Goal: Contribute content: Contribute content

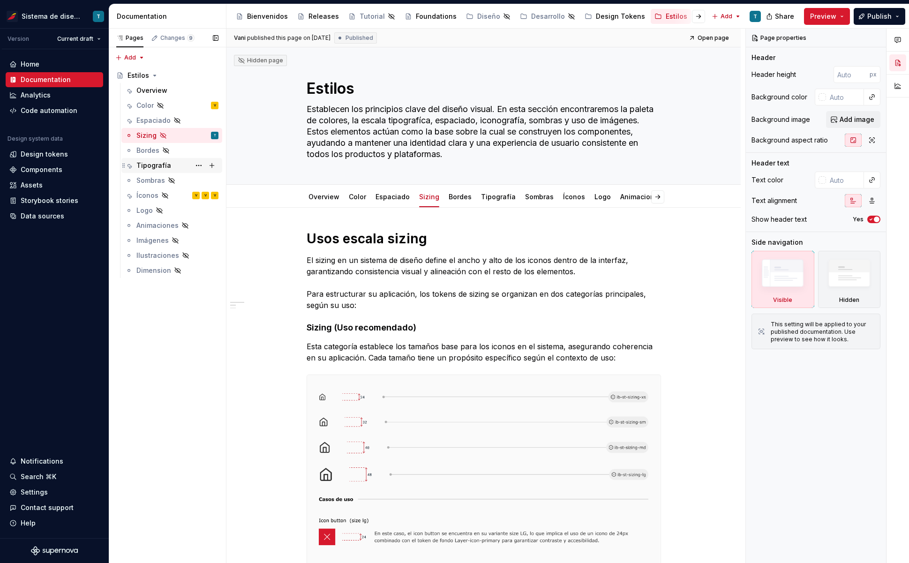
click at [157, 161] on div "Tipografía" at bounding box center [153, 165] width 35 height 9
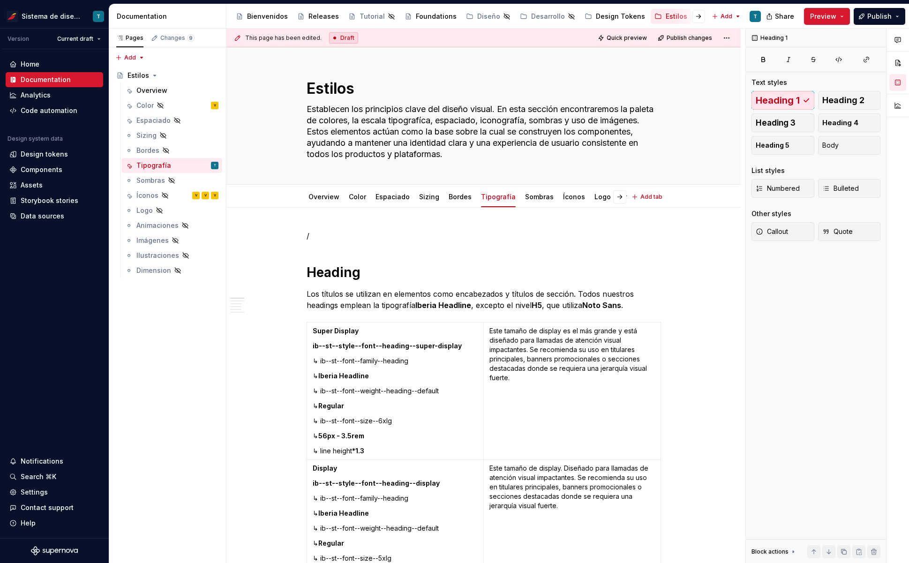
type textarea "*"
click at [314, 236] on p "/" at bounding box center [483, 235] width 354 height 11
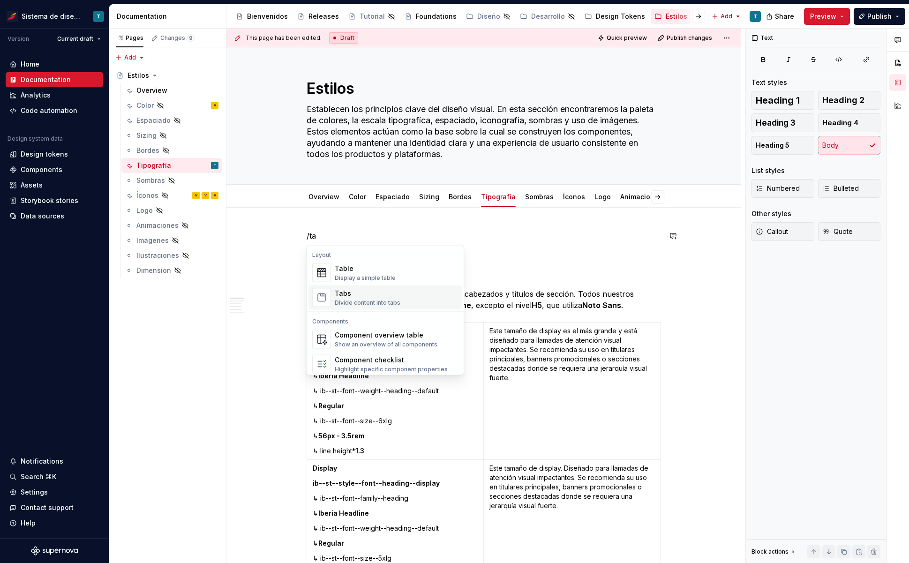
click at [356, 291] on div "Tabs" at bounding box center [368, 293] width 66 height 9
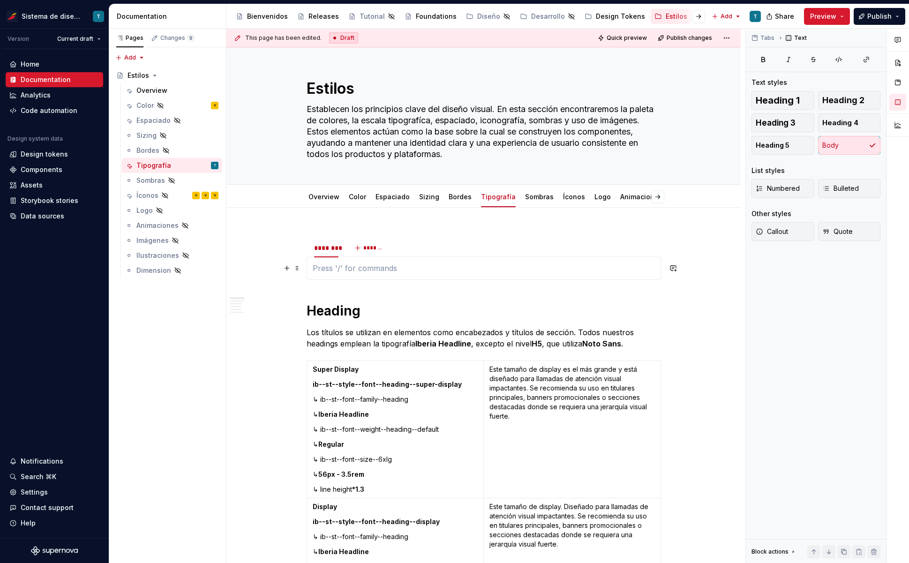
type textarea "*"
click at [326, 246] on div "********" at bounding box center [326, 247] width 24 height 9
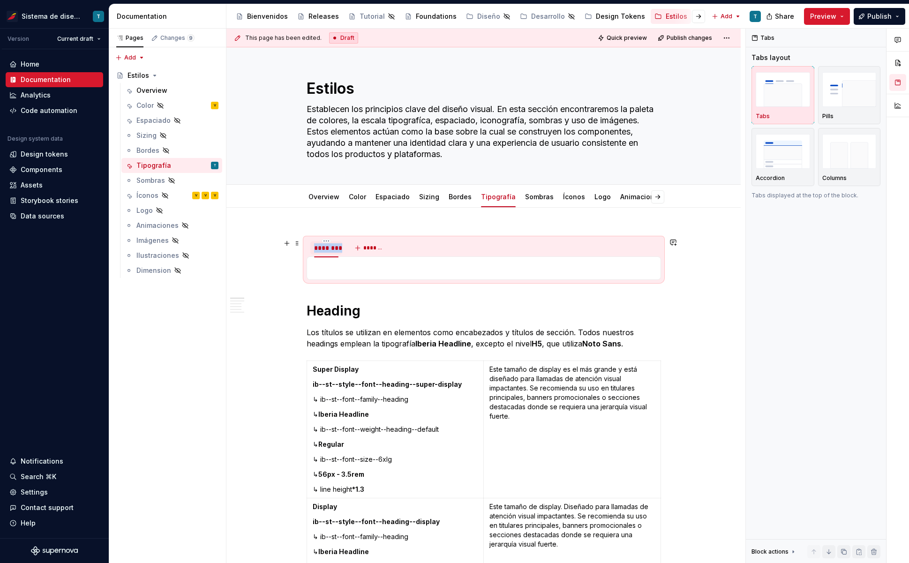
click at [326, 246] on div "********" at bounding box center [326, 247] width 24 height 9
type input "**********"
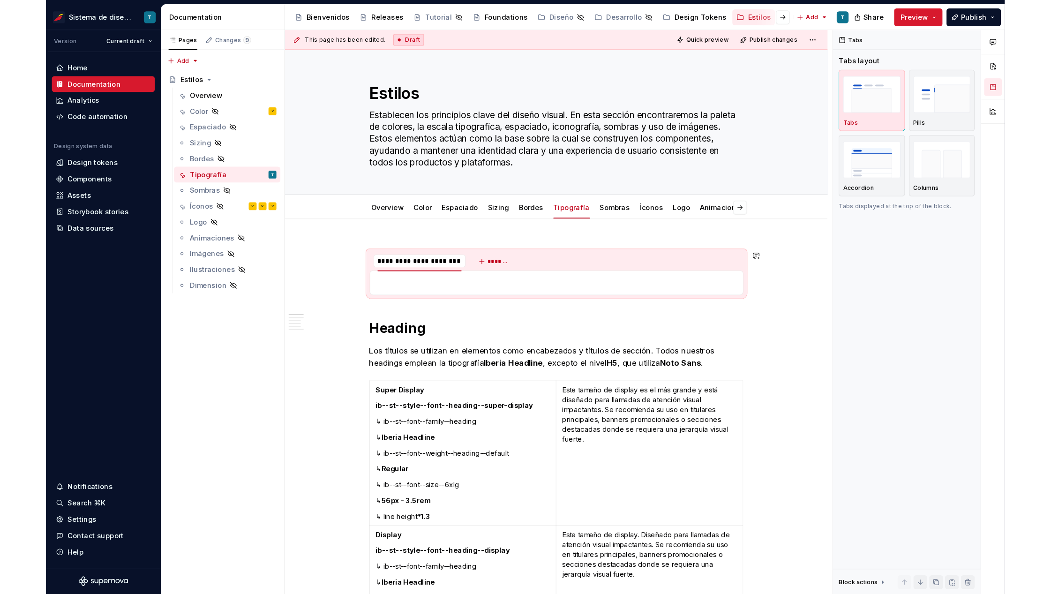
scroll to position [0, 0]
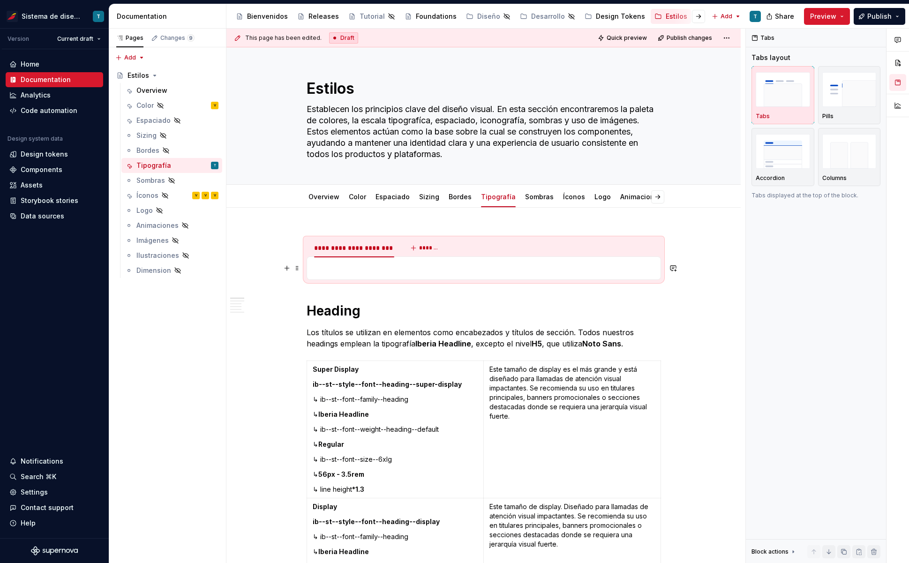
click at [364, 264] on p at bounding box center [484, 267] width 342 height 11
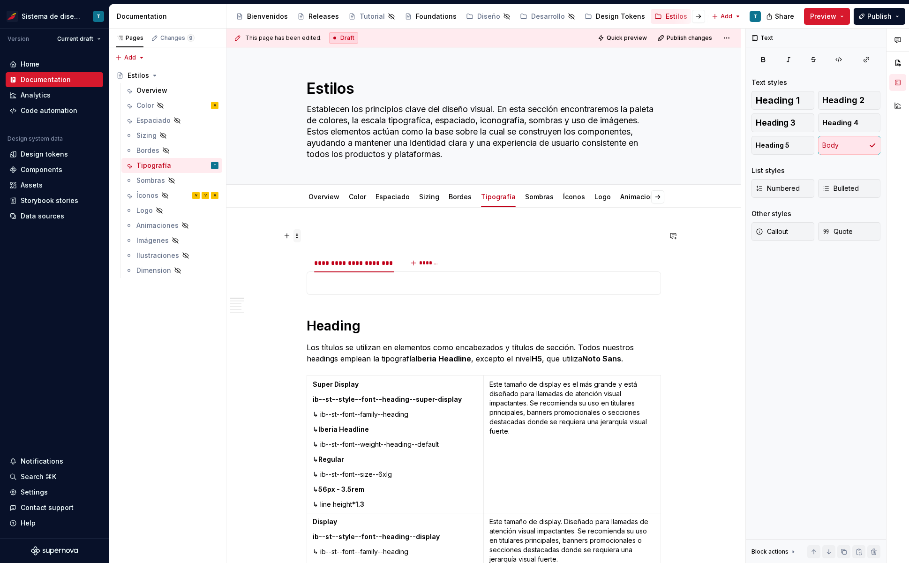
click at [296, 237] on span at bounding box center [296, 235] width 7 height 13
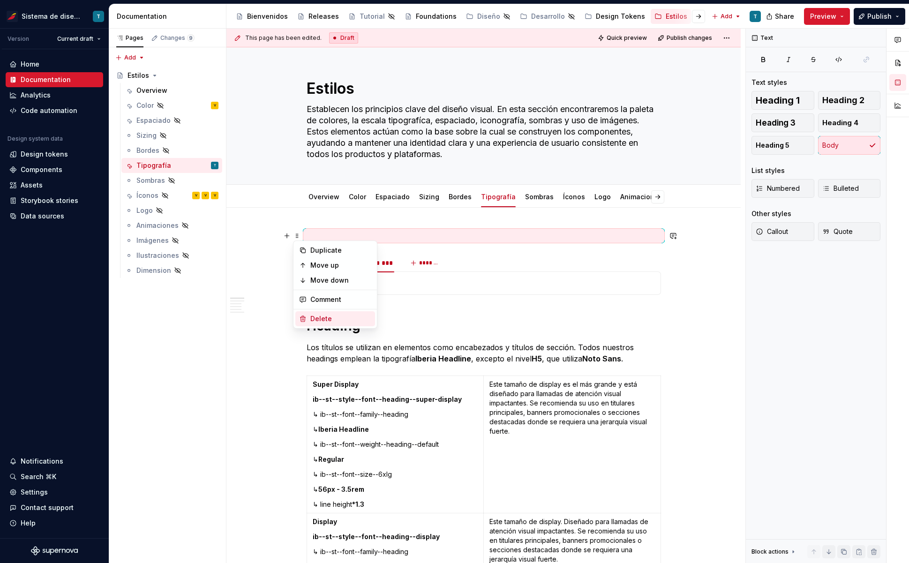
click at [313, 321] on div "Delete" at bounding box center [340, 318] width 61 height 9
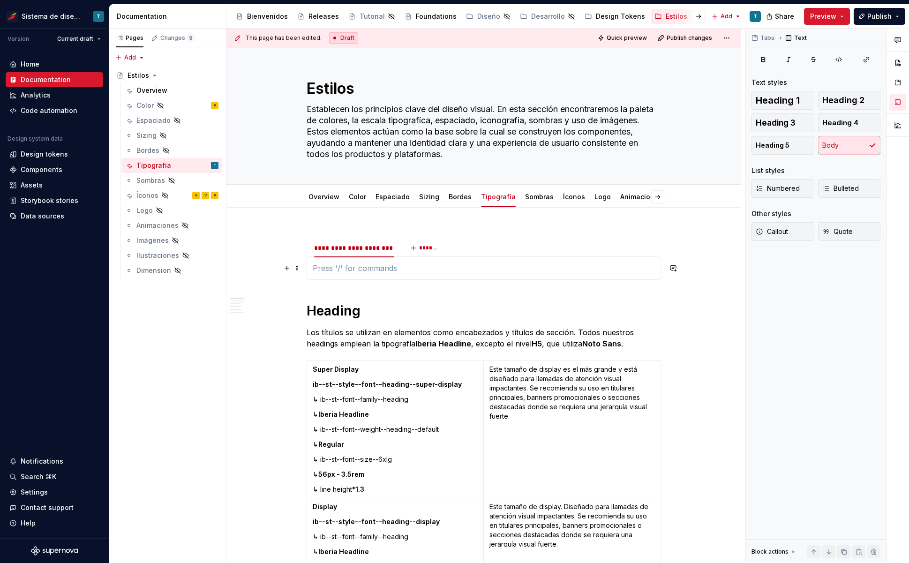
click at [406, 263] on p at bounding box center [484, 267] width 342 height 11
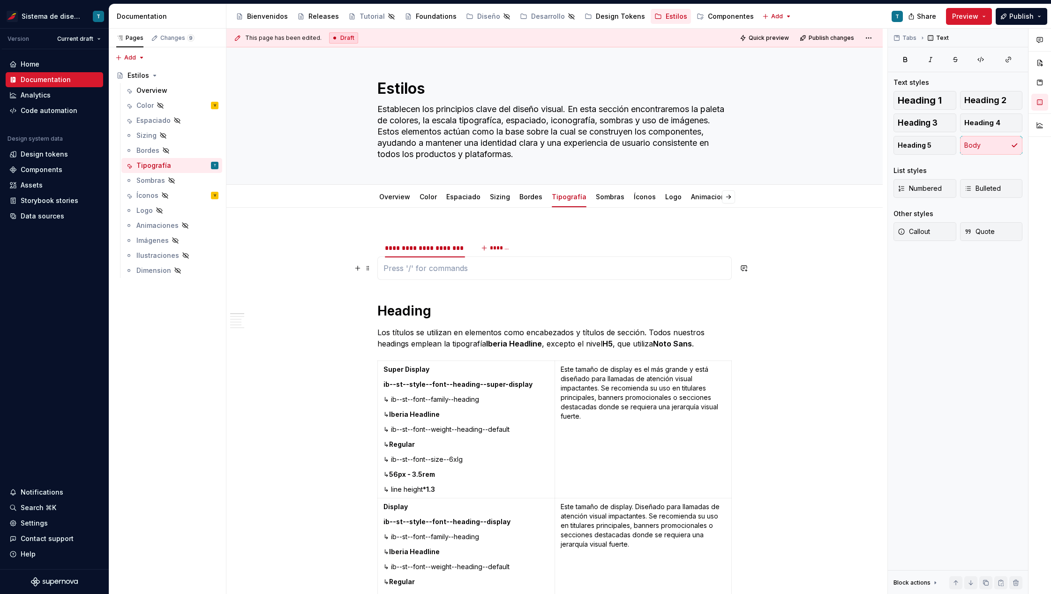
click at [434, 267] on p at bounding box center [554, 267] width 342 height 11
click at [423, 269] on p at bounding box center [554, 267] width 342 height 11
click at [391, 271] on p at bounding box center [554, 267] width 342 height 11
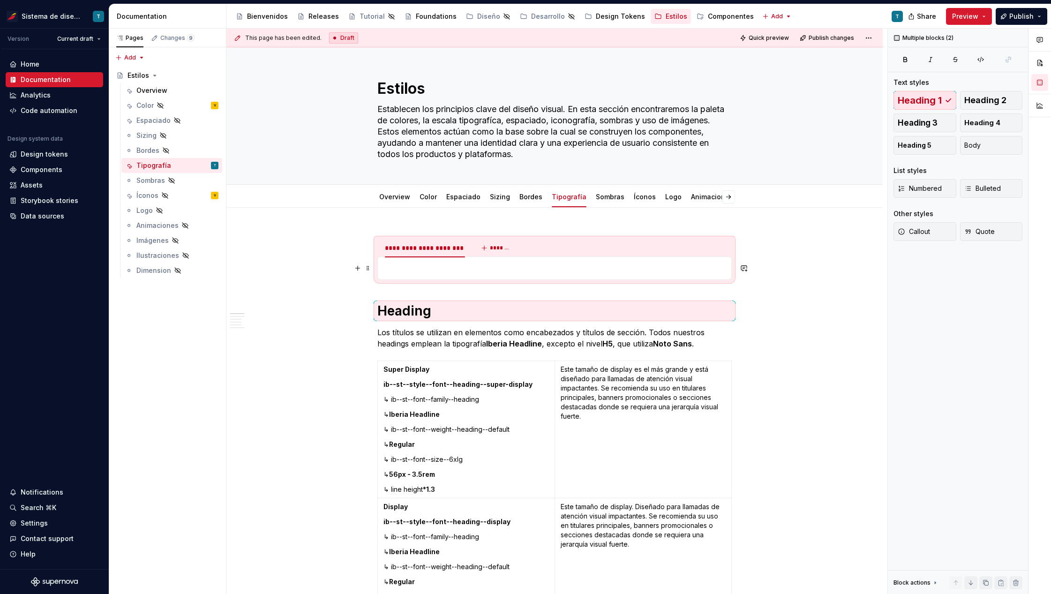
click at [388, 268] on p at bounding box center [554, 267] width 342 height 11
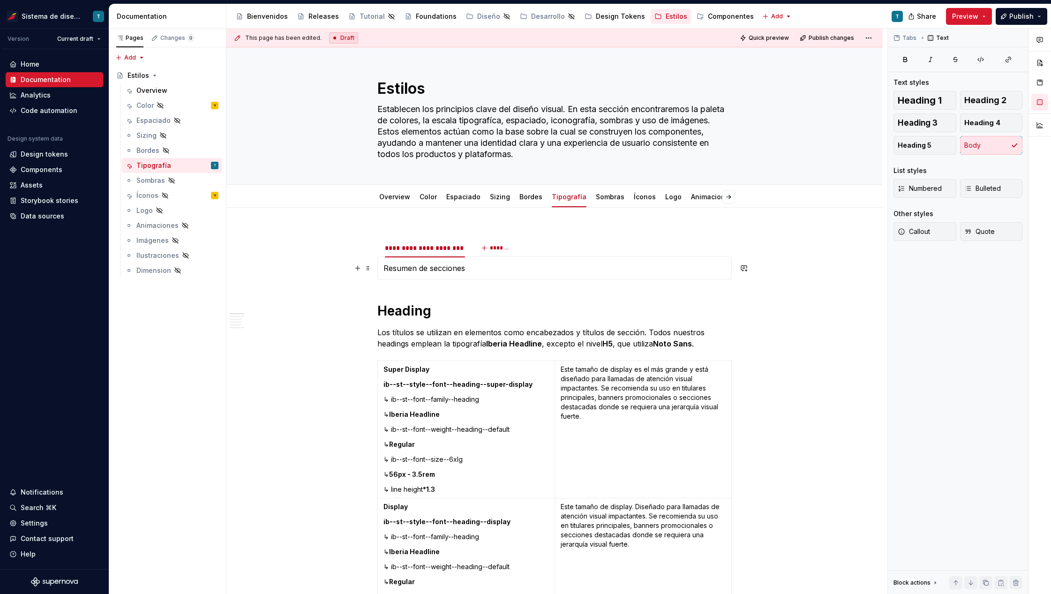
click at [446, 265] on p "Resumen de secciones" at bounding box center [554, 267] width 342 height 11
drag, startPoint x: 468, startPoint y: 268, endPoint x: 384, endPoint y: 269, distance: 84.3
click at [384, 269] on p "Resumen de secciones" at bounding box center [554, 267] width 342 height 11
click at [484, 268] on p "Resumen de secciones" at bounding box center [554, 267] width 342 height 11
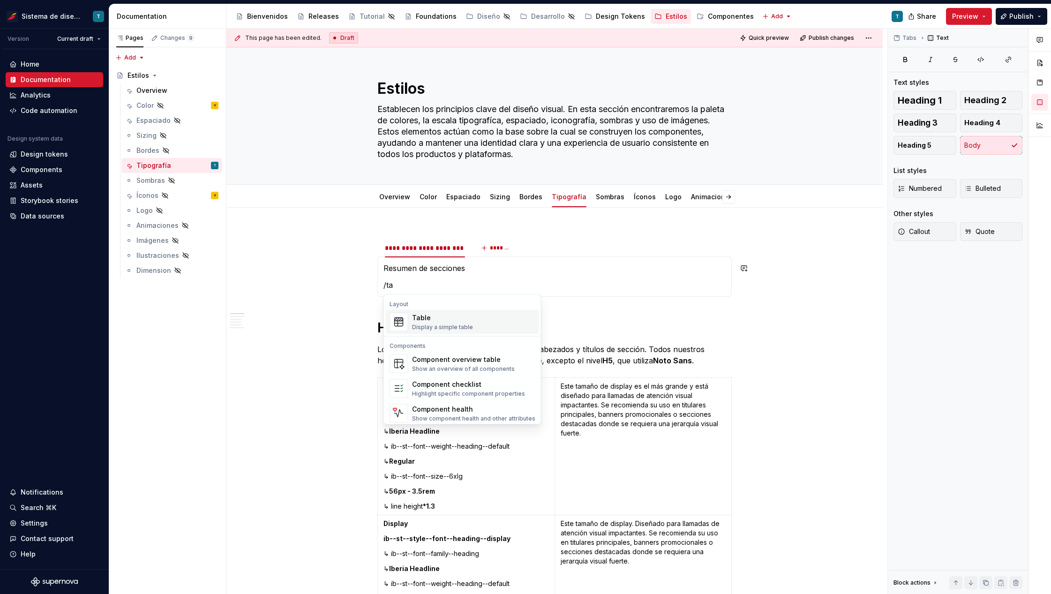
click at [484, 318] on div "Table Display a simple table" at bounding box center [473, 322] width 123 height 19
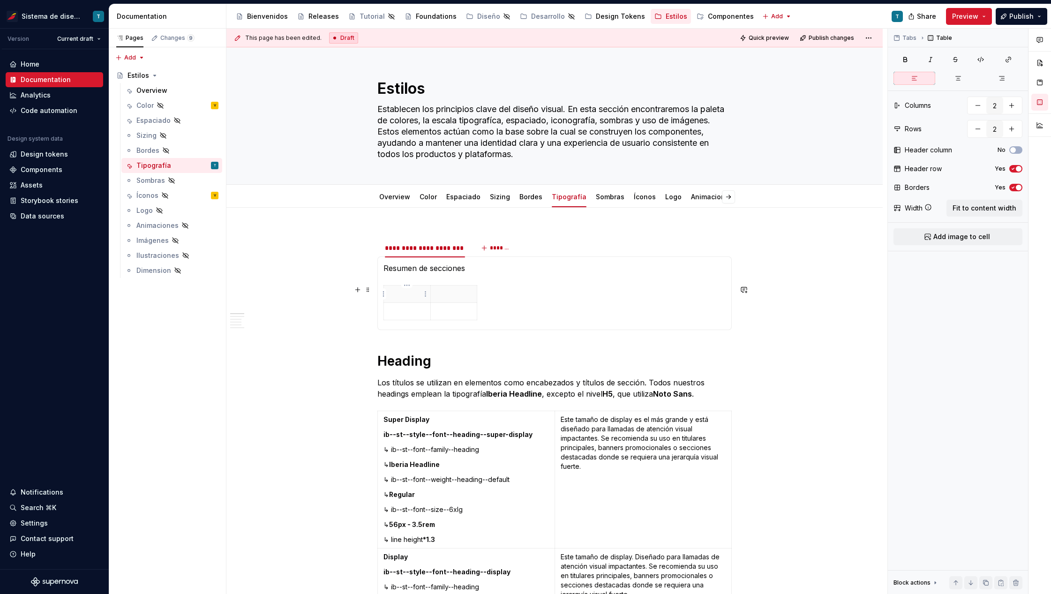
click at [410, 295] on p at bounding box center [406, 293] width 35 height 9
click at [458, 290] on p at bounding box center [453, 293] width 35 height 9
type textarea "*"
click at [476, 303] on icon "button" at bounding box center [476, 302] width 7 height 7
type input "3"
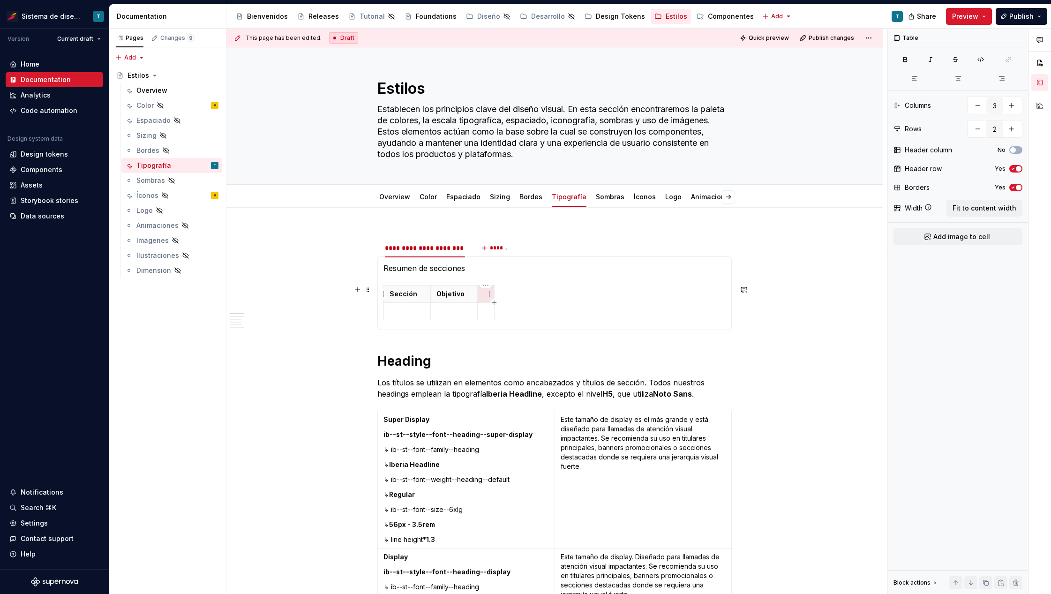
click at [482, 295] on th at bounding box center [485, 293] width 17 height 17
type textarea "*"
click at [531, 302] on icon "button" at bounding box center [531, 302] width 4 height 4
type input "4"
click at [535, 295] on th at bounding box center [542, 293] width 17 height 17
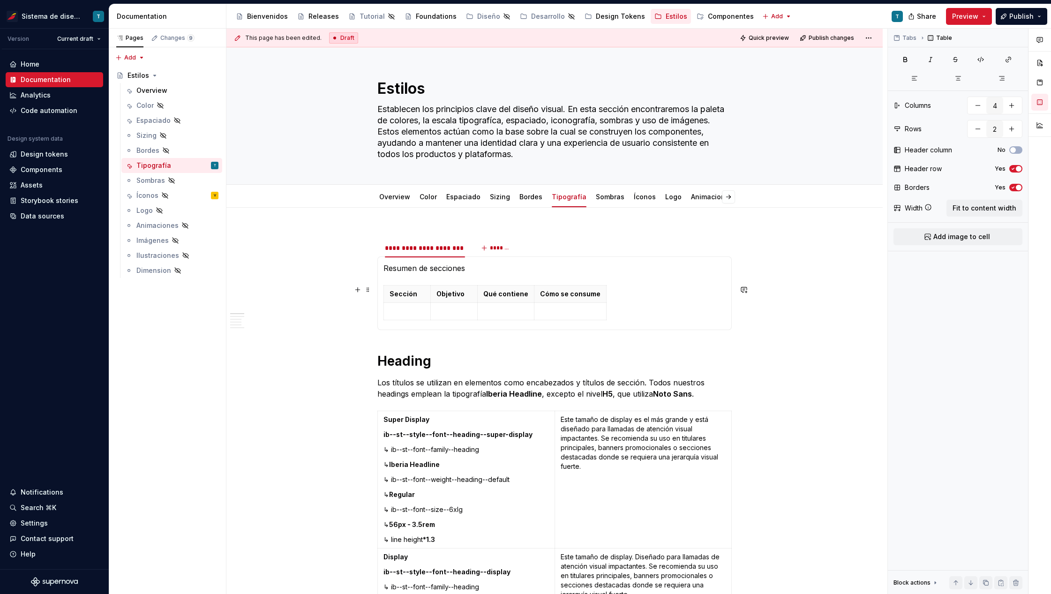
click at [501, 283] on section-item-column "Resumen de secciones Sección Objetivo Qué contiene Cómo se consume" at bounding box center [554, 292] width 342 height 61
click at [494, 296] on p "Qué contiene" at bounding box center [505, 293] width 45 height 9
click at [908, 204] on span "Fit to content width" at bounding box center [984, 207] width 64 height 9
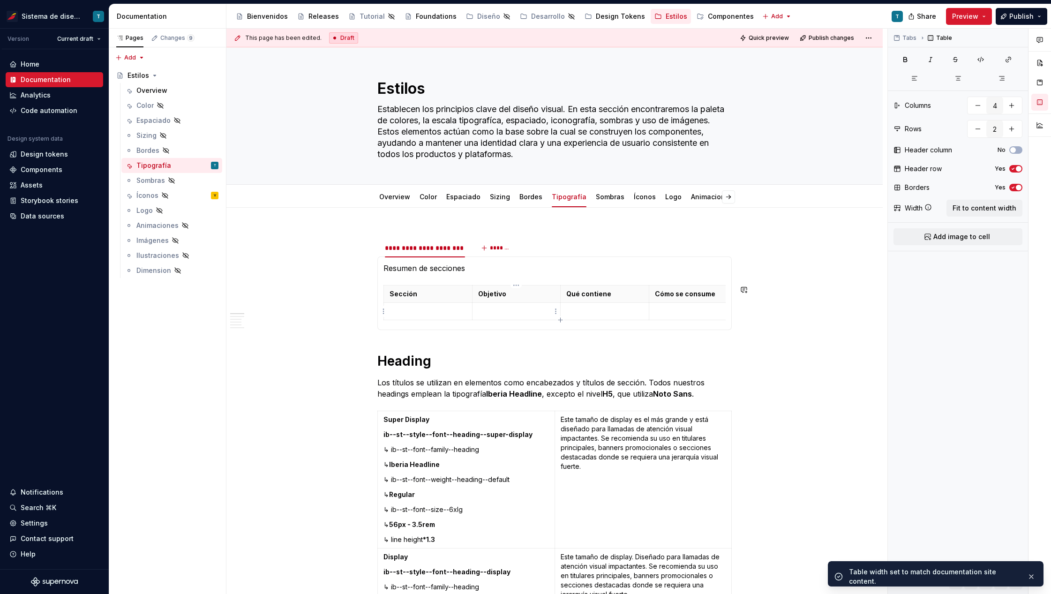
click at [522, 306] on td at bounding box center [516, 311] width 89 height 17
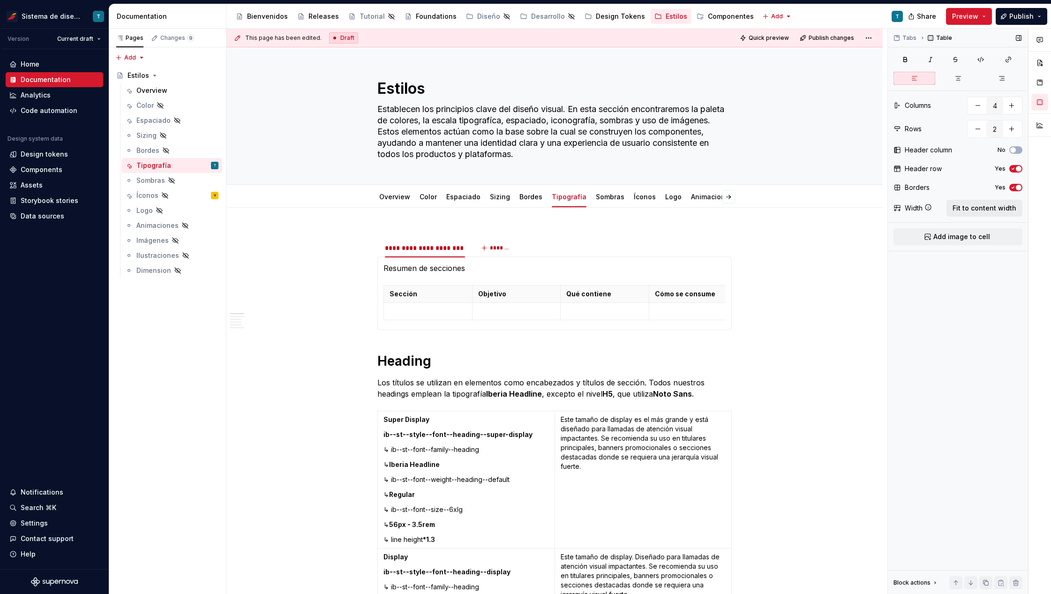
click at [908, 211] on span "Fit to content width" at bounding box center [984, 207] width 64 height 9
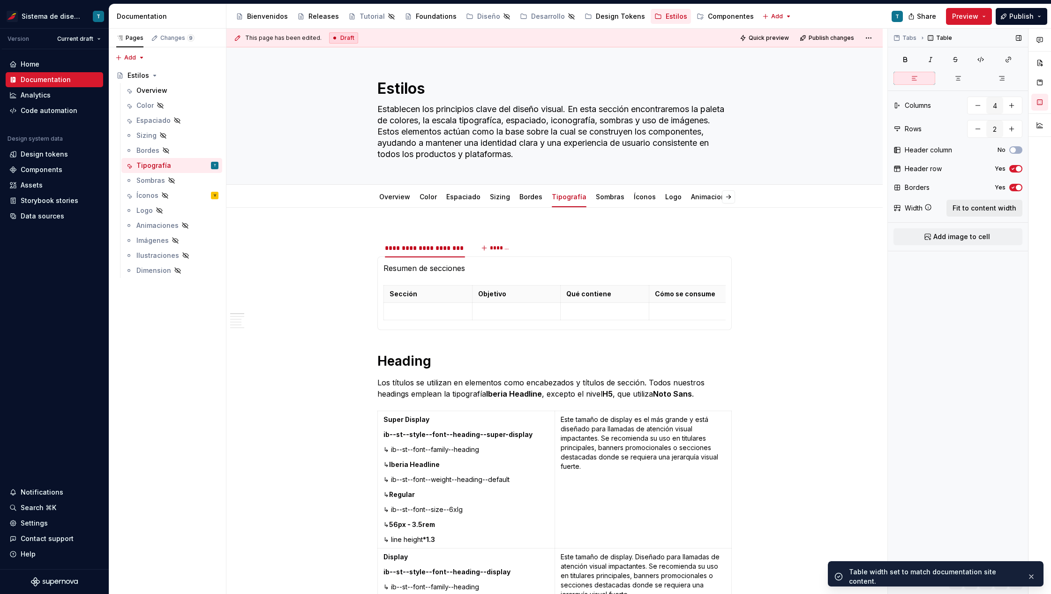
click at [908, 208] on span "Fit to content width" at bounding box center [984, 207] width 64 height 9
click at [403, 312] on p at bounding box center [427, 310] width 77 height 9
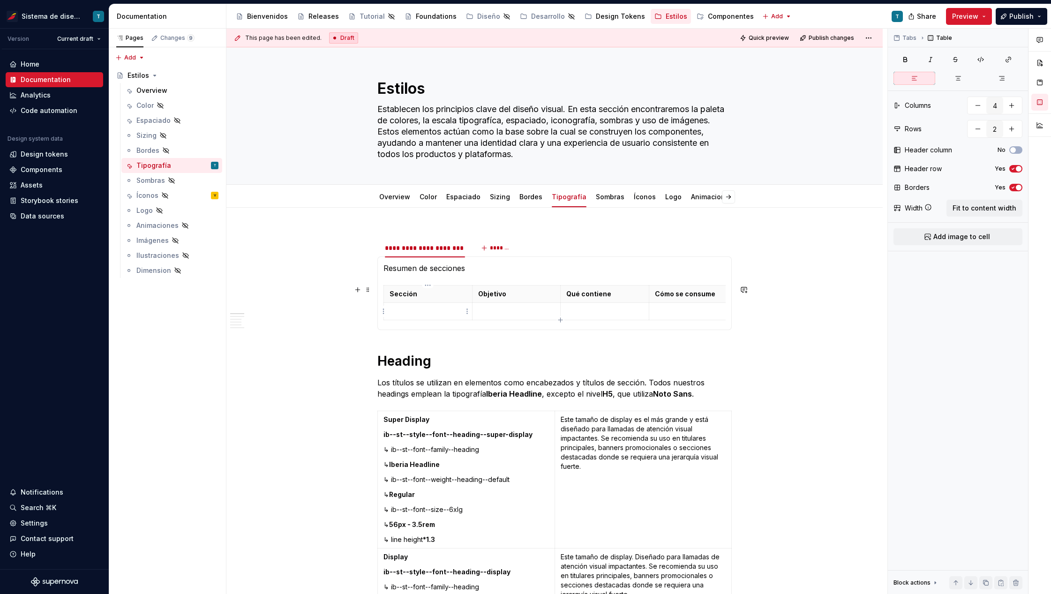
click at [417, 309] on p at bounding box center [427, 310] width 77 height 9
click at [492, 312] on p at bounding box center [516, 310] width 77 height 9
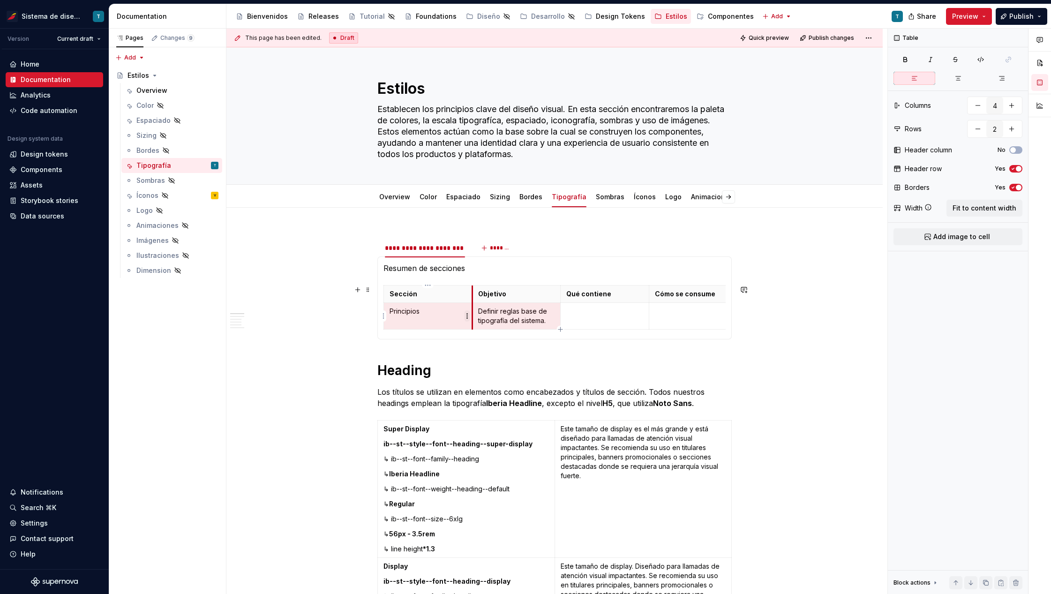
click at [469, 318] on html "Sistema de diseño Iberia T Version Current draft Home Documentation Analytics C…" at bounding box center [525, 297] width 1051 height 594
click at [533, 314] on html "Sistema de diseño Iberia T Version Current draft Home Documentation Analytics C…" at bounding box center [525, 297] width 1051 height 594
click at [581, 318] on td at bounding box center [604, 316] width 89 height 27
click at [578, 312] on p at bounding box center [604, 310] width 77 height 9
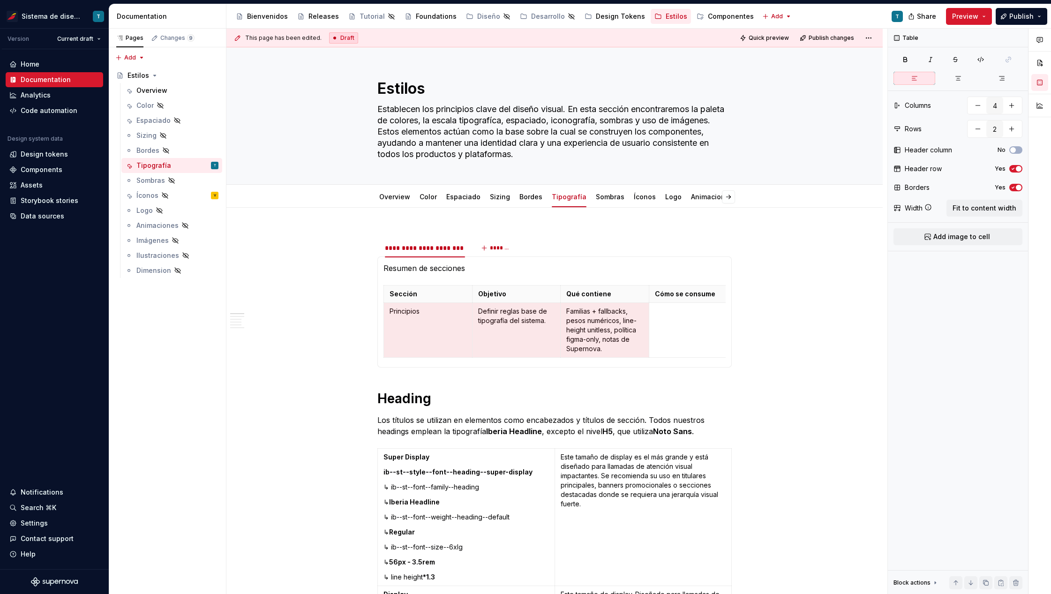
type textarea "*"
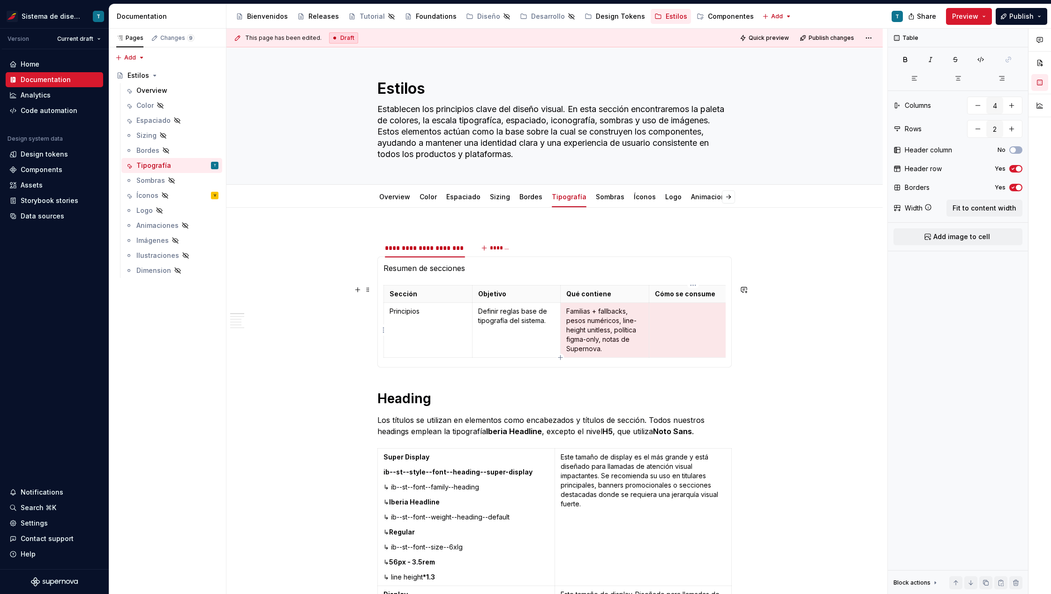
click at [672, 320] on td at bounding box center [693, 330] width 89 height 55
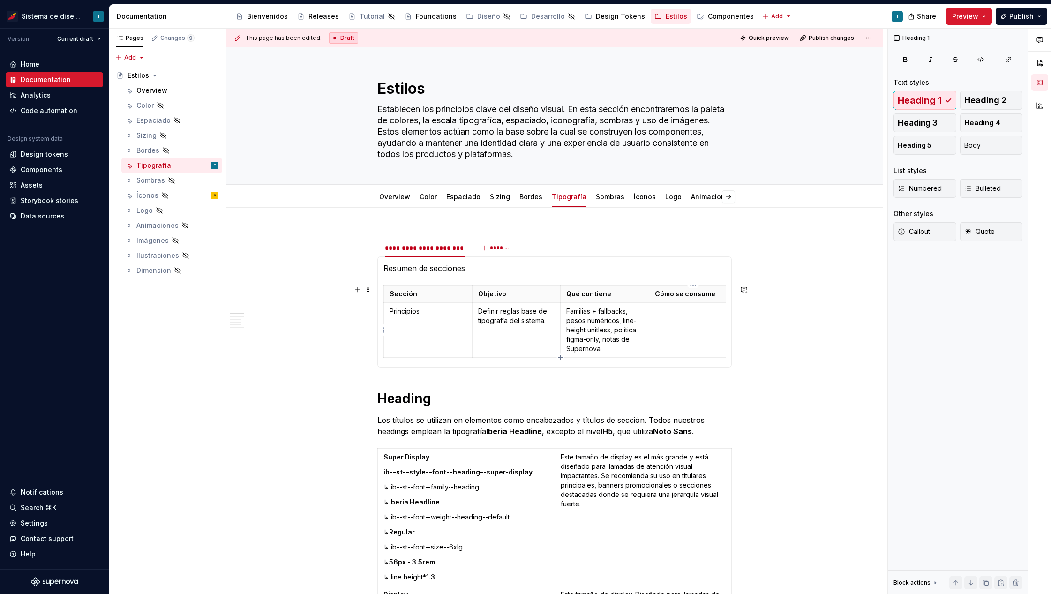
click at [669, 313] on p at bounding box center [693, 310] width 77 height 9
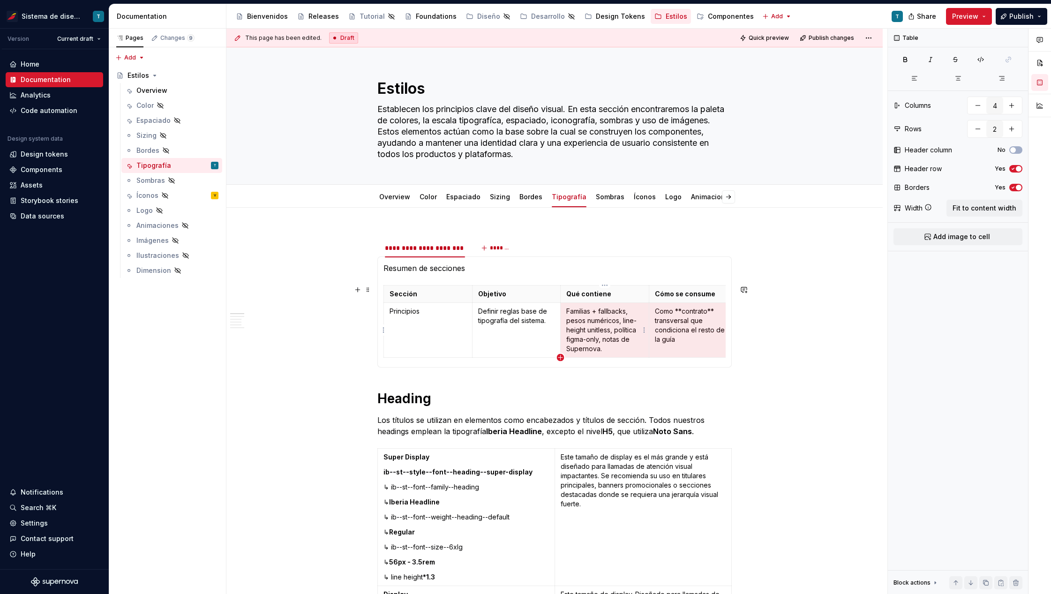
click at [560, 357] on icon "button" at bounding box center [560, 357] width 4 height 4
type input "3"
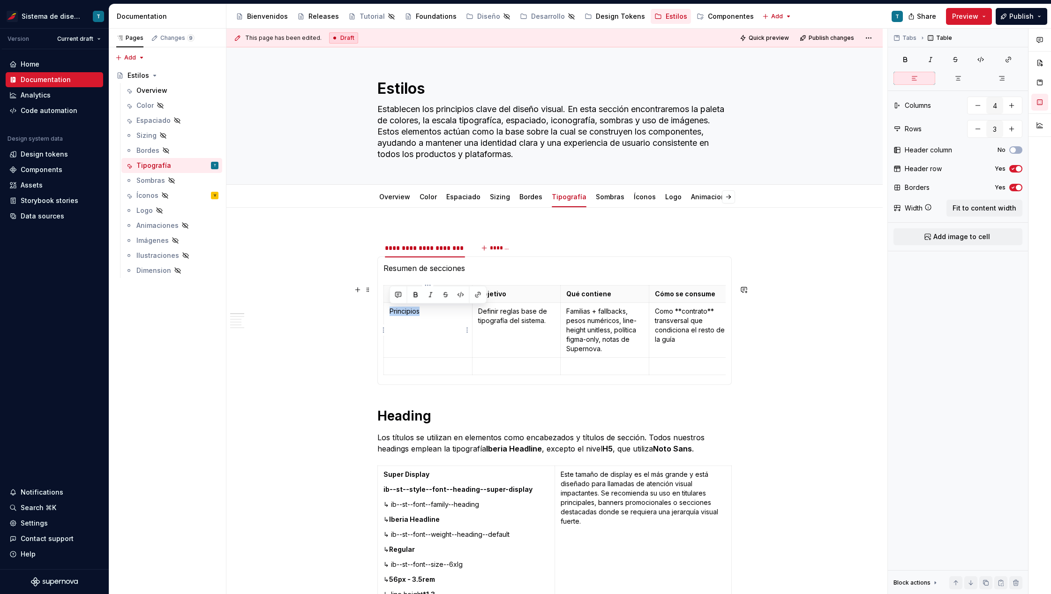
drag, startPoint x: 425, startPoint y: 312, endPoint x: 387, endPoint y: 311, distance: 38.0
click at [387, 311] on td "Principios" at bounding box center [428, 330] width 89 height 55
click at [413, 294] on button "button" at bounding box center [415, 294] width 13 height 13
click at [423, 365] on p at bounding box center [427, 365] width 77 height 9
click at [402, 367] on p at bounding box center [427, 365] width 77 height 9
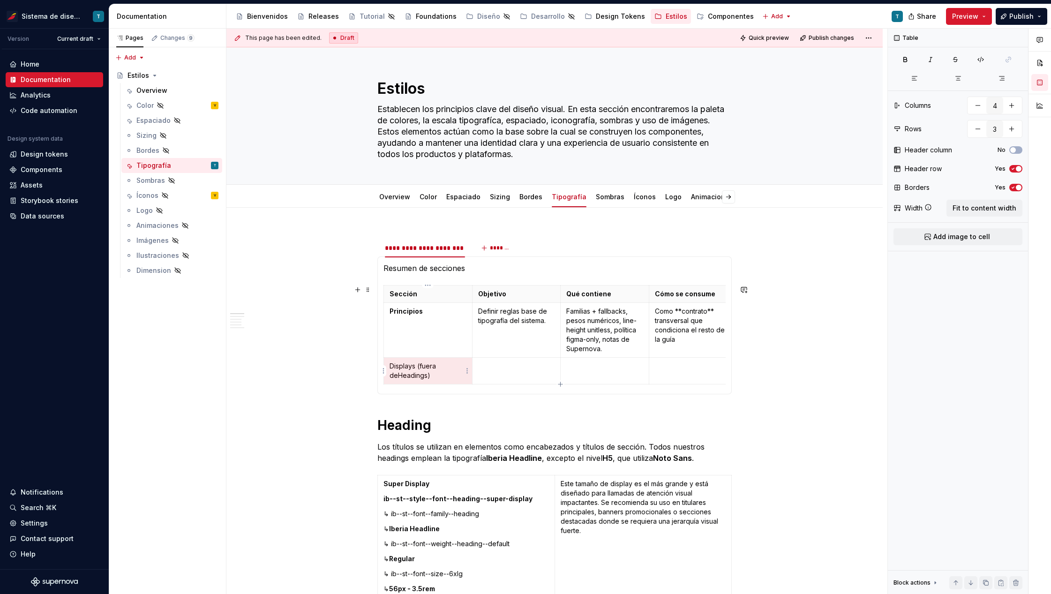
click at [429, 366] on p "Displays (fuera de Headings)" at bounding box center [427, 370] width 77 height 19
drag, startPoint x: 418, startPoint y: 373, endPoint x: 404, endPoint y: 366, distance: 15.1
click at [404, 366] on p "Displays (fuera de Headings)" at bounding box center [427, 370] width 77 height 19
click at [394, 365] on p "Displays (fuera de Headings)" at bounding box center [427, 370] width 77 height 19
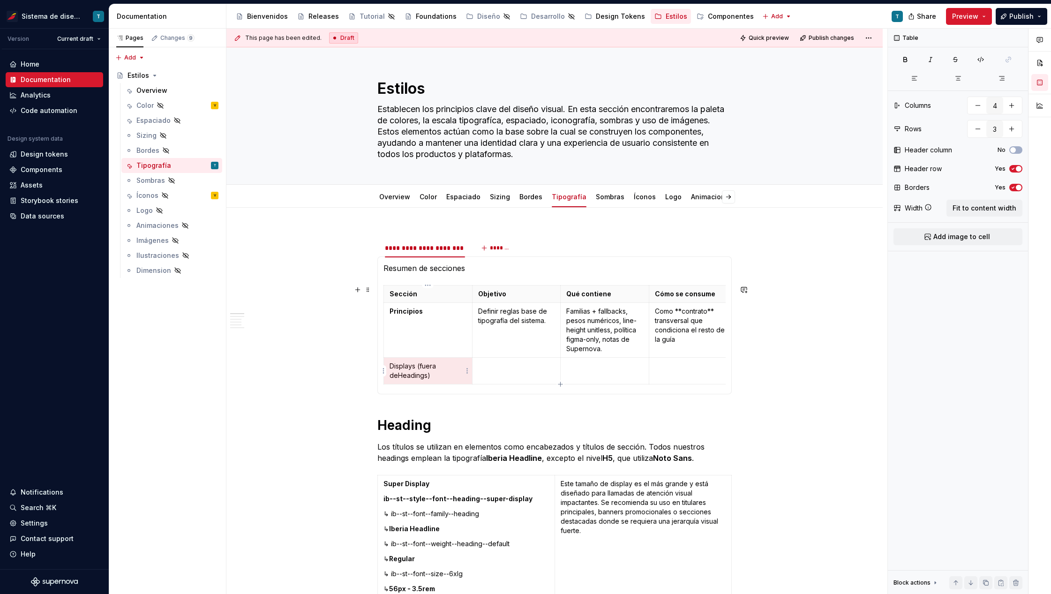
click at [394, 365] on p "Displays (fuera de Headings)" at bounding box center [427, 370] width 77 height 19
click at [417, 372] on p "Displays (fuera de Headings)" at bounding box center [427, 370] width 77 height 19
drag, startPoint x: 435, startPoint y: 375, endPoint x: 390, endPoint y: 364, distance: 46.3
click at [390, 364] on p "Displays (fuera de Headings)" at bounding box center [427, 370] width 77 height 19
click at [412, 349] on button "button" at bounding box center [415, 349] width 13 height 13
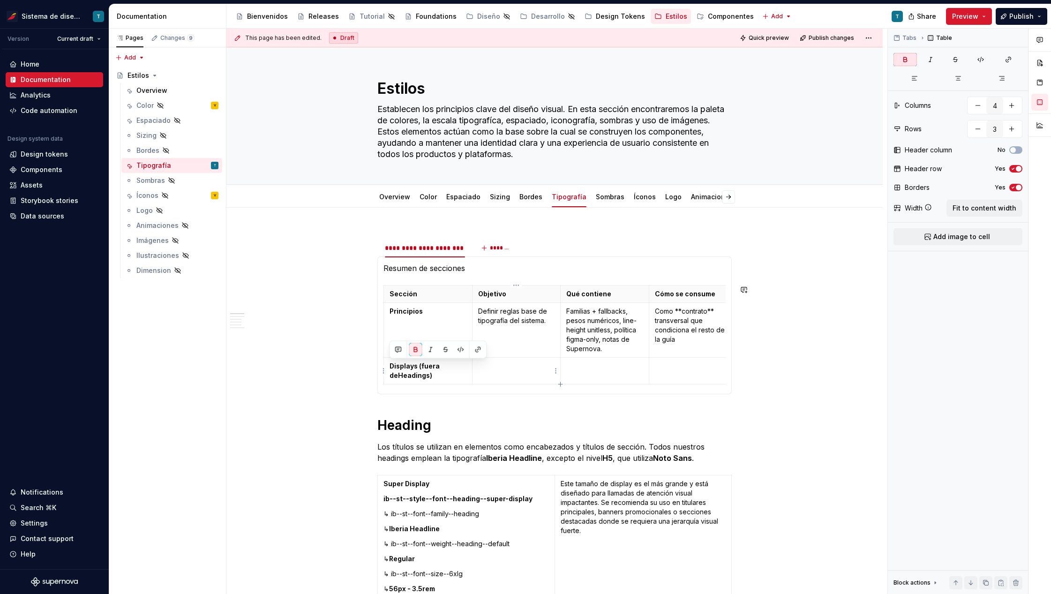
click at [500, 367] on p at bounding box center [516, 365] width 77 height 9
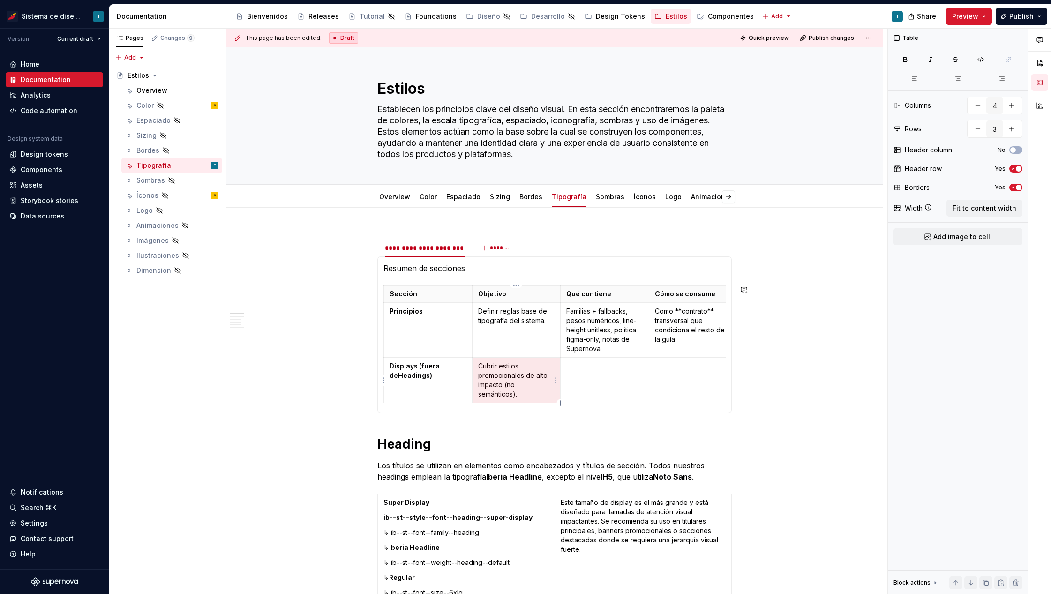
click at [519, 385] on p "Cubrir estilos promocionales de alto impacto (no semánticos)." at bounding box center [516, 379] width 77 height 37
click at [584, 373] on td at bounding box center [604, 380] width 89 height 45
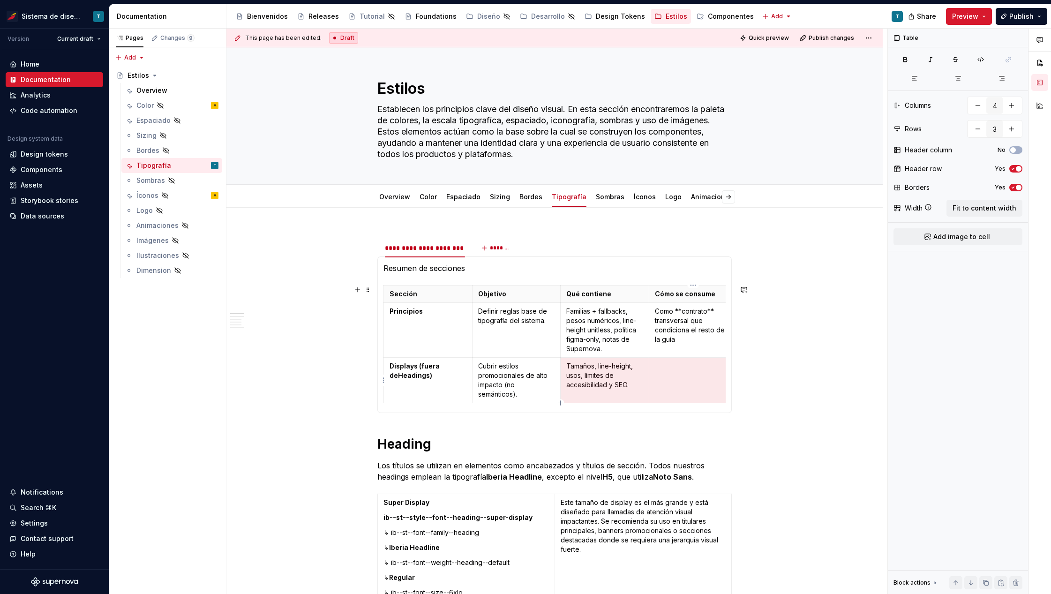
click at [686, 380] on td at bounding box center [693, 380] width 89 height 45
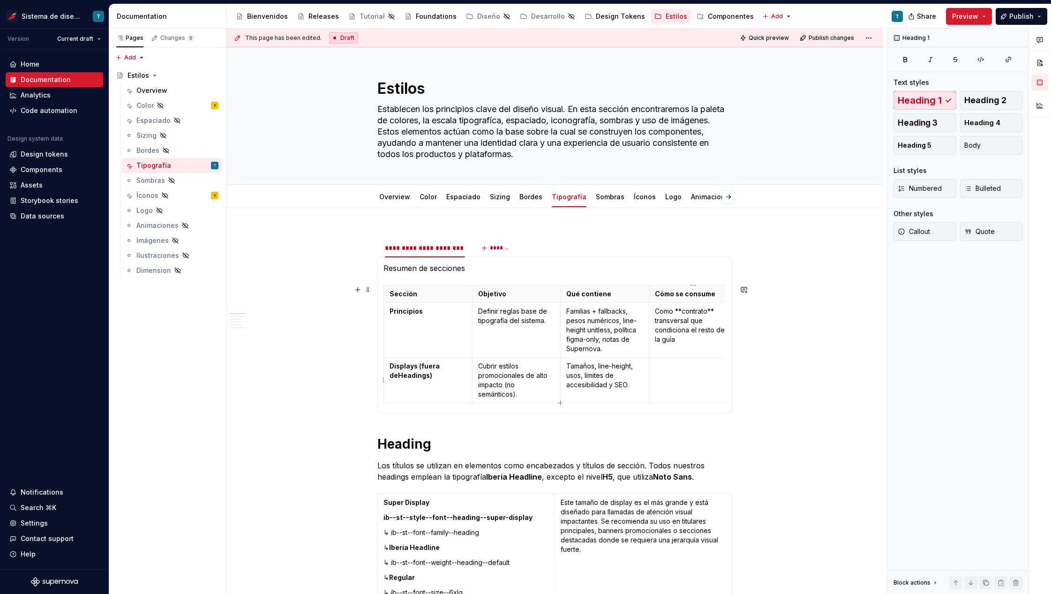
click at [675, 373] on td at bounding box center [693, 380] width 89 height 45
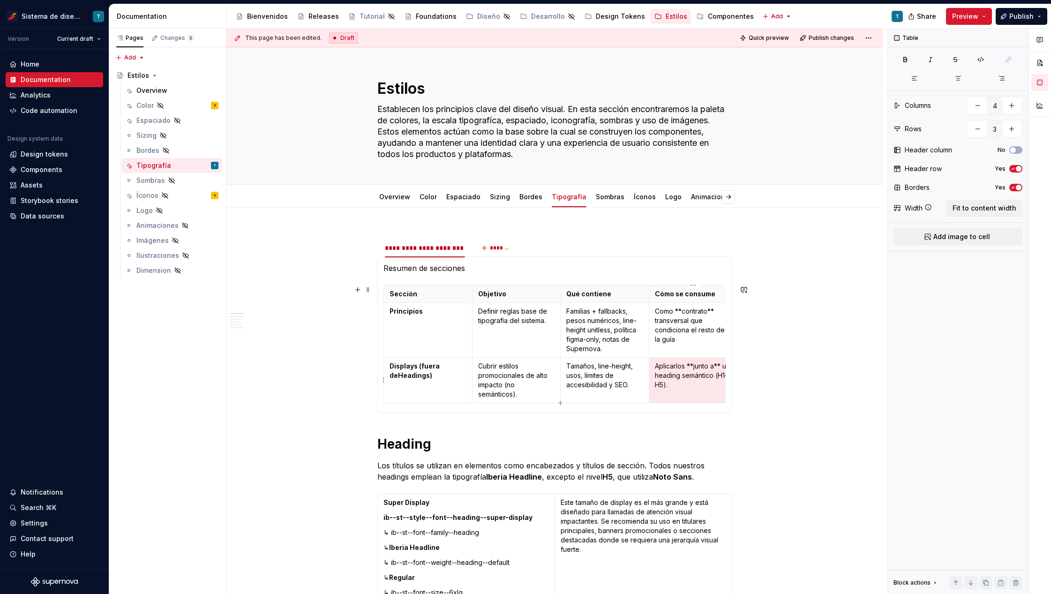
click at [713, 373] on p "Aplicarlos **junto a** un heading semántico (H1–H5)." at bounding box center [693, 375] width 77 height 28
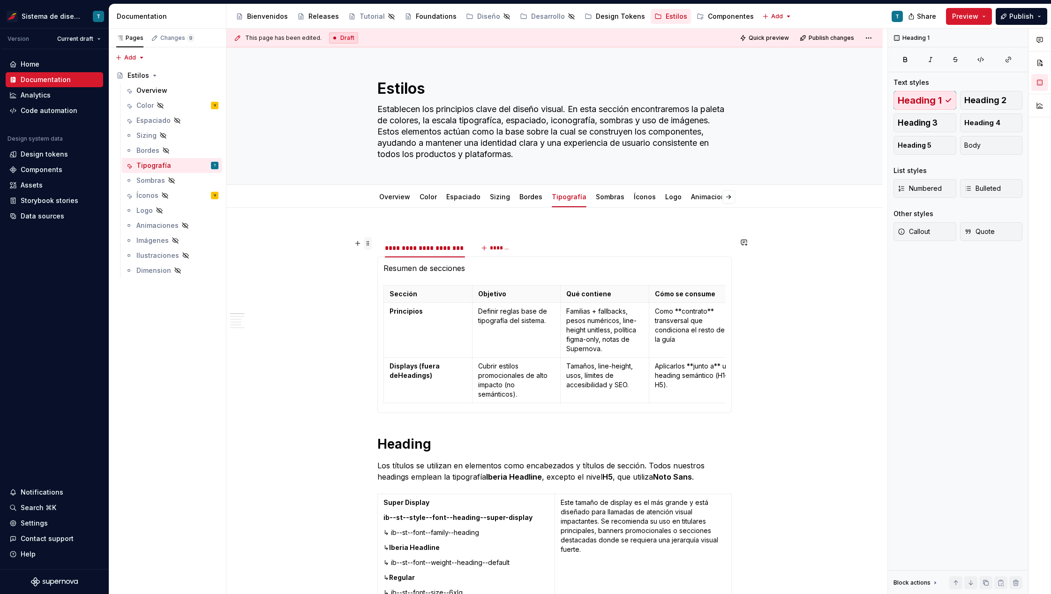
click at [367, 242] on span at bounding box center [367, 243] width 7 height 13
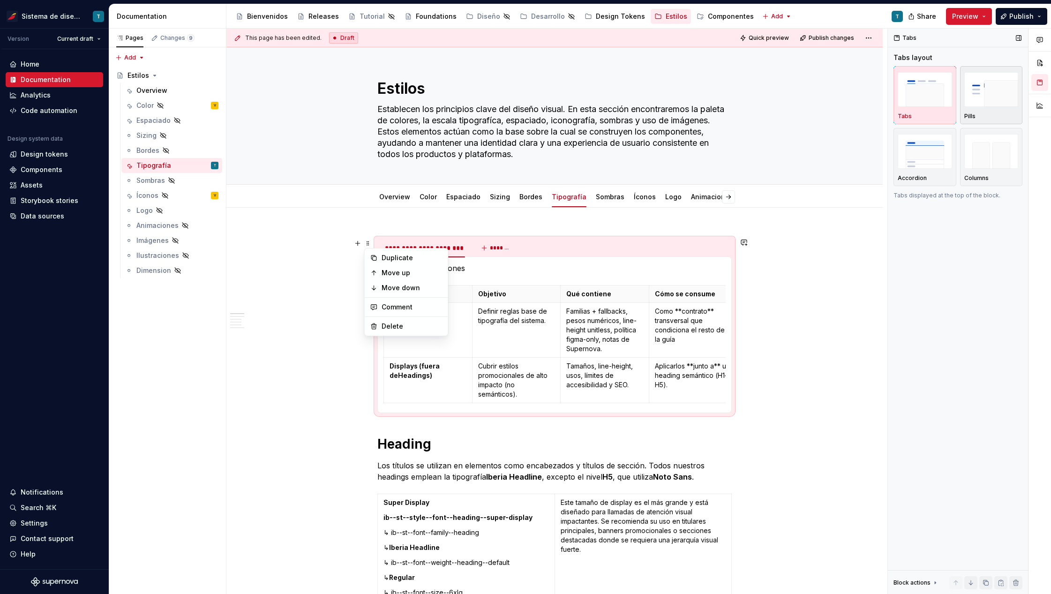
click at [908, 98] on img "button" at bounding box center [991, 89] width 54 height 34
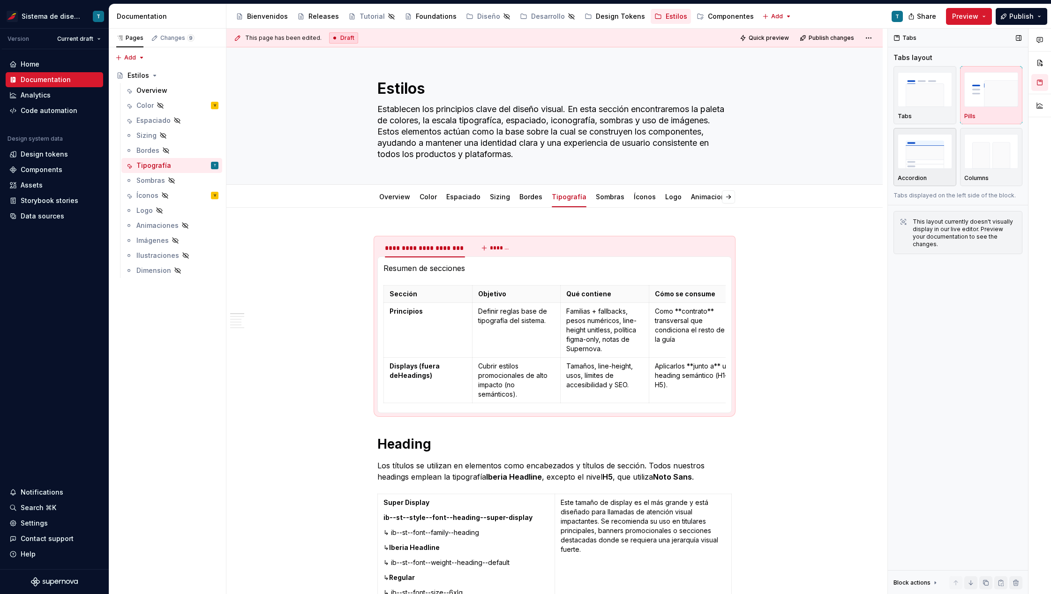
click at [908, 159] on img "button" at bounding box center [924, 151] width 54 height 34
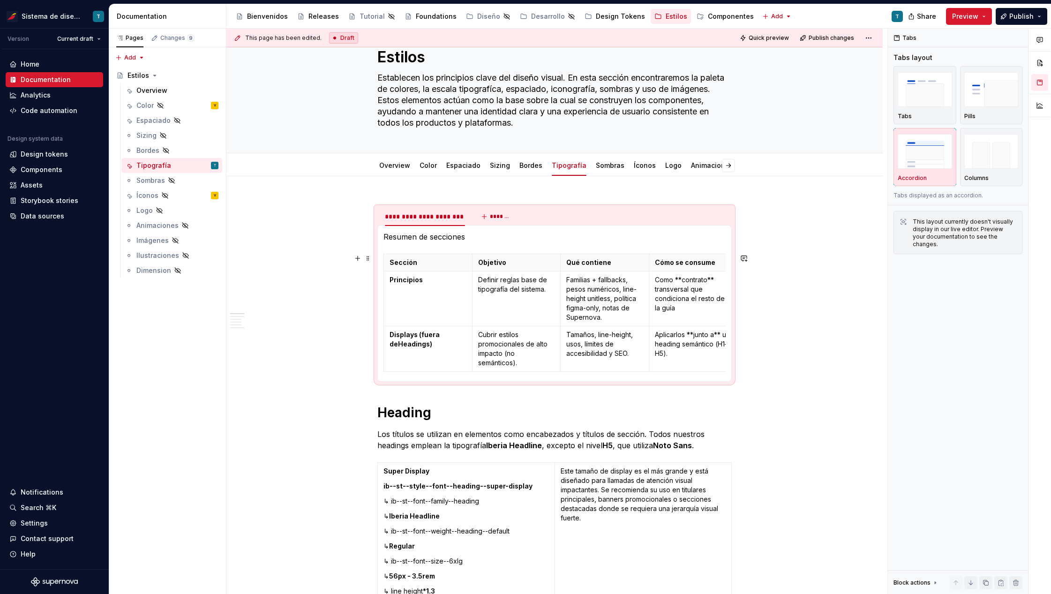
scroll to position [44, 0]
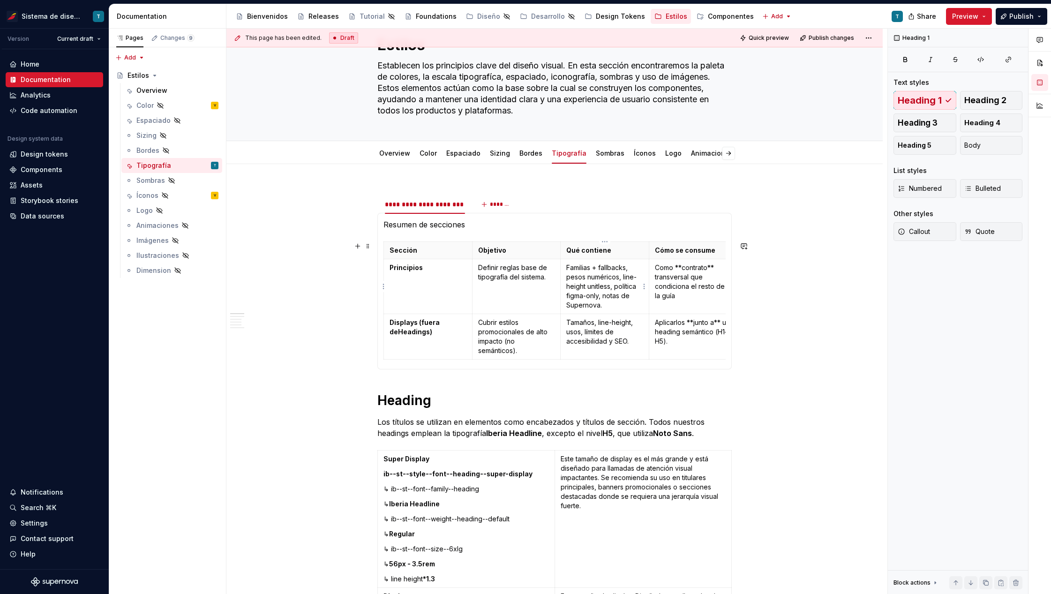
click at [624, 264] on p "Familias + fallbacks, pesos numéricos, line-height unitless, política figma-onl…" at bounding box center [604, 286] width 77 height 47
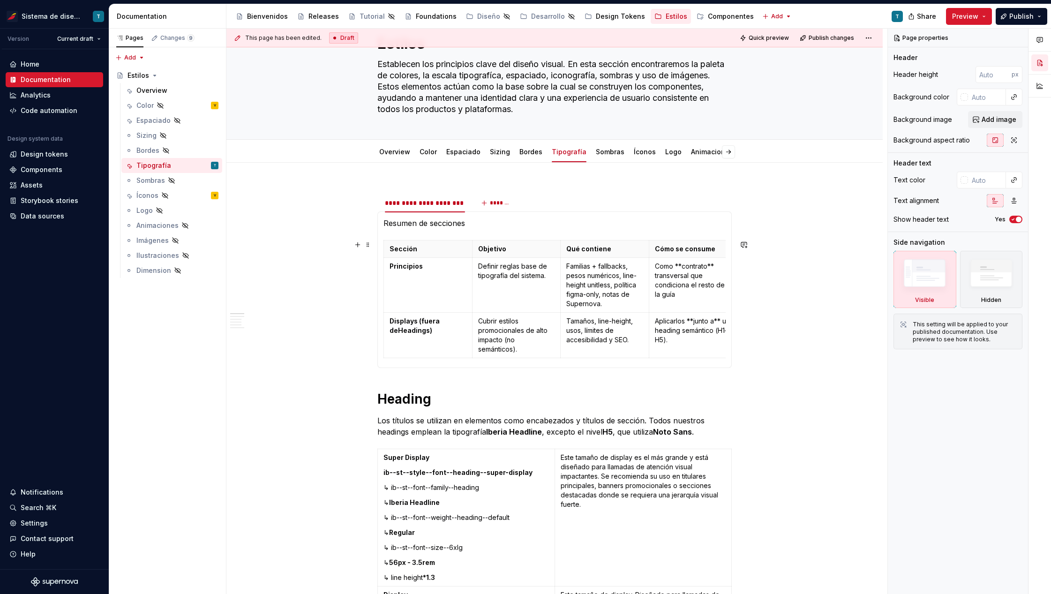
scroll to position [51, 0]
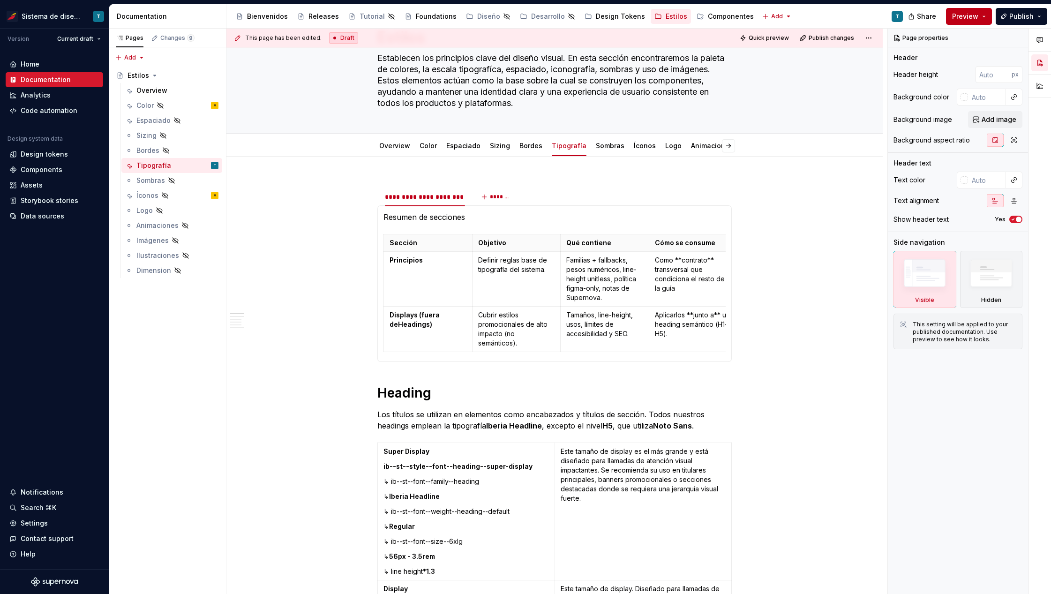
click at [908, 18] on button "Preview" at bounding box center [969, 16] width 46 height 17
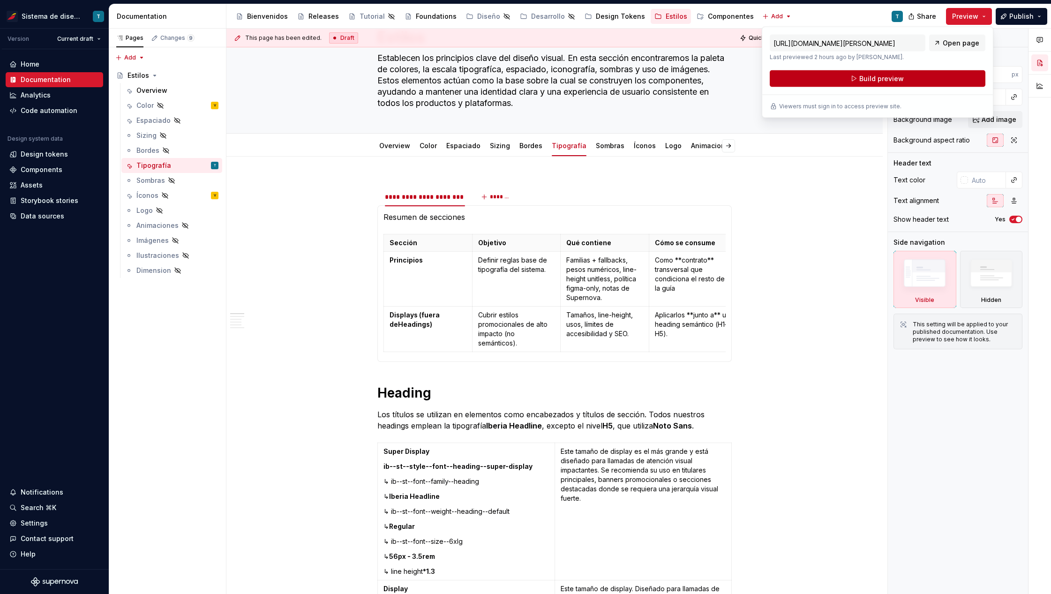
click at [896, 76] on span "Build preview" at bounding box center [881, 78] width 45 height 9
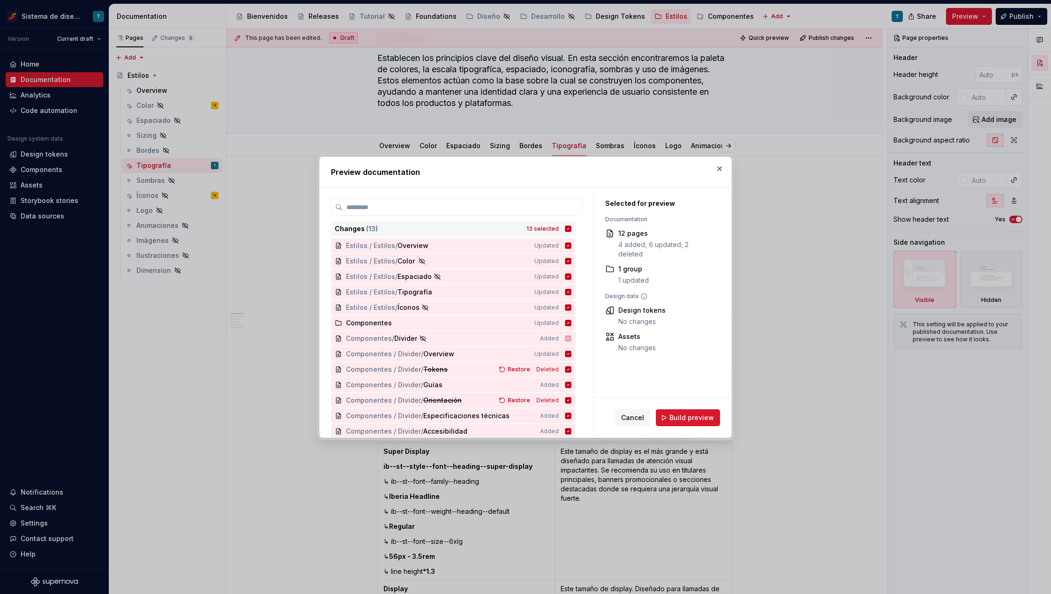
click at [572, 224] on div "Changes ( 13 ) 13 selected" at bounding box center [453, 228] width 245 height 15
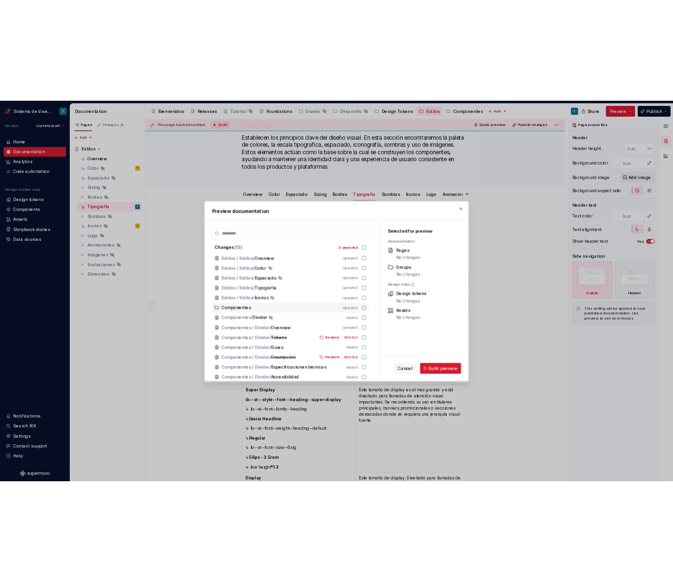
scroll to position [2, 0]
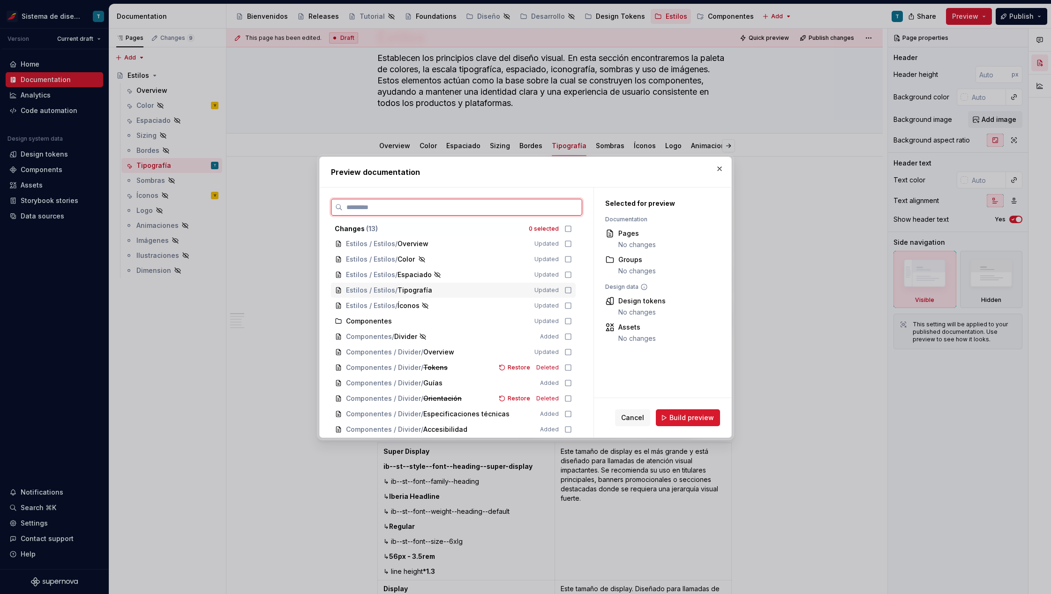
click at [569, 288] on icon at bounding box center [567, 289] width 7 height 7
click at [694, 419] on span "Build preview" at bounding box center [691, 417] width 45 height 9
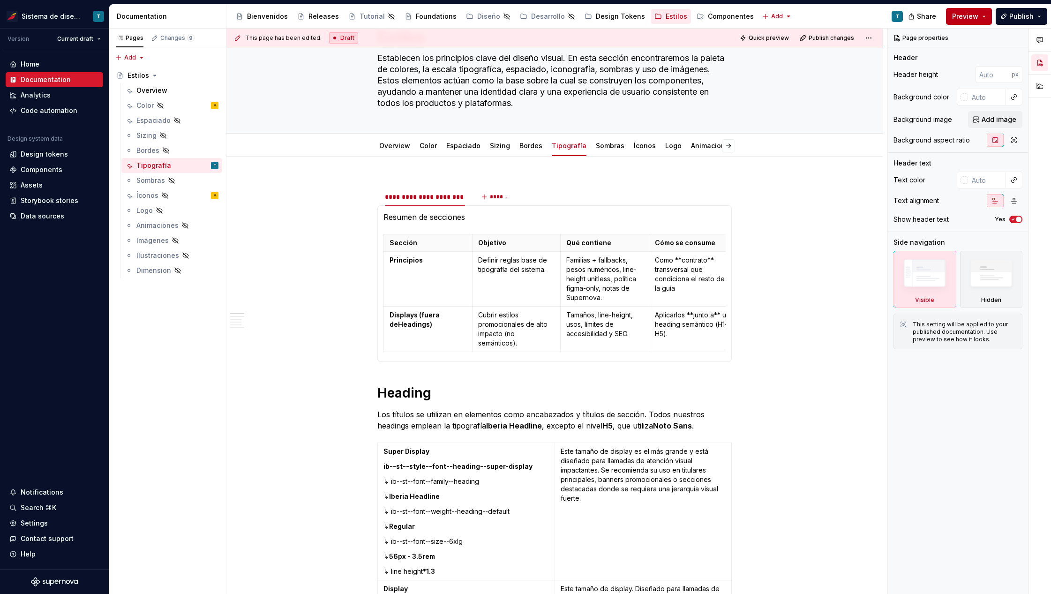
click at [908, 12] on button "Preview" at bounding box center [969, 16] width 46 height 17
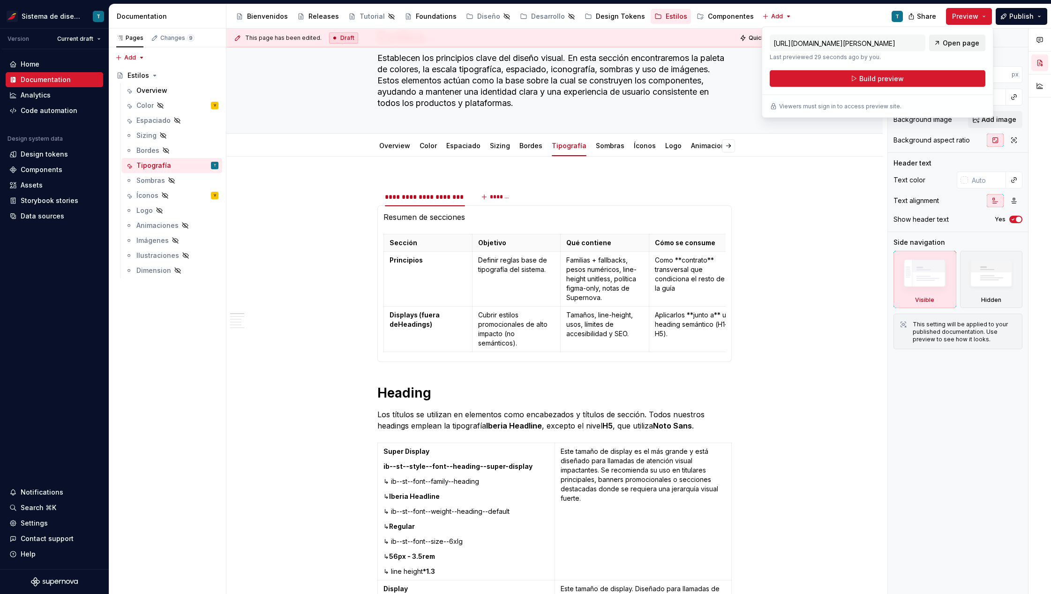
click at [908, 40] on span "Open page" at bounding box center [960, 42] width 37 height 9
click at [481, 287] on td "Definir reglas base de tipografía del sistema." at bounding box center [516, 279] width 89 height 55
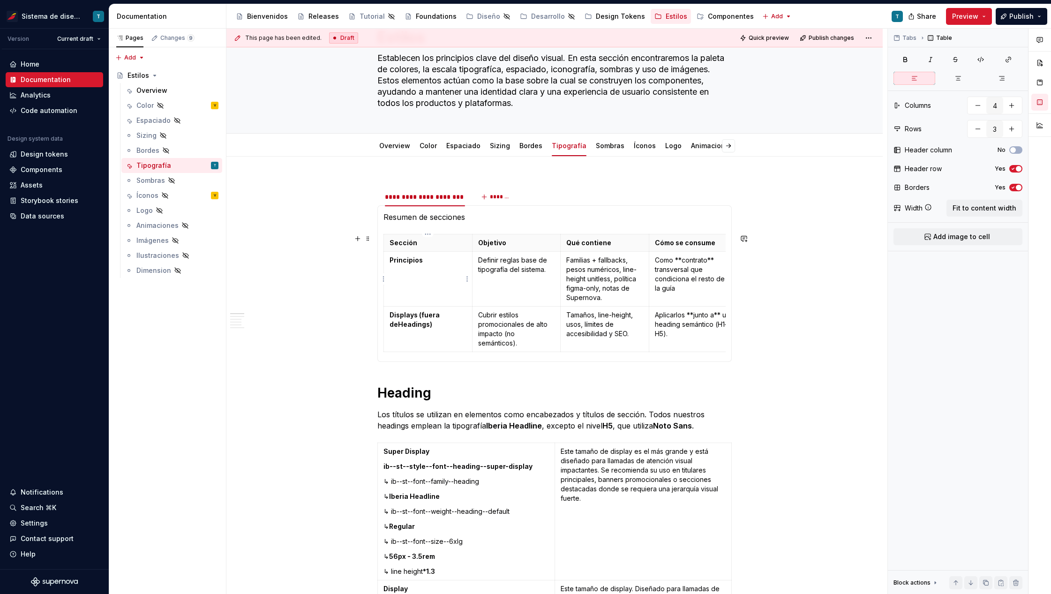
click at [436, 277] on td "Principios" at bounding box center [428, 279] width 89 height 55
click at [908, 207] on span "Fit to content width" at bounding box center [984, 207] width 64 height 9
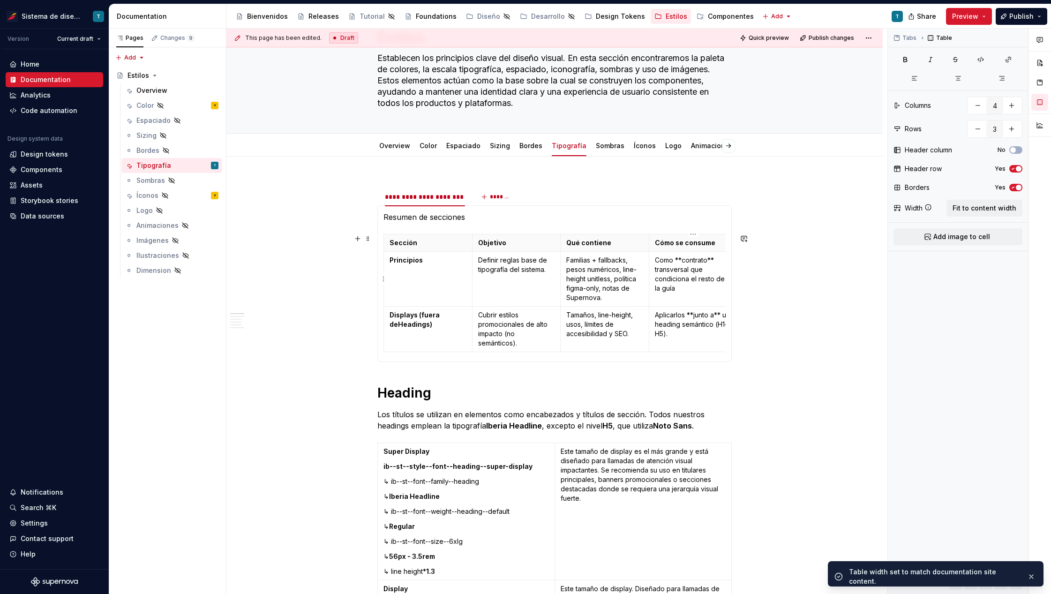
click at [678, 267] on p "Como **contrato** transversal que condiciona el resto de la guía" at bounding box center [693, 273] width 77 height 37
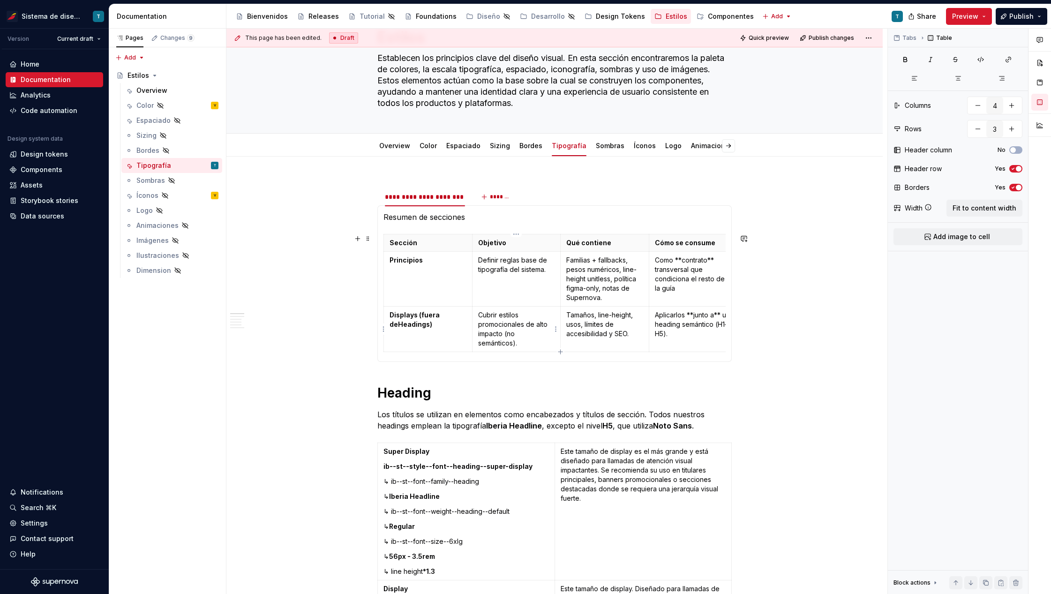
type textarea "*"
click at [561, 350] on icon "button" at bounding box center [560, 351] width 7 height 7
type input "4"
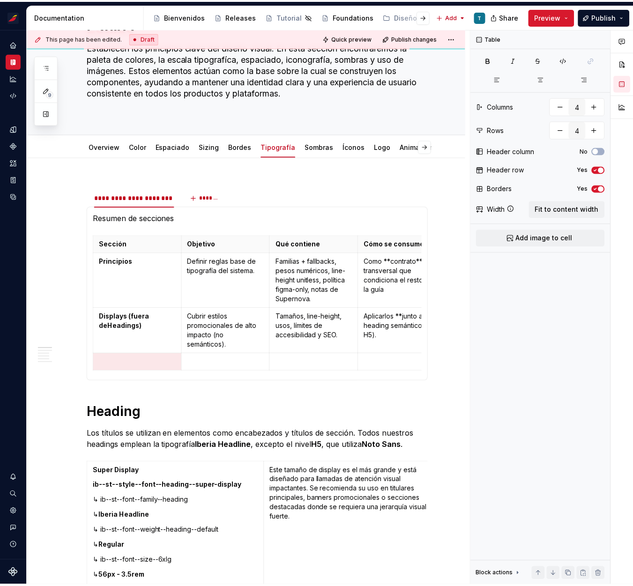
scroll to position [51, 0]
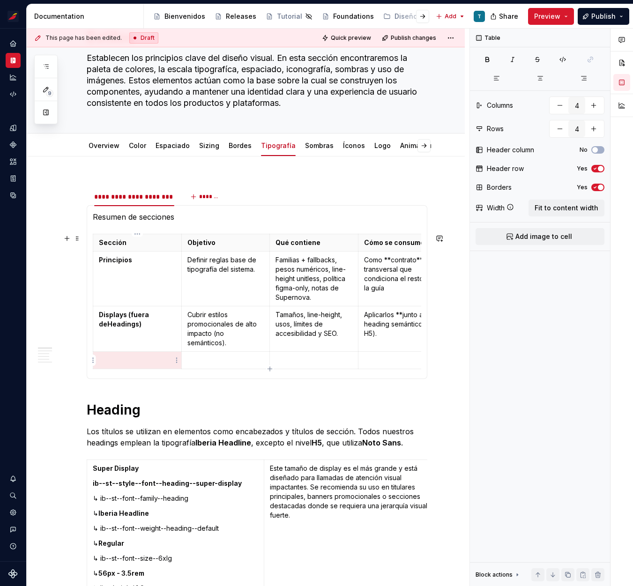
click at [136, 360] on p at bounding box center [137, 360] width 77 height 9
click at [192, 358] on p at bounding box center [225, 360] width 77 height 9
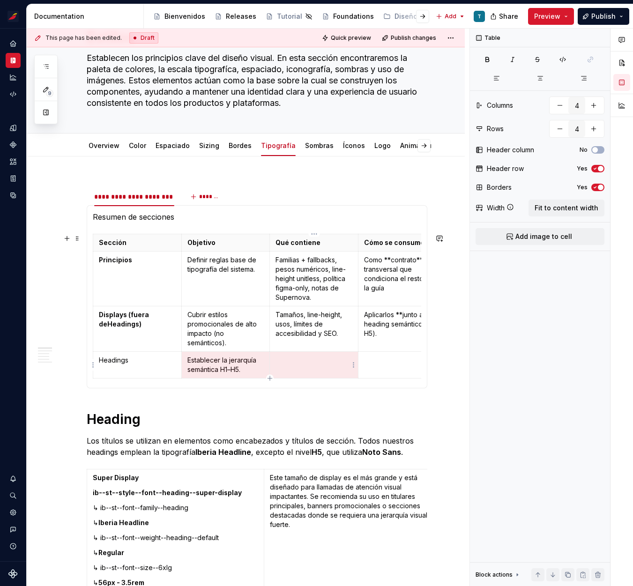
click at [294, 360] on p at bounding box center [314, 360] width 77 height 9
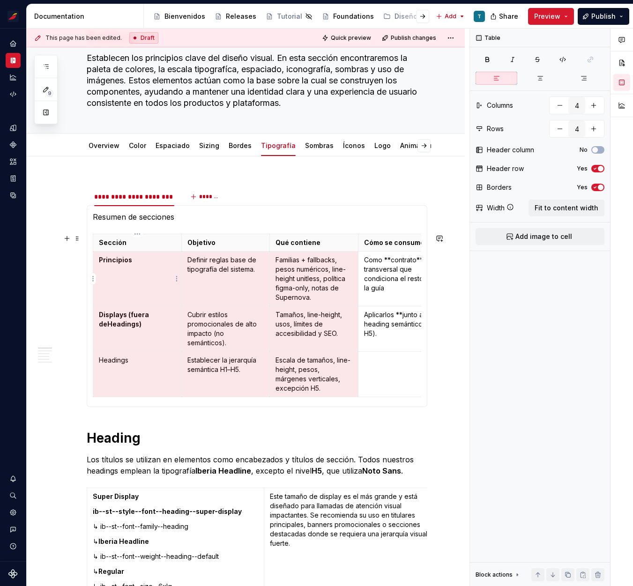
click at [373, 361] on p at bounding box center [402, 360] width 77 height 9
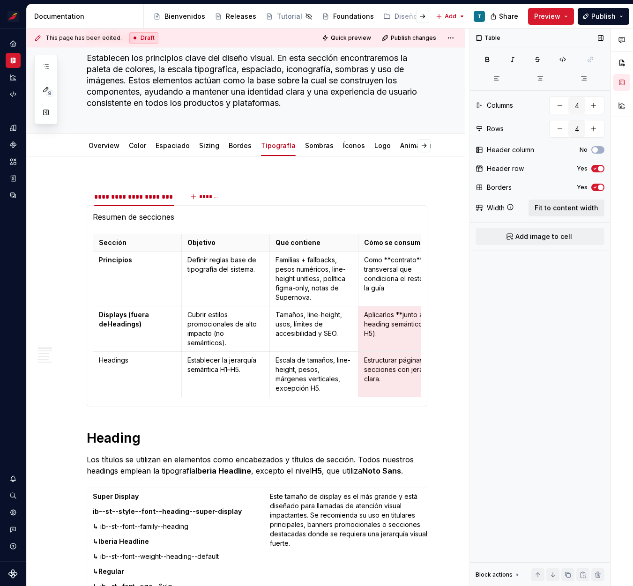
click at [548, 208] on span "Fit to content width" at bounding box center [567, 207] width 64 height 9
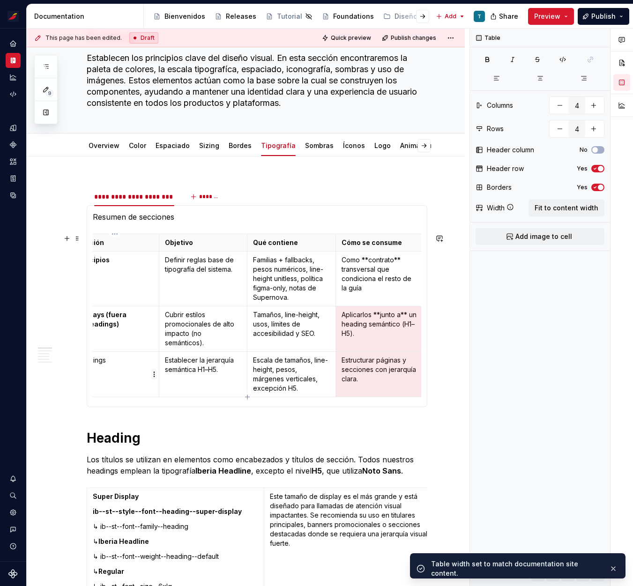
scroll to position [0, 0]
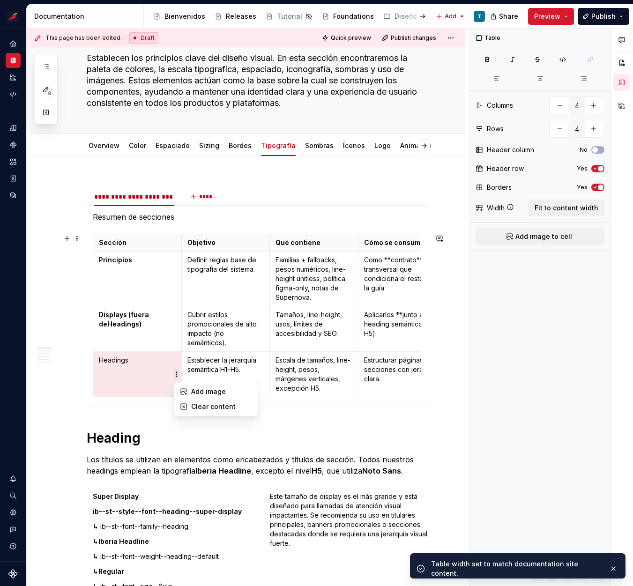
click at [176, 380] on html "Sistema de diseño Iberia T Design system data Documentation Accessibility guide…" at bounding box center [316, 293] width 633 height 586
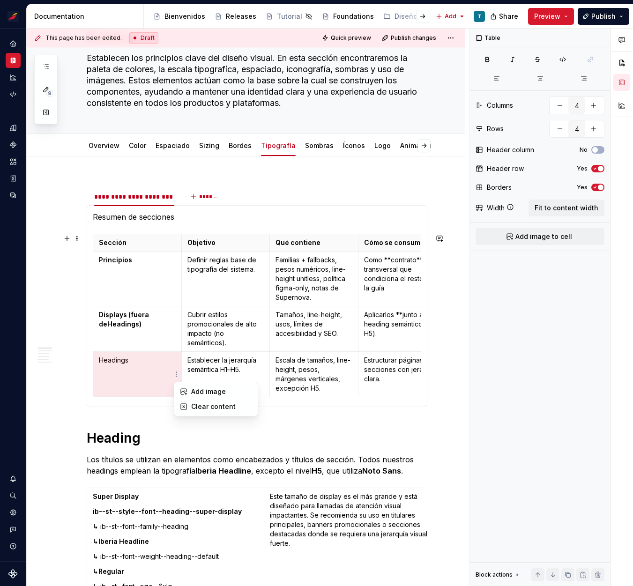
click at [119, 364] on html "Sistema de diseño Iberia T Design system data Documentation Accessibility guide…" at bounding box center [316, 293] width 633 height 586
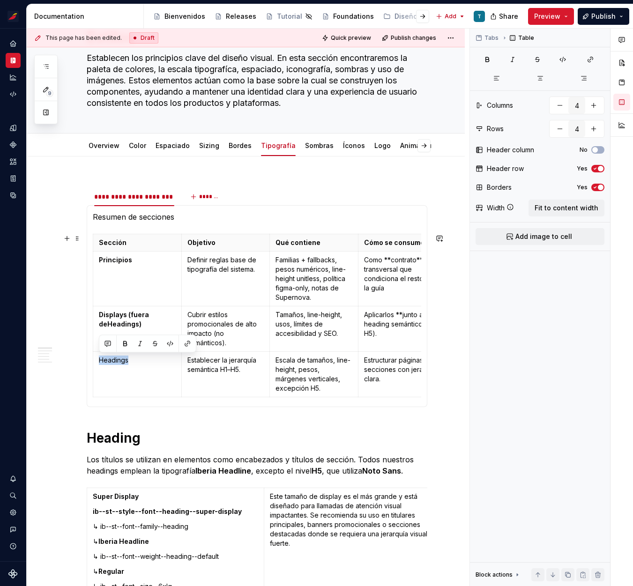
click at [119, 364] on p "Headings" at bounding box center [137, 360] width 77 height 9
click at [123, 342] on button "button" at bounding box center [125, 343] width 13 height 13
click at [139, 298] on td "Principios" at bounding box center [137, 279] width 89 height 55
click at [264, 295] on td "Definir reglas base de tipografía del sistema." at bounding box center [225, 279] width 89 height 55
click at [597, 186] on icon "button" at bounding box center [594, 188] width 7 height 6
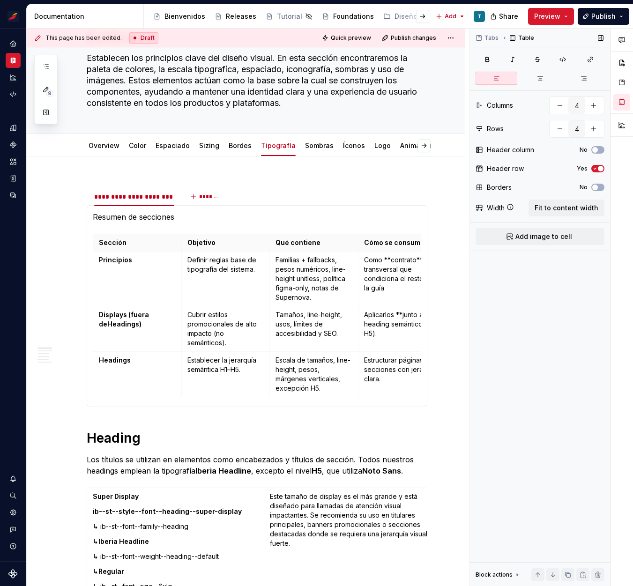
click at [596, 167] on icon "button" at bounding box center [594, 169] width 7 height 6
click at [596, 167] on span "button" at bounding box center [595, 169] width 6 height 6
click at [598, 151] on icon "button" at bounding box center [594, 150] width 7 height 6
click at [598, 151] on span "button" at bounding box center [601, 150] width 6 height 6
click at [161, 229] on section-item-column "Resumen de secciones Sección Objetivo Qué contiene Cómo se consume Principios D…" at bounding box center [257, 306] width 328 height 190
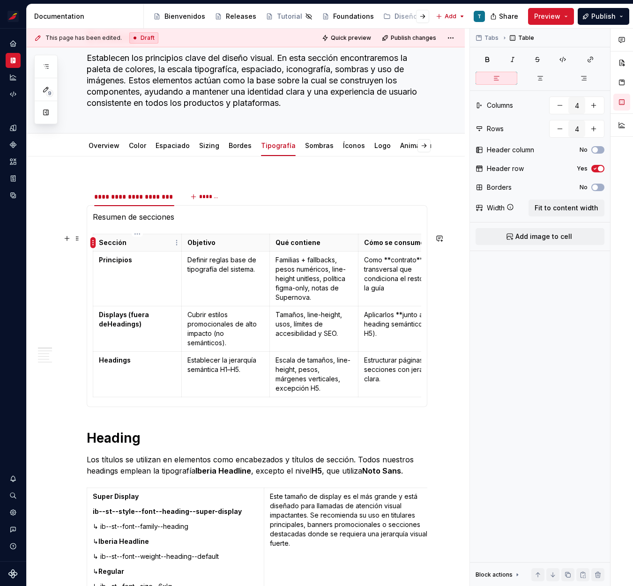
click at [93, 241] on html "Sistema de diseño Iberia T Design system data Documentation Accessibility guide…" at bounding box center [316, 293] width 633 height 586
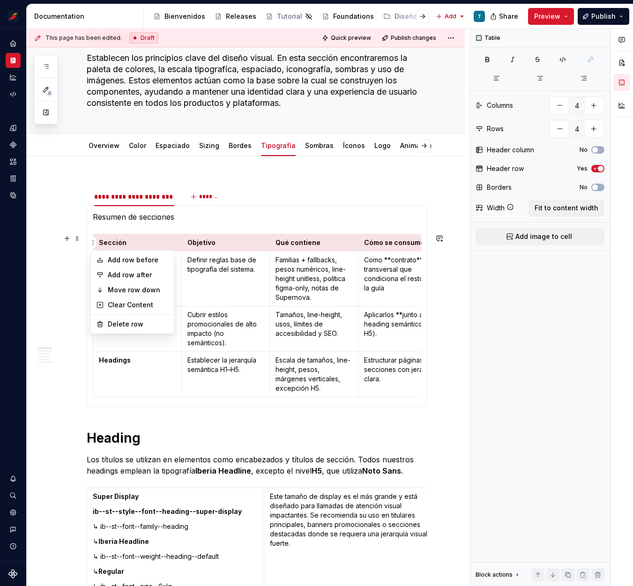
click at [111, 232] on html "Sistema de diseño Iberia T Design system data Documentation Accessibility guide…" at bounding box center [316, 293] width 633 height 586
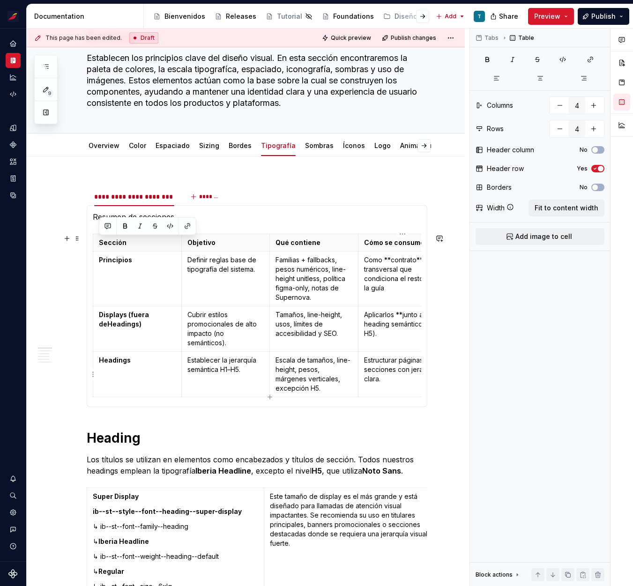
scroll to position [0, 26]
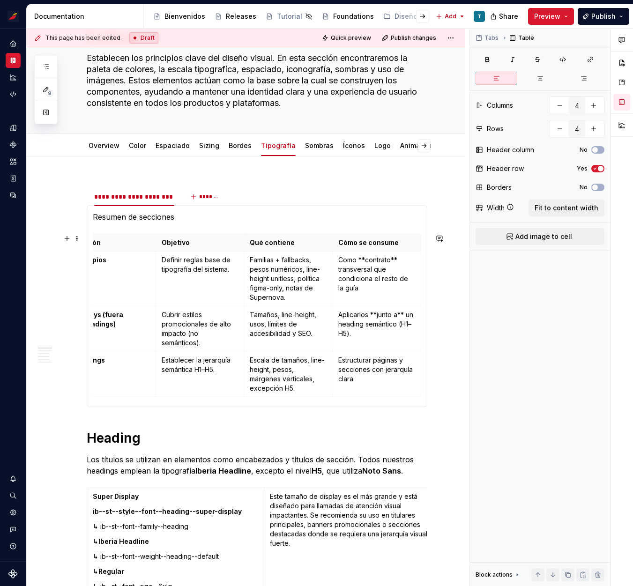
drag, startPoint x: 101, startPoint y: 230, endPoint x: 444, endPoint y: 406, distance: 385.4
click at [563, 209] on span "Fit to content width" at bounding box center [567, 207] width 64 height 9
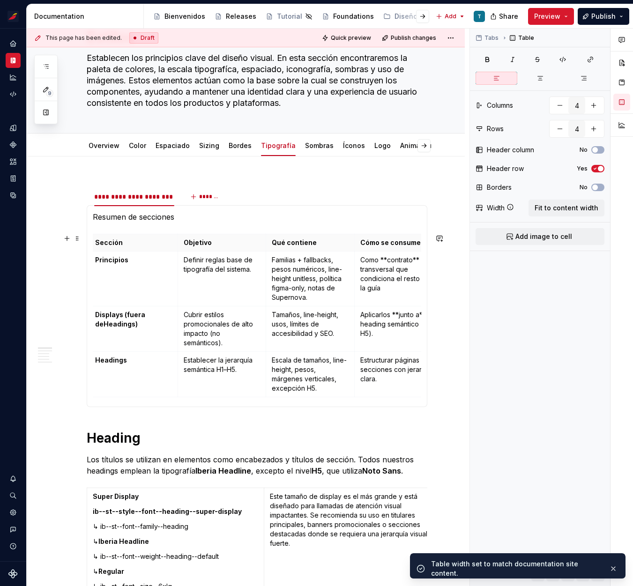
scroll to position [0, 0]
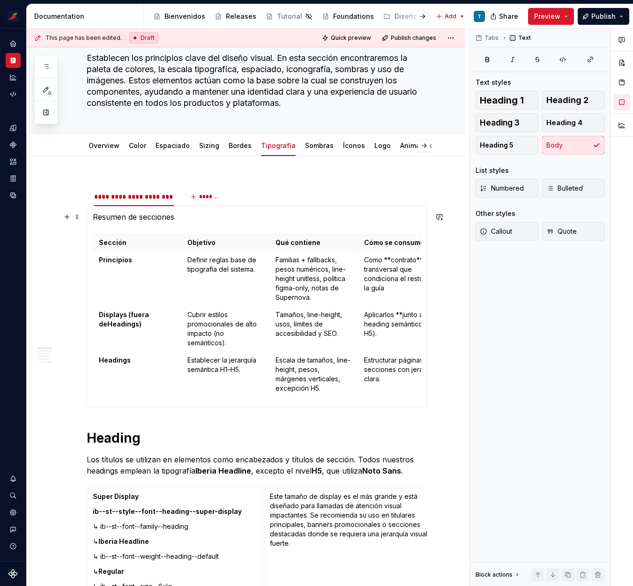
click at [157, 221] on p "Resumen de secciones" at bounding box center [257, 216] width 328 height 11
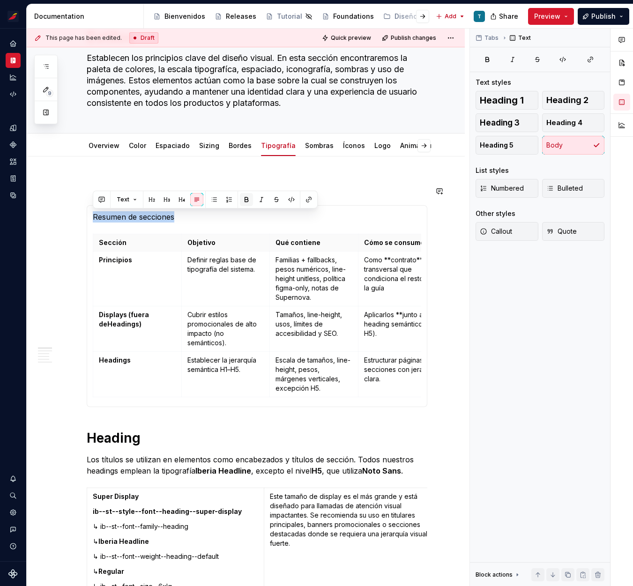
click at [241, 200] on button "button" at bounding box center [246, 199] width 13 height 13
click at [208, 229] on section-item-column "Resumen de secciones Sección Objetivo Qué contiene Cómo se consume Principios D…" at bounding box center [257, 306] width 328 height 190
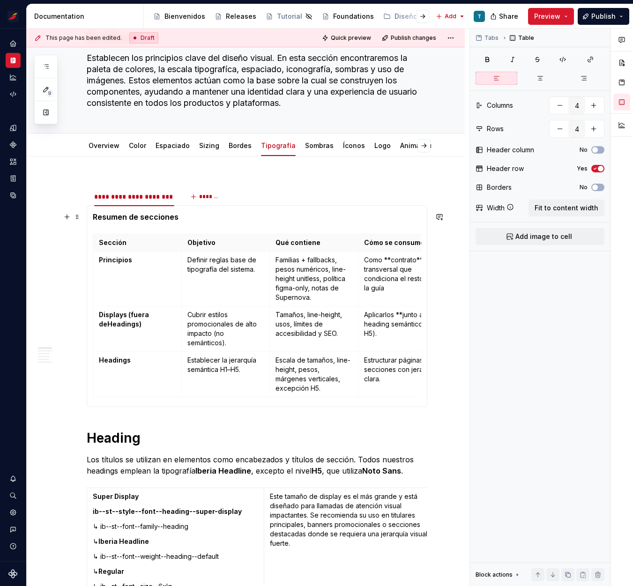
click at [202, 219] on p "Resumen de secciones" at bounding box center [257, 216] width 328 height 11
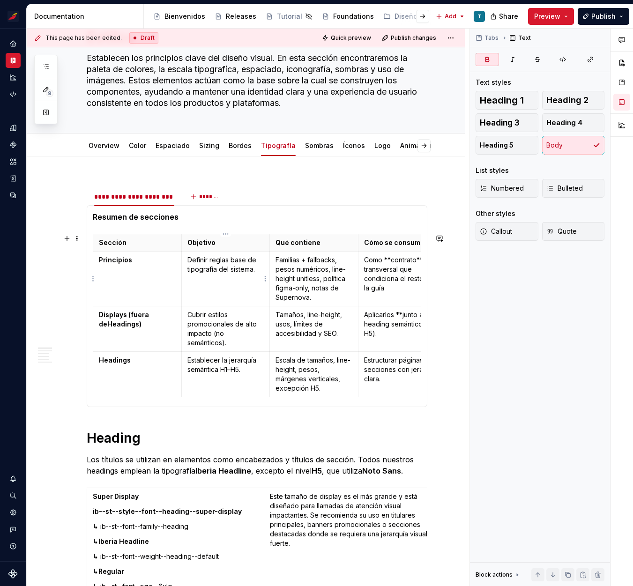
scroll to position [57, 0]
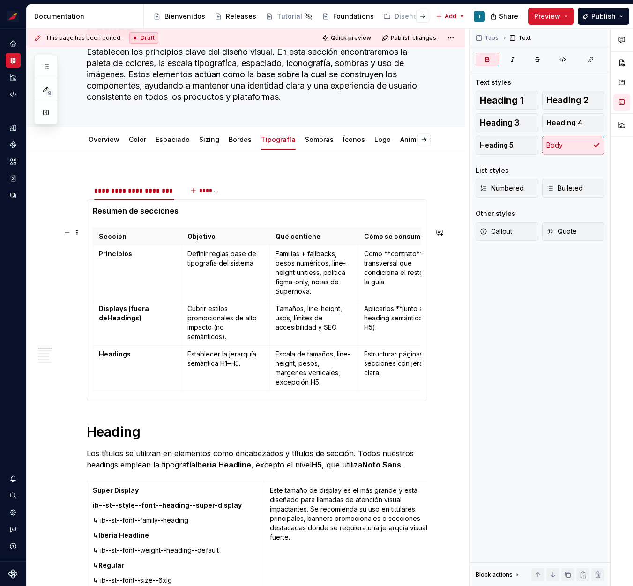
click at [105, 392] on div "Sección Objetivo Qué contiene Cómo se consume Principios Definir reglas base de…" at bounding box center [257, 311] width 328 height 167
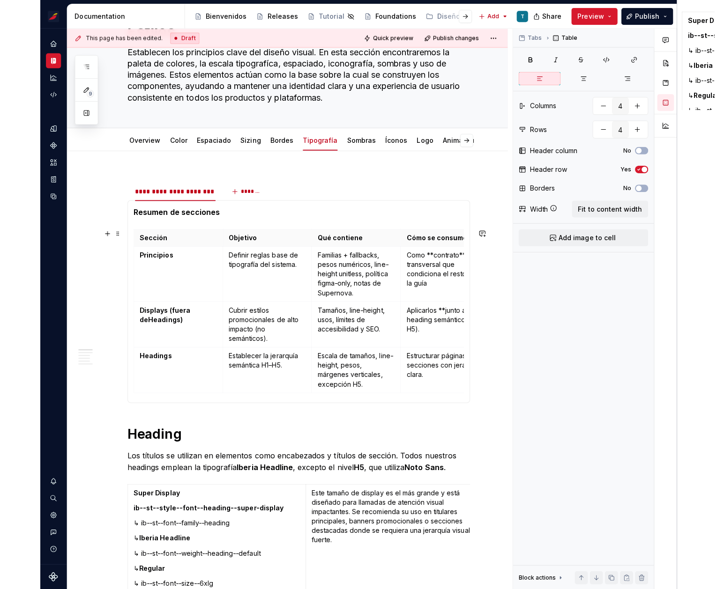
scroll to position [69, 0]
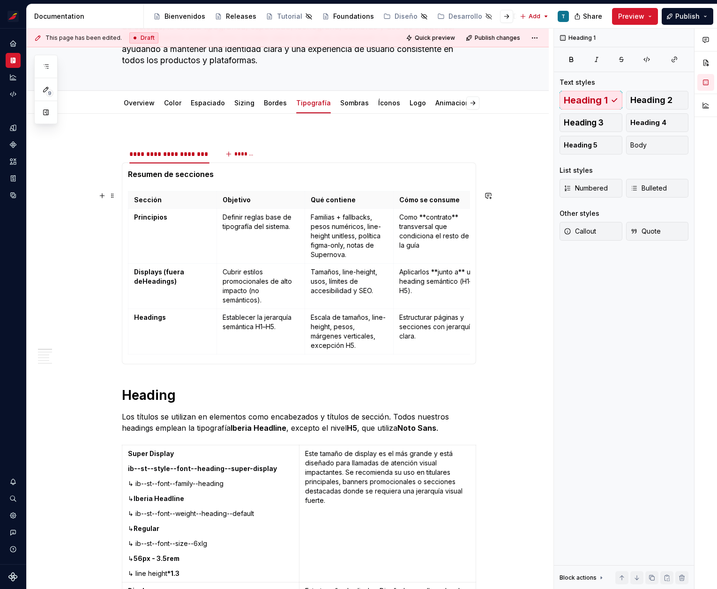
scroll to position [100, 0]
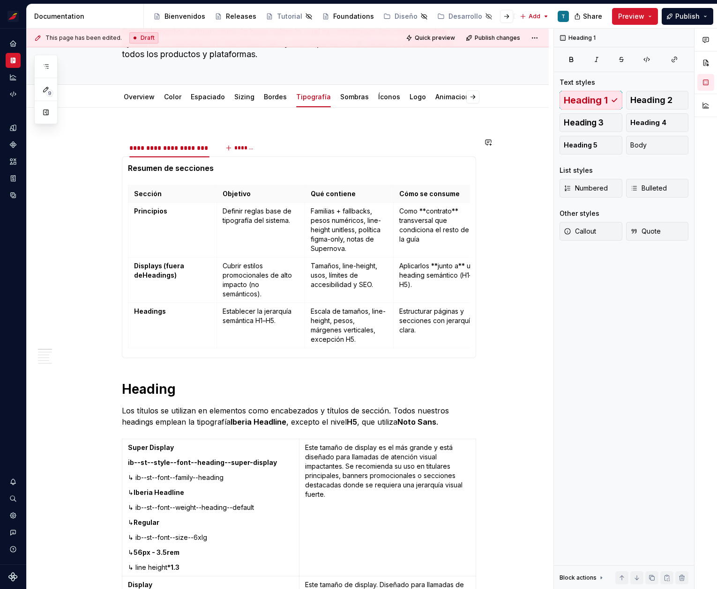
click at [452, 159] on div "Resumen de secciones Sección Objetivo Qué contiene Cómo se consume Principios D…" at bounding box center [299, 257] width 354 height 202
click at [274, 189] on p "Objetivo" at bounding box center [261, 193] width 77 height 9
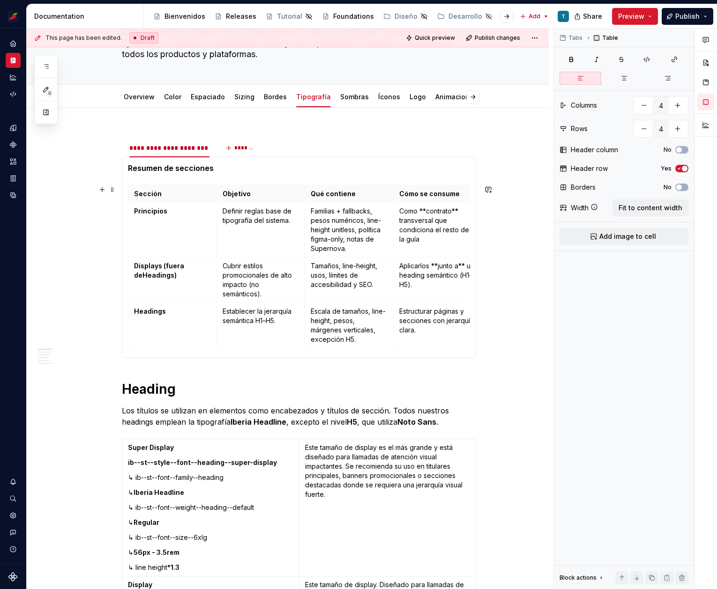
click at [275, 173] on p "Resumen de secciones" at bounding box center [299, 168] width 342 height 11
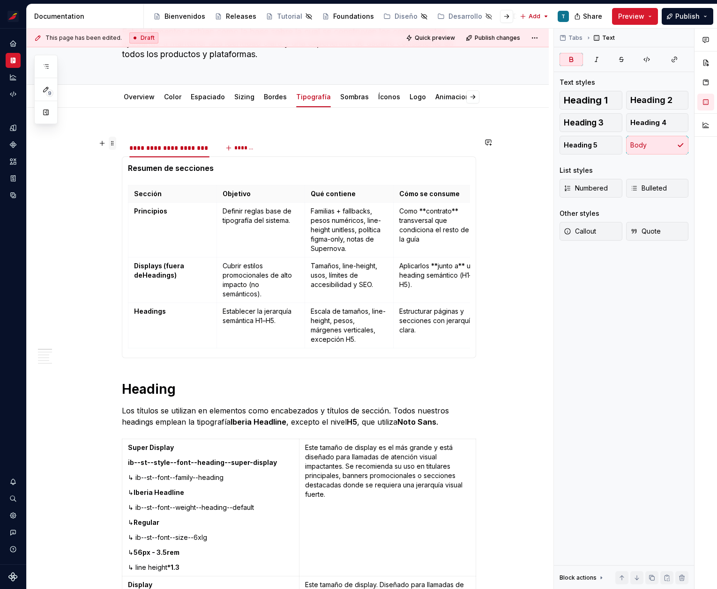
click at [113, 142] on span at bounding box center [112, 143] width 7 height 13
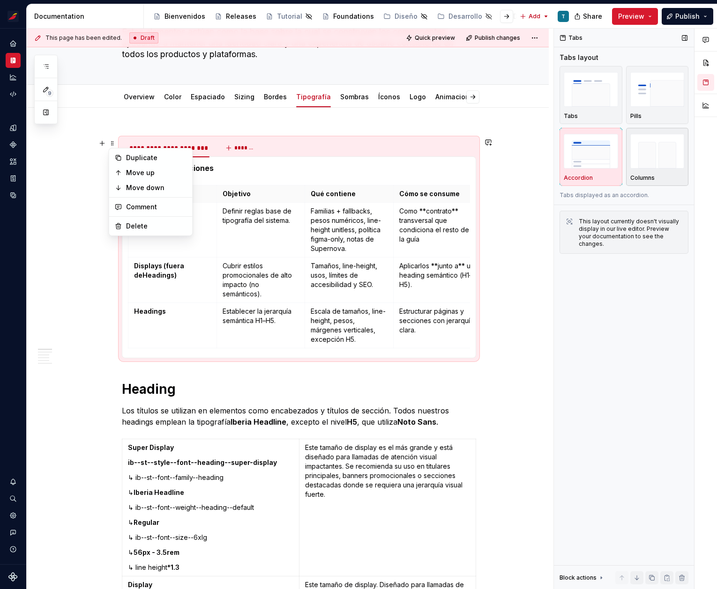
click at [682, 155] on img "button" at bounding box center [657, 151] width 54 height 34
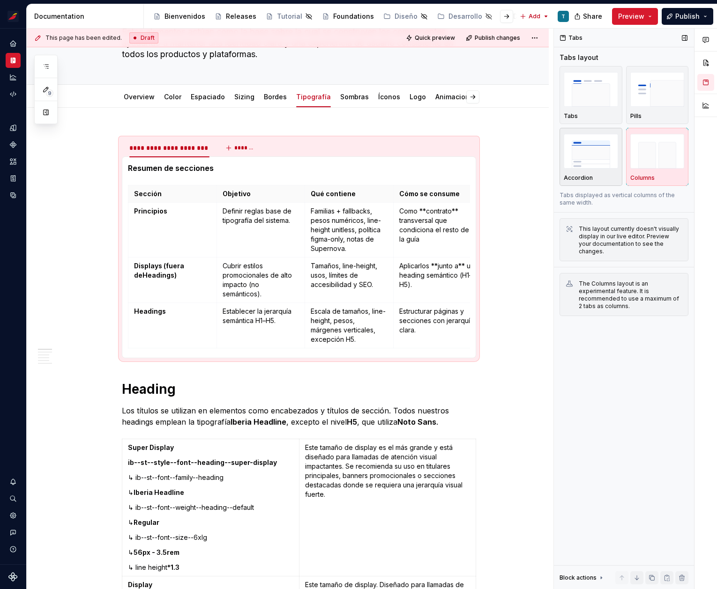
click at [583, 156] on img "button" at bounding box center [591, 151] width 54 height 34
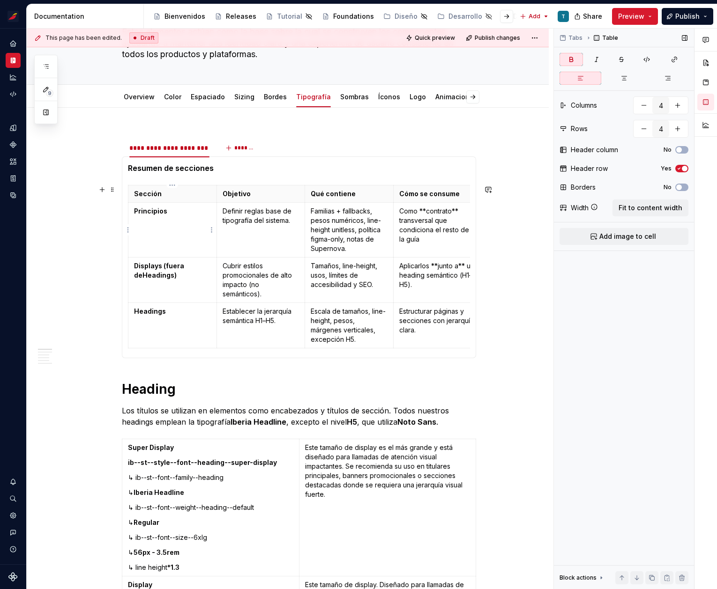
click at [145, 207] on p "Principios" at bounding box center [172, 211] width 77 height 9
click at [139, 190] on p "Sección" at bounding box center [172, 193] width 77 height 9
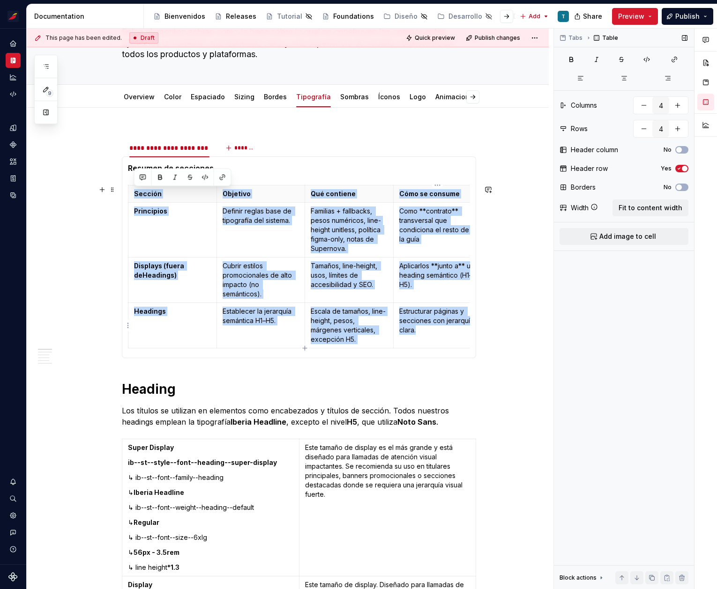
scroll to position [0, 12]
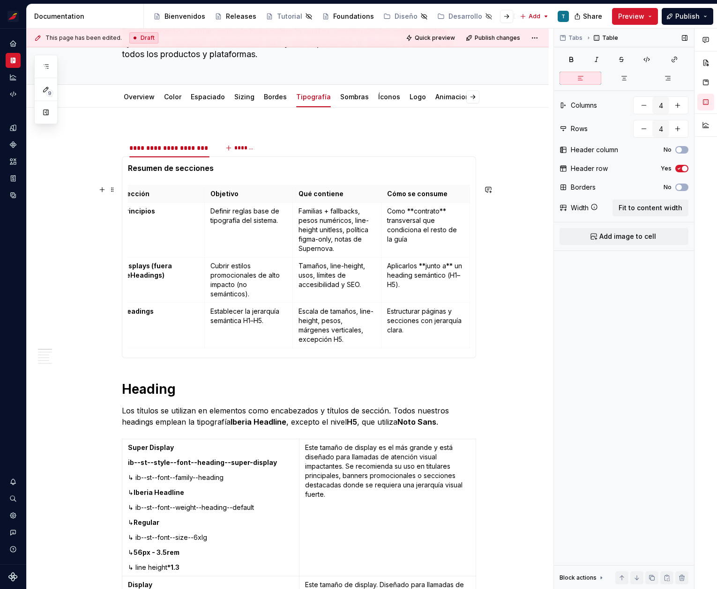
drag, startPoint x: 134, startPoint y: 185, endPoint x: 481, endPoint y: 343, distance: 381.8
click at [659, 202] on button "Fit to content width" at bounding box center [650, 208] width 76 height 17
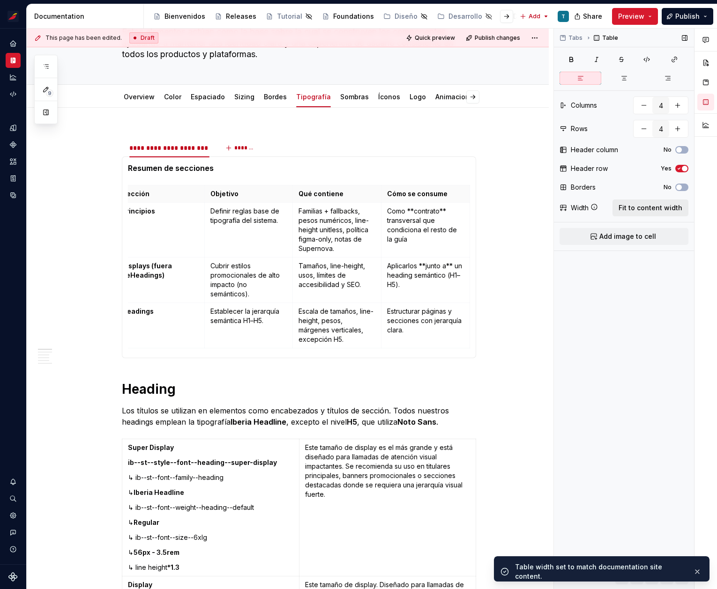
scroll to position [0, 4]
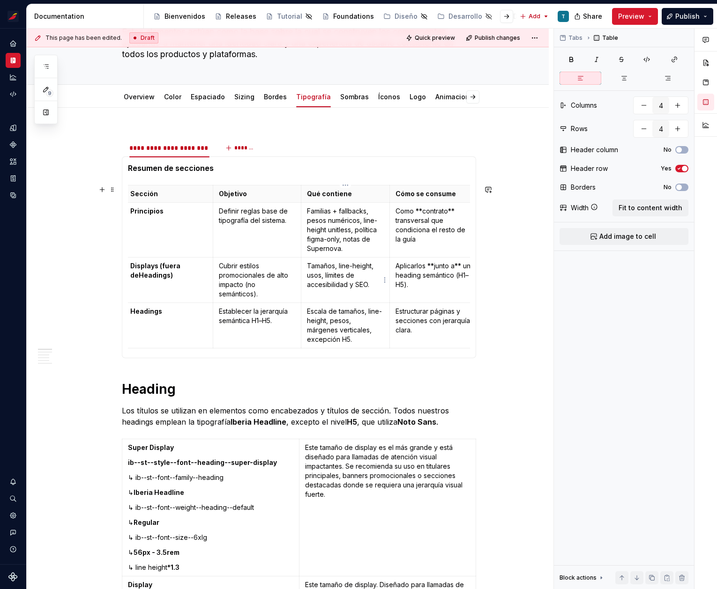
type textarea "*"
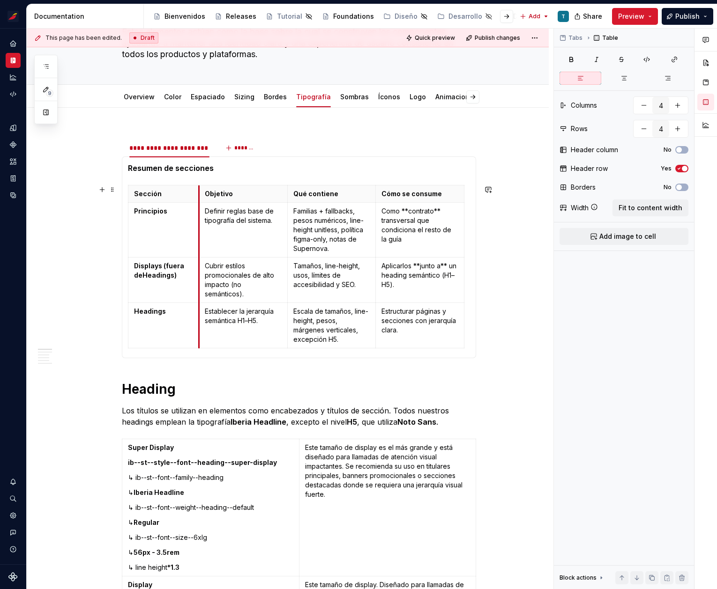
drag, startPoint x: 216, startPoint y: 203, endPoint x: 198, endPoint y: 200, distance: 18.0
click at [294, 347] on icon "button" at bounding box center [295, 348] width 7 height 7
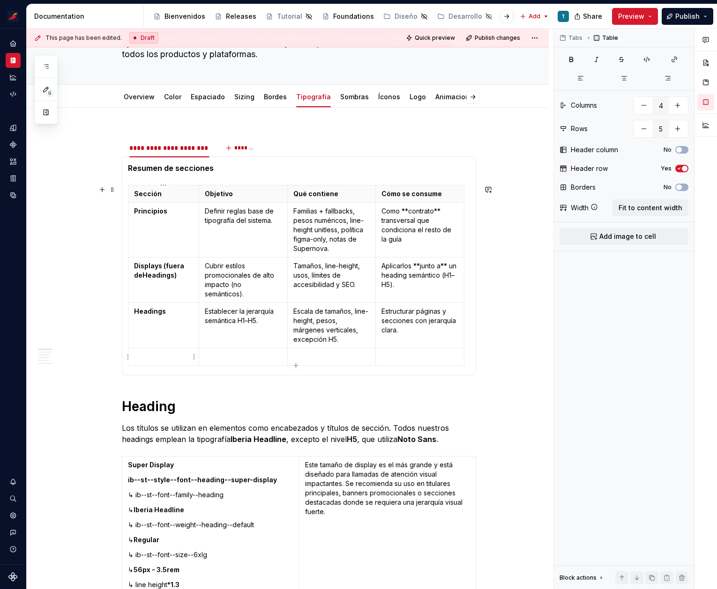
click at [163, 358] on p at bounding box center [163, 356] width 59 height 9
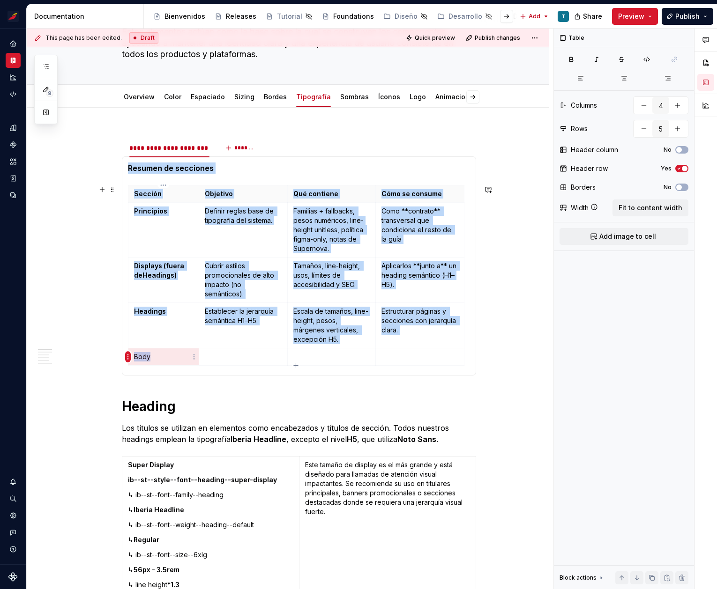
drag, startPoint x: 164, startPoint y: 357, endPoint x: 127, endPoint y: 357, distance: 36.5
click at [127, 357] on body "Sistema de diseño Iberia T Design system data Documentation Accessibility guide…" at bounding box center [358, 294] width 717 height 589
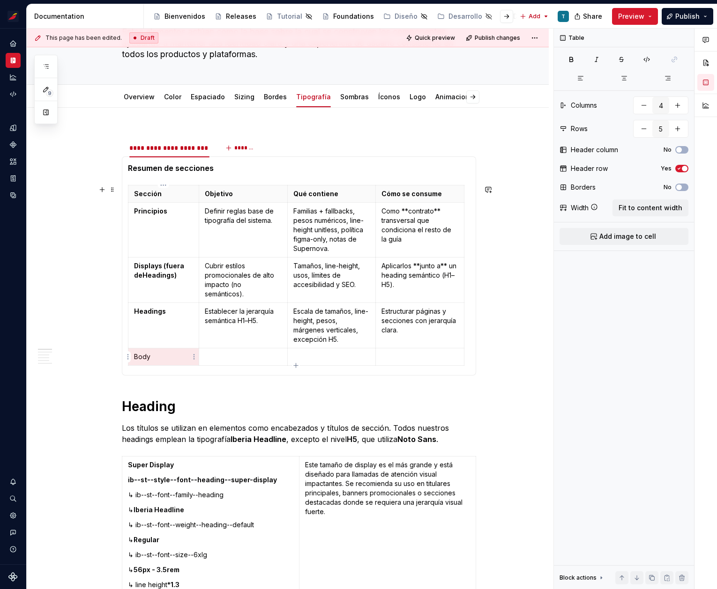
click at [148, 358] on p "Body" at bounding box center [163, 356] width 59 height 9
click at [151, 357] on p "Body" at bounding box center [163, 356] width 59 height 9
drag, startPoint x: 148, startPoint y: 357, endPoint x: 131, endPoint y: 357, distance: 16.9
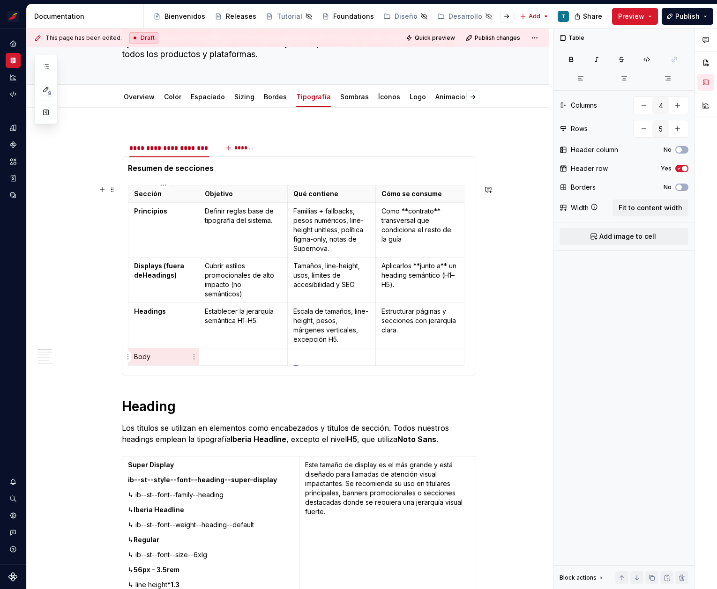
click at [131, 357] on td "Body" at bounding box center [163, 357] width 71 height 17
click at [138, 356] on p "Body" at bounding box center [163, 356] width 59 height 9
click at [160, 341] on button "button" at bounding box center [160, 340] width 13 height 13
click at [232, 353] on p at bounding box center [243, 356] width 77 height 9
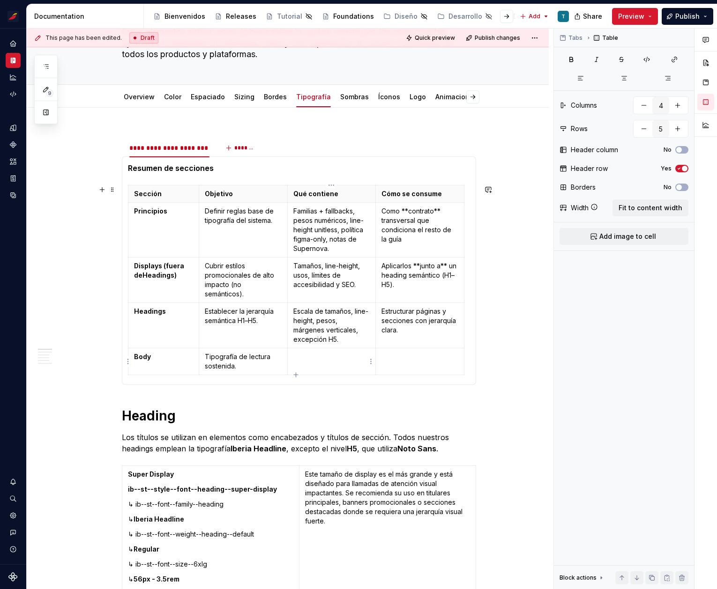
click at [311, 357] on p at bounding box center [331, 356] width 77 height 9
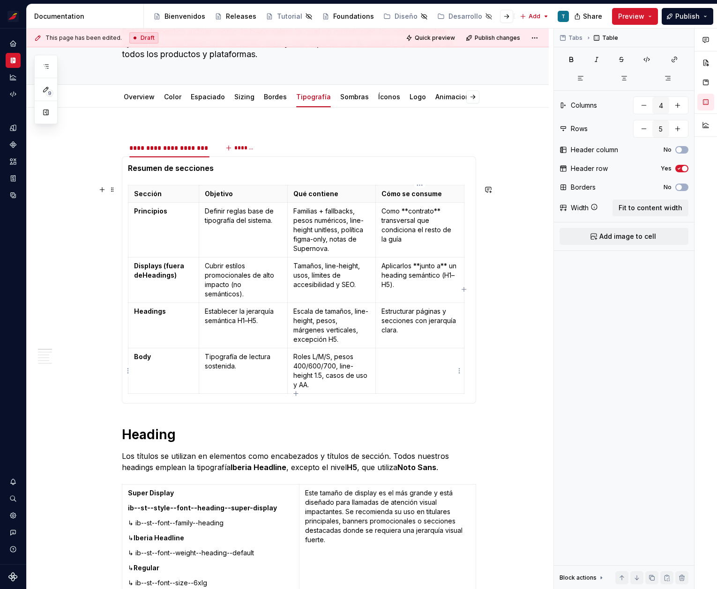
click at [406, 364] on td at bounding box center [420, 371] width 89 height 45
click at [298, 392] on icon "button" at bounding box center [295, 393] width 7 height 7
type input "6"
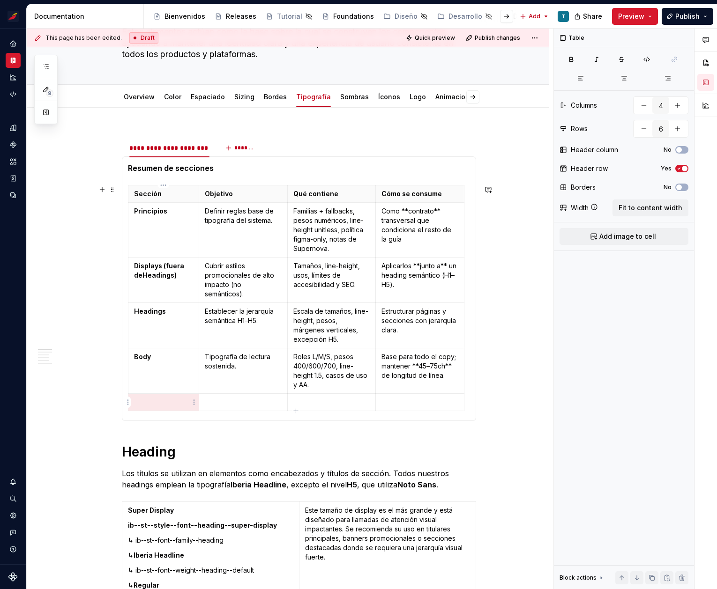
click at [170, 400] on p at bounding box center [163, 402] width 59 height 9
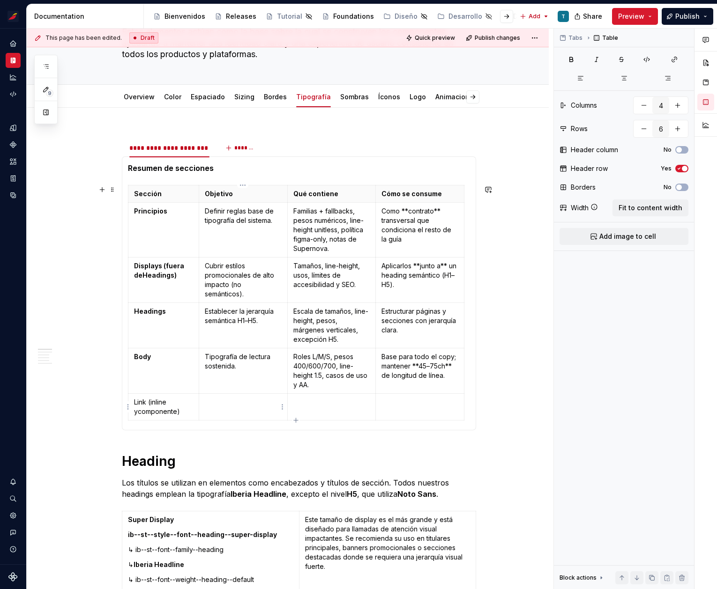
click at [222, 404] on p at bounding box center [243, 402] width 77 height 9
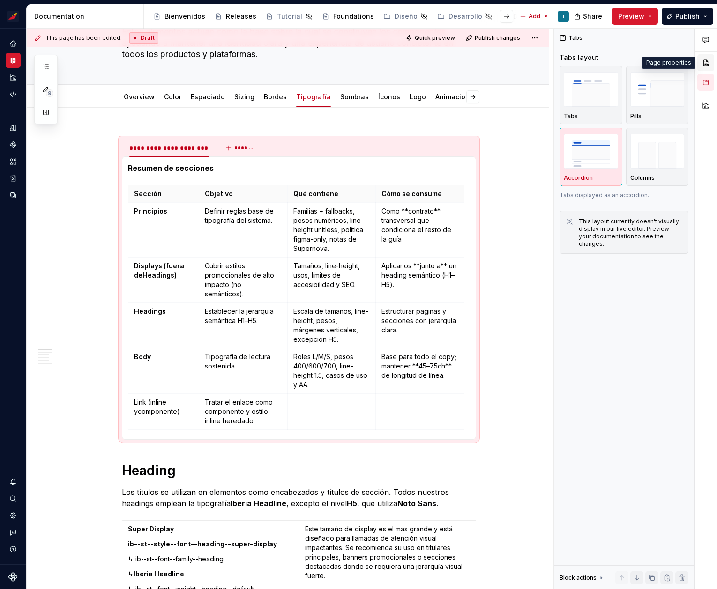
click at [704, 61] on button "button" at bounding box center [705, 62] width 17 height 17
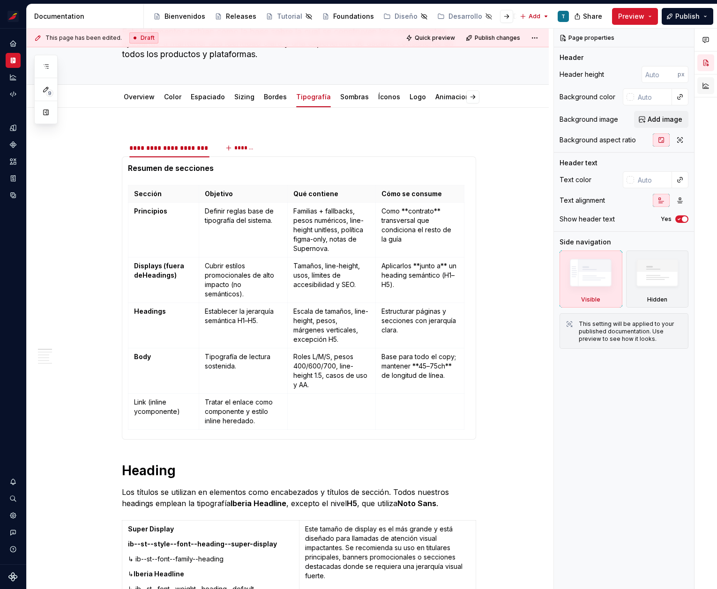
click at [706, 84] on button "button" at bounding box center [705, 85] width 17 height 17
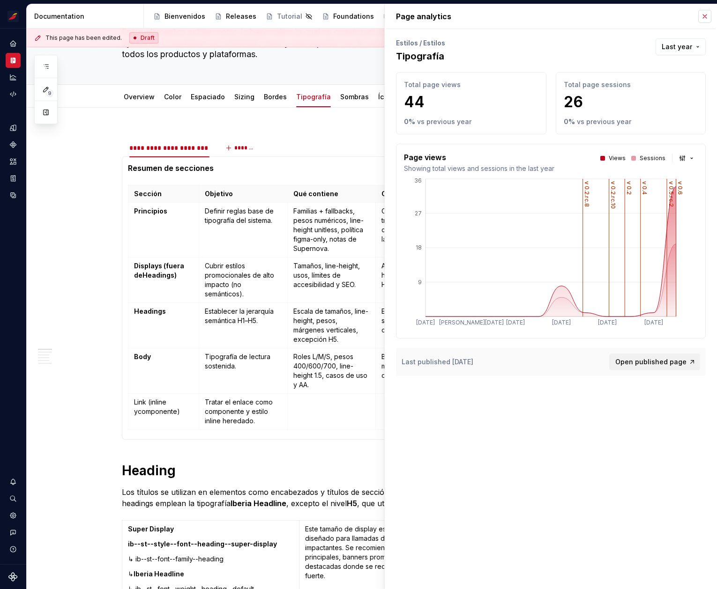
click at [703, 15] on button "button" at bounding box center [704, 16] width 13 height 13
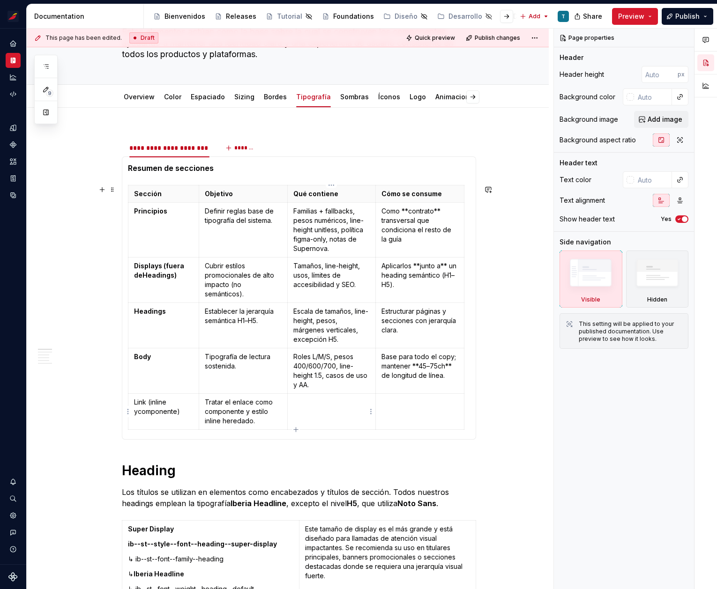
click at [298, 402] on p at bounding box center [331, 402] width 77 height 9
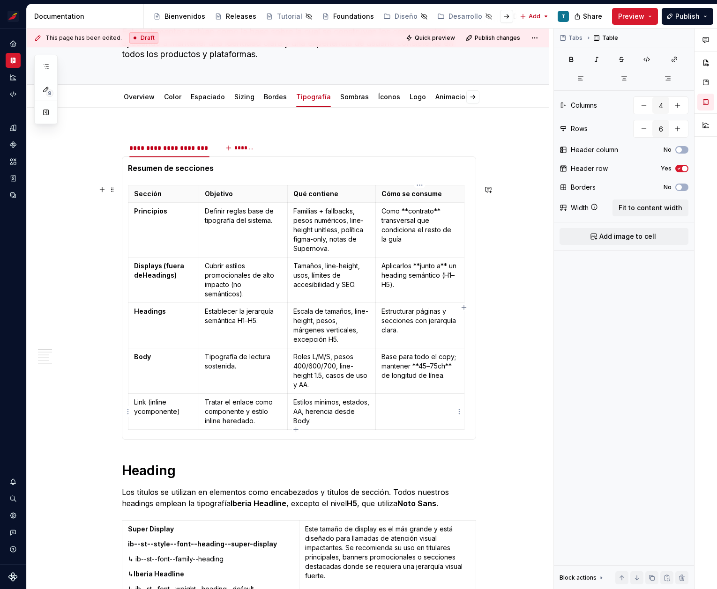
click at [391, 402] on p at bounding box center [419, 402] width 77 height 9
click at [149, 401] on p "Link (inline y componente)" at bounding box center [163, 407] width 59 height 19
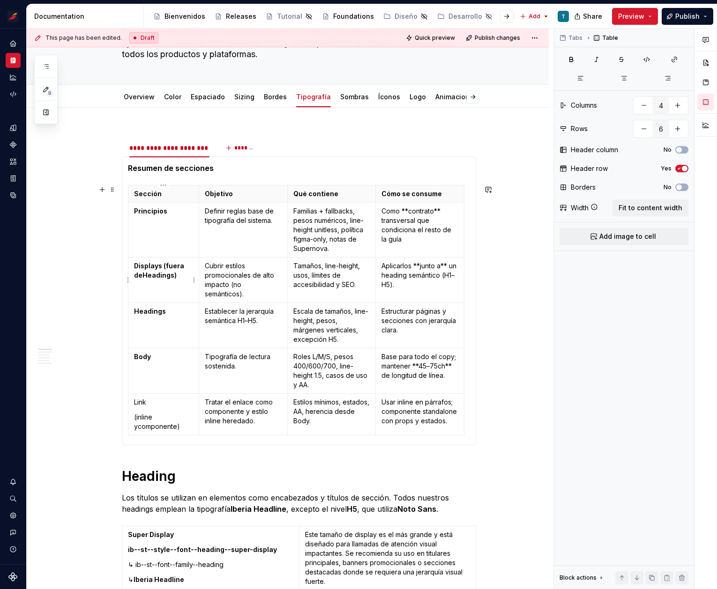
click at [164, 265] on strong "Displays (fuera deHeadings)" at bounding box center [160, 270] width 52 height 17
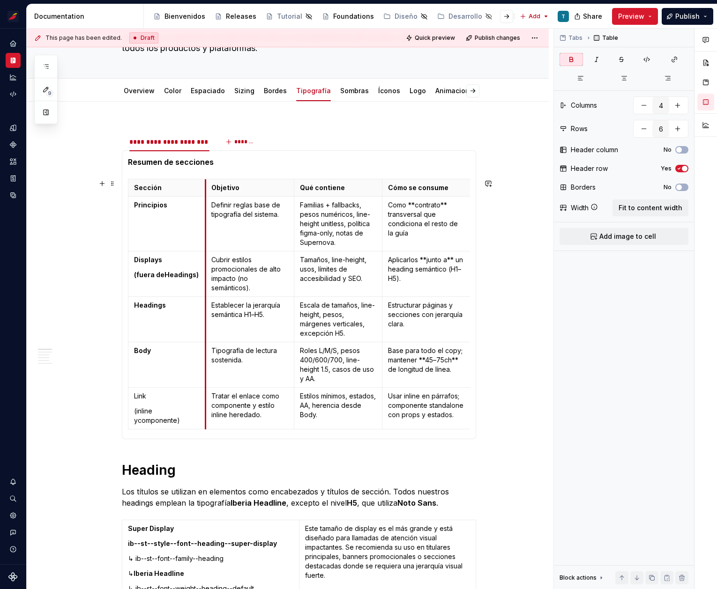
drag, startPoint x: 199, startPoint y: 235, endPoint x: 206, endPoint y: 235, distance: 6.6
click at [206, 235] on td "Definir reglas base de tipografía del sistema." at bounding box center [249, 224] width 89 height 55
drag, startPoint x: 198, startPoint y: 411, endPoint x: 134, endPoint y: 412, distance: 63.3
click at [134, 412] on p "(inline ycomponente)" at bounding box center [167, 416] width 66 height 19
click at [158, 395] on button "button" at bounding box center [160, 394] width 13 height 13
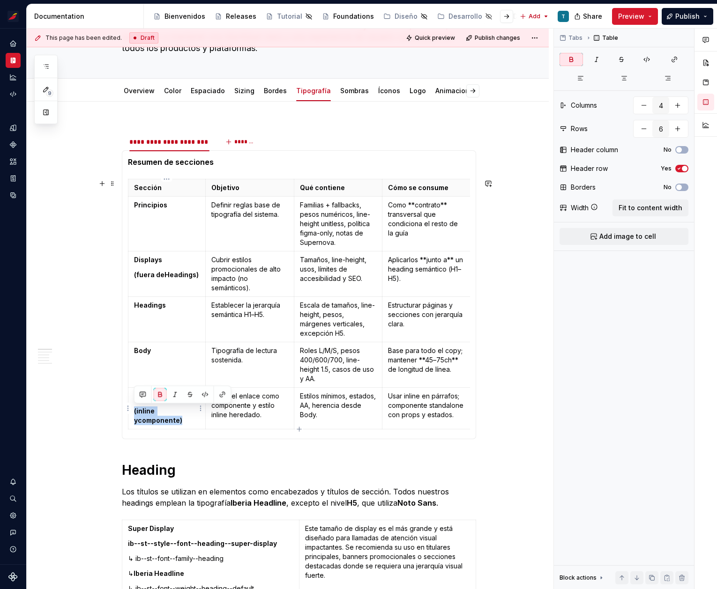
click at [192, 421] on p "(inline ycomponente)" at bounding box center [167, 416] width 66 height 19
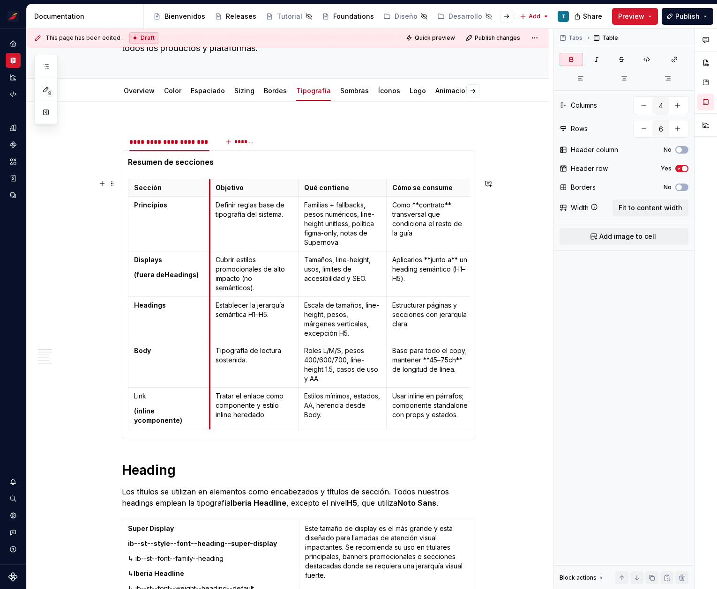
click at [209, 401] on td "Tratar el enlace como componente y estilo inline heredado." at bounding box center [253, 409] width 89 height 42
drag, startPoint x: 162, startPoint y: 394, endPoint x: 131, endPoint y: 394, distance: 30.9
click at [131, 394] on td "Link (inline ycomponente)" at bounding box center [169, 409] width 82 height 42
click at [162, 377] on button "button" at bounding box center [160, 379] width 13 height 13
click at [182, 412] on strong "(inline ycomponente)" at bounding box center [158, 415] width 48 height 17
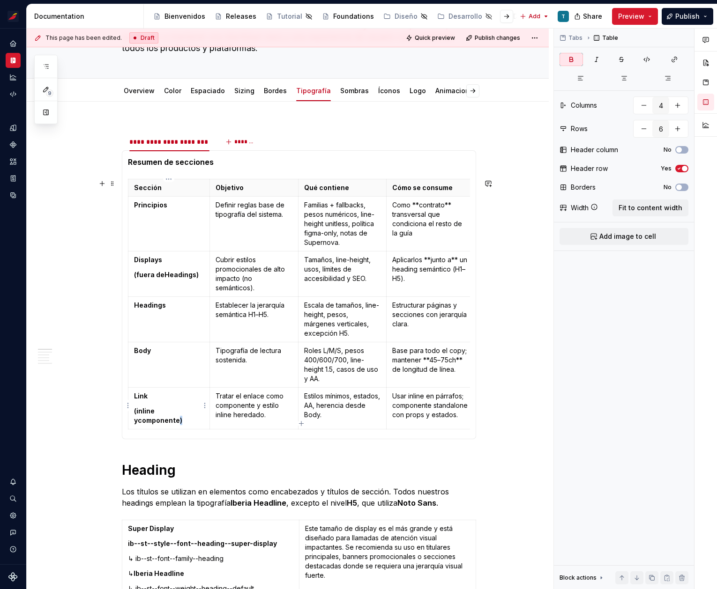
click at [182, 412] on strong "(inline ycomponente)" at bounding box center [158, 415] width 48 height 17
click at [179, 414] on strong "(inline ycomponente)" at bounding box center [158, 415] width 48 height 17
drag, startPoint x: 134, startPoint y: 412, endPoint x: 207, endPoint y: 412, distance: 73.1
click at [207, 412] on td "Link (inline ycomponente)" at bounding box center [169, 409] width 82 height 42
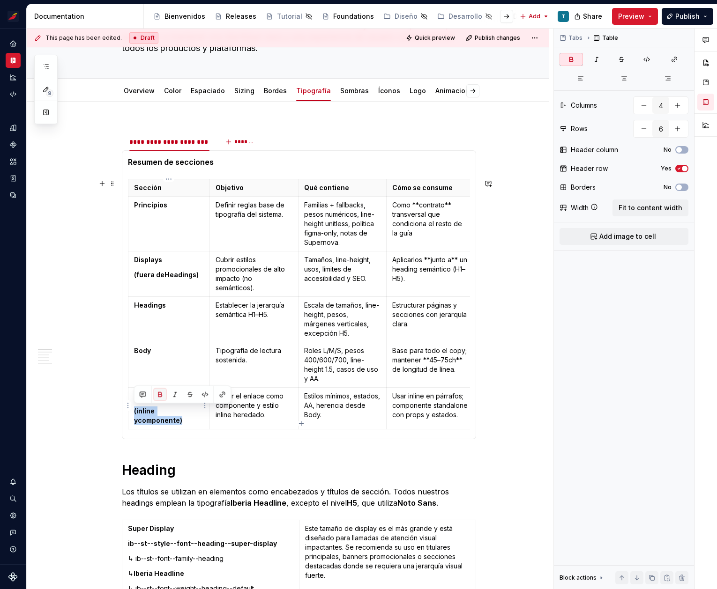
click at [161, 396] on button "button" at bounding box center [160, 394] width 13 height 13
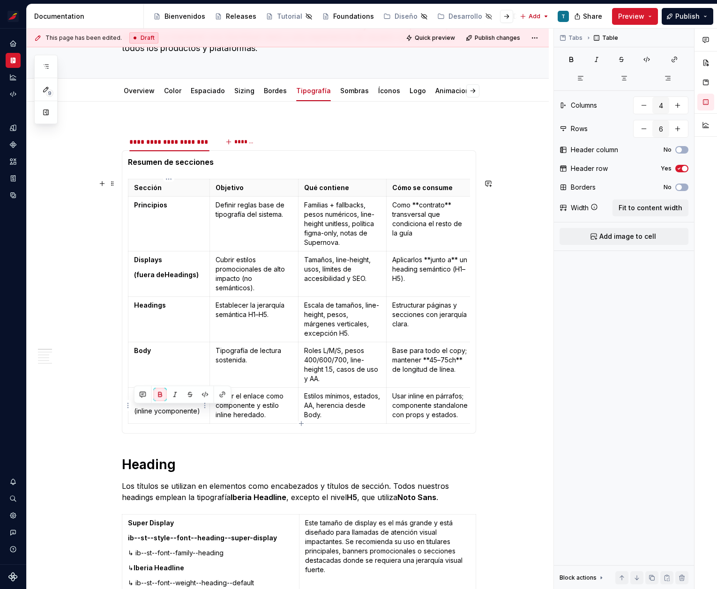
click at [164, 414] on p "(inline ycomponente)" at bounding box center [169, 411] width 70 height 9
click at [157, 412] on p "(inline ycomponente)" at bounding box center [169, 411] width 70 height 9
drag, startPoint x: 196, startPoint y: 274, endPoint x: 134, endPoint y: 275, distance: 61.9
click at [134, 275] on p "(fuera deHeadings)" at bounding box center [169, 274] width 70 height 9
click at [170, 259] on button "button" at bounding box center [175, 258] width 13 height 13
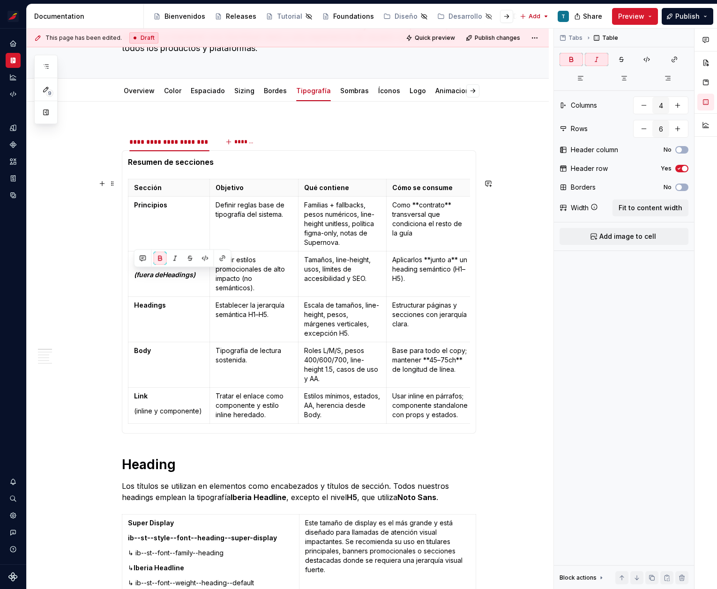
click at [164, 258] on div at bounding box center [164, 258] width 0 height 0
click at [164, 258] on button "button" at bounding box center [160, 258] width 13 height 13
click at [171, 258] on button "button" at bounding box center [175, 258] width 13 height 13
click at [173, 283] on td "Displays (fuera deHeadings)" at bounding box center [169, 274] width 82 height 45
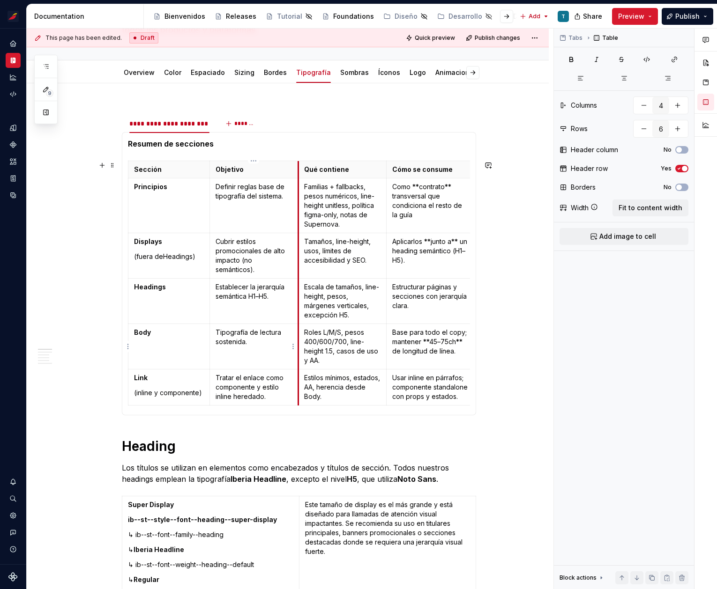
scroll to position [118, 0]
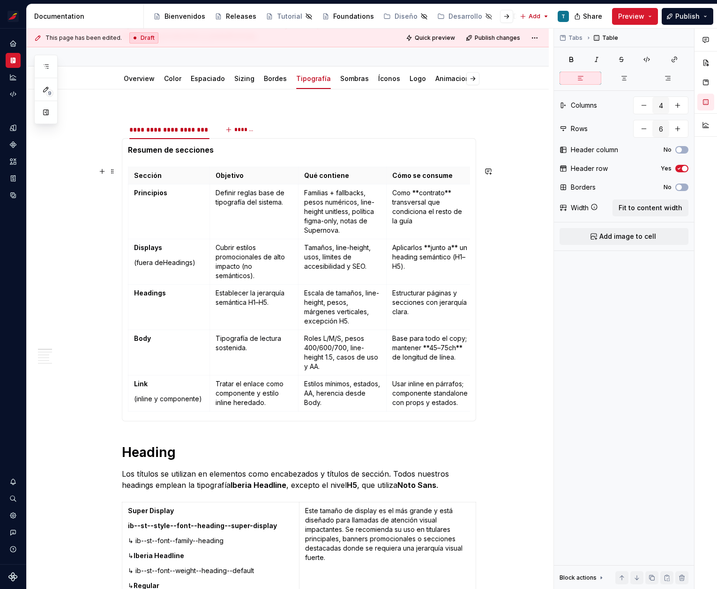
click at [227, 158] on section-item-column "Resumen de secciones Sección Objetivo Qué contiene Cómo se consume Principios D…" at bounding box center [299, 279] width 342 height 271
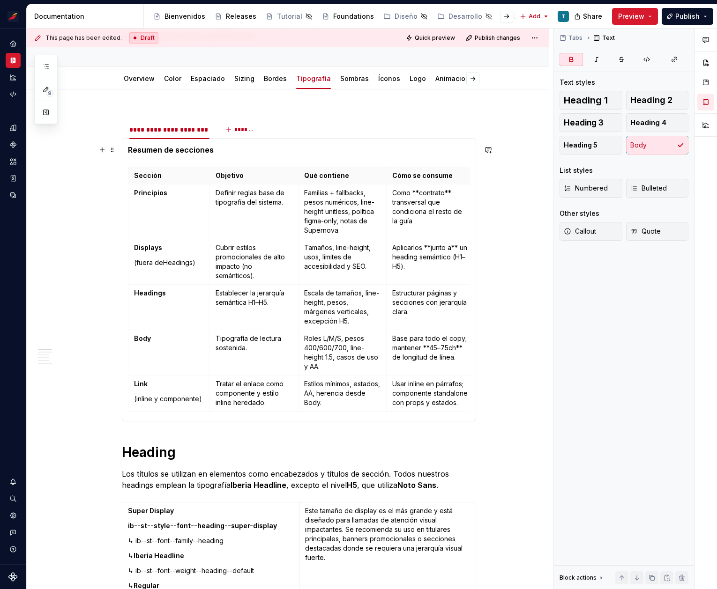
click at [227, 153] on p "Resumen de secciones" at bounding box center [299, 149] width 342 height 11
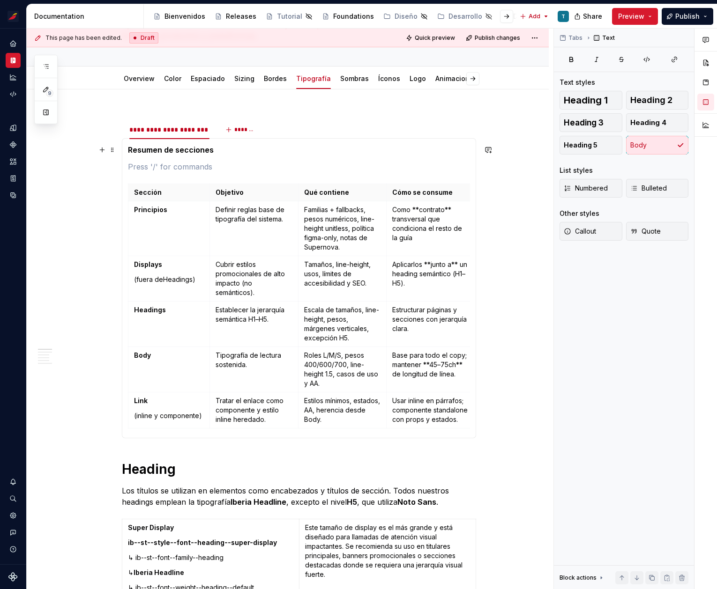
click at [162, 152] on strong "Resumen de secciones" at bounding box center [171, 149] width 86 height 9
click at [198, 149] on strong "Resumen de secciones" at bounding box center [171, 149] width 86 height 9
click at [591, 100] on span "Heading 1" at bounding box center [586, 100] width 44 height 9
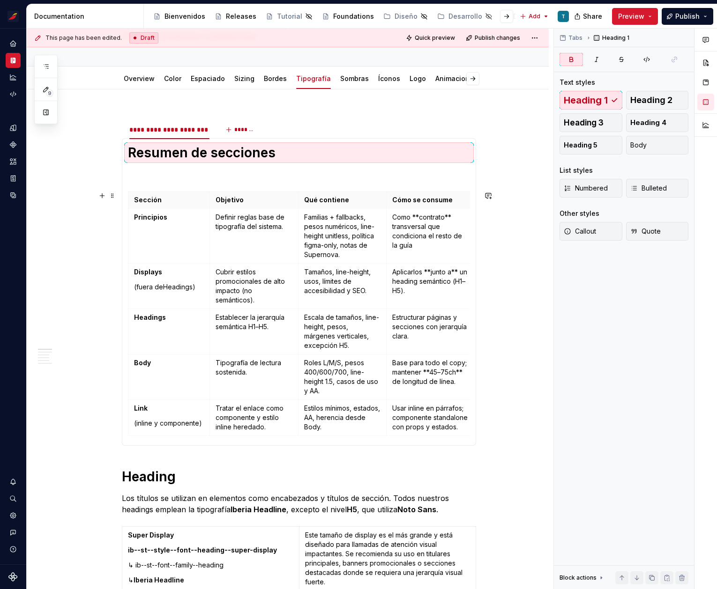
click at [170, 181] on section-item-column "Resumen de secciones Sección Objetivo Qué contiene Cómo se consume Principios D…" at bounding box center [299, 292] width 342 height 296
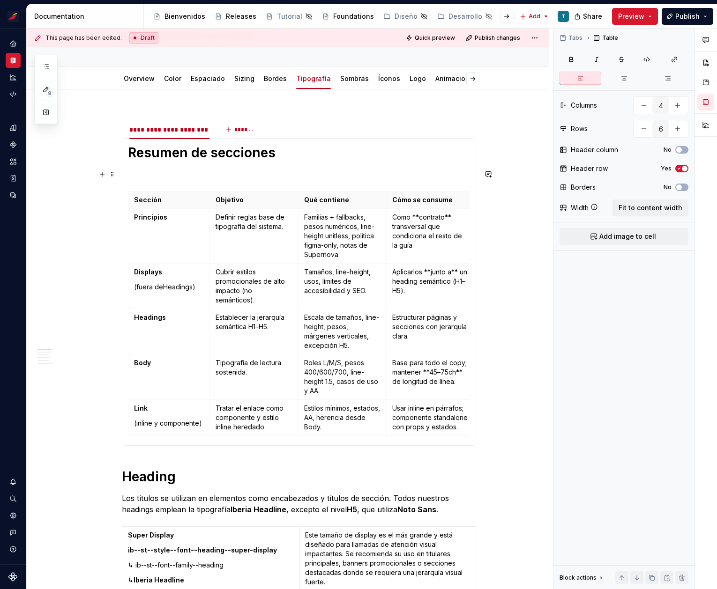
click at [152, 156] on strong "Resumen de secciones" at bounding box center [202, 153] width 148 height 16
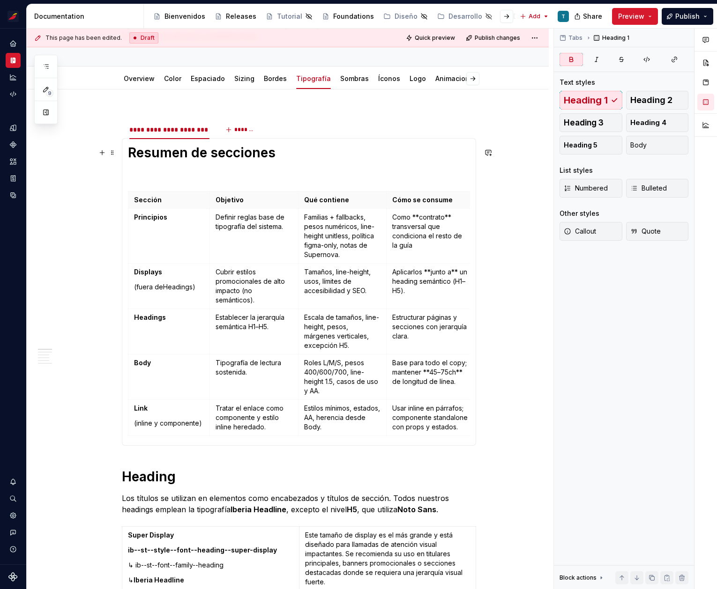
click at [181, 153] on strong "Resumen de secciones" at bounding box center [202, 153] width 148 height 16
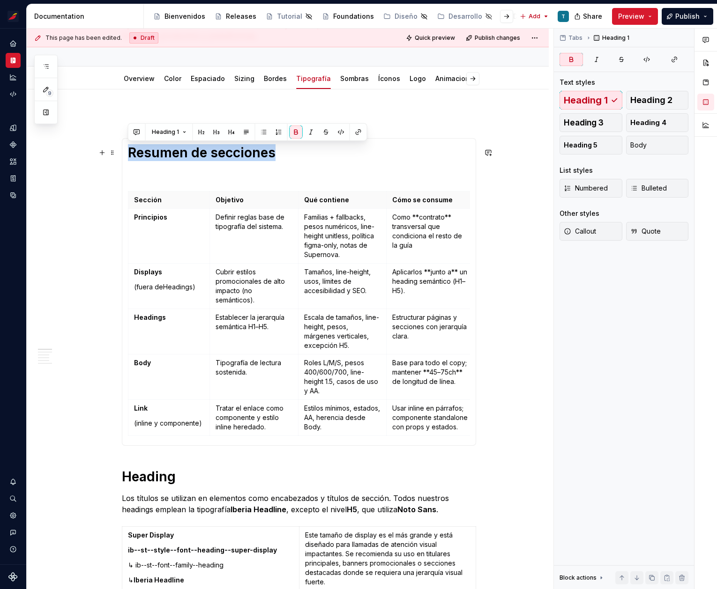
click at [181, 153] on strong "Resumen de secciones" at bounding box center [202, 153] width 148 height 16
click at [297, 155] on h1 "Resumen de secciones" at bounding box center [299, 152] width 342 height 17
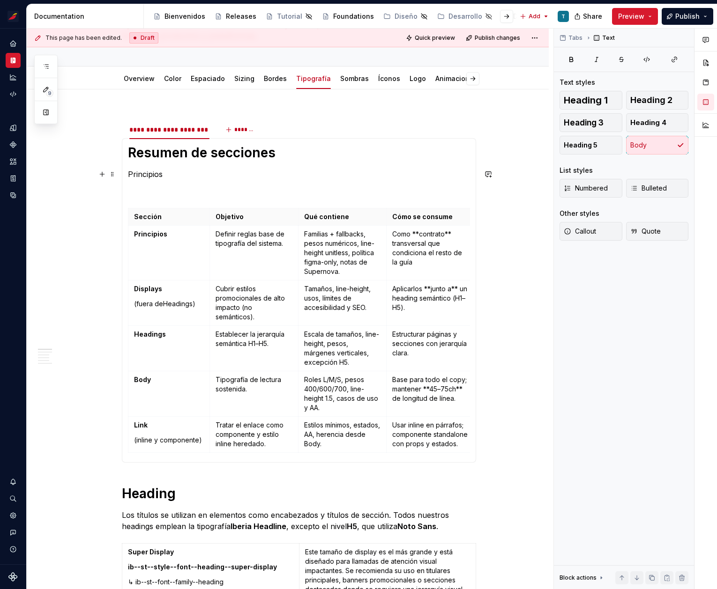
click at [135, 176] on p "Principios" at bounding box center [299, 174] width 342 height 11
click at [645, 103] on span "Heading 2" at bounding box center [651, 100] width 42 height 9
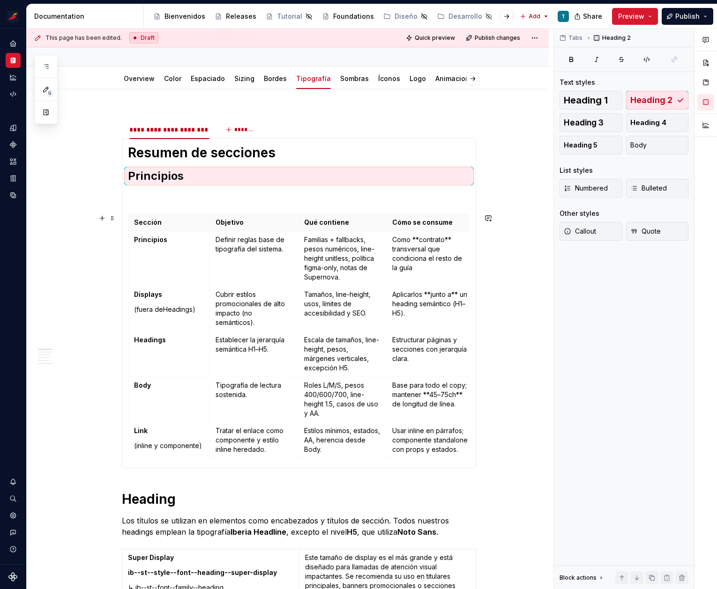
click at [136, 202] on section-item-column "Resumen de secciones Principios Sección Objetivo Qué contiene Cómo se consume P…" at bounding box center [299, 303] width 342 height 318
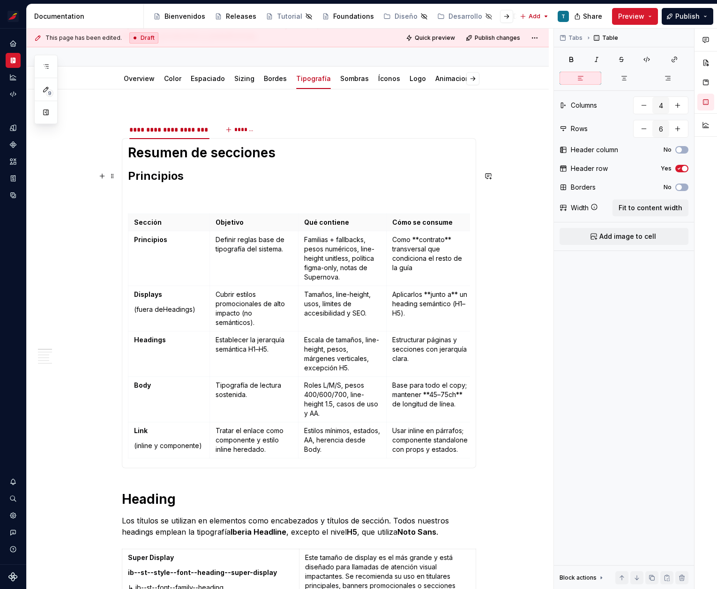
click at [128, 176] on h2 "Principios" at bounding box center [299, 176] width 342 height 15
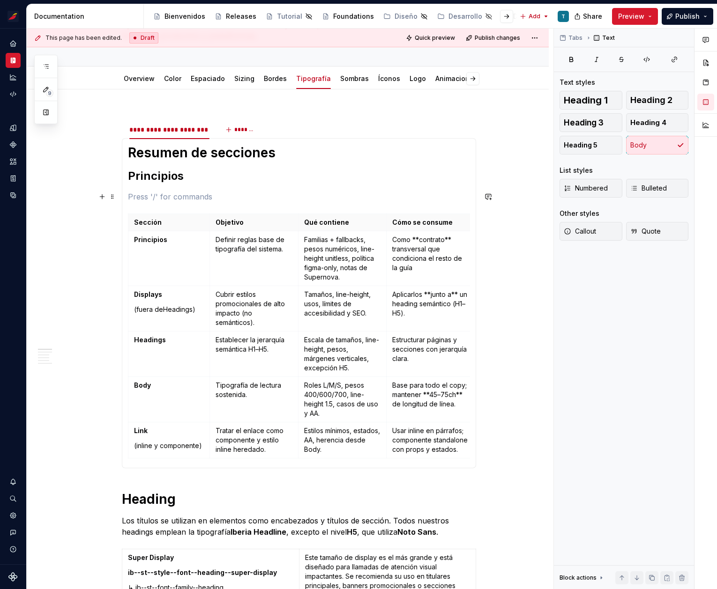
click at [133, 197] on p at bounding box center [299, 196] width 342 height 11
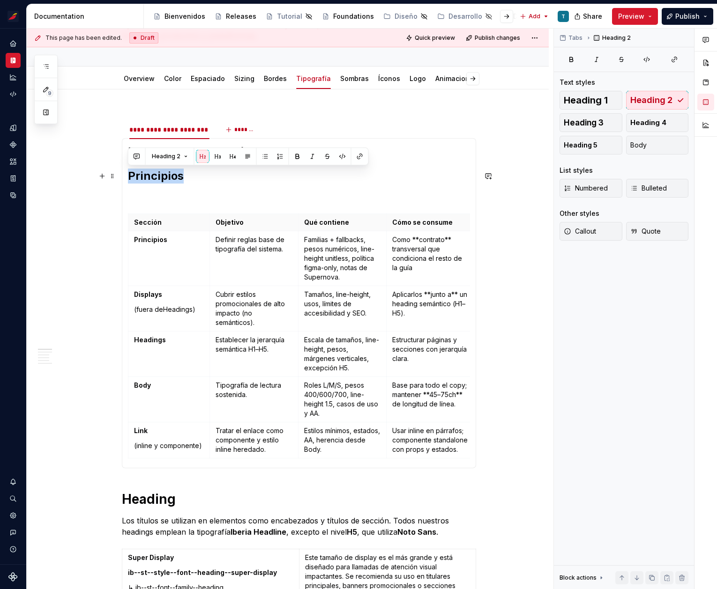
drag, startPoint x: 130, startPoint y: 177, endPoint x: 278, endPoint y: 176, distance: 148.1
click at [278, 176] on h2 "Principios" at bounding box center [299, 176] width 342 height 15
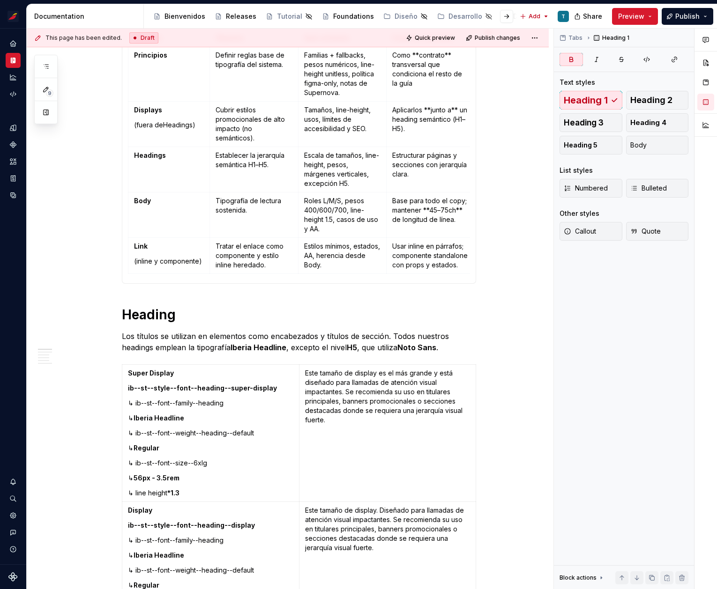
scroll to position [306, 0]
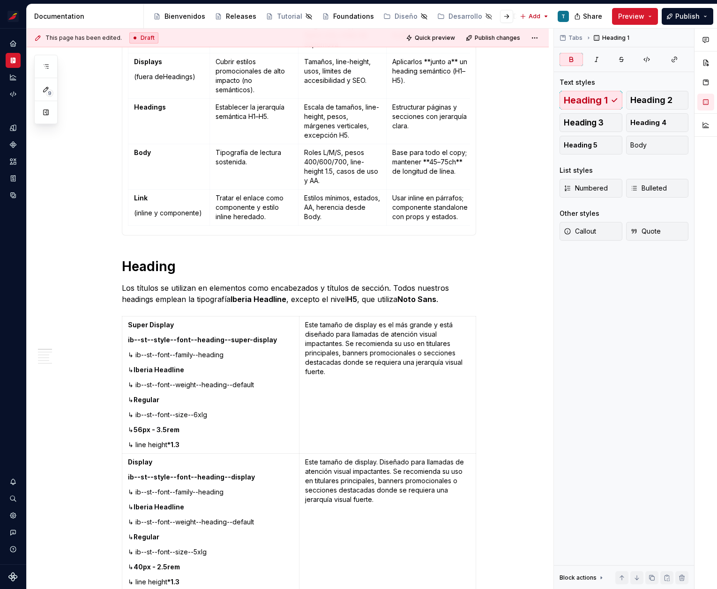
click at [128, 228] on div "Sección Objetivo Qué contiene Cómo se consume Principios Definir reglas base de…" at bounding box center [299, 105] width 342 height 249
click at [126, 225] on div "Resumen de secciones Sección Objetivo Qué contiene Cómo se consume Principios D…" at bounding box center [299, 92] width 354 height 285
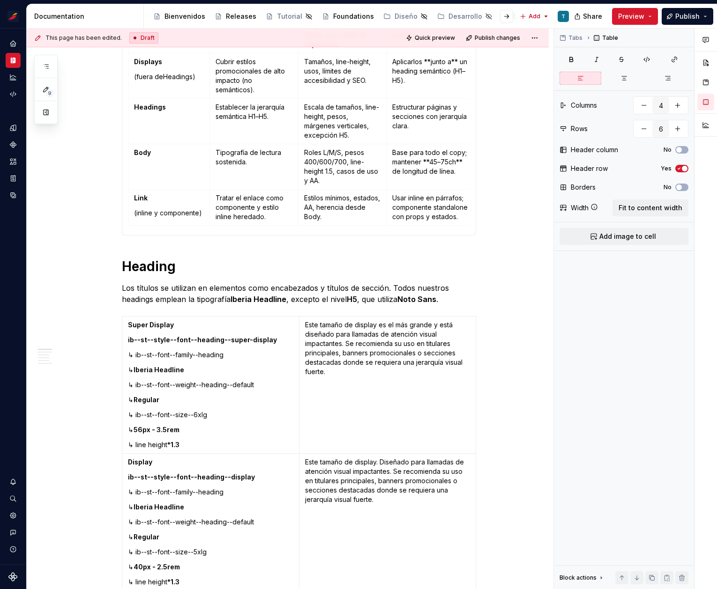
click at [125, 224] on div "Resumen de secciones Sección Objetivo Qué contiene Cómo se consume Principios D…" at bounding box center [299, 92] width 354 height 285
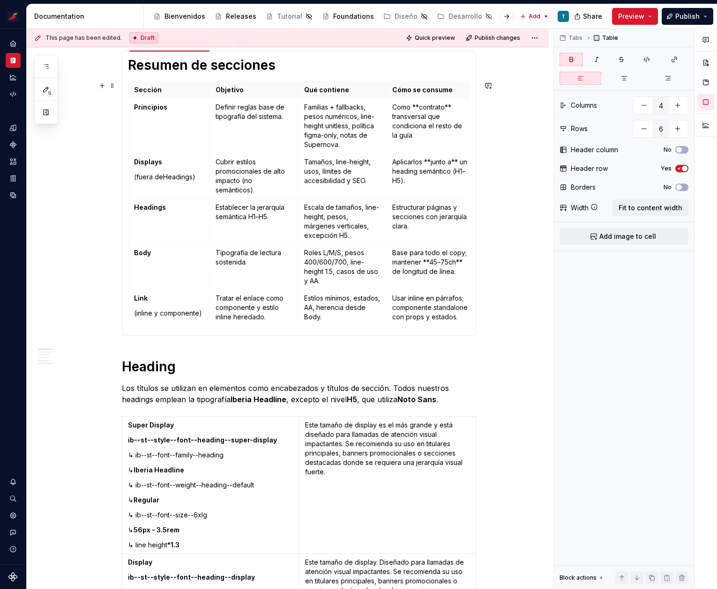
scroll to position [182, 0]
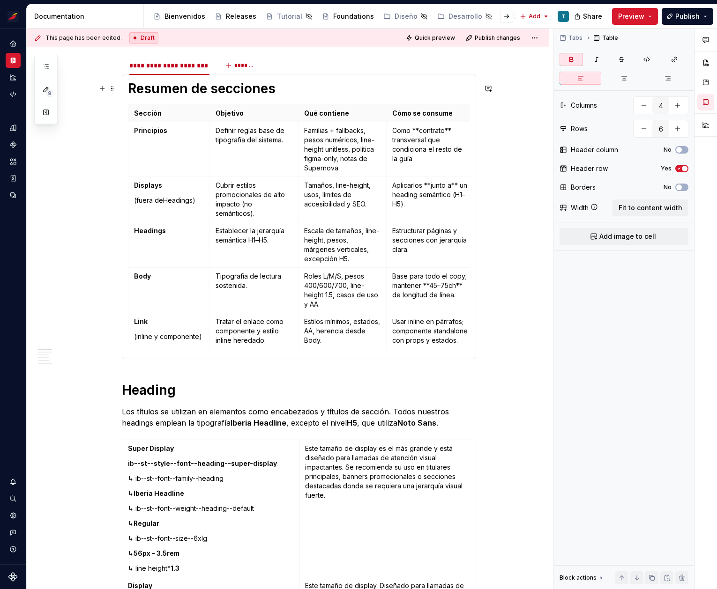
click at [283, 89] on h1 "Resumen de secciones" at bounding box center [299, 88] width 342 height 17
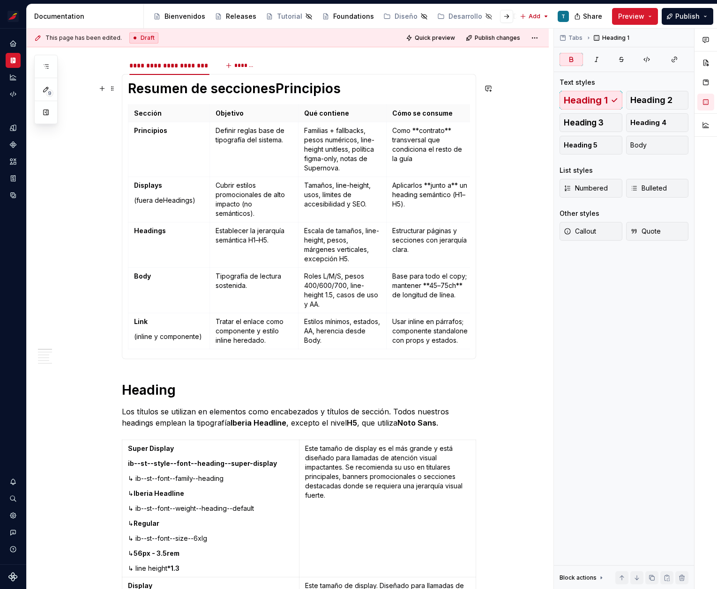
click at [274, 90] on strong "Resumen de secciones" at bounding box center [202, 89] width 148 height 16
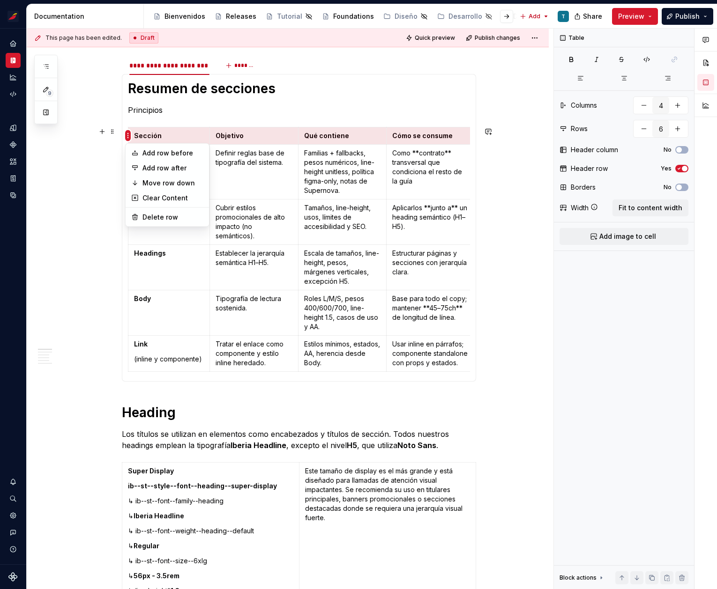
click at [130, 97] on html "Sistema de diseño Iberia T Design system data Documentation Accessibility guide…" at bounding box center [358, 294] width 717 height 589
click at [112, 130] on html "Sistema de diseño Iberia T Design system data Documentation Accessibility guide…" at bounding box center [358, 294] width 717 height 589
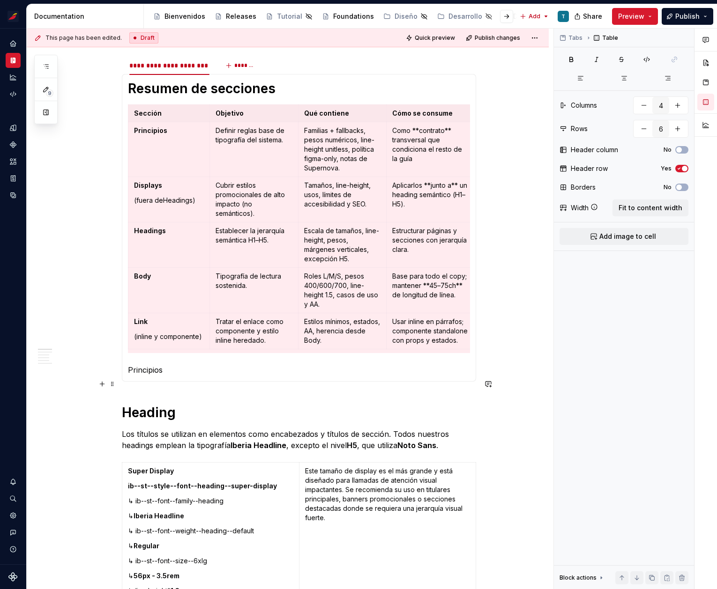
click at [152, 382] on div "Resumen de secciones Sección Objetivo Qué contiene Cómo se consume Principios D…" at bounding box center [299, 228] width 354 height 308
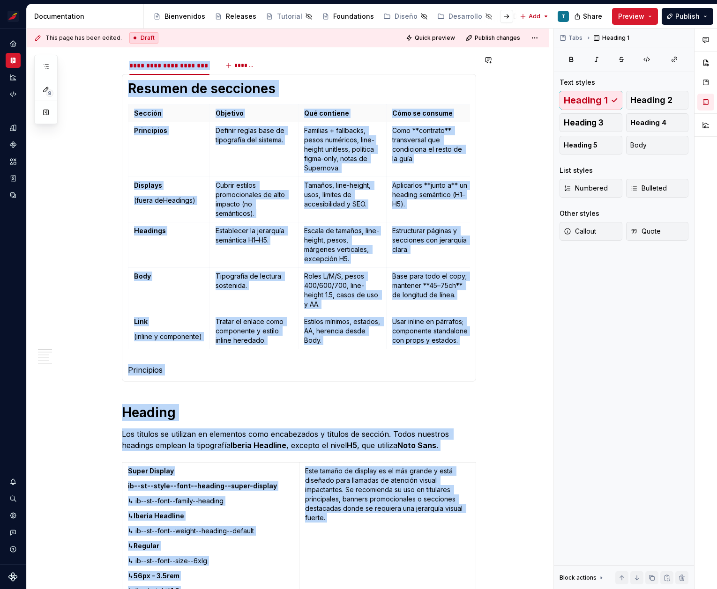
click at [152, 382] on div "Resumen de secciones Sección Objetivo Qué contiene Cómo se consume Principios D…" at bounding box center [299, 228] width 354 height 308
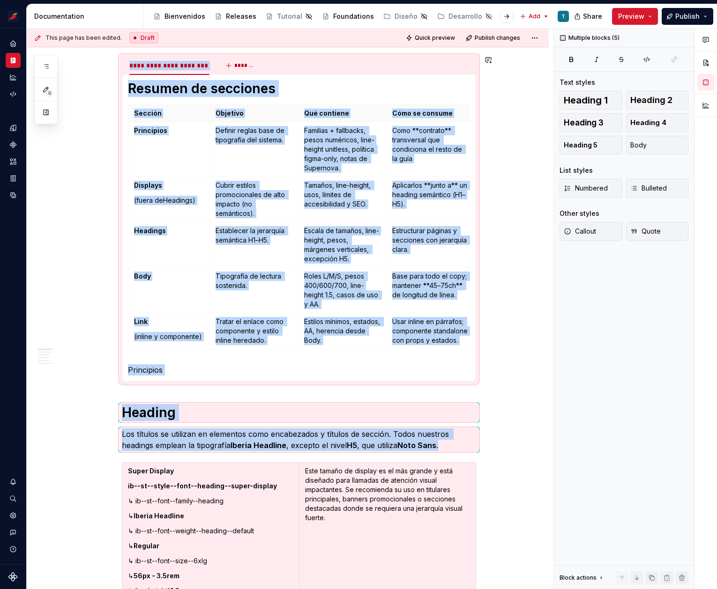
click at [152, 382] on div "Resumen de secciones Sección Objetivo Qué contiene Cómo se consume Principios D…" at bounding box center [299, 228] width 354 height 308
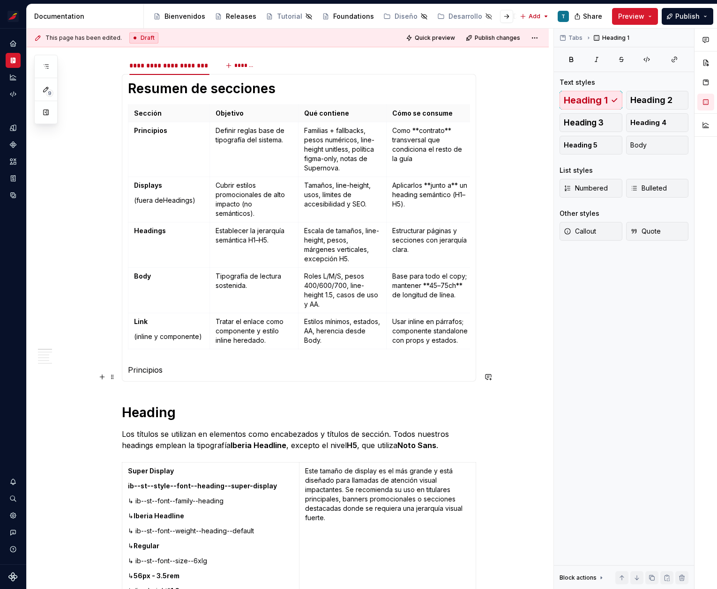
click at [155, 370] on section-item-column "Resumen de secciones Sección Objetivo Qué contiene Cómo se consume Principios D…" at bounding box center [299, 228] width 342 height 296
click at [175, 358] on span "Heading 1" at bounding box center [165, 359] width 27 height 7
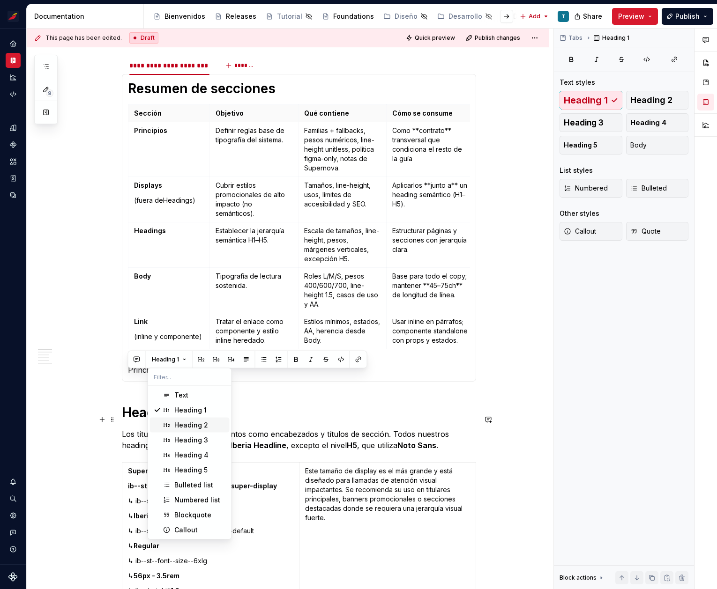
click at [200, 424] on div "Heading 2" at bounding box center [191, 425] width 34 height 9
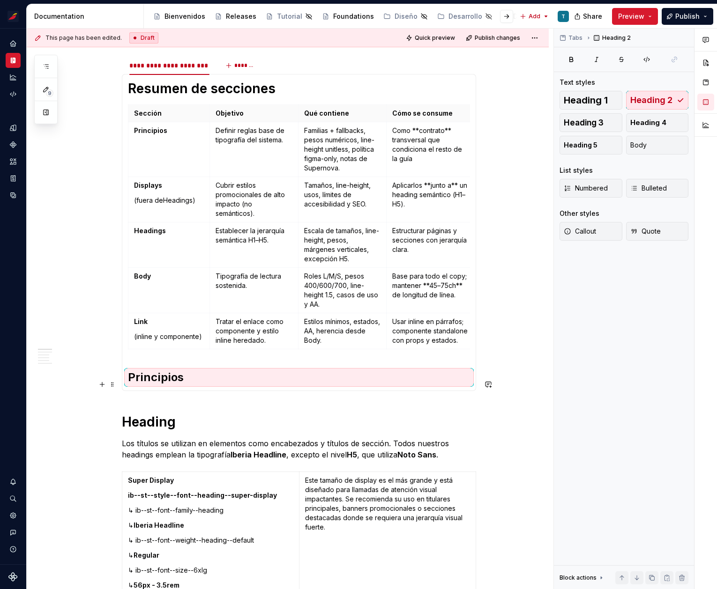
click at [180, 365] on section-item-column "Resumen de secciones Sección Objetivo Qué contiene Cómo se consume Principios D…" at bounding box center [299, 232] width 342 height 305
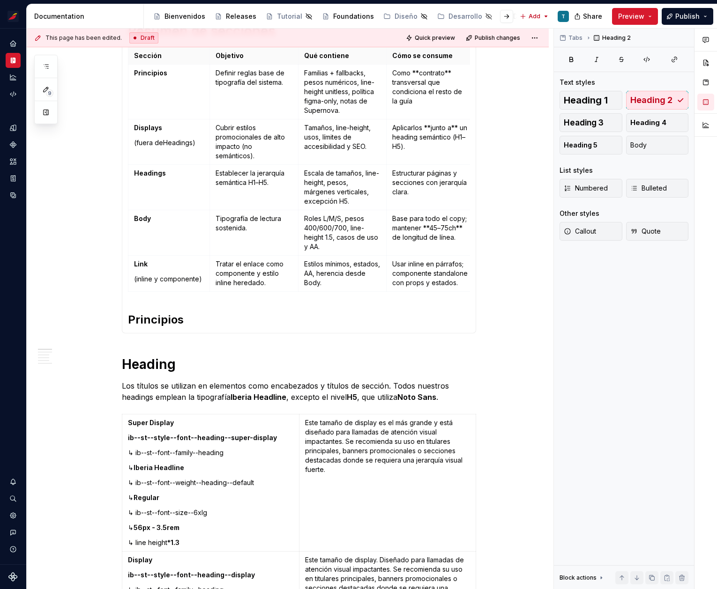
scroll to position [246, 0]
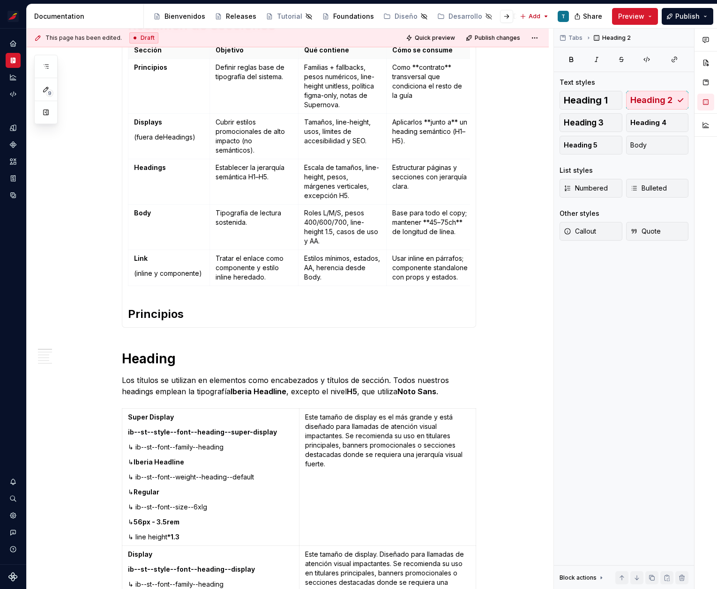
click at [191, 316] on h2 "Principios" at bounding box center [299, 314] width 342 height 15
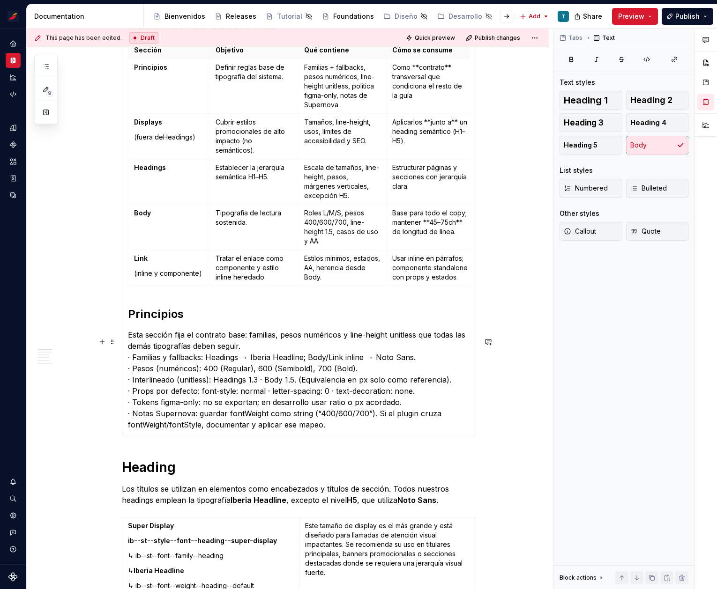
click at [269, 352] on p "Esta sección fija el contrato base: familias, pesos numéricos y line-height uni…" at bounding box center [299, 379] width 342 height 101
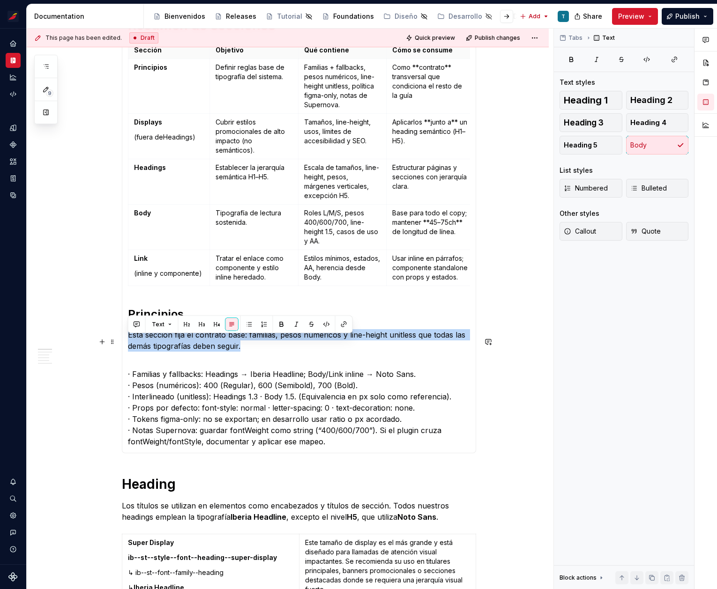
drag, startPoint x: 252, startPoint y: 352, endPoint x: 129, endPoint y: 342, distance: 123.7
click at [128, 342] on p "Esta sección fija el contrato base: familias, pesos numéricos y line-height uni…" at bounding box center [299, 340] width 342 height 22
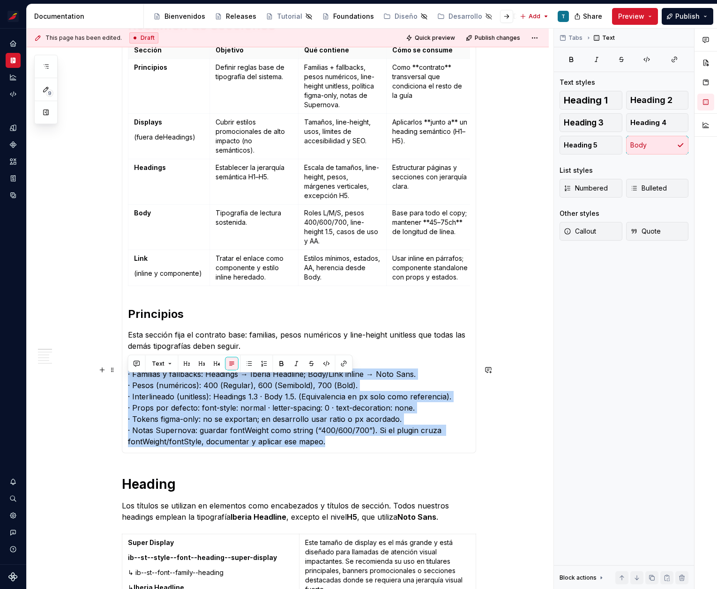
drag, startPoint x: 335, startPoint y: 447, endPoint x: 119, endPoint y: 384, distance: 224.0
click at [122, 384] on section "**********" at bounding box center [299, 223] width 354 height 462
drag, startPoint x: 314, startPoint y: 447, endPoint x: 127, endPoint y: 381, distance: 197.8
click at [127, 381] on div "Resumen de secciones Sección Objetivo Qué contiene Cómo se consume Principios D…" at bounding box center [299, 232] width 354 height 443
click at [246, 363] on button "button" at bounding box center [249, 364] width 13 height 13
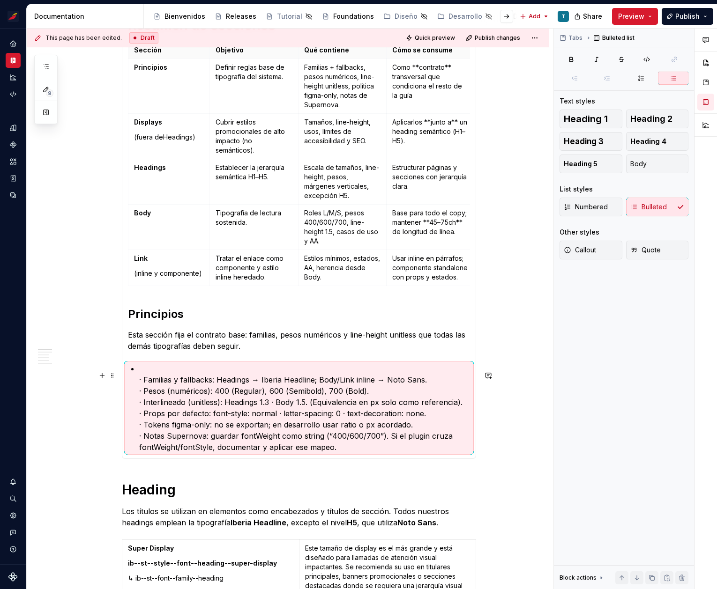
click at [142, 385] on p "· Familias y fallbacks: Headings → Iberia Headline; Body/Link inline → Noto San…" at bounding box center [304, 408] width 331 height 90
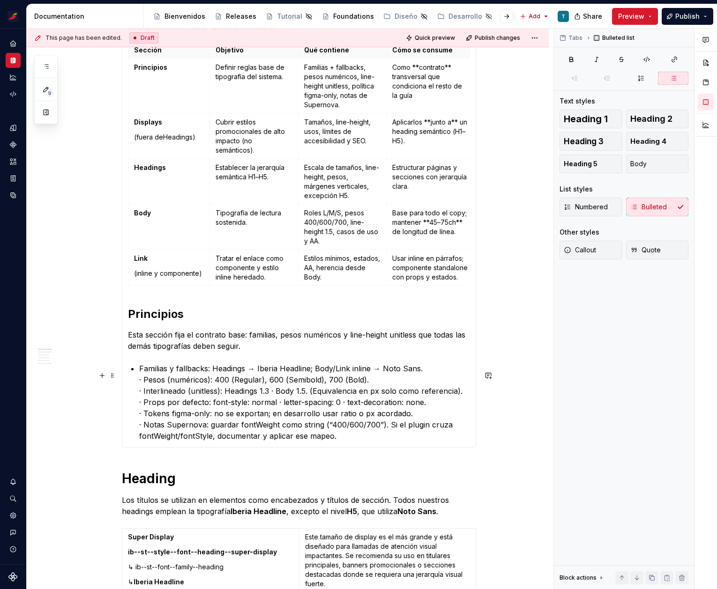
click at [143, 388] on p "Familias y fallbacks: Headings → Iberia Headline; Body/Link inline → Noto Sans.…" at bounding box center [304, 402] width 331 height 79
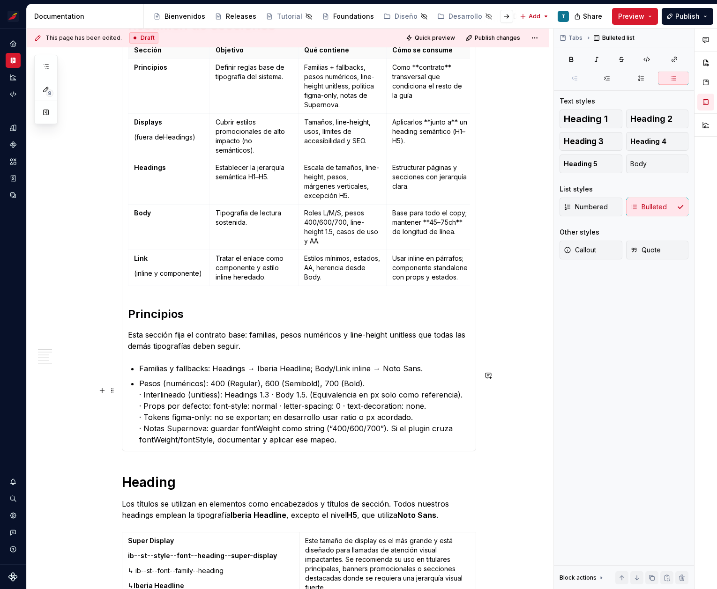
click at [142, 402] on p "Pesos (numéricos): 400 (Regular), 600 (Semibold), 700 (Bold). · Interlineado (u…" at bounding box center [304, 411] width 331 height 67
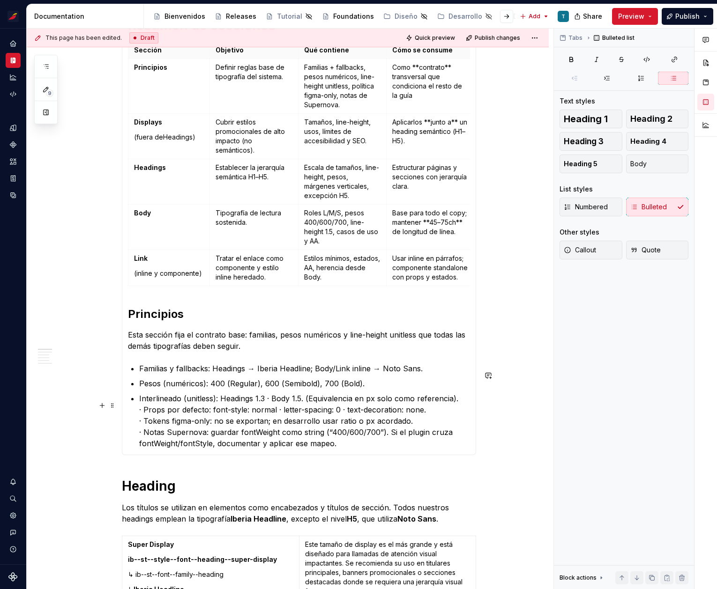
click at [144, 417] on p "Interlineado (unitless): Headings 1.3 · Body 1.5. (Equivalencia en px solo como…" at bounding box center [304, 421] width 331 height 56
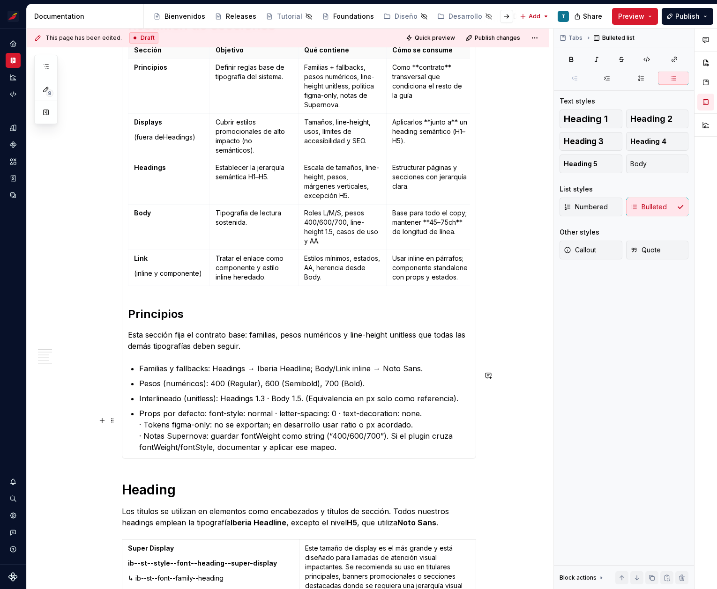
click at [143, 431] on p "Props por defecto: font-style: normal · letter-spacing: 0 · text-decoration: no…" at bounding box center [304, 430] width 331 height 45
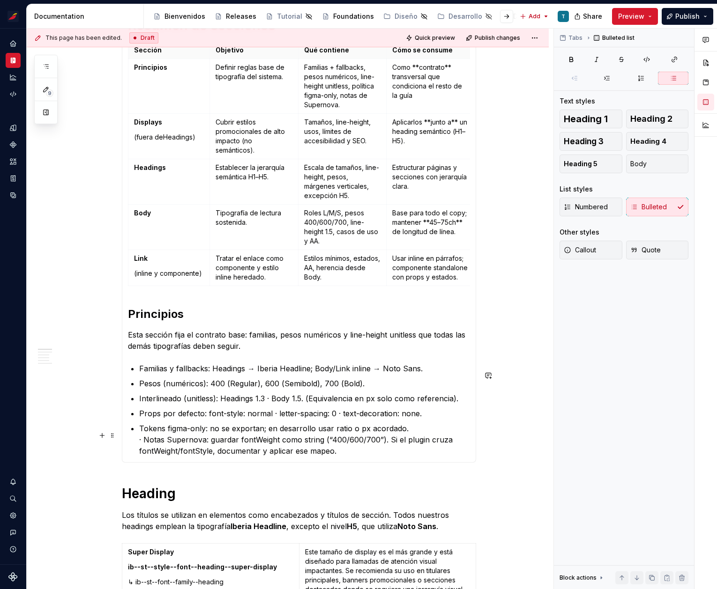
click at [143, 446] on p "Tokens figma-only: no se exportan; en desarrollo usar ratio o px acordado. · No…" at bounding box center [304, 440] width 331 height 34
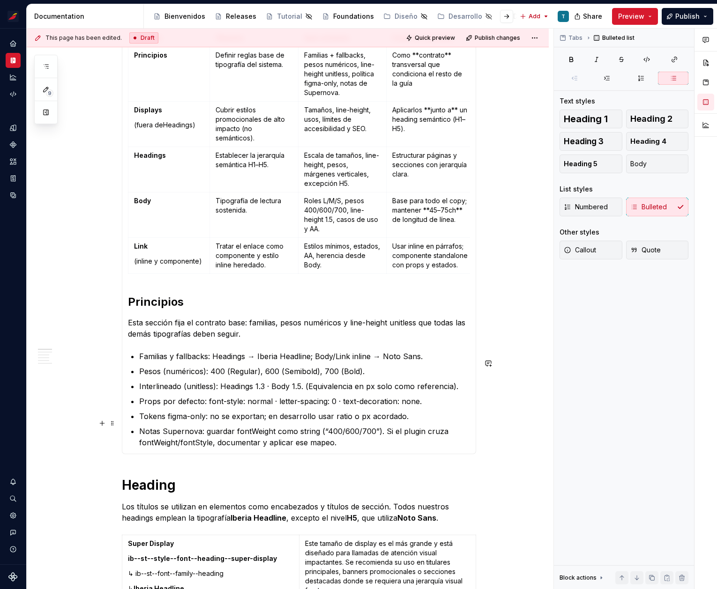
scroll to position [264, 0]
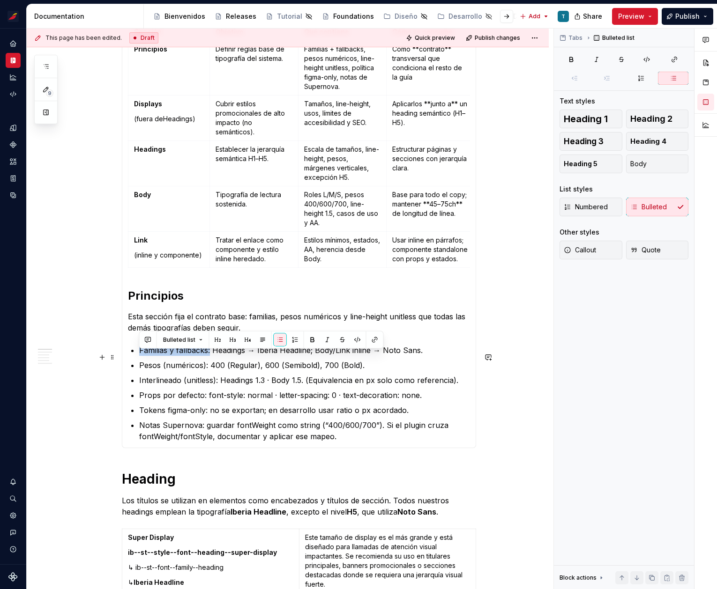
drag, startPoint x: 209, startPoint y: 358, endPoint x: 139, endPoint y: 358, distance: 69.8
click at [139, 356] on p "Familias y fallbacks: Headings → Iberia Headline; Body/Link inline → Noto Sans." at bounding box center [304, 350] width 331 height 11
click at [313, 338] on button "button" at bounding box center [312, 340] width 13 height 13
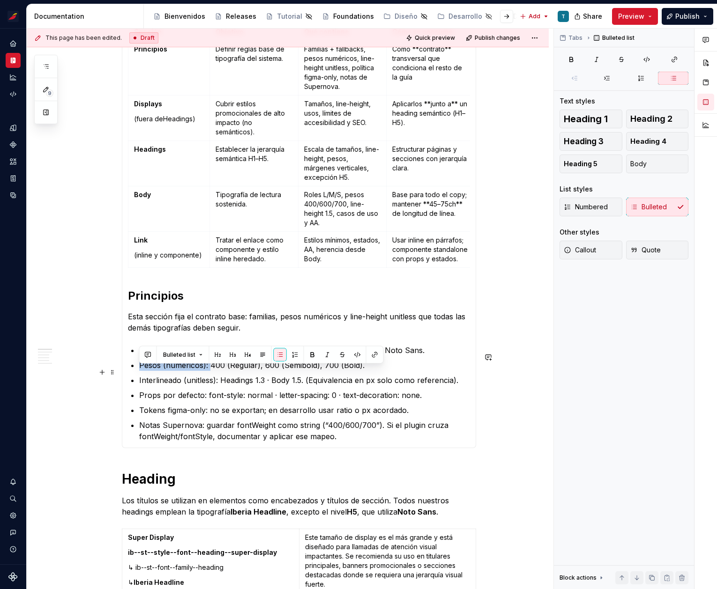
drag, startPoint x: 209, startPoint y: 371, endPoint x: 139, endPoint y: 371, distance: 69.8
click at [139, 371] on p "Pesos (numéricos): 400 (Regular), 600 (Semibold), 700 (Bold)." at bounding box center [304, 365] width 331 height 11
click at [315, 351] on button "button" at bounding box center [312, 355] width 13 height 13
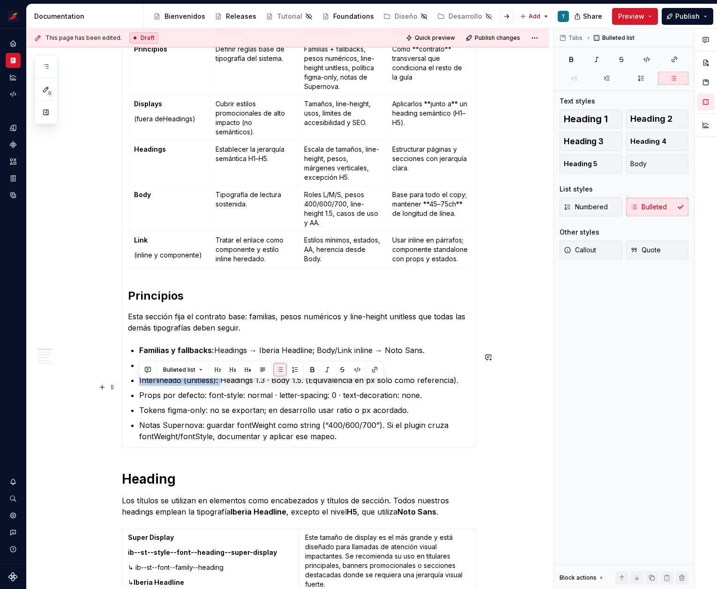
drag, startPoint x: 219, startPoint y: 387, endPoint x: 134, endPoint y: 387, distance: 84.8
click at [139, 386] on li "Interlineado (unitless): Headings 1.3 · Body 1.5. (Equivalencia en px solo como…" at bounding box center [304, 380] width 331 height 11
click at [306, 370] on button "button" at bounding box center [312, 370] width 13 height 13
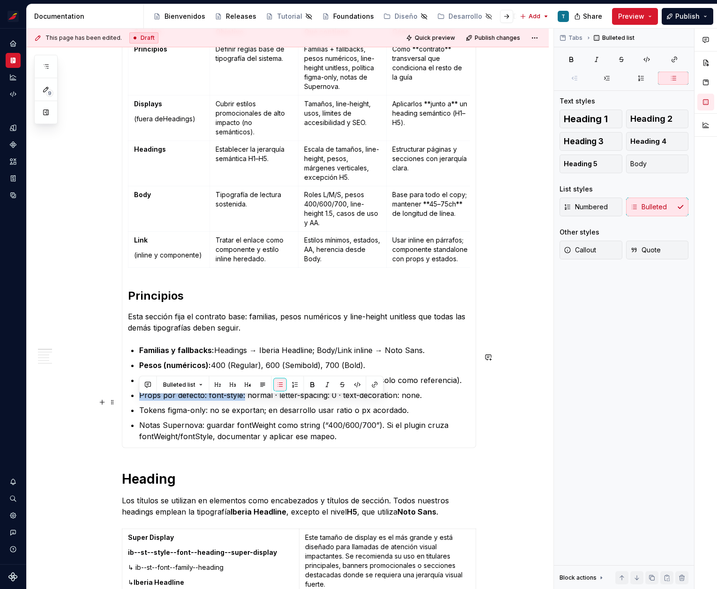
drag, startPoint x: 233, startPoint y: 402, endPoint x: 140, endPoint y: 402, distance: 92.8
click at [140, 401] on p "Props por defecto: font-style: normal · letter-spacing: 0 · text-decoration: no…" at bounding box center [304, 395] width 331 height 11
click at [306, 383] on button "button" at bounding box center [312, 385] width 13 height 13
click at [247, 409] on ul "Familias y fallbacks: Headings → Iberia Headline; Body/Link inline → Noto Sans.…" at bounding box center [304, 393] width 331 height 97
drag, startPoint x: 246, startPoint y: 402, endPoint x: 209, endPoint y: 401, distance: 38.0
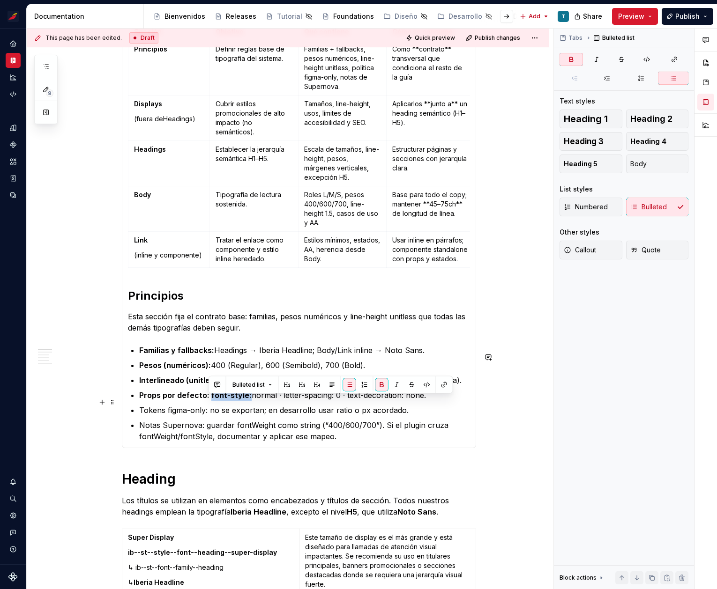
click at [209, 401] on p "Props por defecto: font-style: normal · letter-spacing: 0 · text-decoration: no…" at bounding box center [304, 395] width 331 height 11
click at [382, 384] on button "button" at bounding box center [381, 385] width 13 height 13
click at [276, 416] on p "Tokens figma-only: no se exportan; en desarrollo usar ratio o px acordado." at bounding box center [304, 410] width 331 height 11
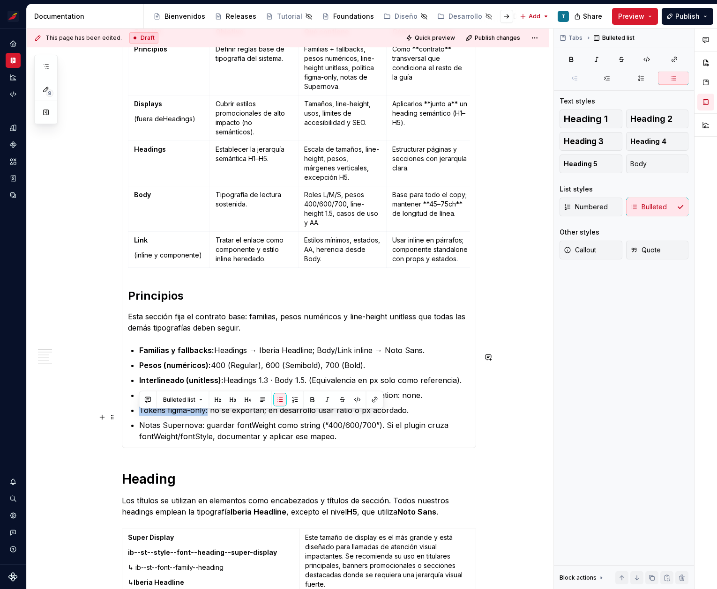
drag, startPoint x: 208, startPoint y: 417, endPoint x: 139, endPoint y: 418, distance: 68.9
click at [139, 416] on p "Tokens figma-only: no se exportan; en desarrollo usar ratio o px acordado." at bounding box center [304, 410] width 331 height 11
click at [312, 399] on button "button" at bounding box center [312, 400] width 13 height 13
click at [201, 432] on p "Notas Supernova: guardar fontWeight como string (“400/600/700”). Si el plugin c…" at bounding box center [304, 431] width 331 height 22
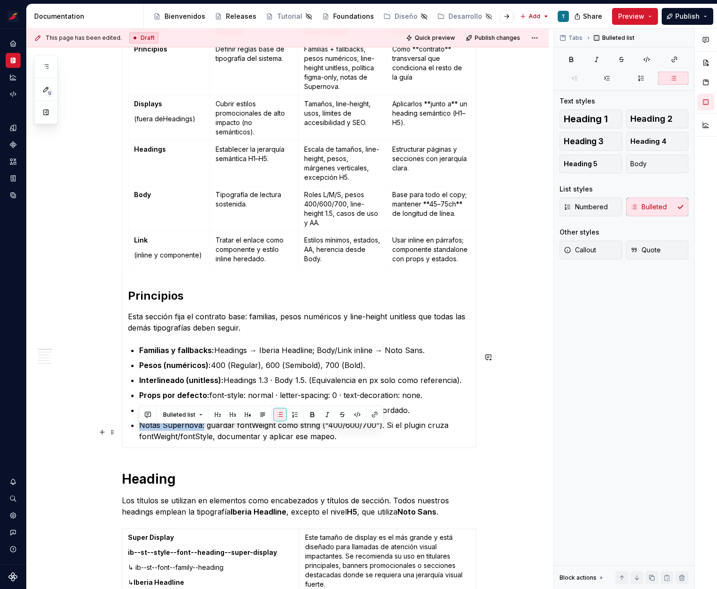
drag, startPoint x: 202, startPoint y: 432, endPoint x: 139, endPoint y: 429, distance: 63.3
click at [139, 429] on p "Notas Supernova: guardar fontWeight como string (“400/600/700”). Si el plugin c…" at bounding box center [304, 431] width 331 height 22
click at [314, 414] on button "button" at bounding box center [312, 415] width 13 height 13
click at [350, 442] on p "Notas Supernova: guardar fontWeight como string (“400/600/700”). Si el plugin c…" at bounding box center [304, 431] width 331 height 22
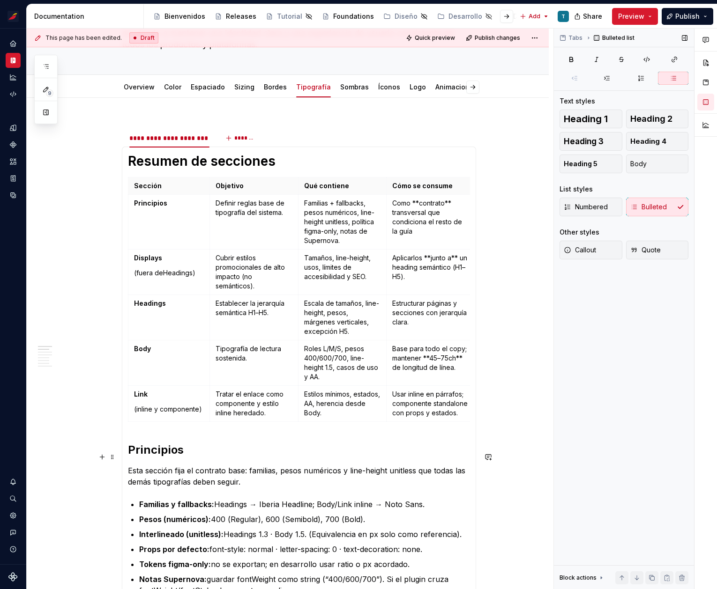
scroll to position [116, 0]
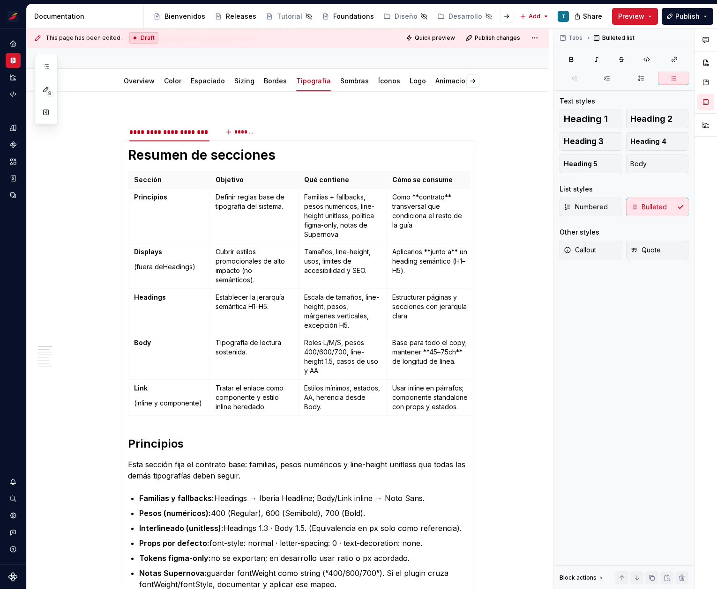
drag, startPoint x: 671, startPoint y: 386, endPoint x: 831, endPoint y: 392, distance: 159.9
click at [717, 392] on html "Sistema de diseño Iberia T Design system data Documentation Accessibility guide…" at bounding box center [358, 294] width 717 height 589
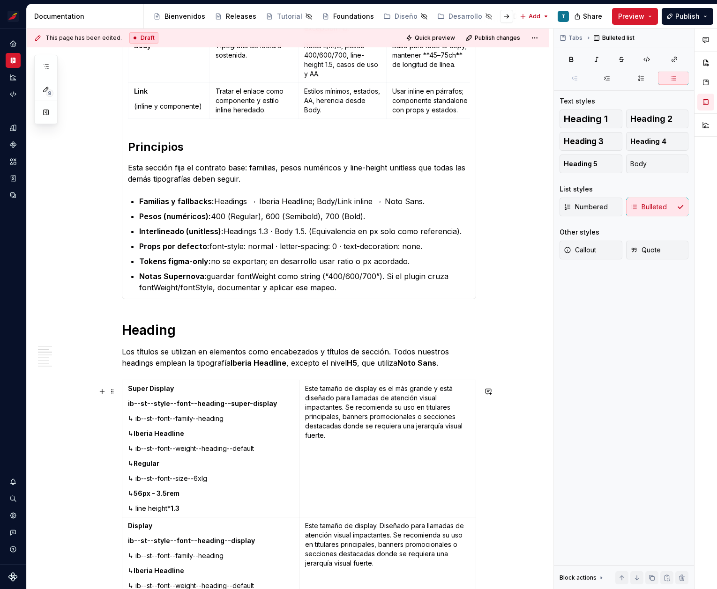
scroll to position [425, 0]
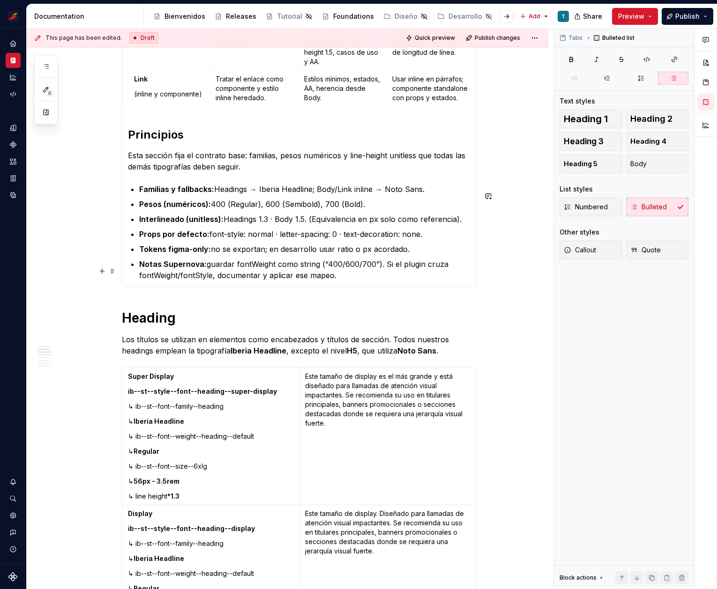
click at [343, 281] on p "Notas Supernova: guardar fontWeight como string (“400/600/700”). Si el plugin c…" at bounding box center [304, 270] width 331 height 22
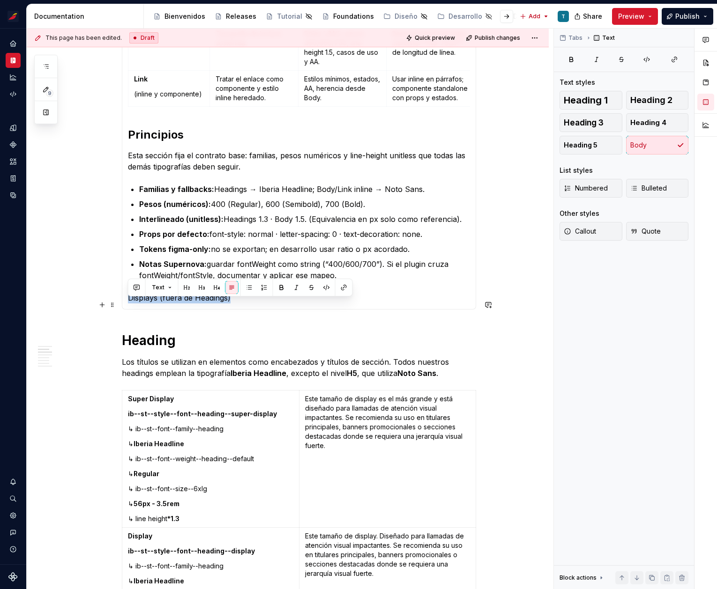
drag, startPoint x: 200, startPoint y: 304, endPoint x: 121, endPoint y: 302, distance: 78.7
click at [122, 302] on div "Resumen de secciones Sección Objetivo Qué contiene Cómo se consume Principios D…" at bounding box center [299, 70] width 354 height 478
click at [656, 92] on button "Heading 2" at bounding box center [657, 100] width 63 height 19
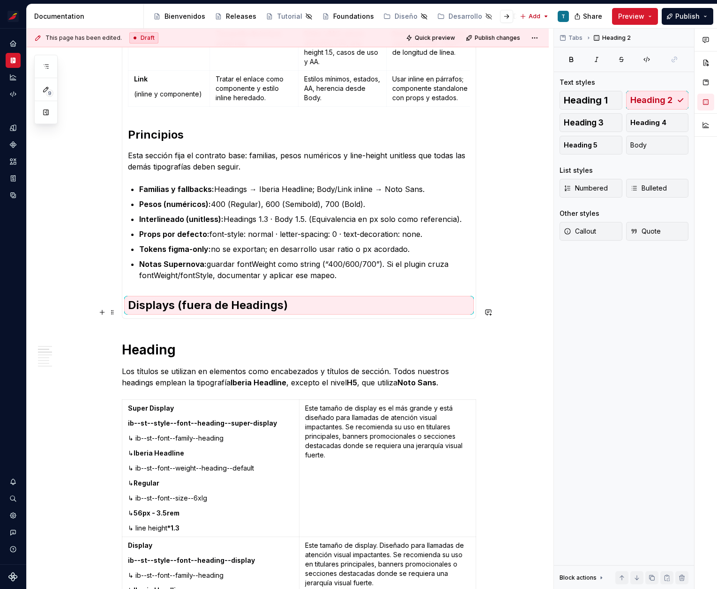
click at [300, 313] on h2 "Displays (fuera de Headings)" at bounding box center [299, 305] width 342 height 15
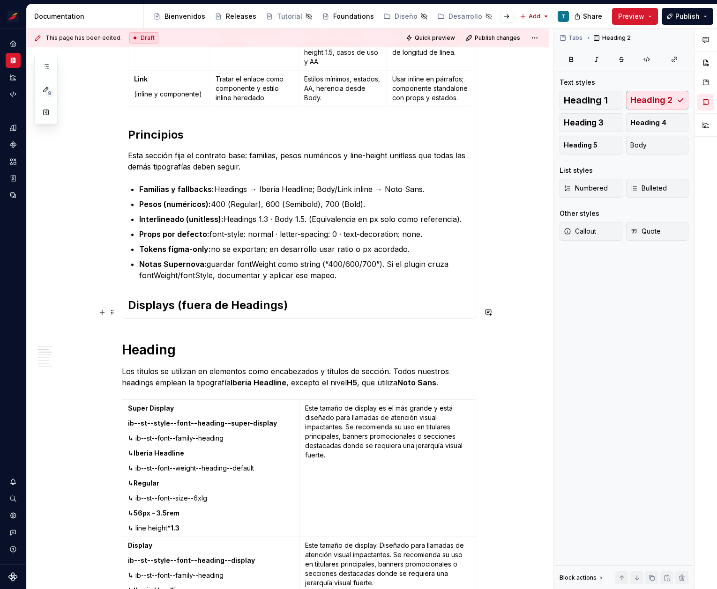
click at [178, 312] on h2 "Displays (fuera de Headings)" at bounding box center [299, 305] width 342 height 15
drag, startPoint x: 253, startPoint y: 311, endPoint x: 178, endPoint y: 308, distance: 75.5
click at [178, 308] on h2 "Displays (fuera de Headings)" at bounding box center [299, 305] width 342 height 15
click at [350, 291] on button "button" at bounding box center [346, 292] width 13 height 13
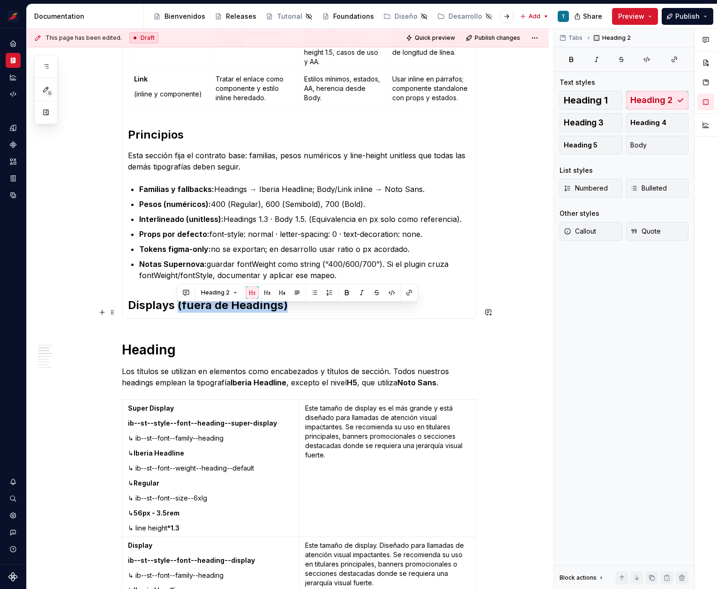
click at [320, 313] on h2 "Displays (fuera de Headings)" at bounding box center [299, 305] width 342 height 15
click at [176, 313] on h2 "Displays (fuera de Headings)" at bounding box center [299, 305] width 342 height 15
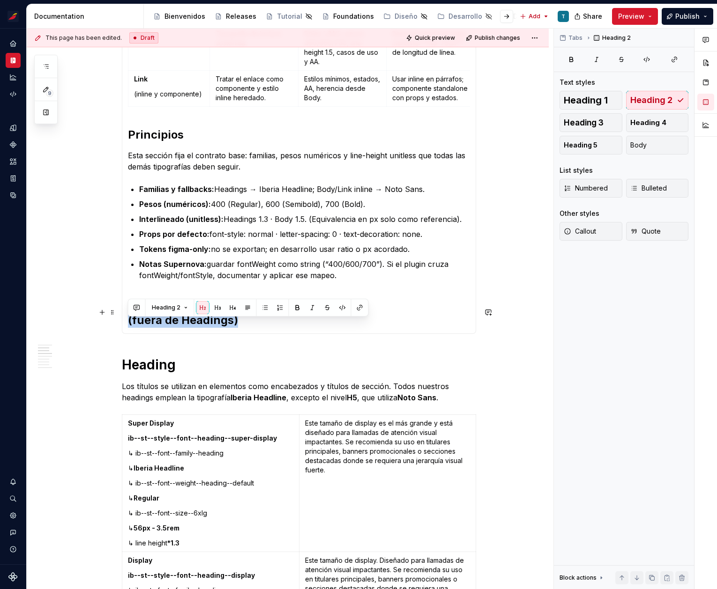
drag, startPoint x: 253, startPoint y: 328, endPoint x: 133, endPoint y: 334, distance: 121.0
click at [128, 328] on h2 "Displays (fuera de Headings)" at bounding box center [299, 313] width 342 height 30
click at [308, 306] on button "button" at bounding box center [312, 307] width 13 height 13
click at [218, 307] on button "button" at bounding box center [217, 307] width 13 height 13
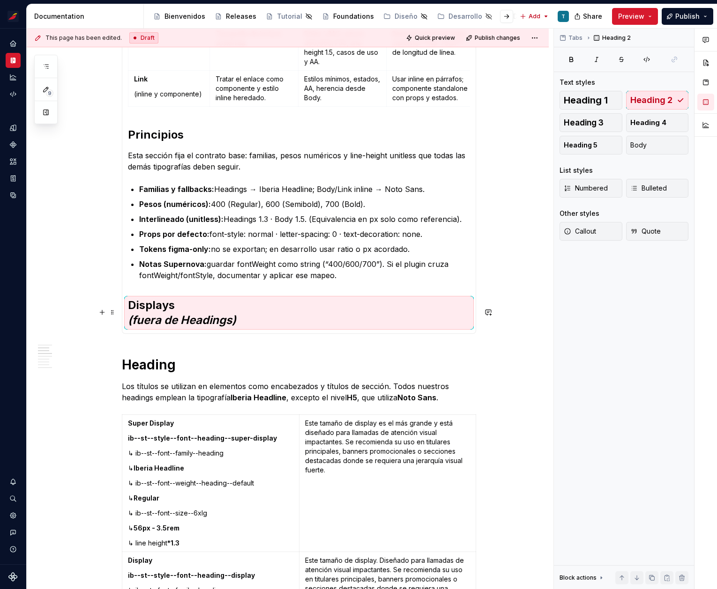
click at [215, 327] on em "(fuera de Headings)" at bounding box center [182, 320] width 108 height 14
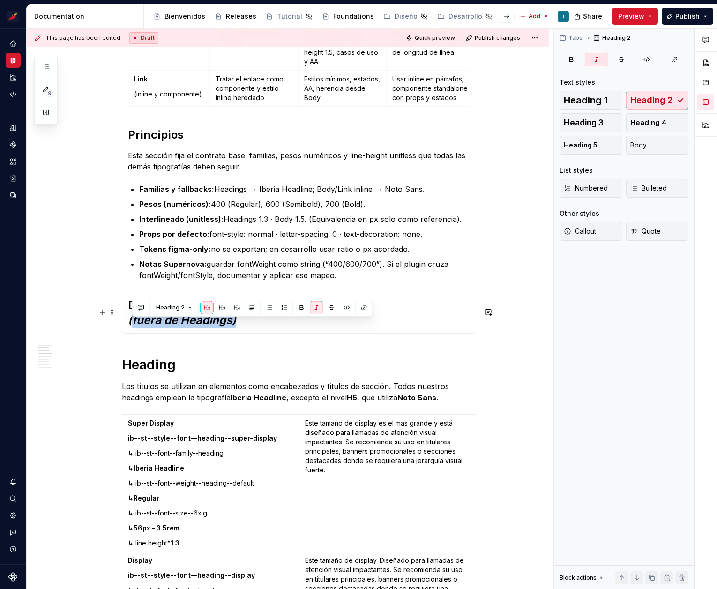
drag, startPoint x: 245, startPoint y: 328, endPoint x: 130, endPoint y: 328, distance: 114.8
click at [130, 328] on h2 "Displays (fuera de Headings)" at bounding box center [299, 313] width 342 height 30
click at [221, 306] on button "button" at bounding box center [222, 307] width 13 height 13
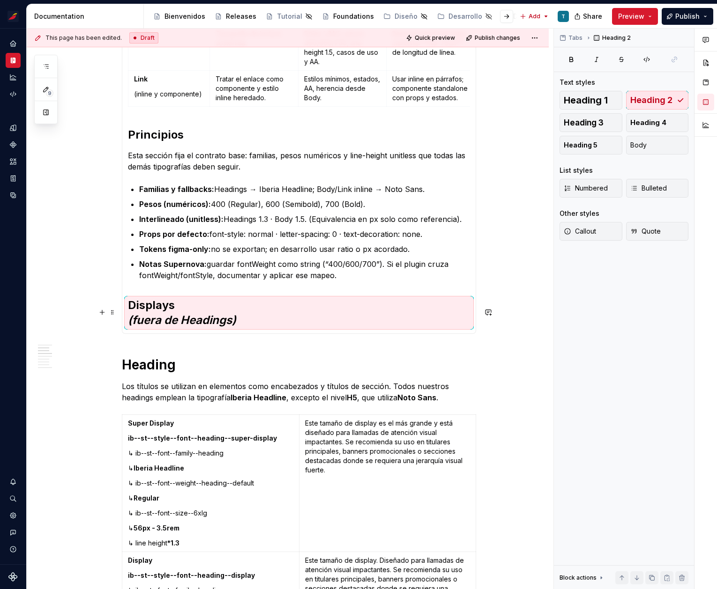
click at [201, 321] on em "(fuera de Headings)" at bounding box center [182, 320] width 108 height 14
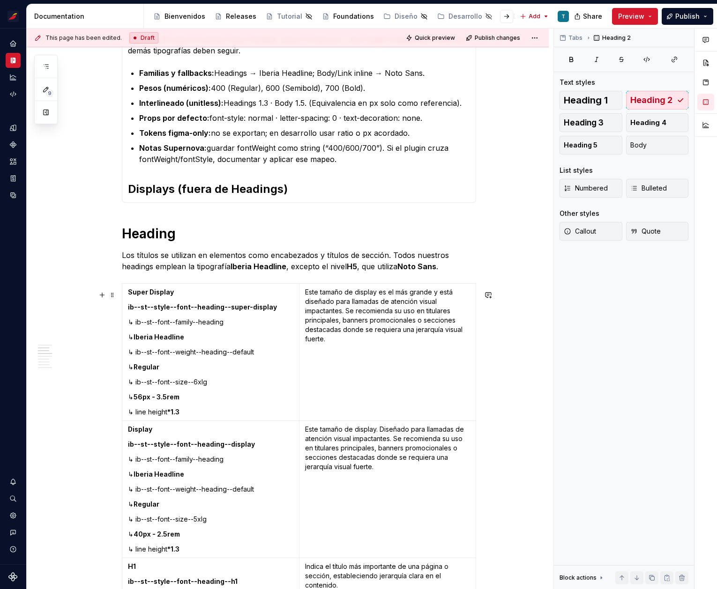
scroll to position [589, 0]
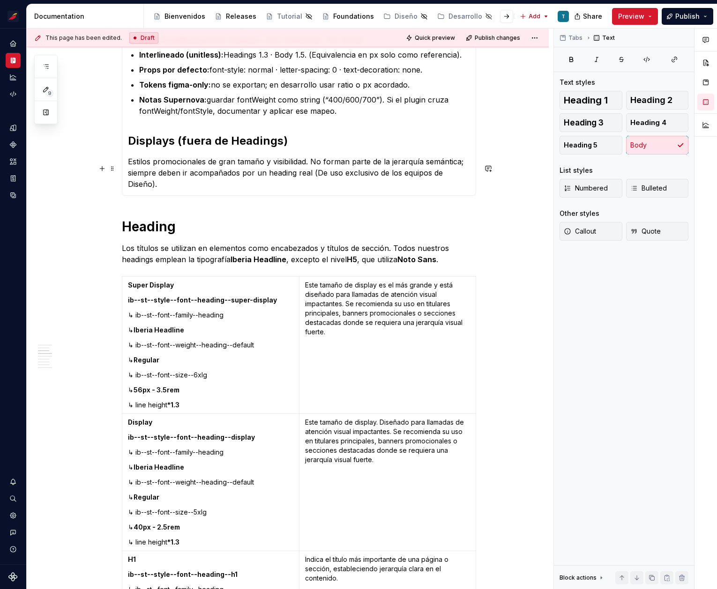
click at [191, 190] on p "Estilos promocionales de gran tamaño y visibilidad. No forman parte de la jerar…" at bounding box center [299, 173] width 342 height 34
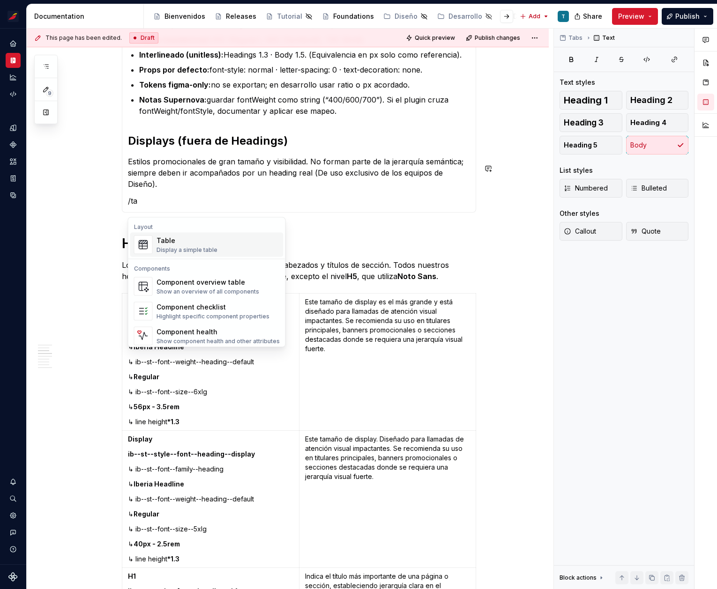
click at [210, 244] on div "Table" at bounding box center [186, 240] width 61 height 9
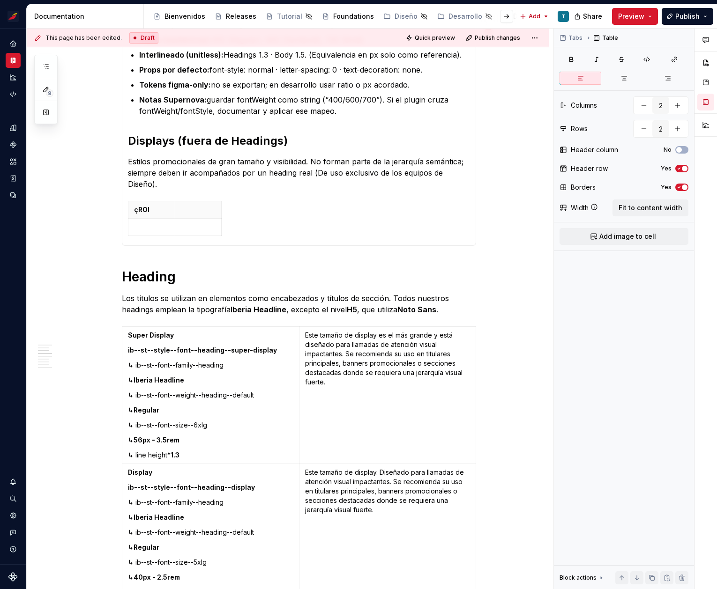
type textarea "*"
click at [151, 213] on p "çROl" at bounding box center [151, 209] width 35 height 9
click at [149, 215] on p "çROl" at bounding box center [151, 209] width 35 height 9
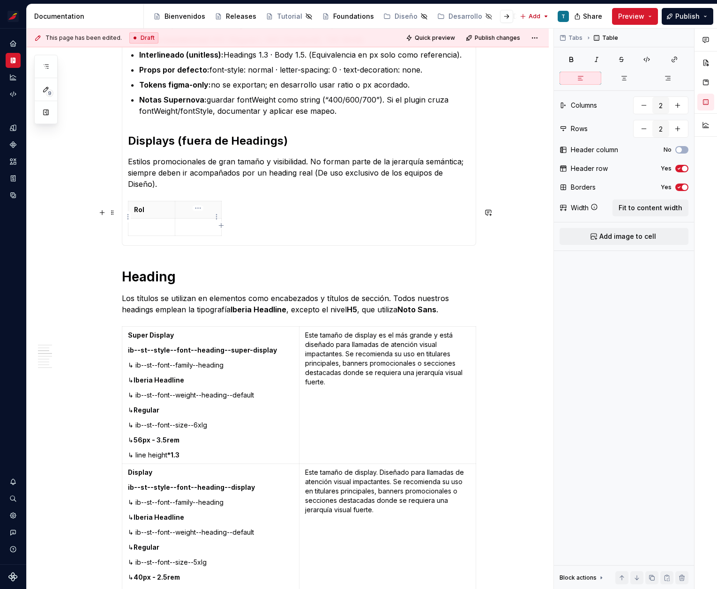
click at [188, 215] on p at bounding box center [198, 209] width 35 height 9
click at [223, 224] on icon "button" at bounding box center [220, 225] width 7 height 7
click at [228, 215] on p at bounding box center [230, 209] width 5 height 9
click at [259, 225] on icon "button" at bounding box center [258, 225] width 7 height 7
click at [263, 219] on th at bounding box center [269, 209] width 17 height 17
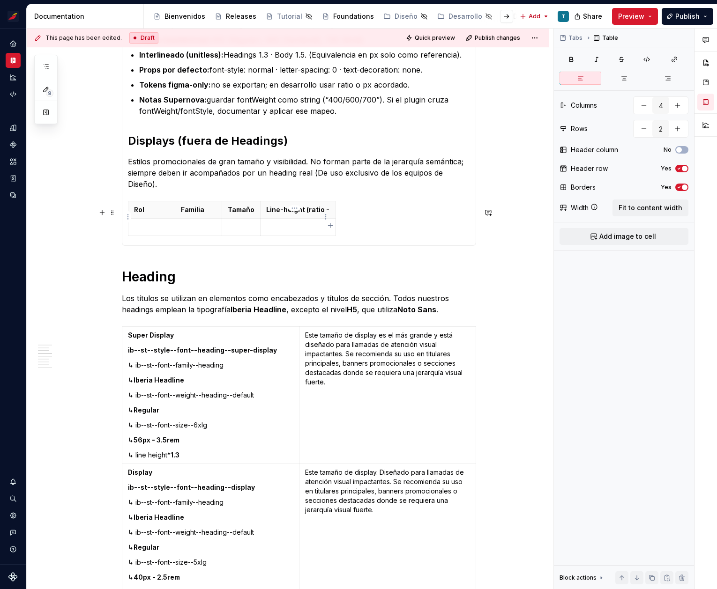
click at [320, 215] on p "Line-height (ratio -" at bounding box center [297, 209] width 63 height 9
click at [345, 226] on icon "button" at bounding box center [346, 225] width 7 height 7
click at [351, 216] on th at bounding box center [358, 209] width 17 height 17
click at [373, 224] on icon "button" at bounding box center [374, 226] width 4 height 4
click at [379, 217] on th at bounding box center [387, 209] width 17 height 17
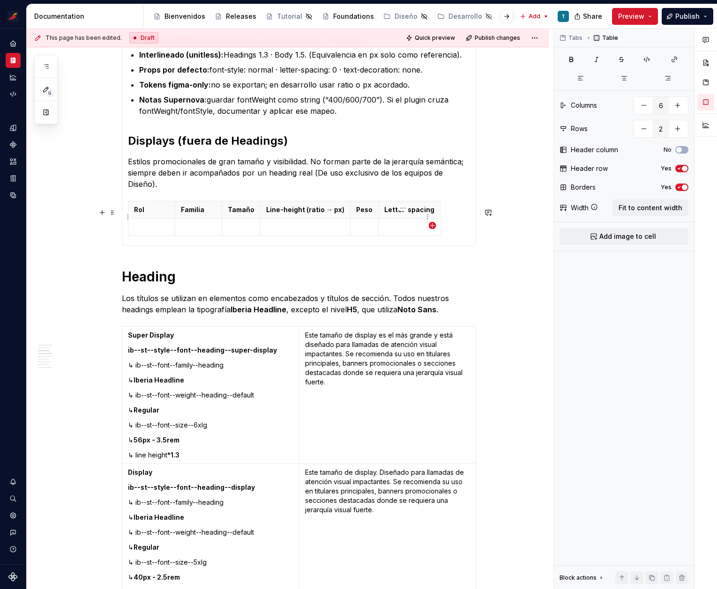
click at [433, 225] on icon "button" at bounding box center [432, 226] width 4 height 4
click at [440, 218] on th at bounding box center [448, 209] width 17 height 17
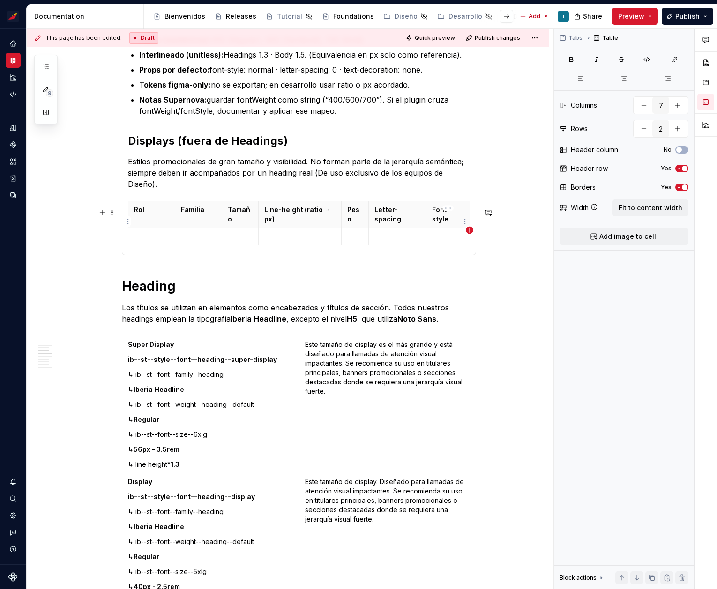
click at [469, 230] on icon "button" at bounding box center [469, 230] width 4 height 4
type input "8"
click at [459, 215] on p at bounding box center [461, 209] width 5 height 9
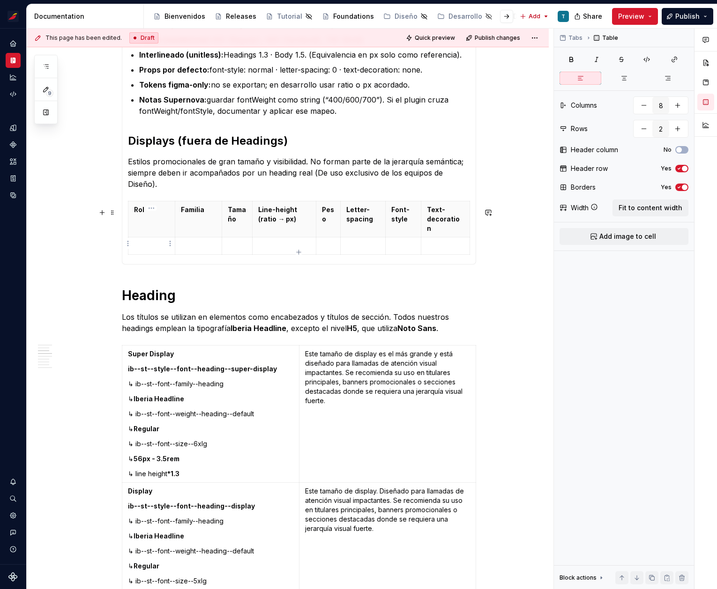
click at [149, 248] on td at bounding box center [151, 246] width 47 height 17
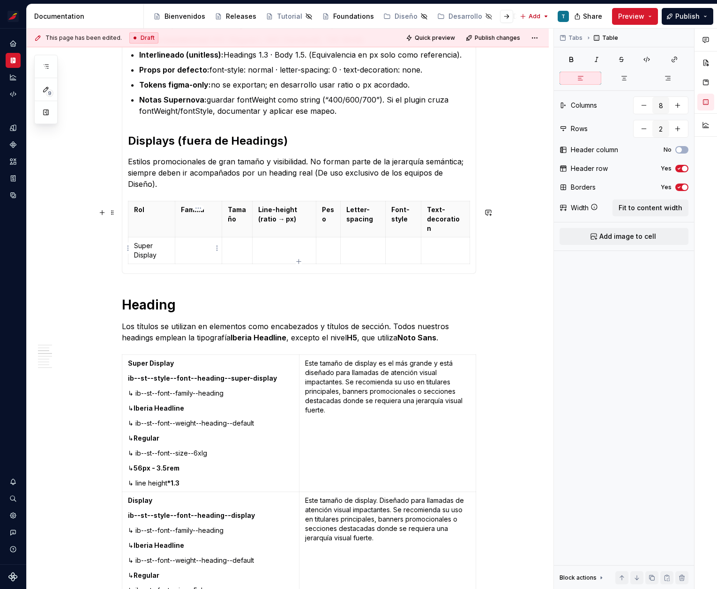
click at [198, 244] on p at bounding box center [198, 245] width 35 height 9
click at [238, 246] on p at bounding box center [237, 245] width 19 height 9
click at [278, 251] on p at bounding box center [290, 245] width 49 height 9
click at [336, 259] on td at bounding box center [332, 251] width 23 height 27
click at [366, 251] on p at bounding box center [366, 245] width 32 height 9
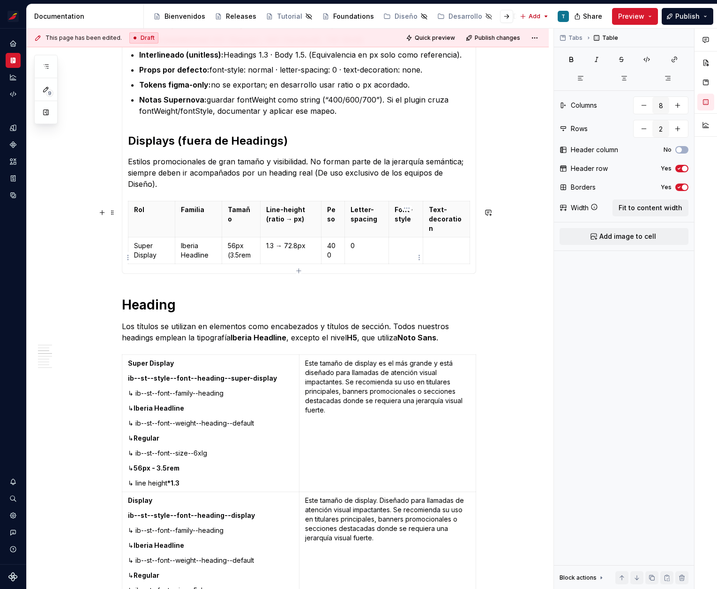
click at [404, 251] on p at bounding box center [406, 245] width 23 height 9
click at [434, 251] on p at bounding box center [446, 245] width 35 height 9
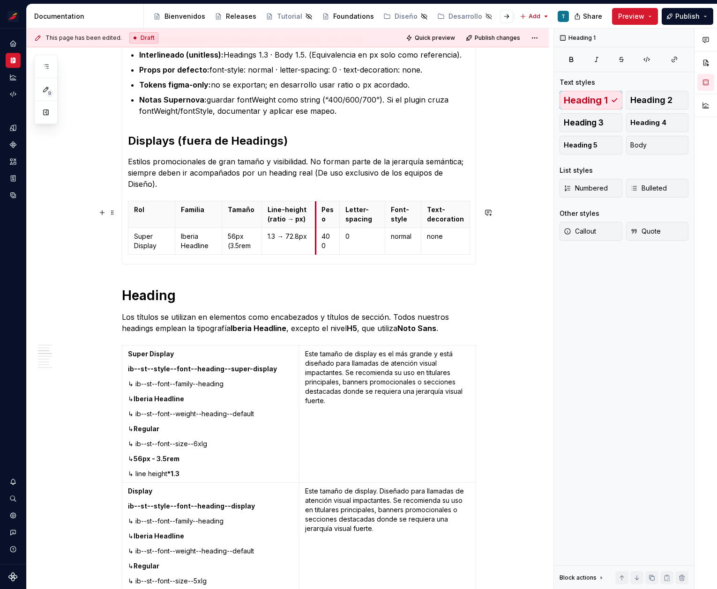
drag, startPoint x: 322, startPoint y: 222, endPoint x: 314, endPoint y: 222, distance: 8.0
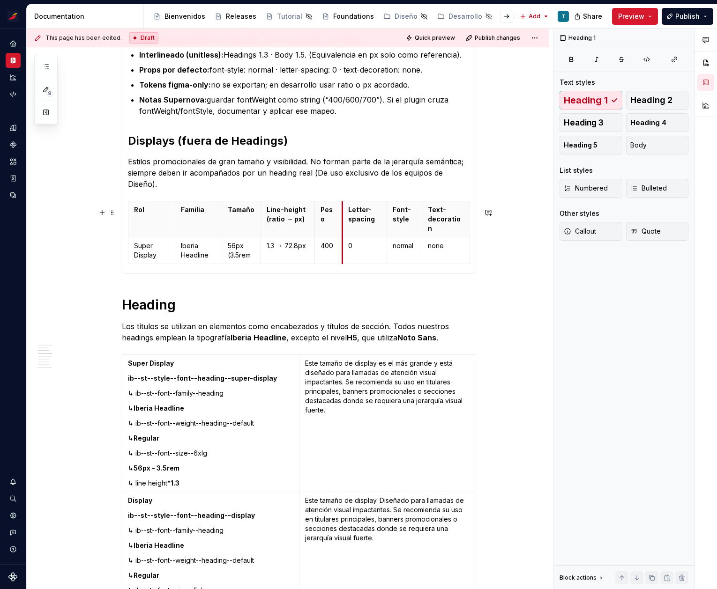
drag, startPoint x: 342, startPoint y: 218, endPoint x: 301, endPoint y: 222, distance: 40.9
click at [346, 218] on th "Letter-spacing" at bounding box center [365, 219] width 45 height 36
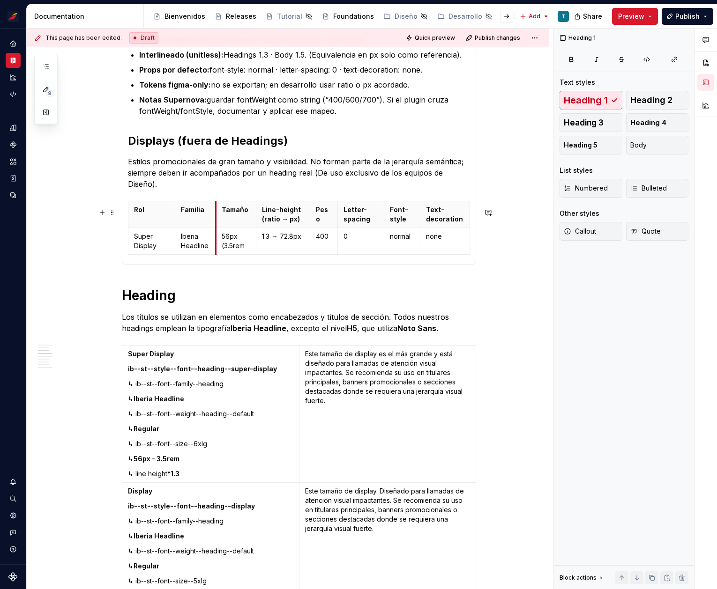
drag, startPoint x: 223, startPoint y: 222, endPoint x: 216, endPoint y: 223, distance: 6.6
click at [216, 223] on th "Tamaño" at bounding box center [236, 214] width 40 height 27
drag, startPoint x: 258, startPoint y: 220, endPoint x: 253, endPoint y: 220, distance: 5.2
click at [253, 220] on th "Line-height (ratio → px)" at bounding box center [280, 214] width 54 height 27
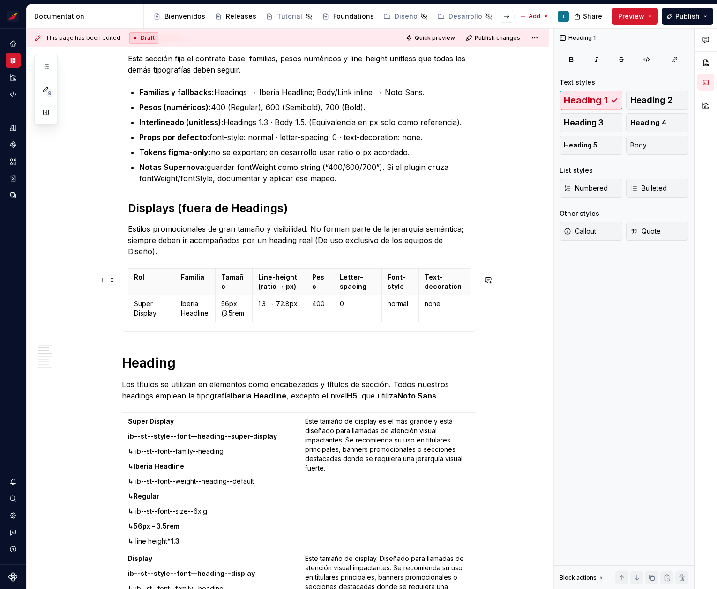
scroll to position [537, 0]
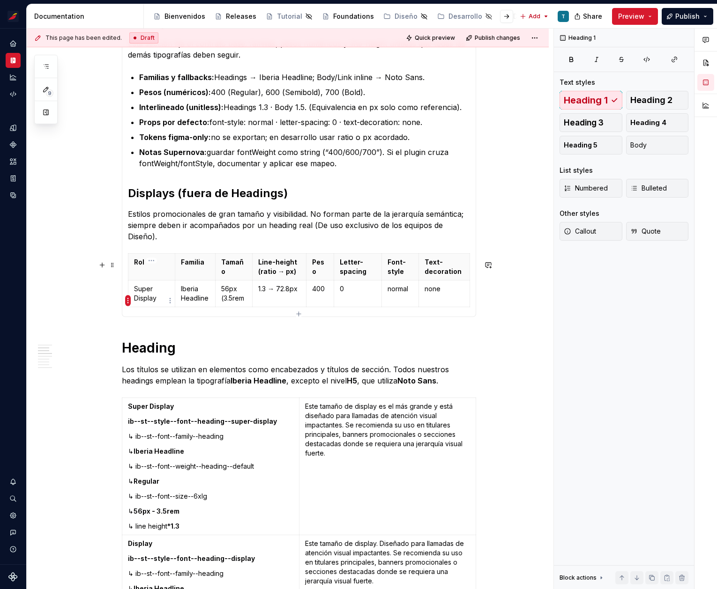
click at [128, 302] on html "Sistema de diseño Iberia T Design system data Documentation Accessibility guide…" at bounding box center [358, 294] width 717 height 589
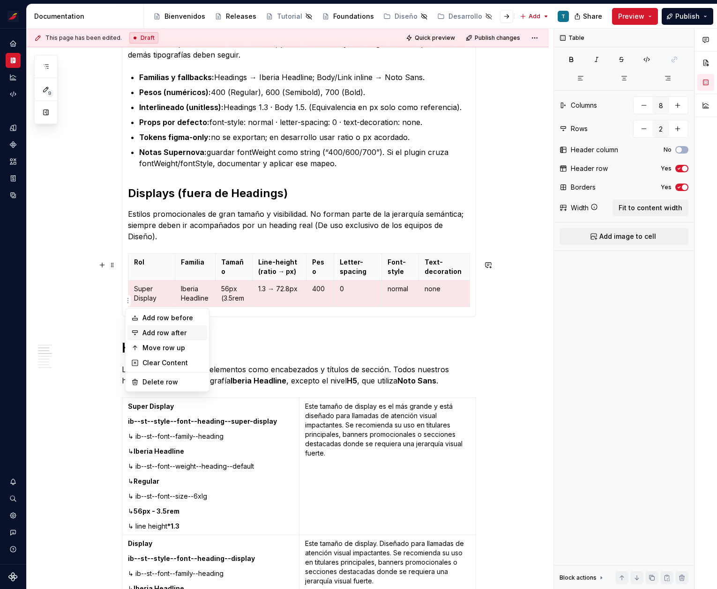
click at [151, 328] on div "Add row after" at bounding box center [172, 332] width 61 height 9
type input "3"
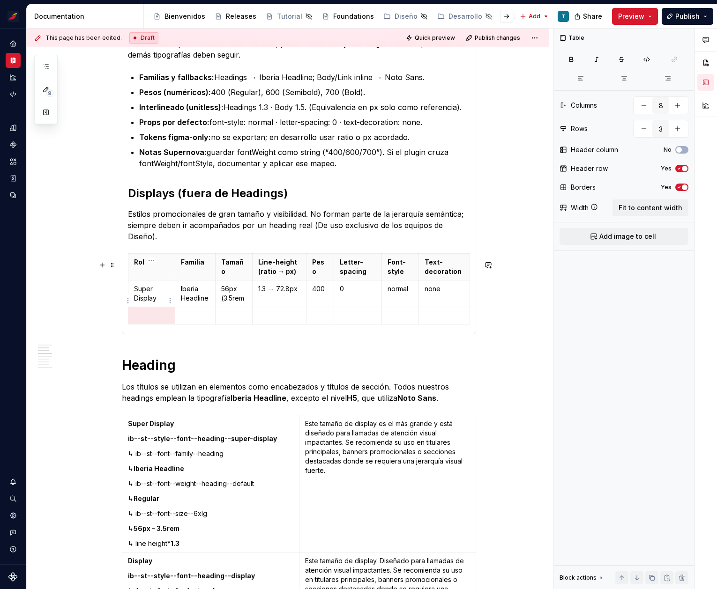
click at [151, 303] on p "Super Display" at bounding box center [151, 293] width 35 height 19
click at [152, 303] on p "Super Display" at bounding box center [151, 293] width 35 height 19
click at [146, 311] on div at bounding box center [146, 311] width 0 height 0
click at [145, 320] on p at bounding box center [151, 315] width 35 height 9
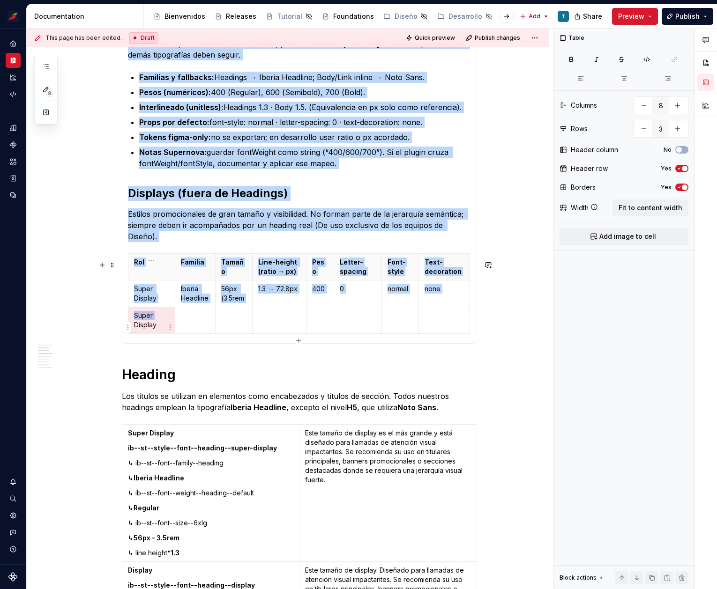
drag, startPoint x: 159, startPoint y: 320, endPoint x: 130, endPoint y: 322, distance: 29.1
click at [129, 322] on body "Sistema de diseño Iberia T Design system data Documentation Accessibility guide…" at bounding box center [358, 294] width 717 height 589
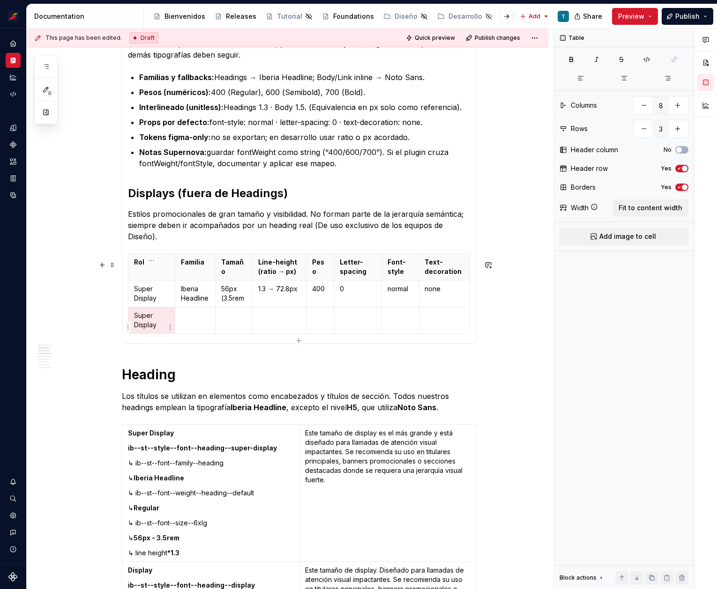
drag, startPoint x: 145, startPoint y: 323, endPoint x: 162, endPoint y: 324, distance: 16.9
click at [145, 323] on p "Super Display" at bounding box center [151, 320] width 35 height 19
click at [162, 324] on p "Super Display" at bounding box center [151, 320] width 35 height 19
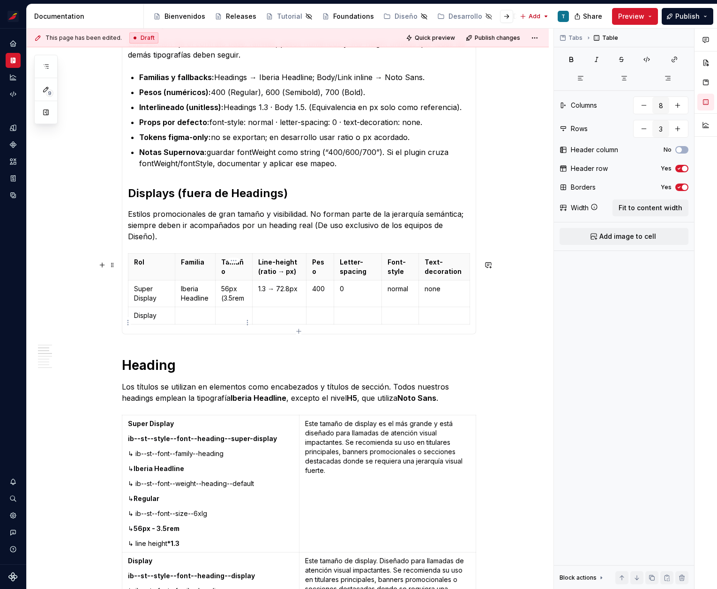
click at [231, 320] on p at bounding box center [233, 315] width 25 height 9
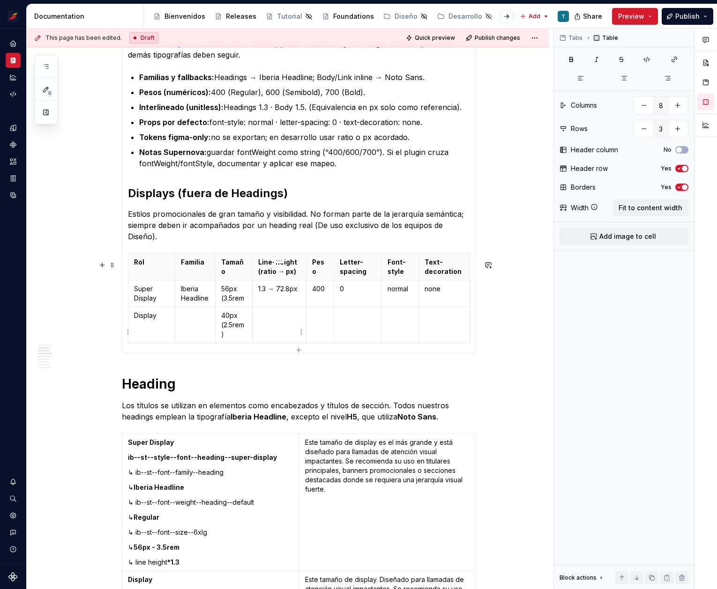
click at [267, 320] on p at bounding box center [279, 315] width 42 height 9
click at [317, 294] on p "400" at bounding box center [320, 288] width 16 height 9
copy p "400"
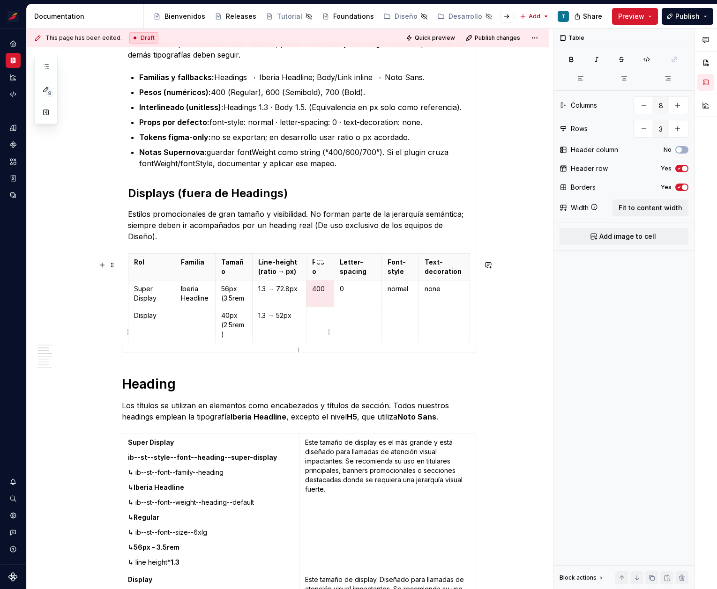
click at [320, 320] on p at bounding box center [320, 315] width 16 height 9
click at [347, 335] on td at bounding box center [358, 325] width 48 height 36
click at [401, 294] on p "normal" at bounding box center [399, 288] width 25 height 9
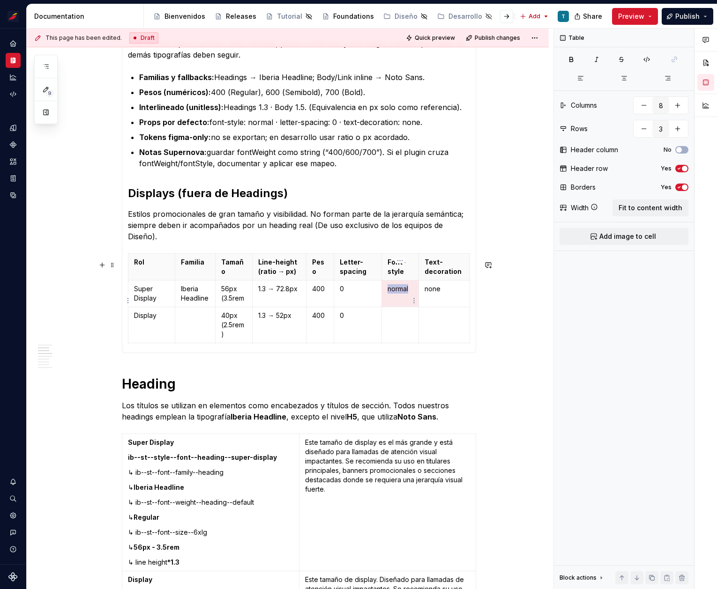
copy p "normal"
click at [402, 320] on p at bounding box center [399, 315] width 25 height 9
click at [432, 294] on p "none" at bounding box center [444, 288] width 39 height 9
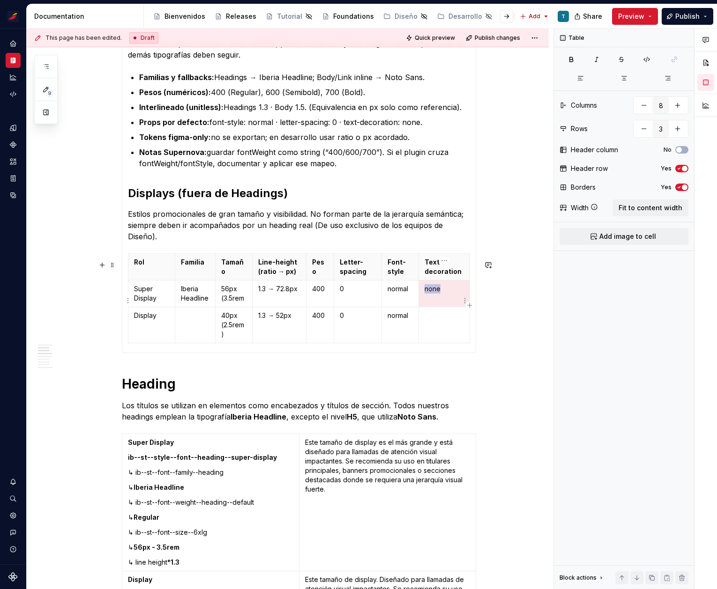
copy p "none"
click at [439, 329] on td at bounding box center [443, 325] width 51 height 36
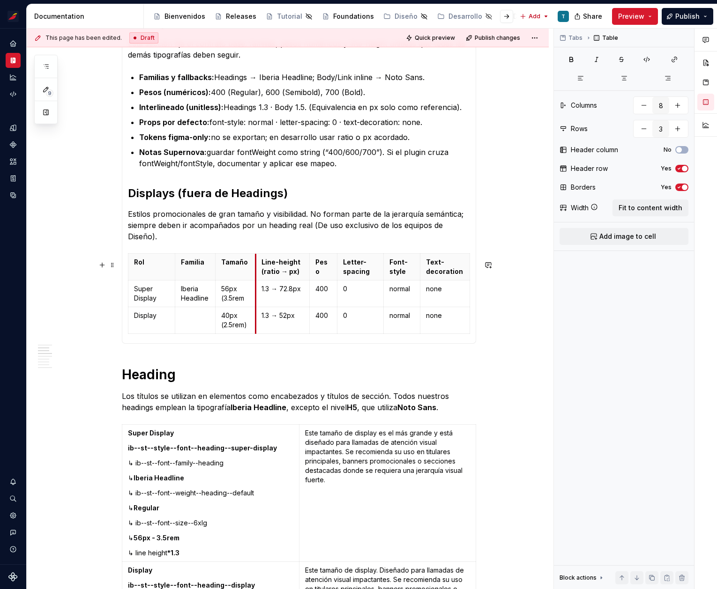
click at [256, 281] on th "Line-height (ratio → px)" at bounding box center [283, 267] width 54 height 27
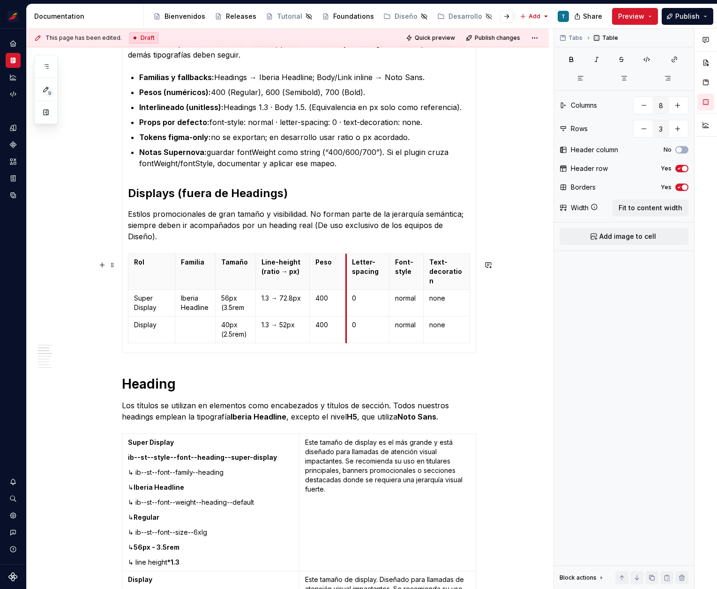
drag, startPoint x: 337, startPoint y: 285, endPoint x: 346, endPoint y: 285, distance: 8.9
click at [346, 285] on th "Letter-spacing" at bounding box center [367, 272] width 43 height 36
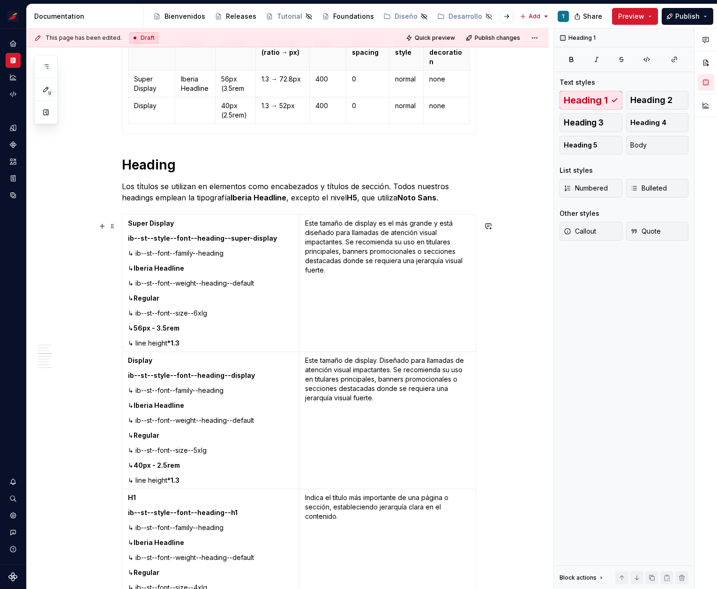
scroll to position [762, 0]
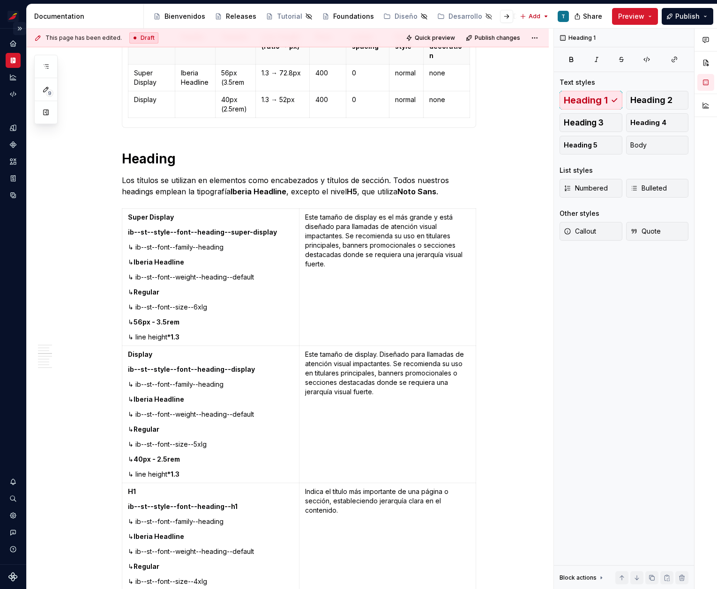
click at [19, 28] on button "Expand sidebar" at bounding box center [19, 28] width 13 height 13
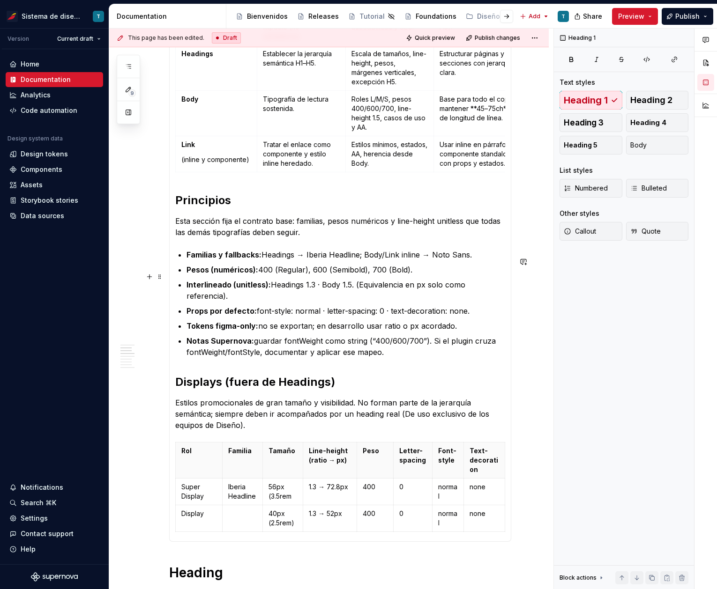
scroll to position [461, 0]
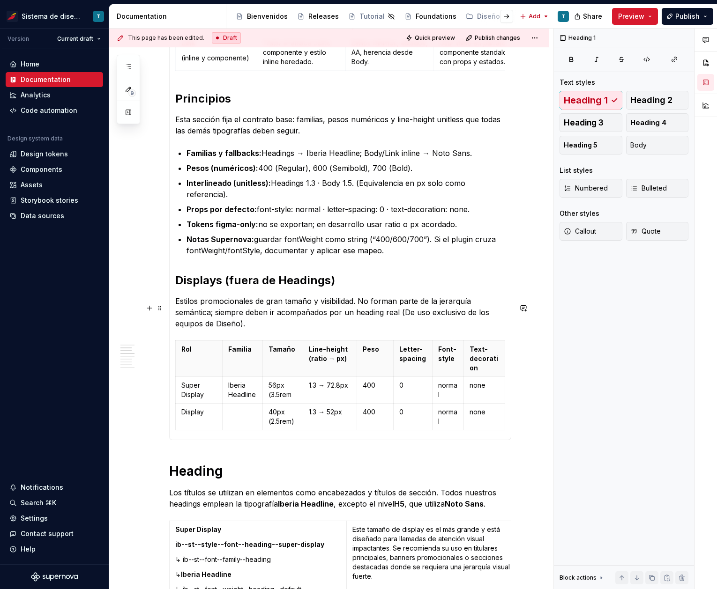
click at [285, 337] on section-item-column "Resumen de secciones Sección Objetivo Qué contiene Cómo se consume Principios D…" at bounding box center [340, 117] width 330 height 633
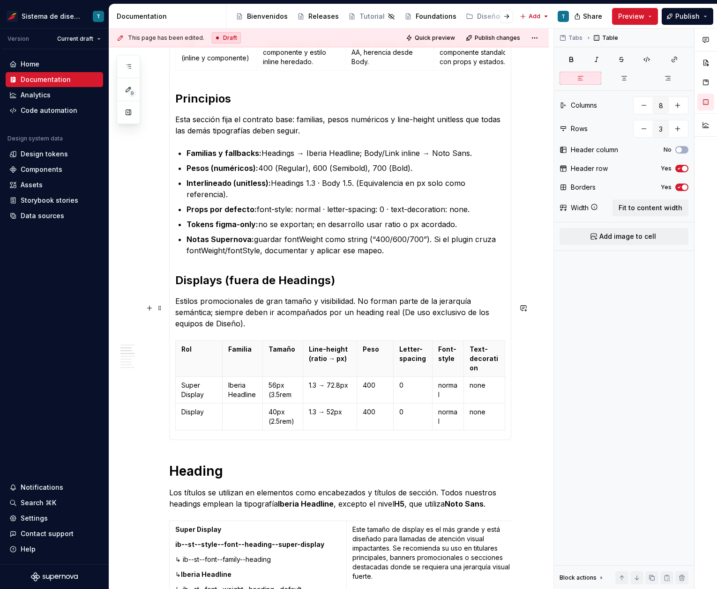
click at [278, 329] on p "Estilos promocionales de gran tamaño y visibilidad. No forman parte de la jerar…" at bounding box center [340, 313] width 330 height 34
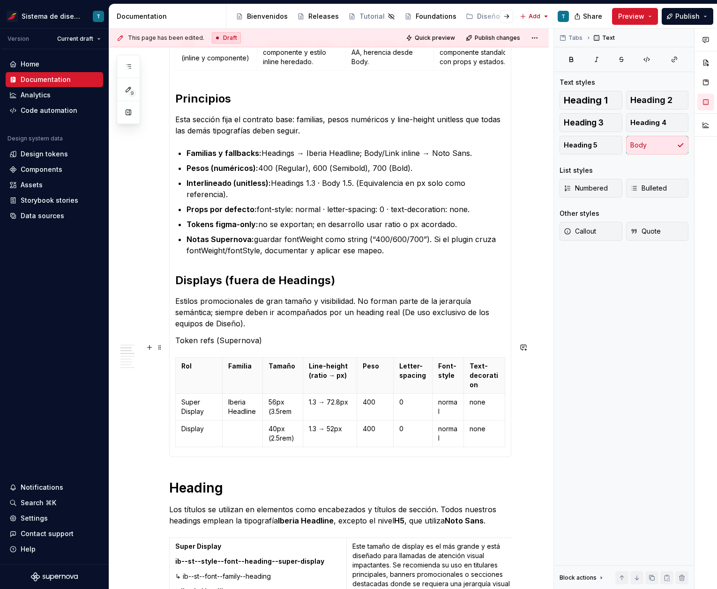
click at [191, 346] on p "Token refs (Supernova)" at bounding box center [340, 340] width 330 height 11
click at [234, 330] on button "button" at bounding box center [234, 330] width 13 height 13
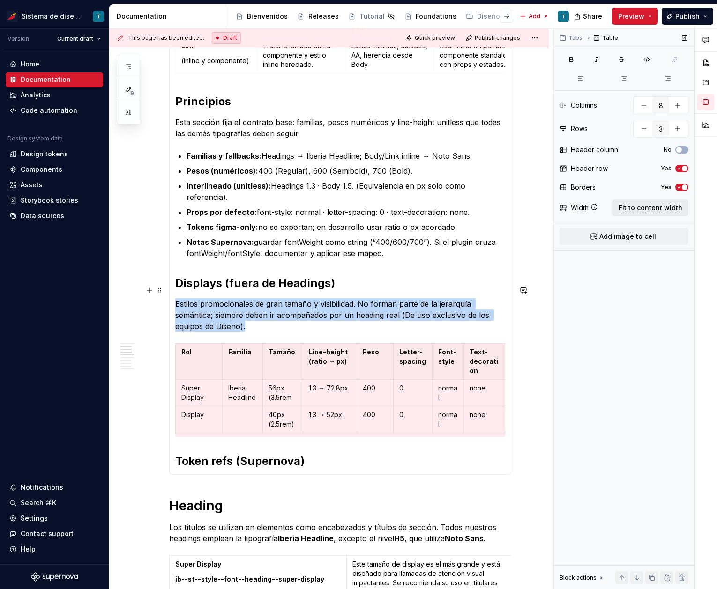
scroll to position [506, 0]
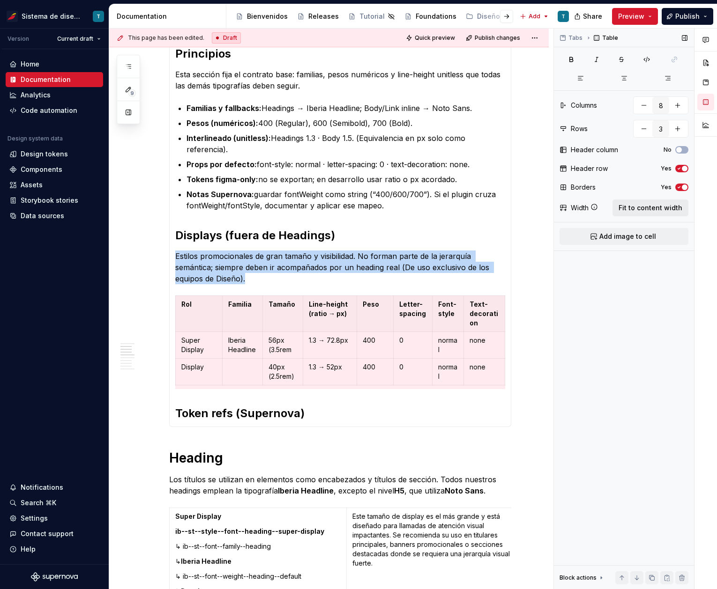
click at [644, 214] on button "Fit to content width" at bounding box center [650, 208] width 76 height 17
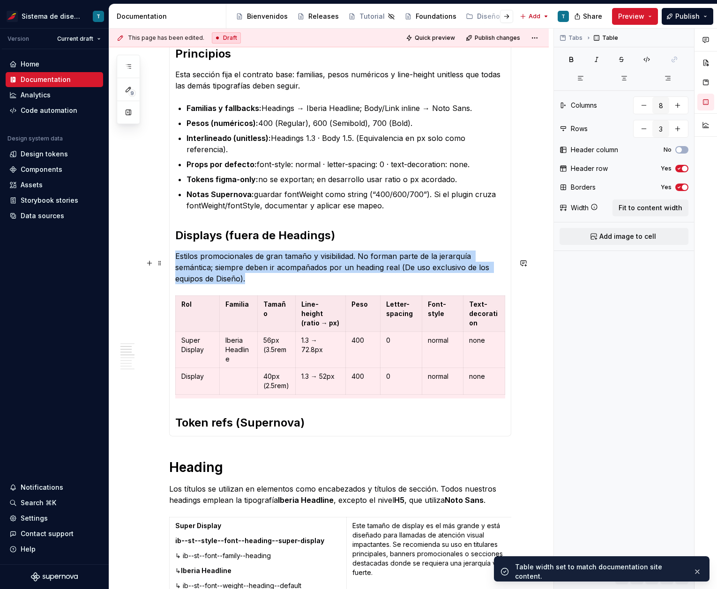
scroll to position [479, 0]
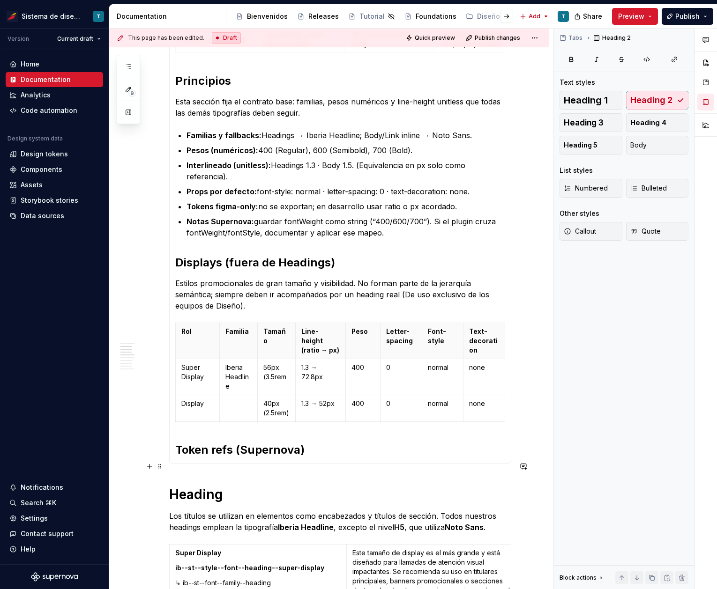
click at [441, 458] on h2 "Token refs (Supernova)" at bounding box center [340, 450] width 330 height 15
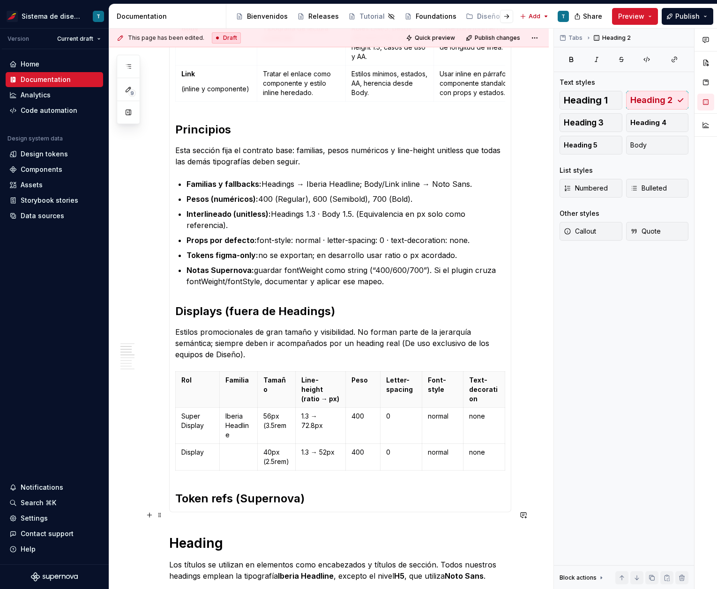
scroll to position [395, 0]
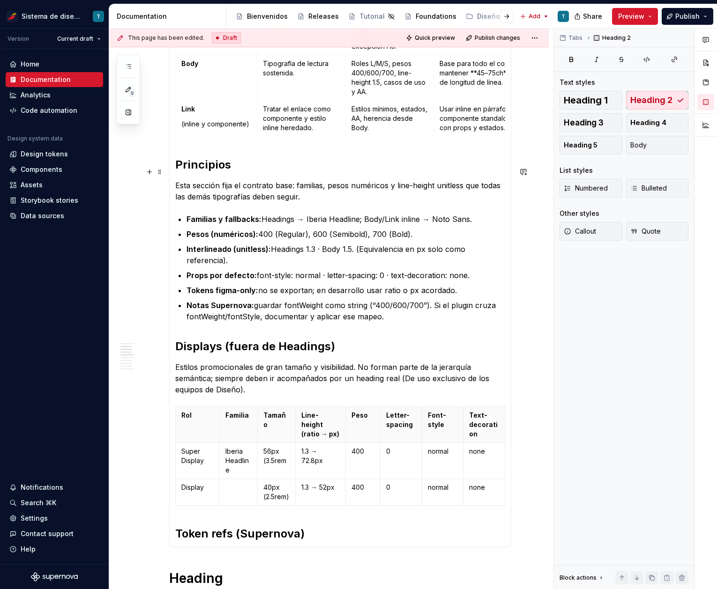
click at [243, 172] on h2 "Principios" at bounding box center [340, 164] width 330 height 15
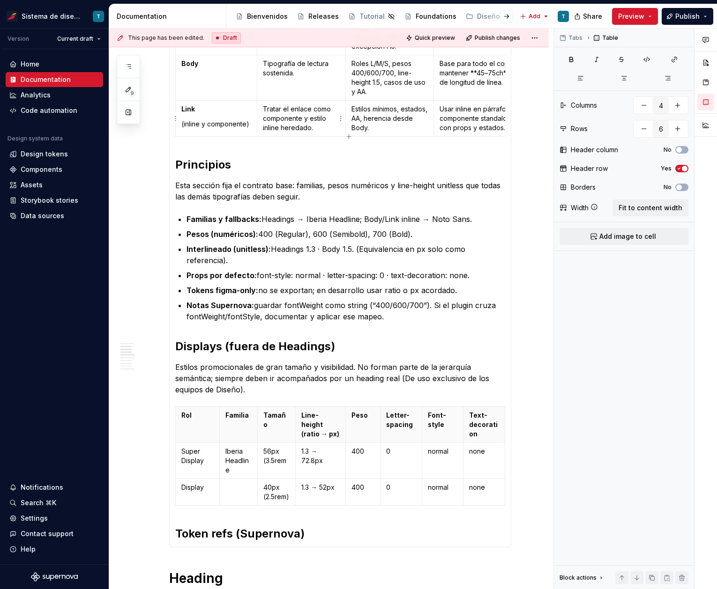
click at [280, 119] on p "Tratar el enlace como componente y estilo inline heredado." at bounding box center [301, 118] width 77 height 28
click at [627, 204] on span "Fit to content width" at bounding box center [650, 207] width 64 height 9
type textarea "*"
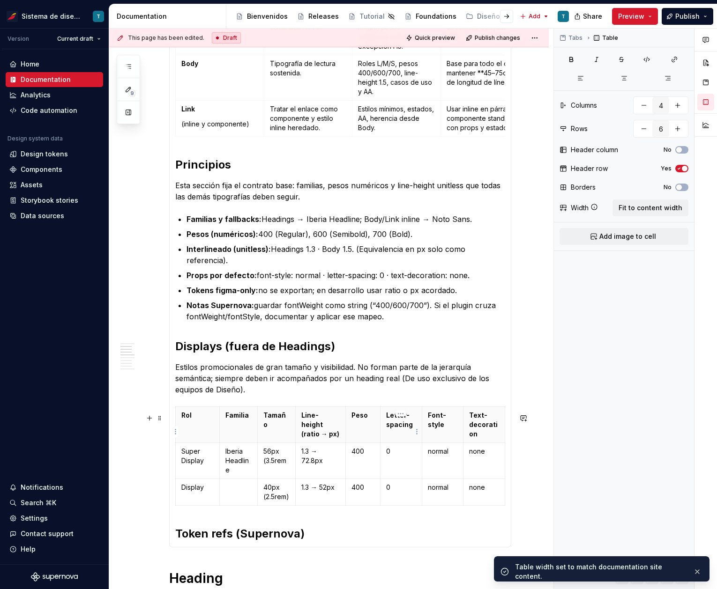
type input "8"
type input "3"
click at [410, 430] on p "Letter-spacing" at bounding box center [401, 420] width 30 height 19
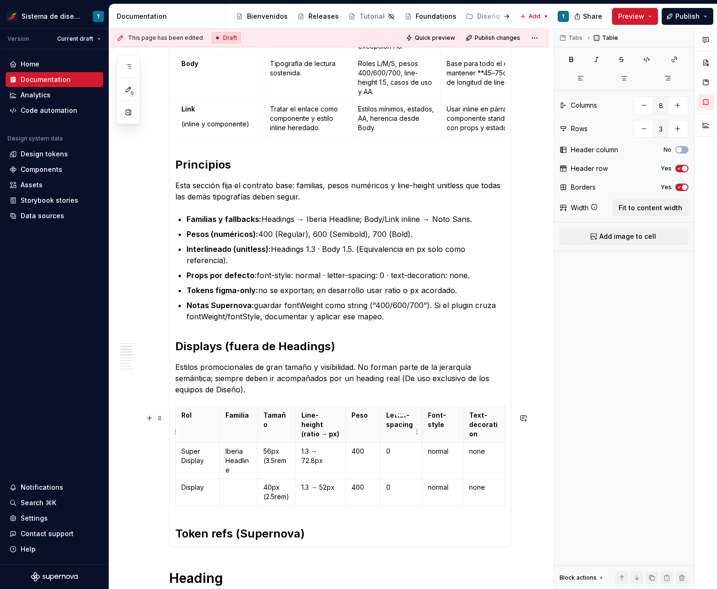
type textarea "*"
type input "4"
type input "6"
click at [378, 110] on p "Estilos mínimos, estados, AA, herencia desde Body." at bounding box center [396, 118] width 77 height 28
click at [678, 185] on button "No" at bounding box center [681, 187] width 13 height 7
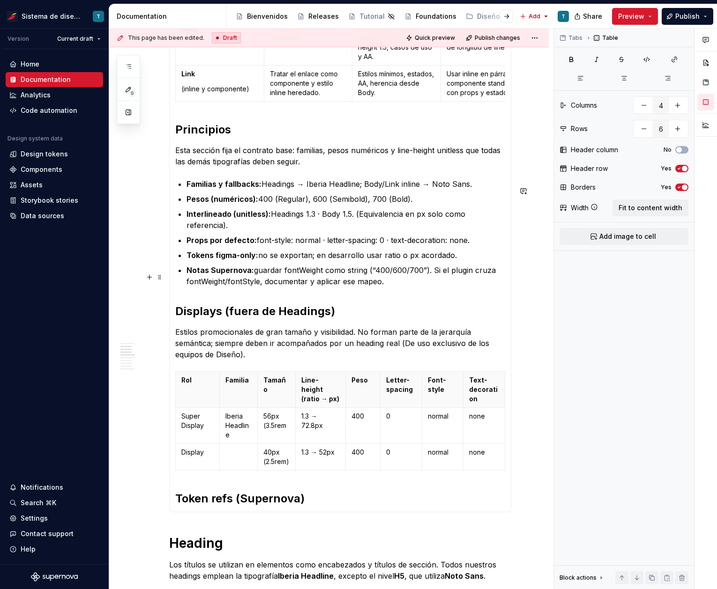
scroll to position [478, 0]
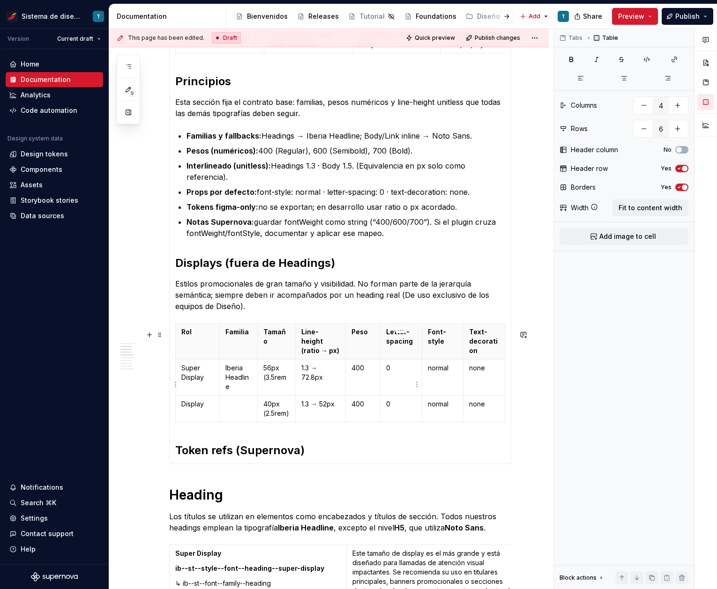
type input "8"
type input "3"
click at [402, 408] on p "0" at bounding box center [401, 404] width 30 height 9
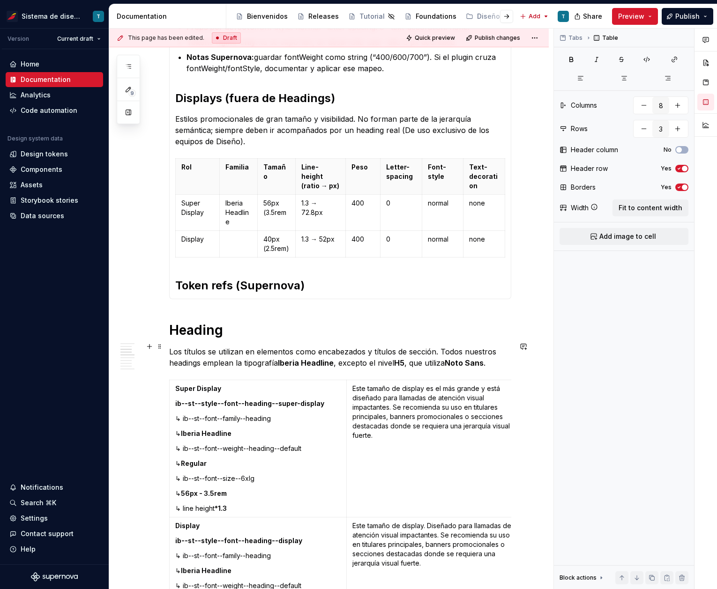
scroll to position [692, 0]
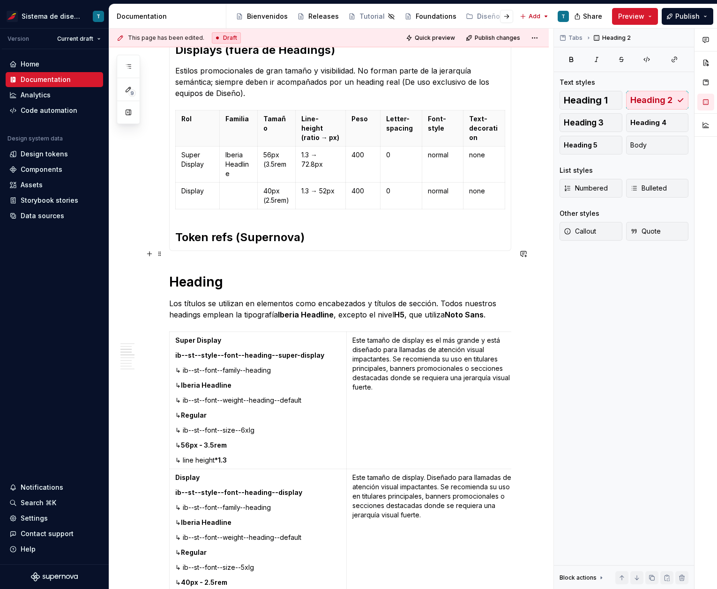
click at [319, 245] on h2 "Token refs (Supernova)" at bounding box center [340, 237] width 330 height 15
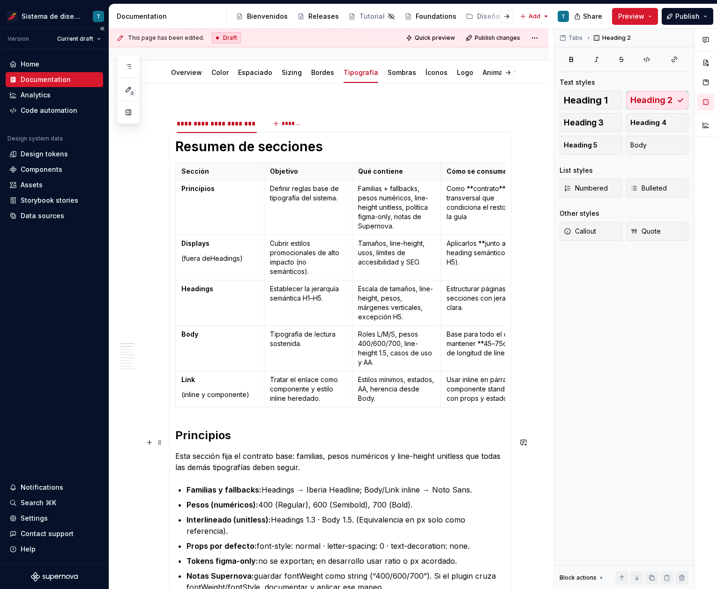
scroll to position [130, 0]
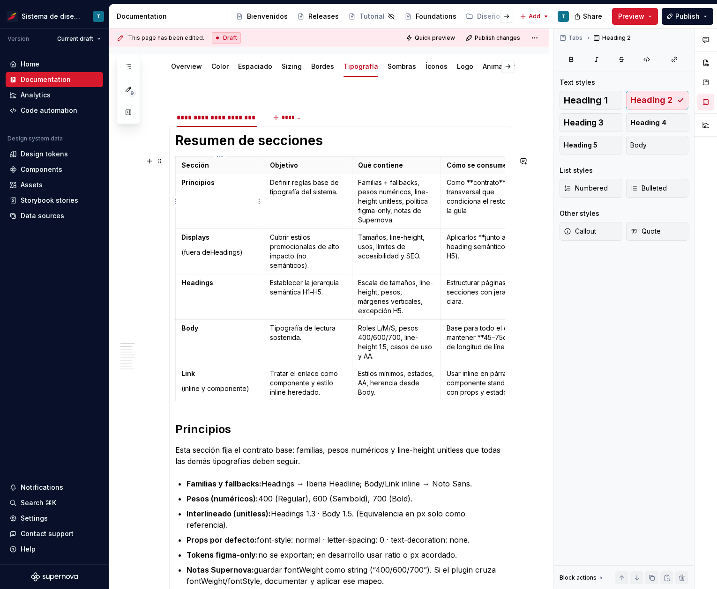
click at [214, 183] on p "Principios" at bounding box center [219, 182] width 77 height 9
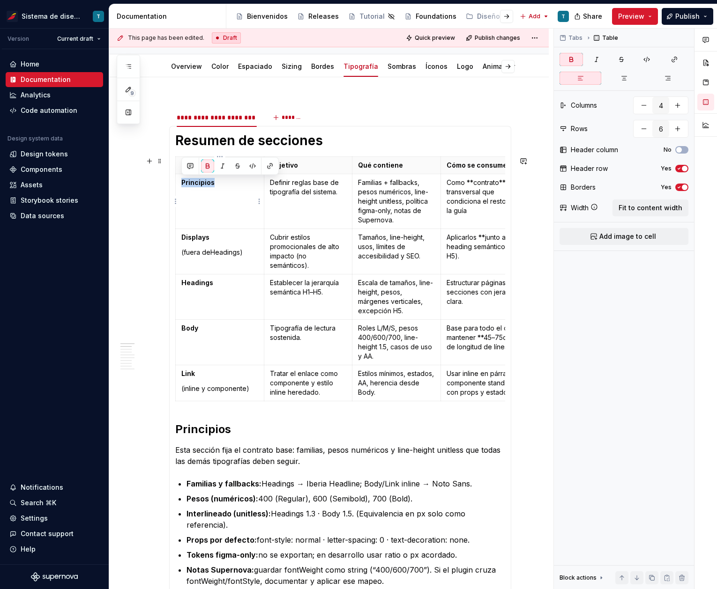
drag, startPoint x: 213, startPoint y: 183, endPoint x: 177, endPoint y: 183, distance: 36.1
click at [177, 183] on td "Principios" at bounding box center [220, 201] width 89 height 55
click at [269, 165] on button "button" at bounding box center [269, 166] width 13 height 13
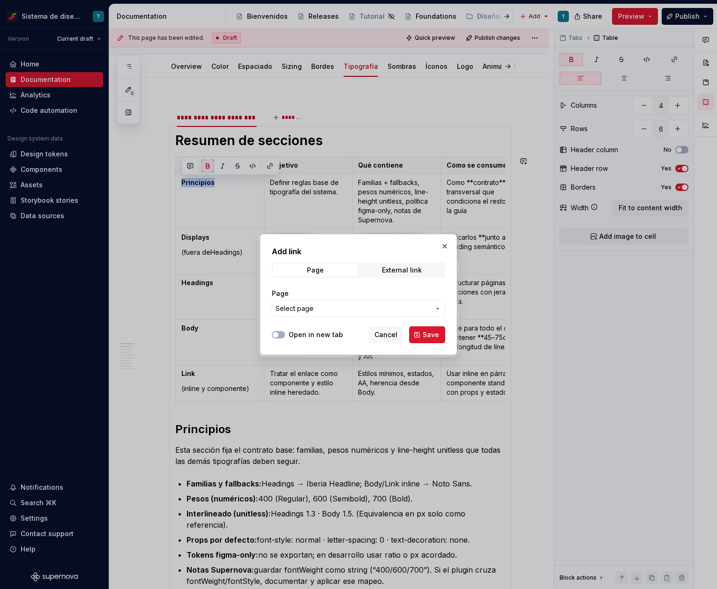
click at [319, 309] on span "Select page" at bounding box center [353, 308] width 155 height 9
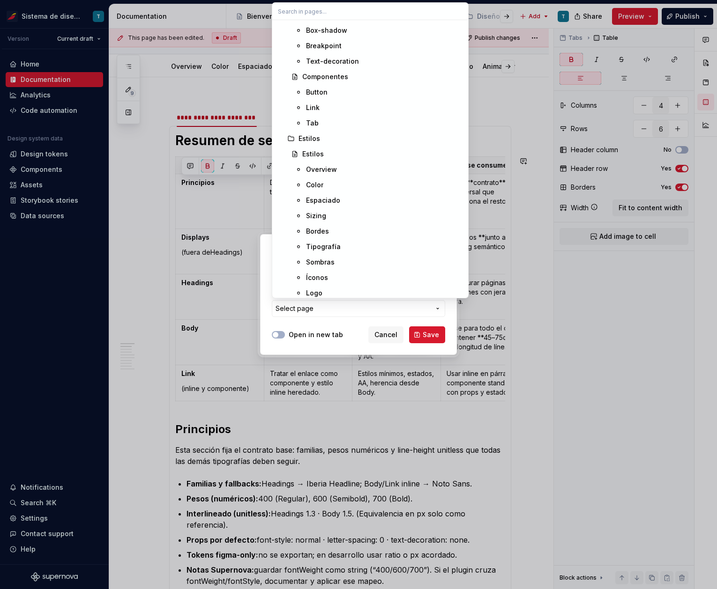
scroll to position [1273, 0]
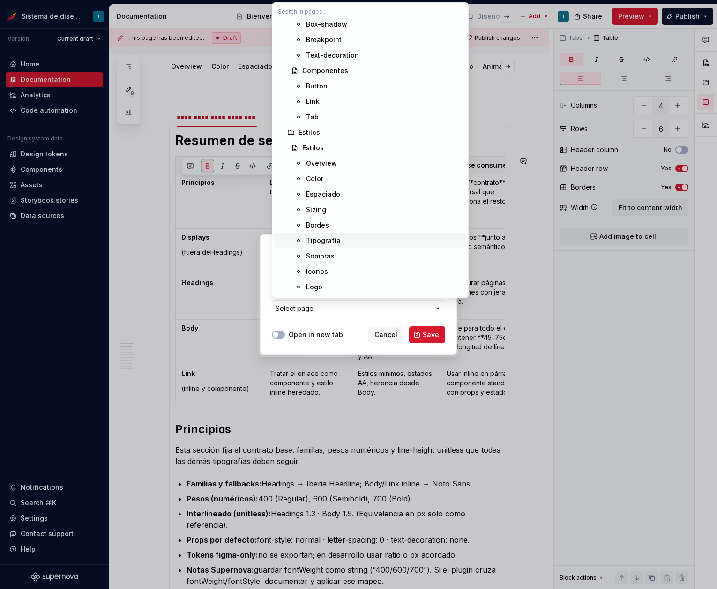
click at [338, 241] on div "Tipografía" at bounding box center [384, 240] width 156 height 9
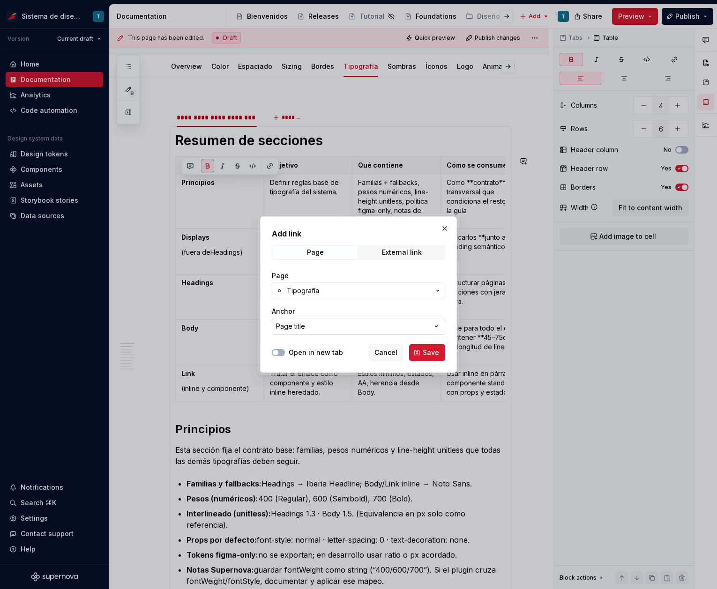
click at [345, 325] on button "Page title" at bounding box center [358, 326] width 173 height 17
click at [342, 311] on div "Add link Page External link Page Tipografía Anchor Page title Open in new tab C…" at bounding box center [358, 294] width 717 height 589
click at [414, 325] on button "Page title" at bounding box center [358, 326] width 173 height 17
click at [321, 364] on div "Page title" at bounding box center [375, 363] width 173 height 9
click at [389, 351] on span "Cancel" at bounding box center [385, 352] width 23 height 9
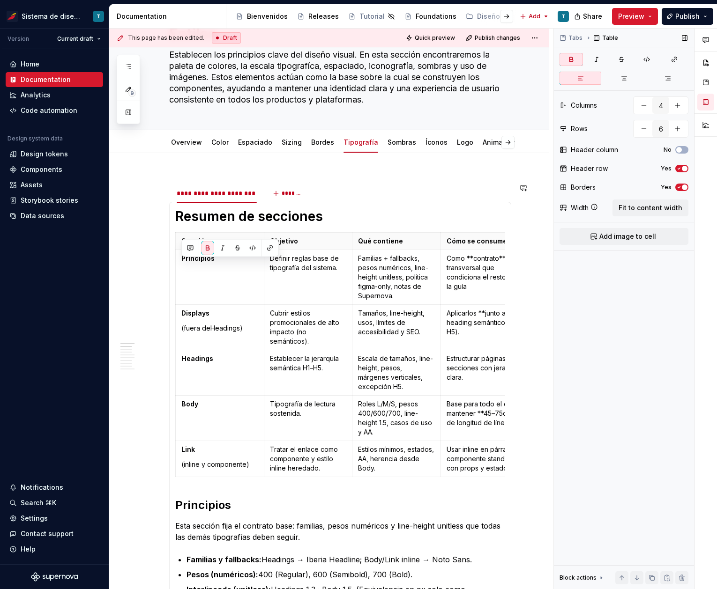
scroll to position [42, 0]
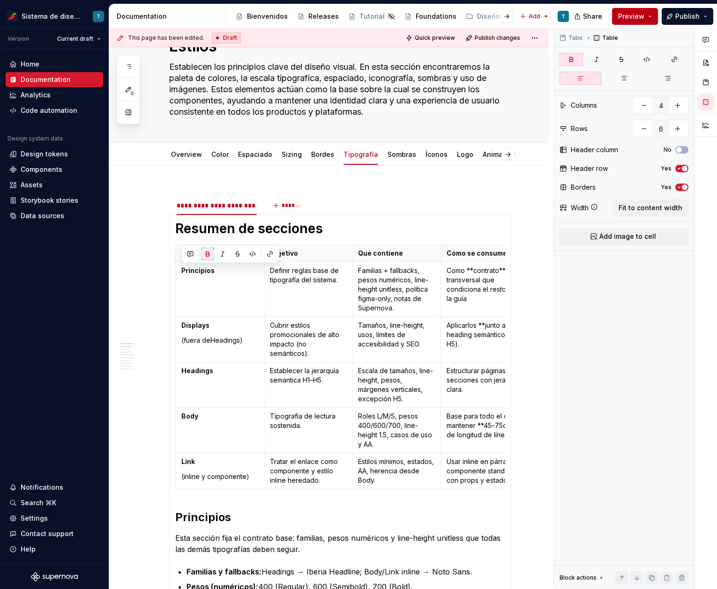
click at [652, 15] on button "Preview" at bounding box center [635, 16] width 46 height 17
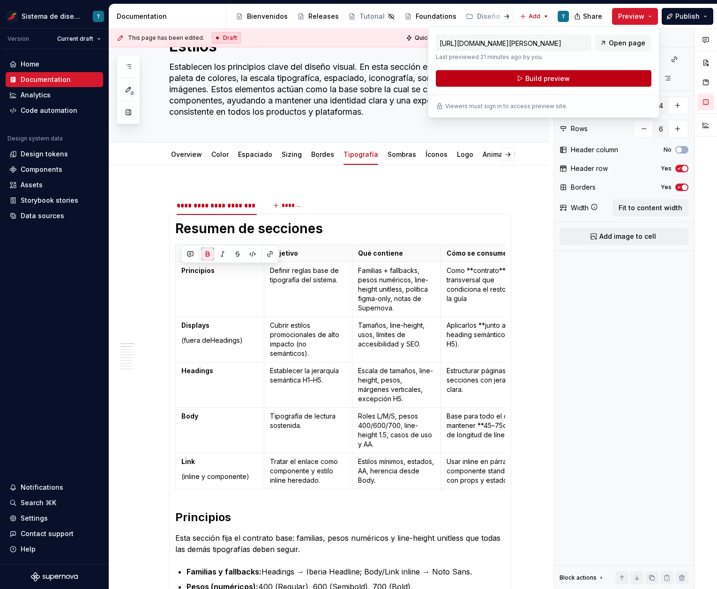
click at [539, 82] on span "Build preview" at bounding box center [547, 78] width 45 height 9
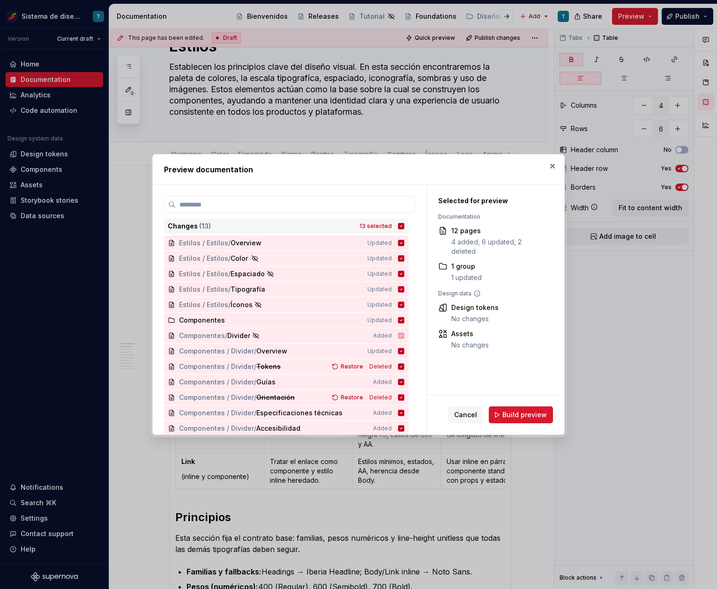
click at [398, 226] on icon at bounding box center [401, 226] width 6 height 6
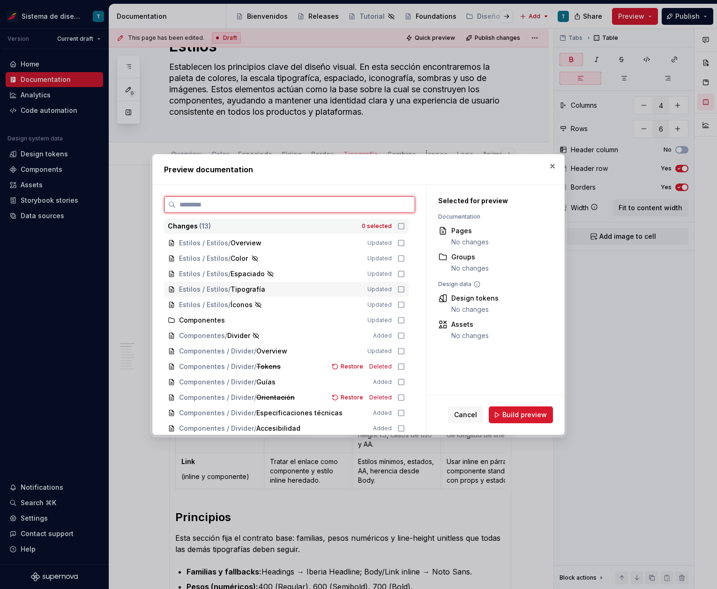
click at [399, 289] on icon at bounding box center [400, 289] width 7 height 7
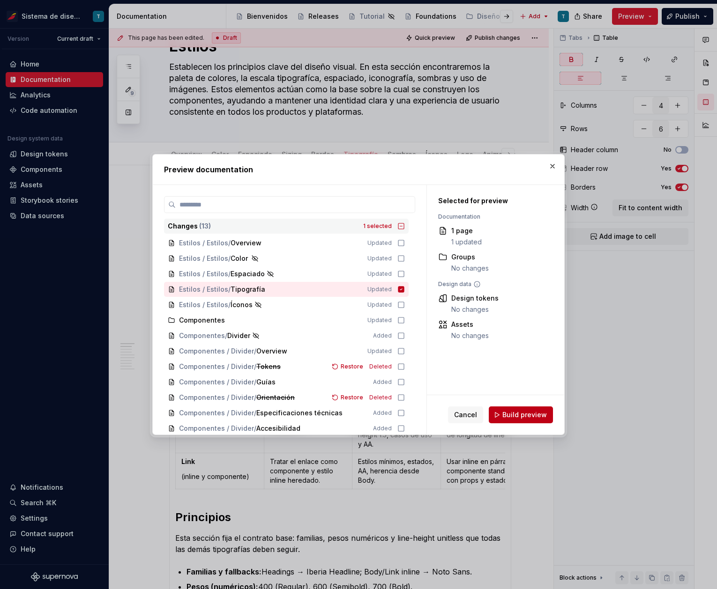
click at [516, 414] on span "Build preview" at bounding box center [524, 414] width 45 height 9
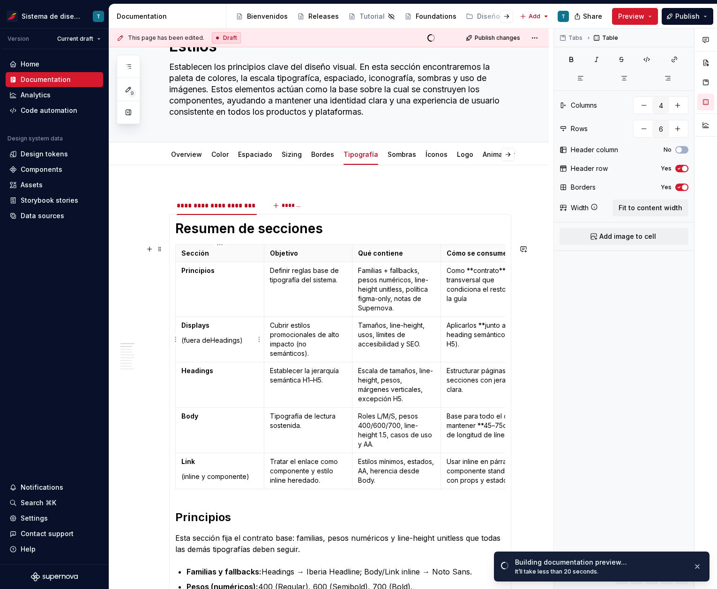
click at [209, 343] on p "(fuera deHeadings)" at bounding box center [219, 340] width 77 height 9
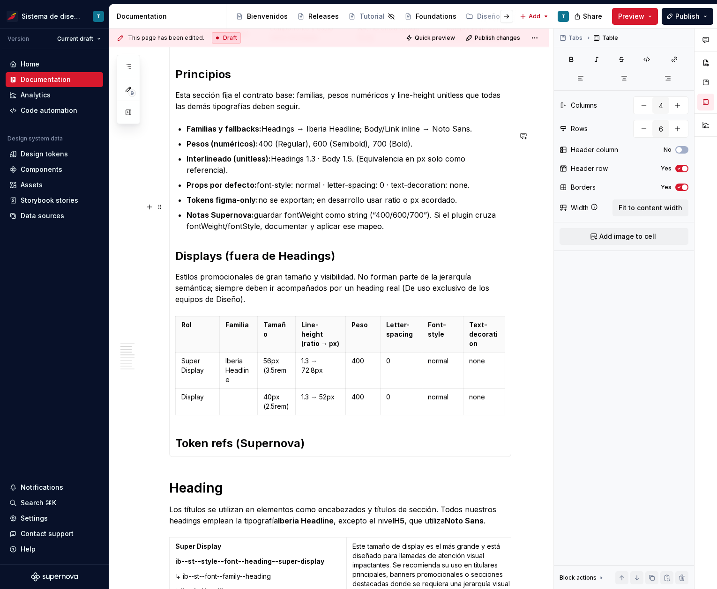
scroll to position [539, 0]
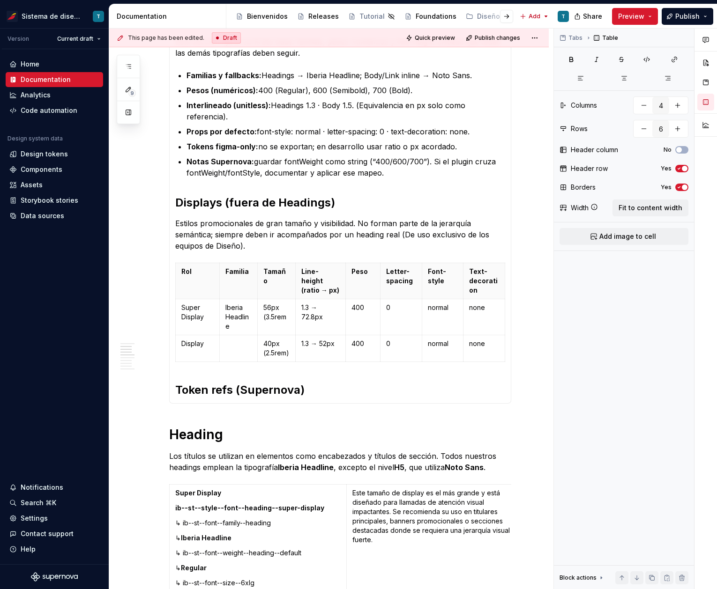
click at [319, 398] on h2 "Token refs (Supernova)" at bounding box center [340, 390] width 330 height 15
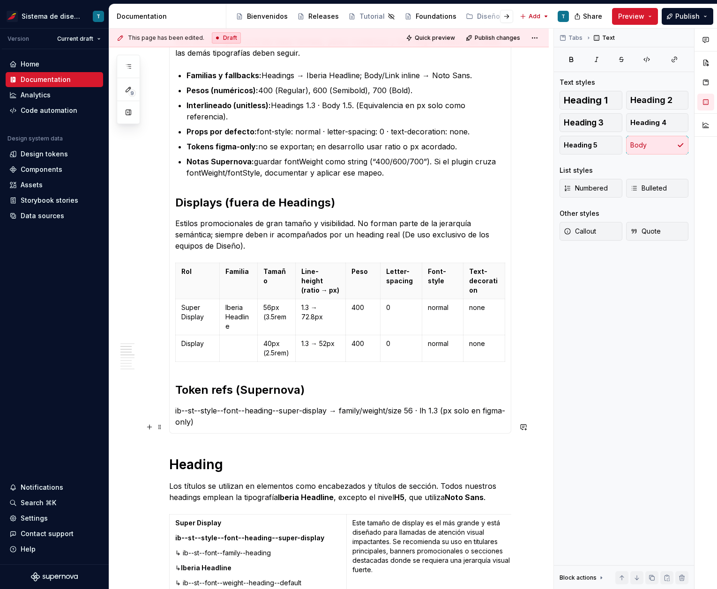
click at [289, 428] on p "ib--st--style--font--heading--super-display → family/weight/size 56 · lh 1.3 (p…" at bounding box center [340, 416] width 330 height 22
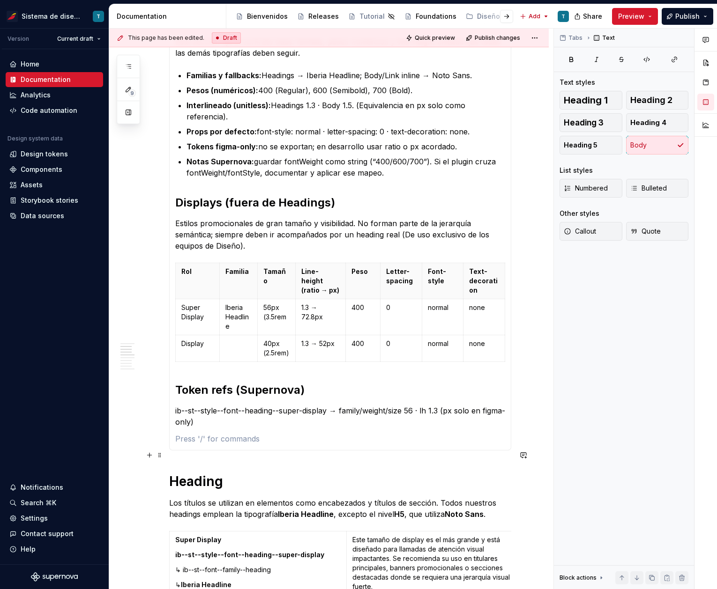
click at [208, 445] on p at bounding box center [340, 438] width 330 height 11
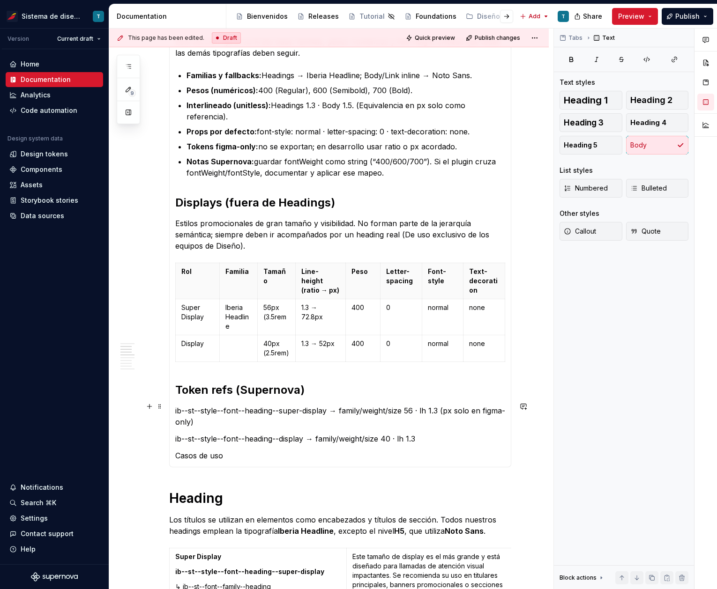
click at [239, 398] on h2 "Token refs (Supernova)" at bounding box center [340, 390] width 330 height 15
click at [263, 398] on h2 "Token refs (Supernova)" at bounding box center [340, 390] width 330 height 15
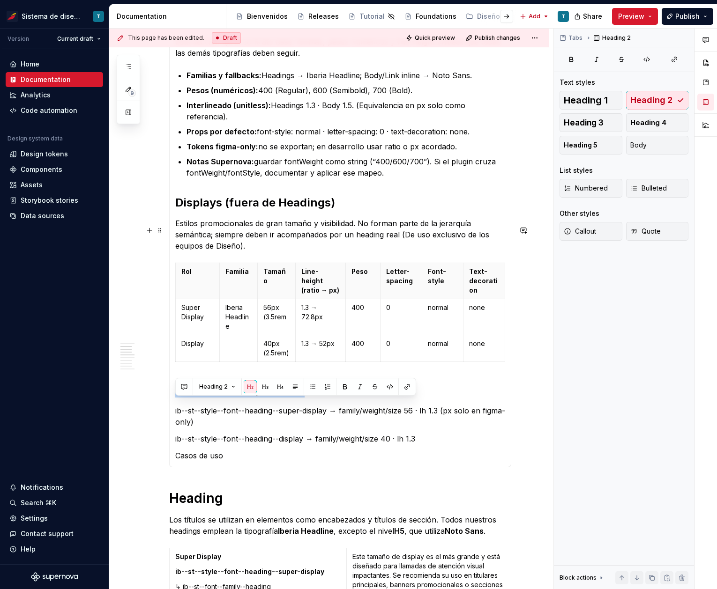
click at [262, 252] on p "Estilos promocionales de gran tamaño y visibilidad. No forman parte de la jerar…" at bounding box center [340, 235] width 330 height 34
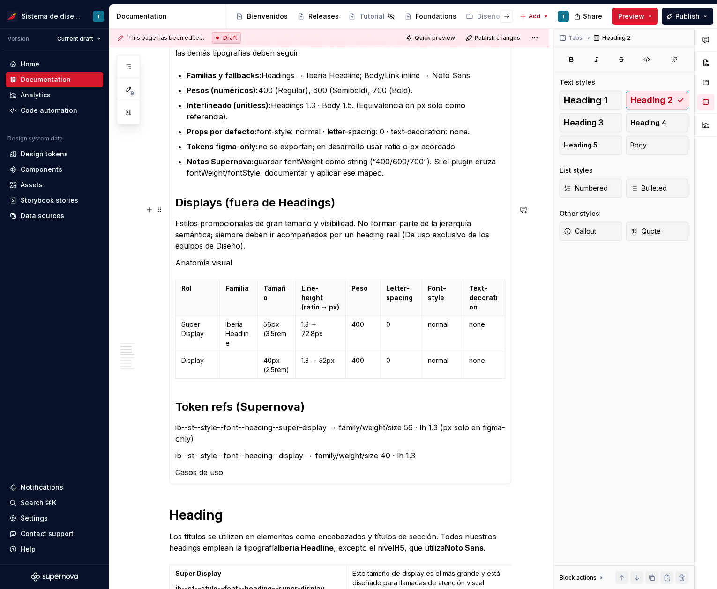
click at [245, 207] on h2 "Displays (fuera de Headings)" at bounding box center [340, 202] width 330 height 15
click at [214, 264] on p "Anatomía visual" at bounding box center [340, 262] width 330 height 11
click at [211, 268] on p "Anatomía visual" at bounding box center [340, 262] width 330 height 11
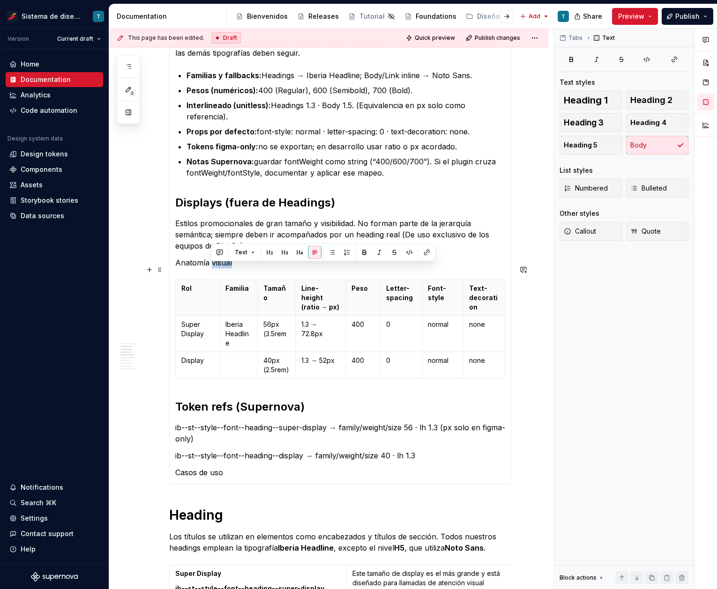
click at [241, 268] on p "Anatomía visual" at bounding box center [340, 262] width 330 height 11
drag, startPoint x: 238, startPoint y: 270, endPoint x: 174, endPoint y: 272, distance: 63.8
click at [174, 272] on div "Resumen de secciones Sección Objetivo Qué contiene Cómo se consume Principios D…" at bounding box center [340, 100] width 342 height 767
click at [592, 126] on span "Heading 3" at bounding box center [584, 122] width 40 height 9
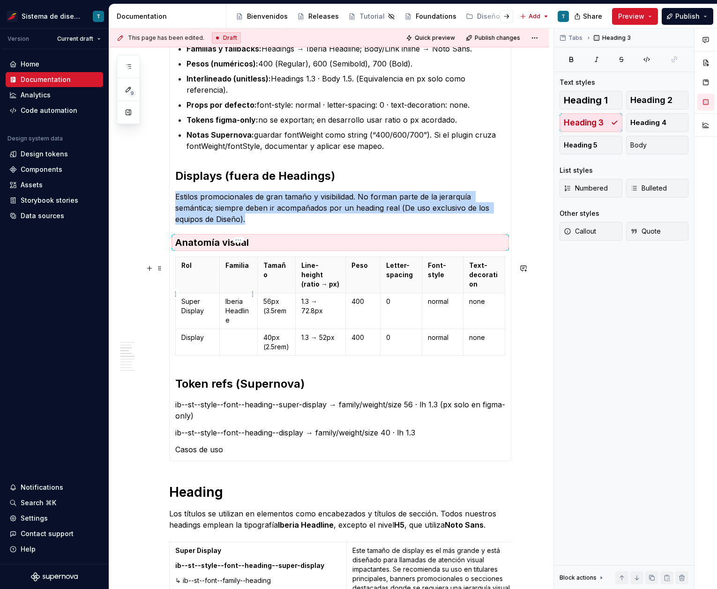
scroll to position [589, 0]
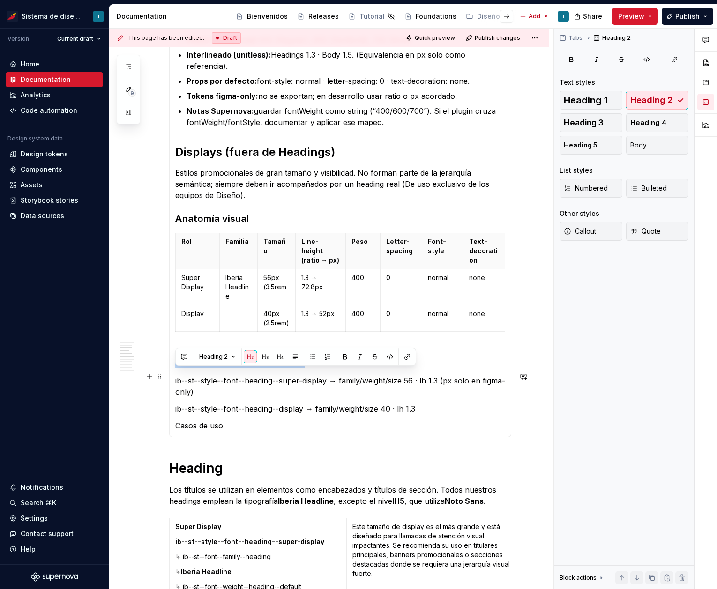
drag, startPoint x: 312, startPoint y: 375, endPoint x: 175, endPoint y: 372, distance: 136.9
click at [175, 368] on h2 "Token refs (Supernova)" at bounding box center [340, 360] width 330 height 15
click at [264, 358] on button "button" at bounding box center [265, 356] width 13 height 13
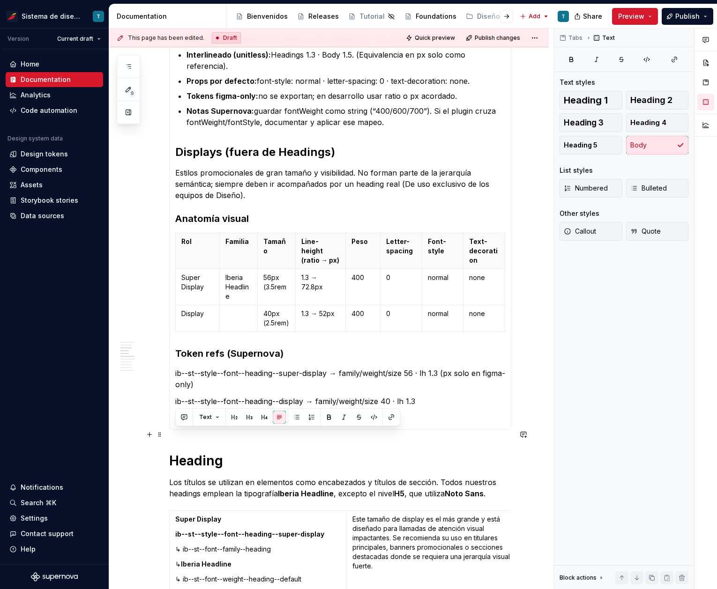
drag, startPoint x: 226, startPoint y: 439, endPoint x: 178, endPoint y: 432, distance: 48.7
click at [172, 430] on div "Resumen de secciones Sección Objetivo Qué contiene Cómo se consume Principios D…" at bounding box center [340, 48] width 342 height 763
click at [247, 417] on button "button" at bounding box center [249, 417] width 13 height 13
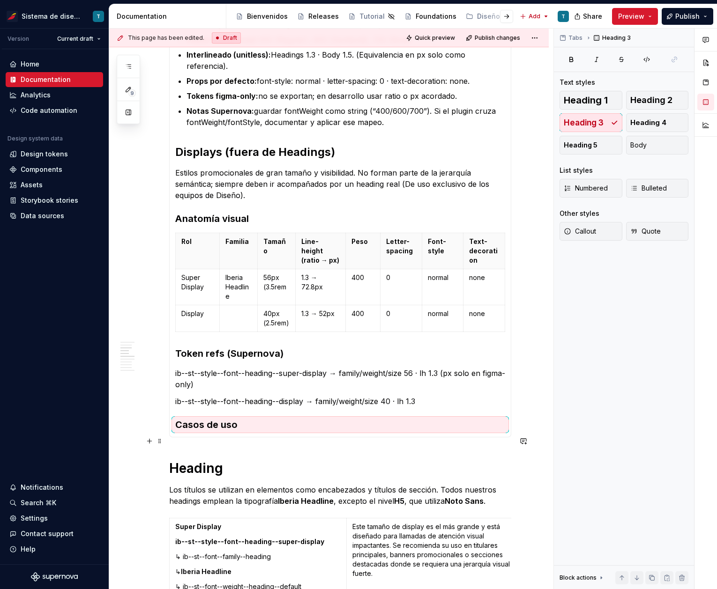
click at [251, 432] on h3 "Casos de uso" at bounding box center [340, 424] width 330 height 13
click at [250, 432] on h3 "Casos de uso" at bounding box center [340, 424] width 330 height 13
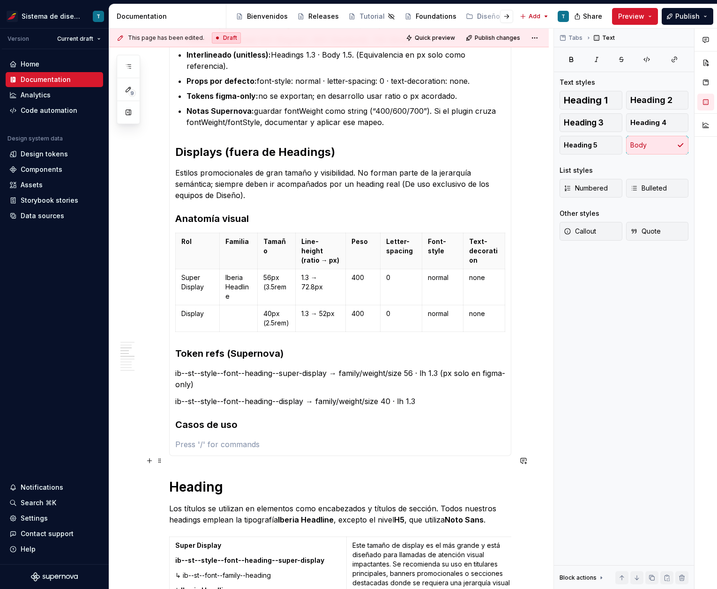
click at [191, 450] on p at bounding box center [340, 444] width 330 height 11
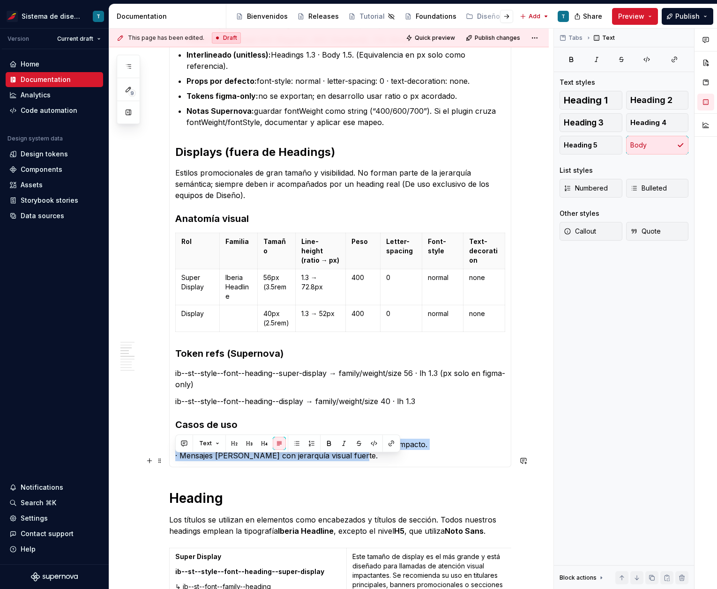
drag, startPoint x: 329, startPoint y: 469, endPoint x: 171, endPoint y: 457, distance: 158.3
click at [171, 457] on div "Resumen de secciones Sección Objetivo Qué contiene Cómo se consume Principios D…" at bounding box center [340, 67] width 342 height 801
click at [297, 442] on button "button" at bounding box center [296, 443] width 13 height 13
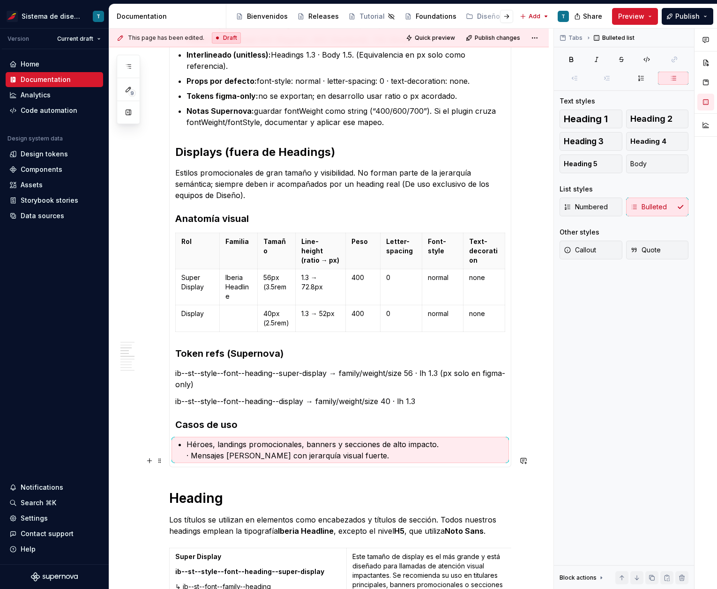
click at [191, 462] on p "Héroes, landings promocionales, banners y secciones de alto impacto. · Mensajes…" at bounding box center [345, 450] width 319 height 22
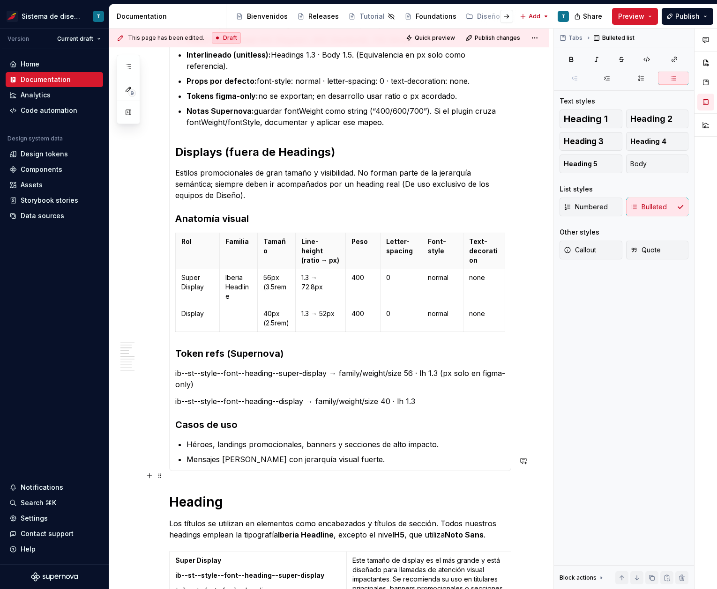
click at [386, 465] on p "Mensajes [PERSON_NAME] con jerarquía visual fuerte." at bounding box center [345, 459] width 319 height 11
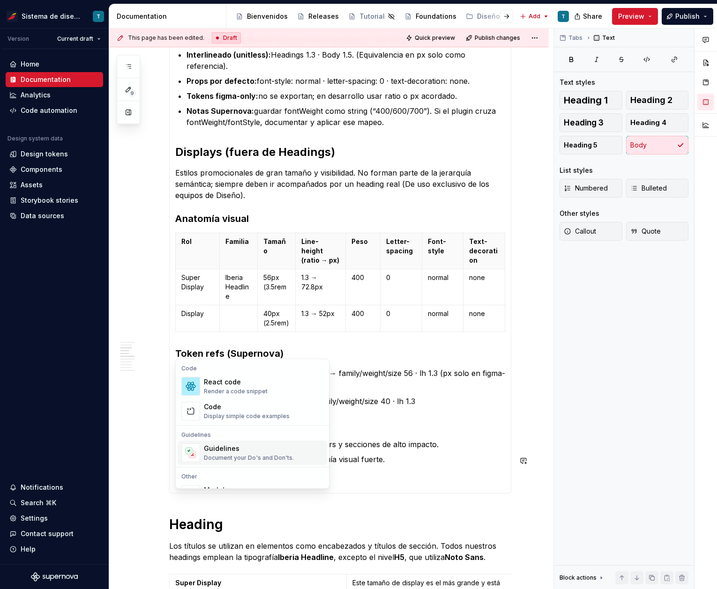
click at [221, 441] on span "Guidelines Document your Do's and Don'ts." at bounding box center [252, 453] width 149 height 24
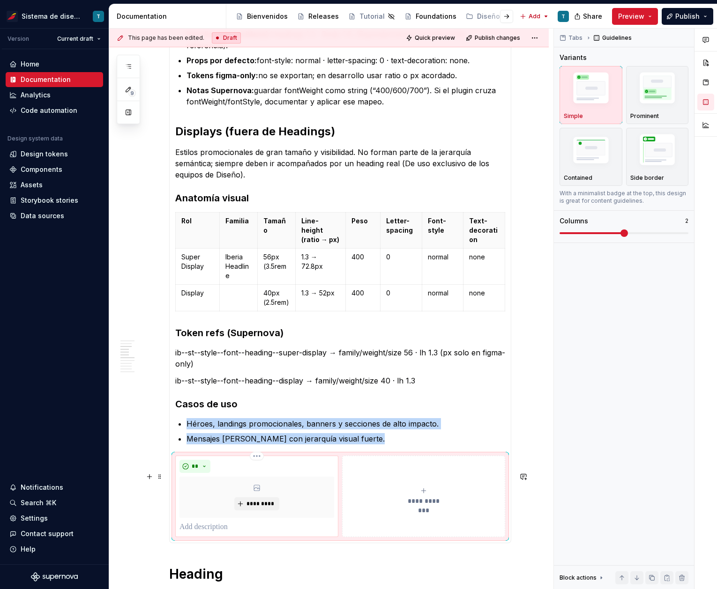
scroll to position [628, 0]
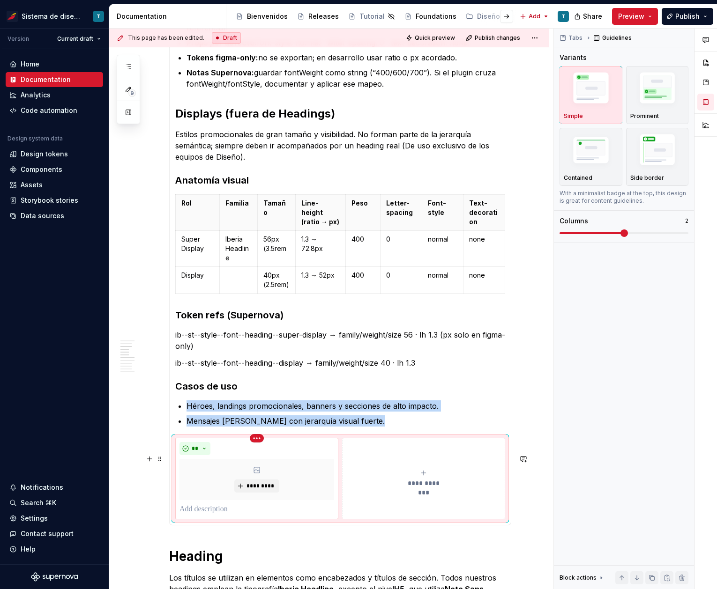
click at [258, 454] on html "Sistema de diseño Iberia T Version Current draft Home Documentation Analytics C…" at bounding box center [358, 294] width 717 height 589
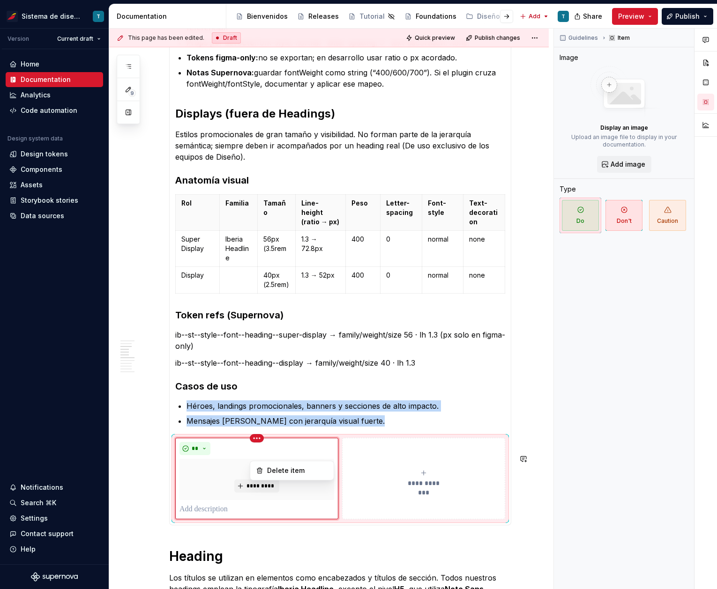
click at [231, 464] on html "Sistema de diseño Iberia T Version Current draft Home Documentation Analytics C…" at bounding box center [358, 294] width 717 height 589
click at [226, 455] on div "**" at bounding box center [256, 448] width 155 height 13
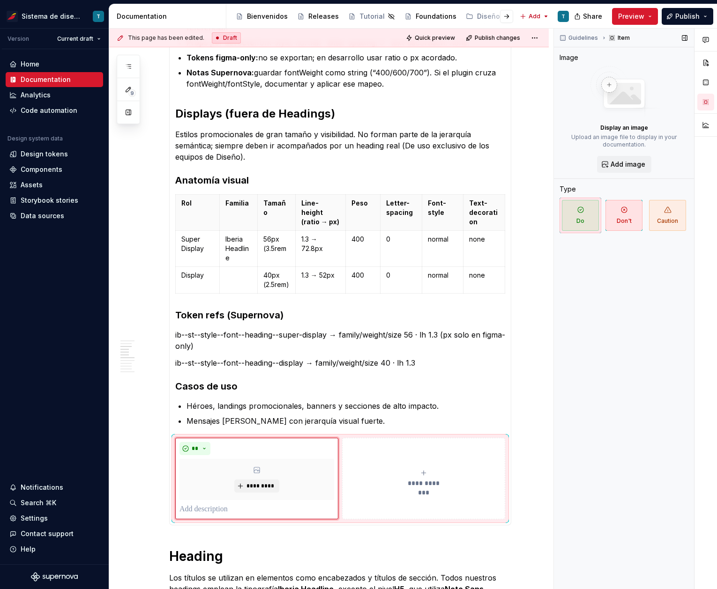
click at [602, 37] on icon at bounding box center [603, 37] width 7 height 7
drag, startPoint x: 610, startPoint y: 37, endPoint x: 617, endPoint y: 37, distance: 6.6
click at [610, 37] on div "Item" at bounding box center [620, 37] width 28 height 13
click at [626, 37] on div "Item" at bounding box center [620, 37] width 28 height 13
click at [687, 36] on button "button" at bounding box center [684, 37] width 13 height 13
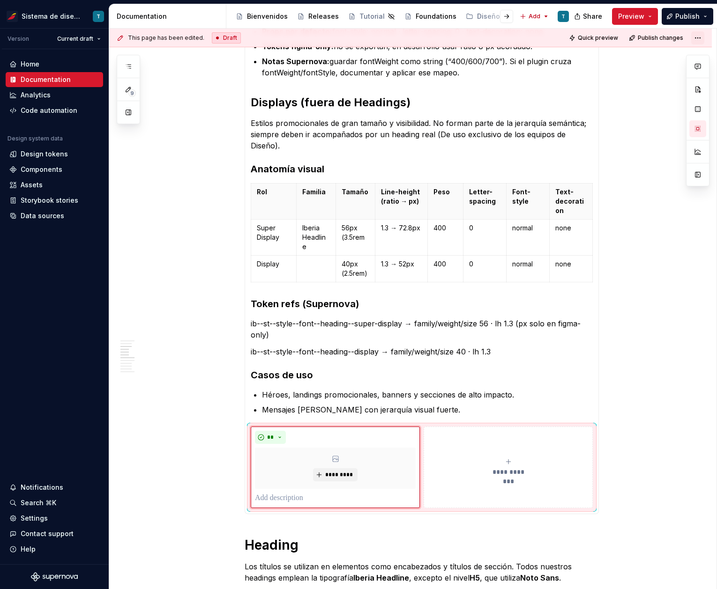
click at [699, 38] on html "Sistema de diseño Iberia T Version Current draft Home Documentation Analytics C…" at bounding box center [358, 294] width 717 height 589
click at [660, 116] on html "Sistema de diseño Iberia T Version Current draft Home Documentation Analytics C…" at bounding box center [358, 294] width 717 height 589
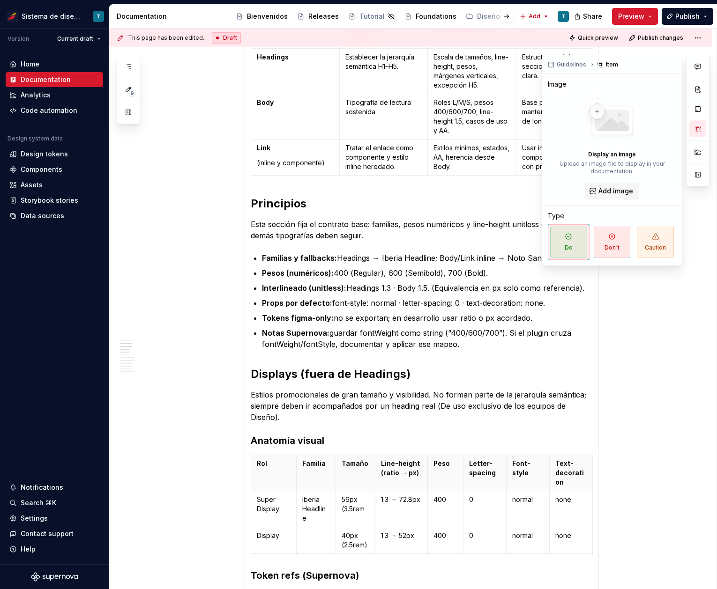
click at [698, 58] on div at bounding box center [697, 121] width 23 height 132
click at [697, 130] on button "button" at bounding box center [697, 128] width 17 height 17
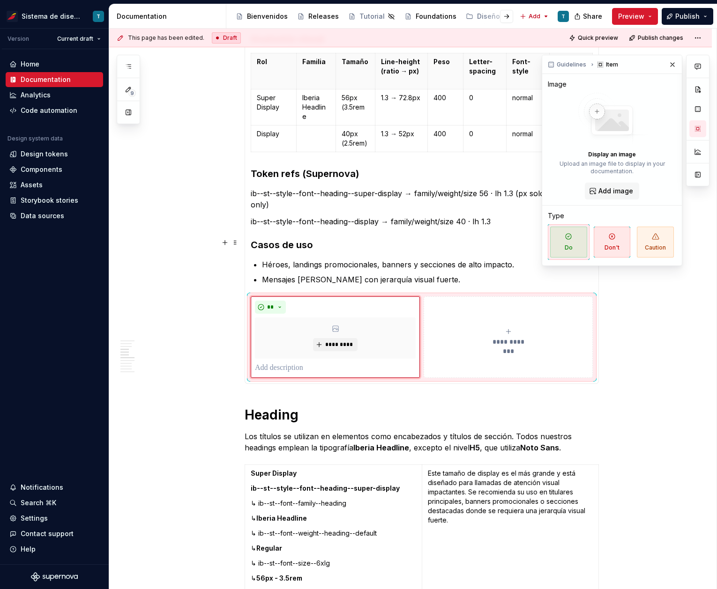
scroll to position [764, 0]
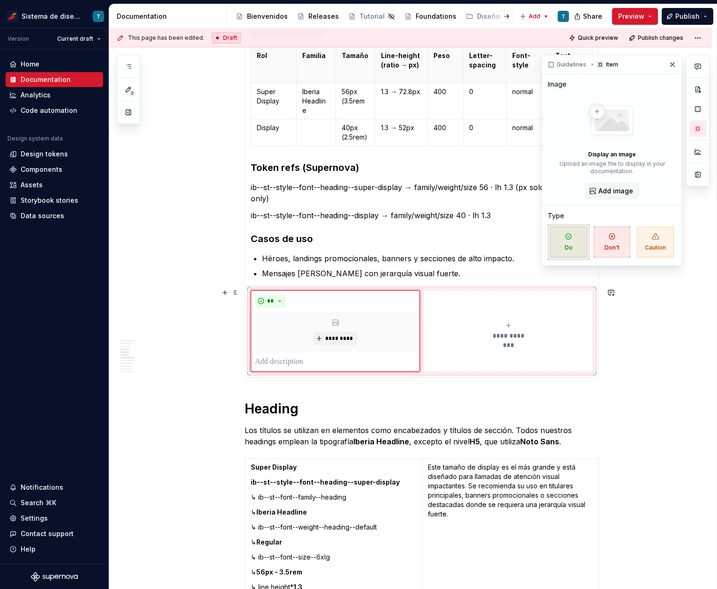
click at [500, 303] on button "**********" at bounding box center [508, 332] width 169 height 82
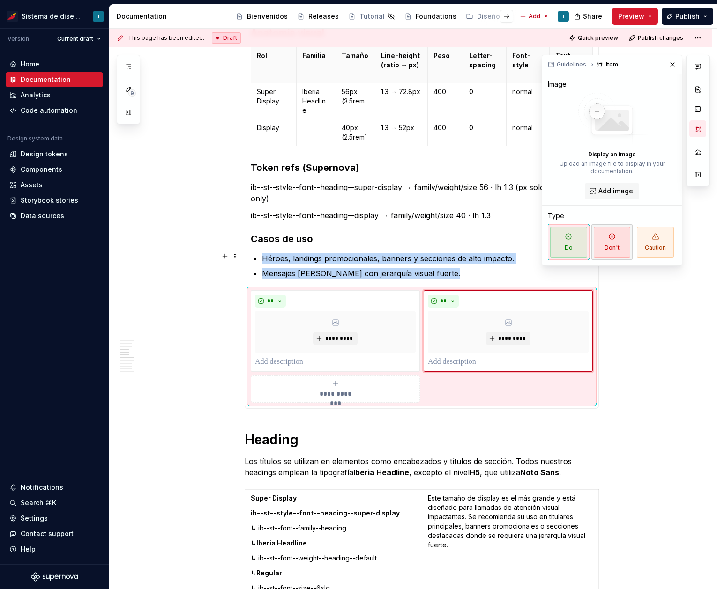
click at [605, 243] on span "Don't" at bounding box center [612, 242] width 37 height 31
click at [272, 358] on p at bounding box center [335, 362] width 161 height 11
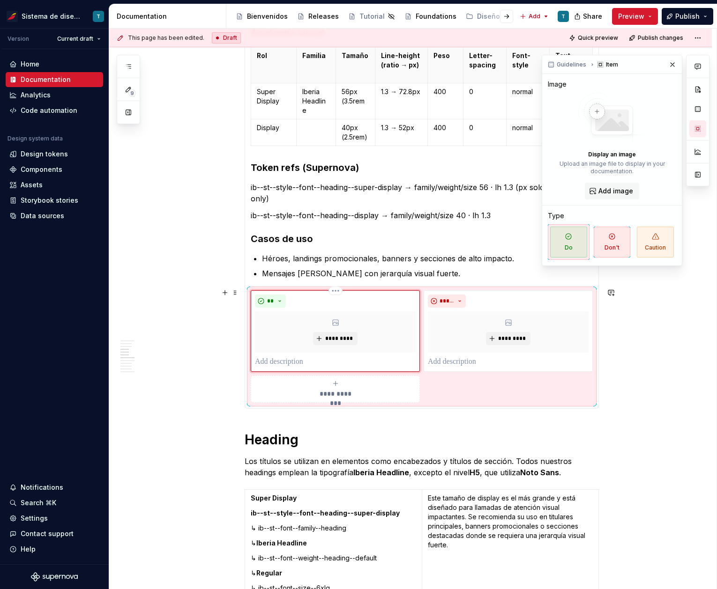
click at [281, 359] on p at bounding box center [335, 362] width 161 height 11
click at [443, 362] on p at bounding box center [508, 362] width 161 height 11
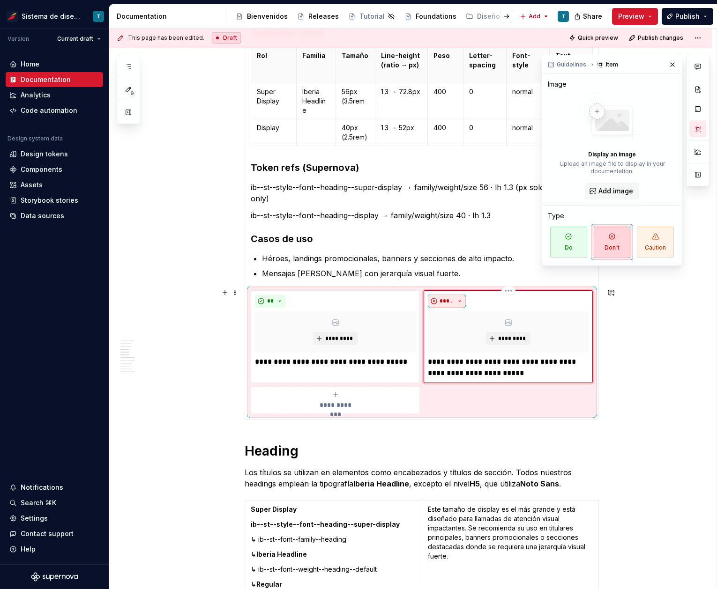
click at [455, 299] on button "*****" at bounding box center [447, 301] width 38 height 13
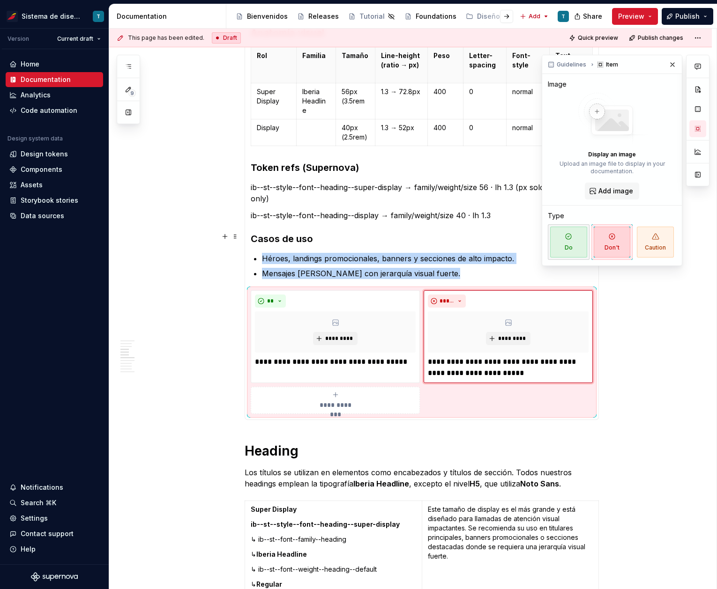
click at [572, 238] on span "Do" at bounding box center [568, 242] width 37 height 31
click at [340, 401] on span "**********" at bounding box center [335, 405] width 43 height 9
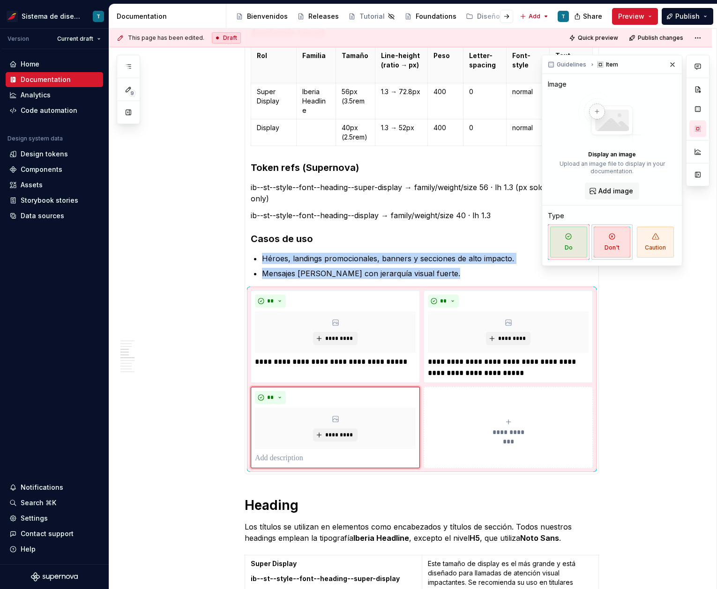
click at [604, 245] on span "Don't" at bounding box center [612, 242] width 37 height 31
click at [521, 398] on button "**********" at bounding box center [508, 428] width 169 height 82
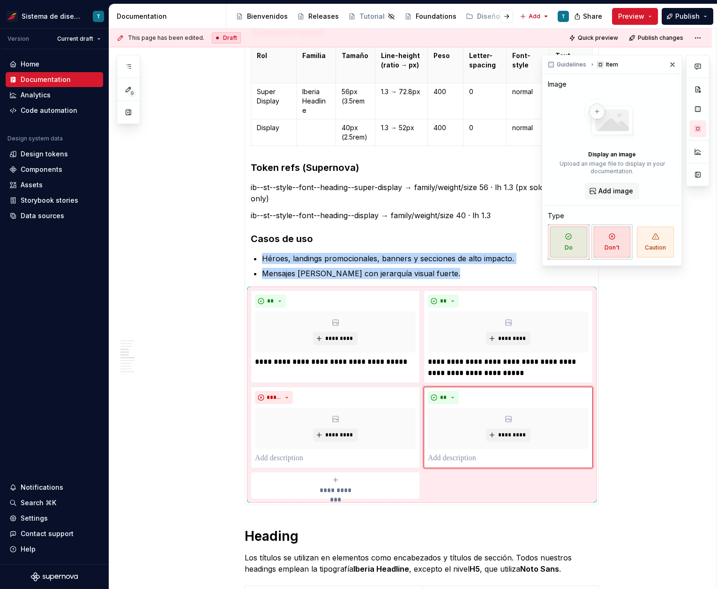
click at [608, 246] on span "Don't" at bounding box center [612, 242] width 37 height 31
click at [285, 457] on p at bounding box center [335, 458] width 161 height 11
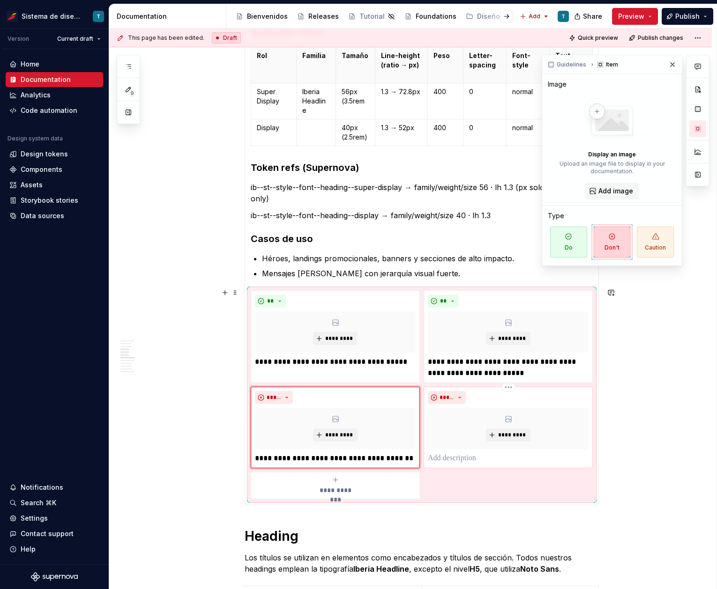
click at [458, 456] on p at bounding box center [508, 458] width 161 height 11
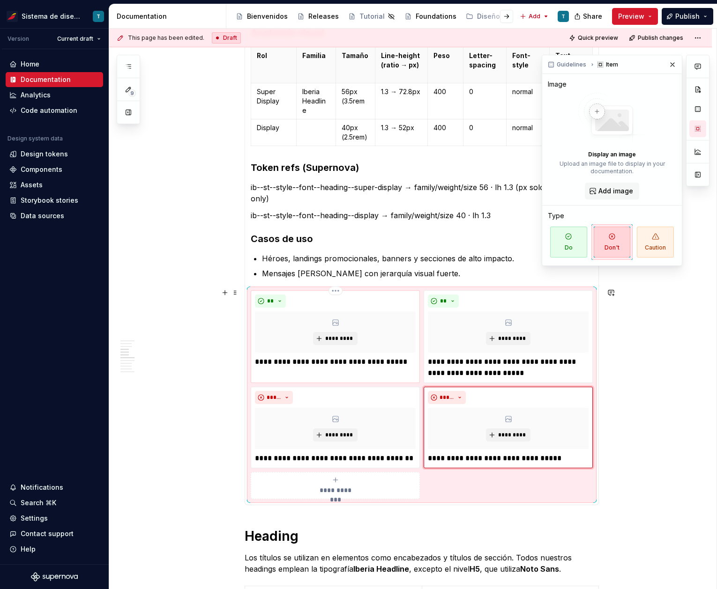
click at [335, 361] on p "**********" at bounding box center [335, 362] width 161 height 11
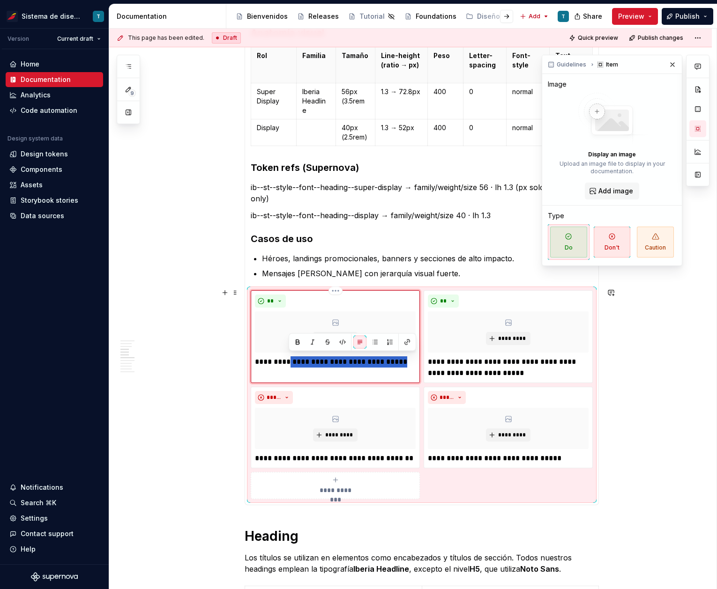
drag, startPoint x: 289, startPoint y: 360, endPoint x: 403, endPoint y: 360, distance: 113.9
click at [403, 360] on p "**********" at bounding box center [335, 362] width 161 height 11
click at [299, 341] on button "button" at bounding box center [297, 342] width 13 height 13
click at [535, 366] on p "**********" at bounding box center [508, 368] width 161 height 22
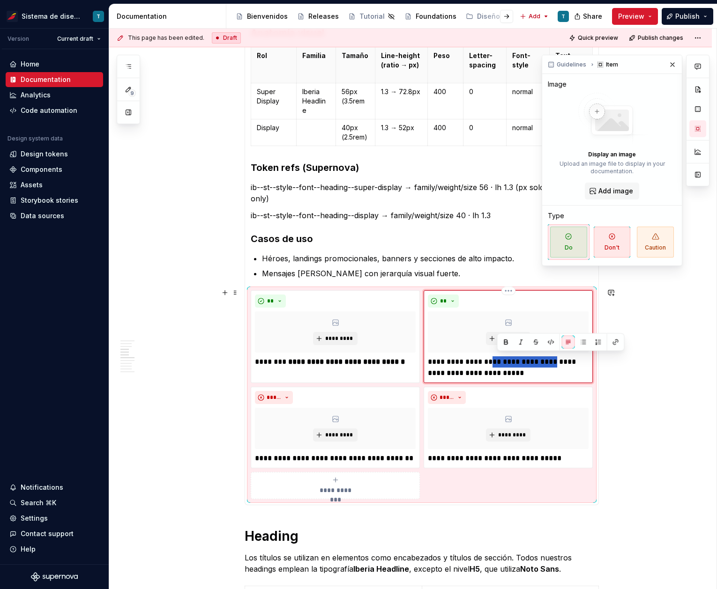
drag, startPoint x: 497, startPoint y: 361, endPoint x: 563, endPoint y: 363, distance: 66.6
click at [563, 363] on p "**********" at bounding box center [508, 368] width 161 height 22
click at [507, 342] on button "button" at bounding box center [505, 342] width 13 height 13
drag, startPoint x: 285, startPoint y: 454, endPoint x: 306, endPoint y: 455, distance: 21.1
click at [305, 456] on p "**********" at bounding box center [335, 458] width 161 height 11
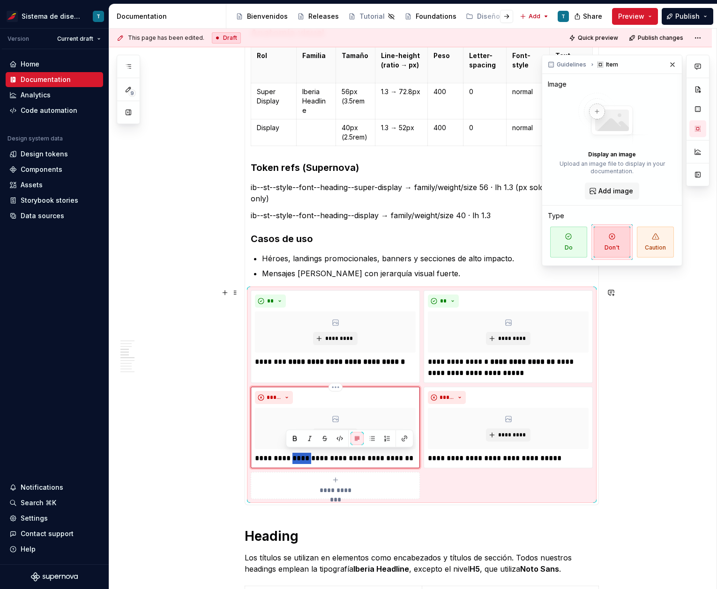
drag, startPoint x: 307, startPoint y: 455, endPoint x: 285, endPoint y: 455, distance: 21.6
click at [285, 455] on p "**********" at bounding box center [335, 458] width 161 height 11
click at [298, 440] on button "button" at bounding box center [294, 438] width 13 height 13
click at [492, 457] on p "**********" at bounding box center [508, 458] width 161 height 11
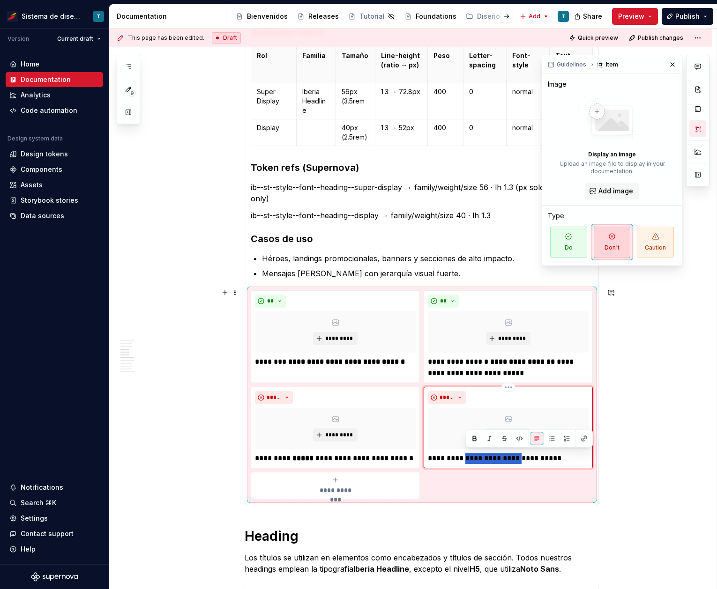
drag, startPoint x: 523, startPoint y: 456, endPoint x: 465, endPoint y: 461, distance: 58.3
click at [465, 461] on p "**********" at bounding box center [508, 458] width 161 height 11
click at [469, 440] on button "button" at bounding box center [474, 438] width 13 height 13
click at [568, 457] on p "**********" at bounding box center [508, 458] width 161 height 11
click at [658, 403] on div "**********" at bounding box center [412, 309] width 607 height 561
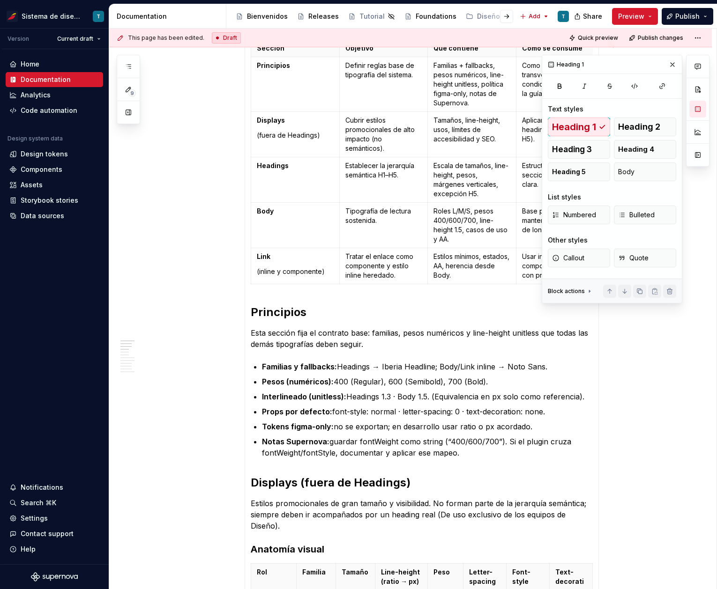
scroll to position [241, 0]
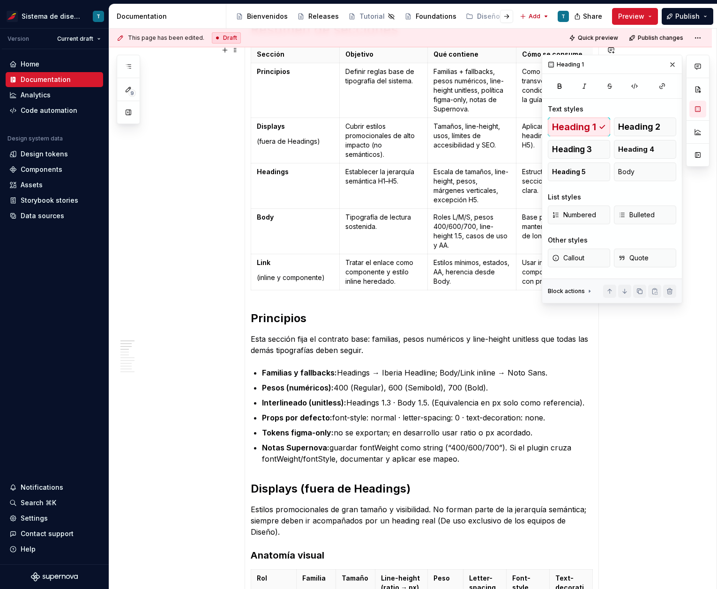
click at [672, 65] on button "button" at bounding box center [672, 64] width 13 height 13
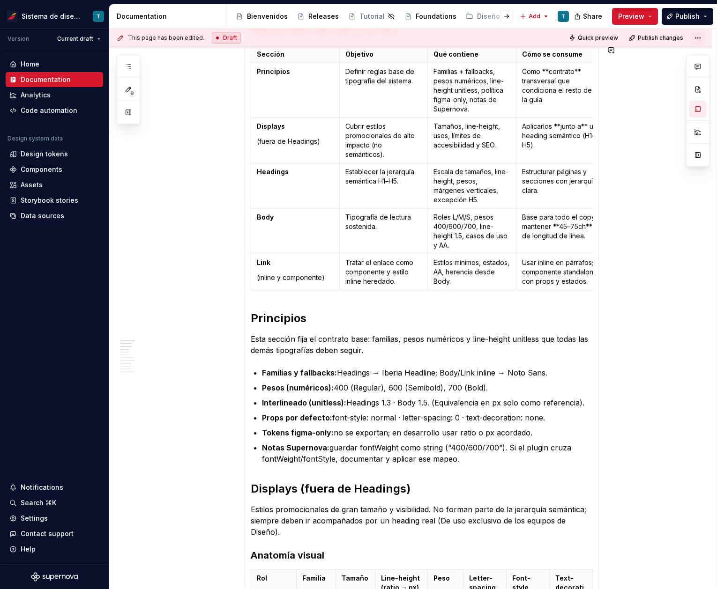
click at [697, 38] on html "Sistema de diseño Iberia T Version Current draft Home Documentation Analytics C…" at bounding box center [358, 294] width 717 height 589
click at [596, 35] on html "Sistema de diseño Iberia T Version Current draft Home Documentation Analytics C…" at bounding box center [358, 294] width 717 height 589
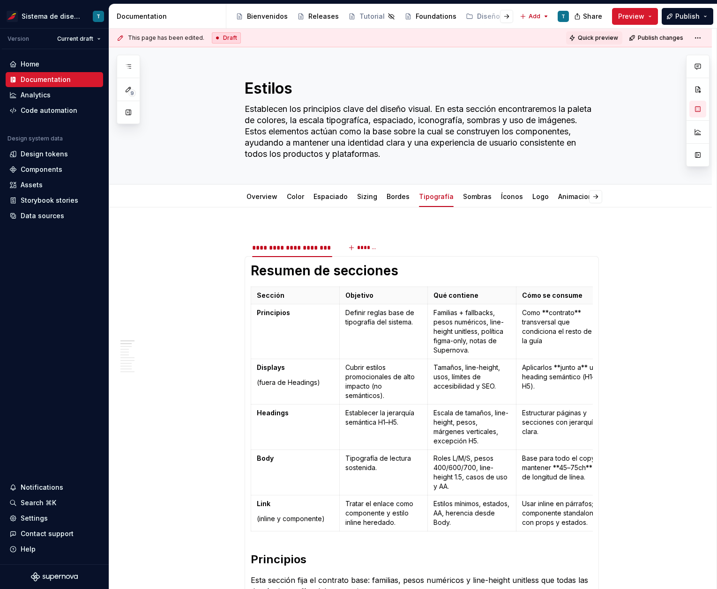
click at [596, 36] on span "Quick preview" at bounding box center [598, 37] width 40 height 7
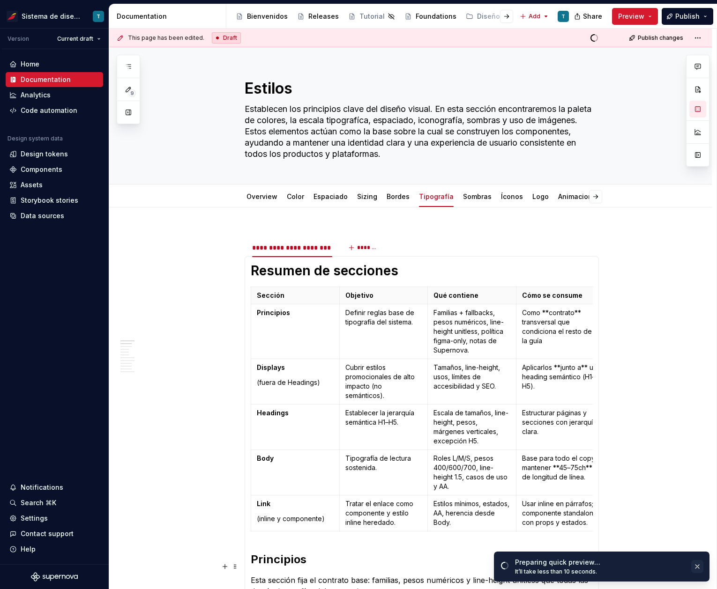
click at [699, 562] on button "button" at bounding box center [697, 566] width 12 height 13
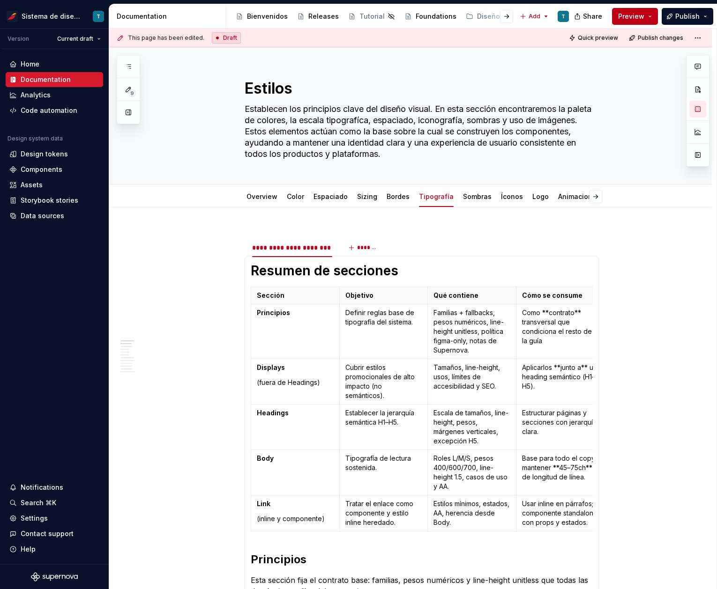
click at [652, 19] on button "Preview" at bounding box center [635, 16] width 46 height 17
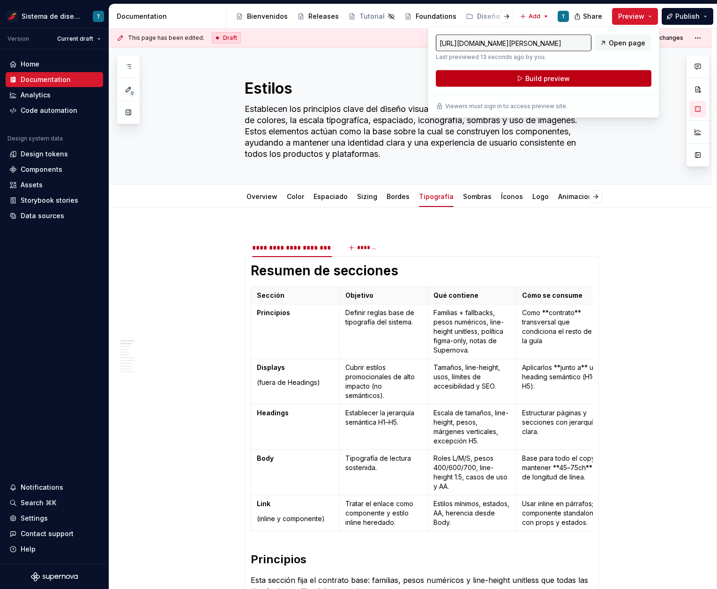
click at [610, 80] on button "Build preview" at bounding box center [544, 78] width 216 height 17
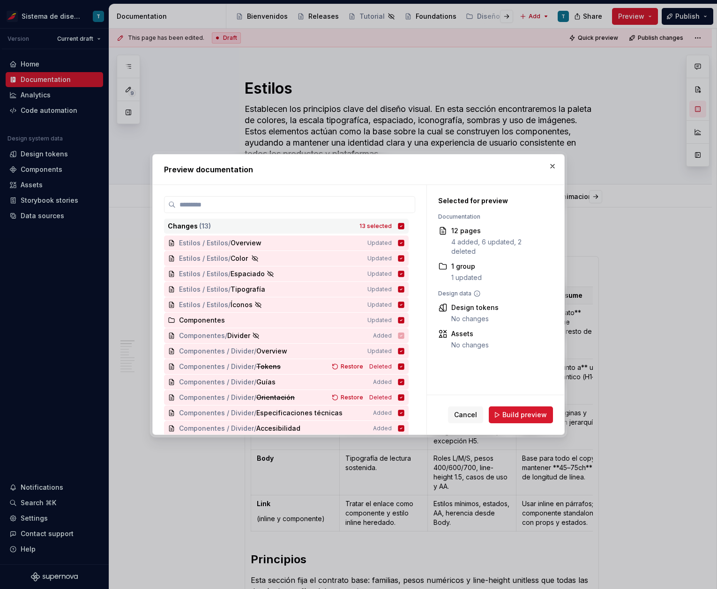
click at [399, 226] on icon at bounding box center [401, 226] width 6 height 6
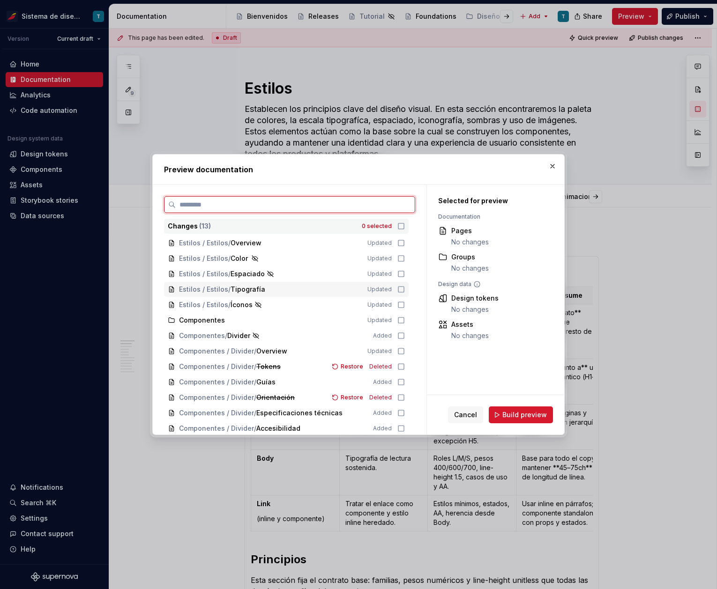
click at [398, 293] on icon at bounding box center [400, 289] width 7 height 7
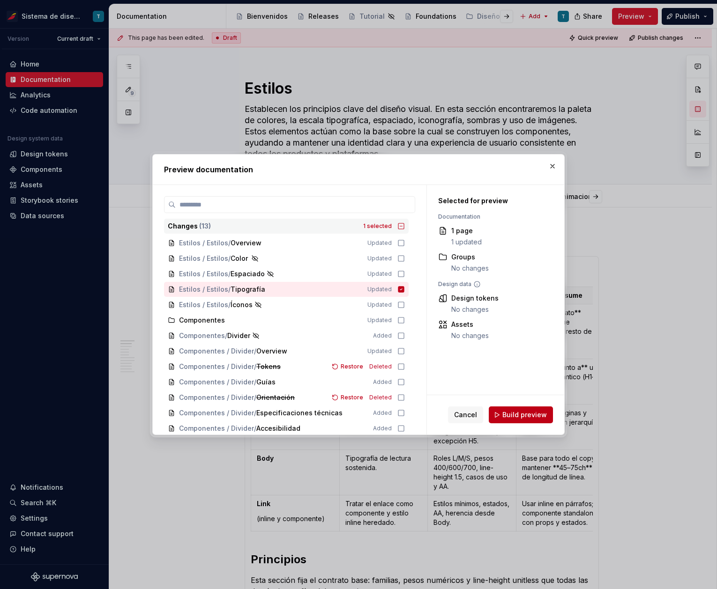
click at [528, 416] on span "Build preview" at bounding box center [524, 414] width 45 height 9
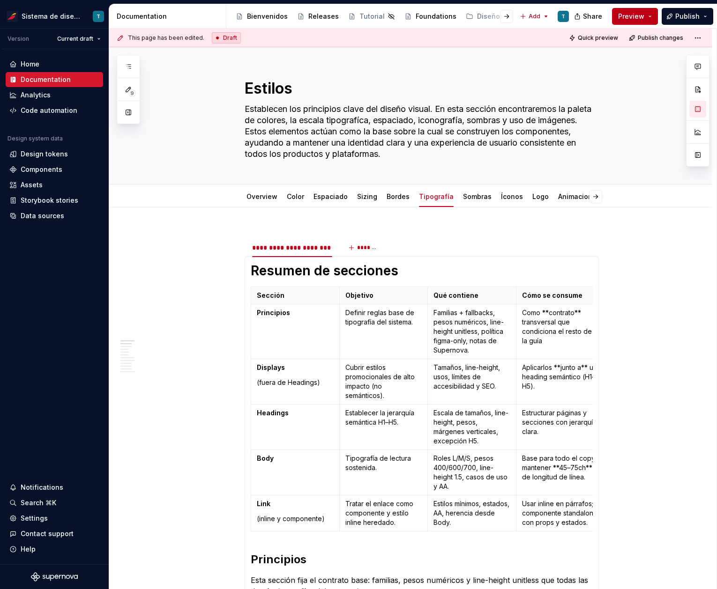
click at [656, 15] on button "Preview" at bounding box center [635, 16] width 46 height 17
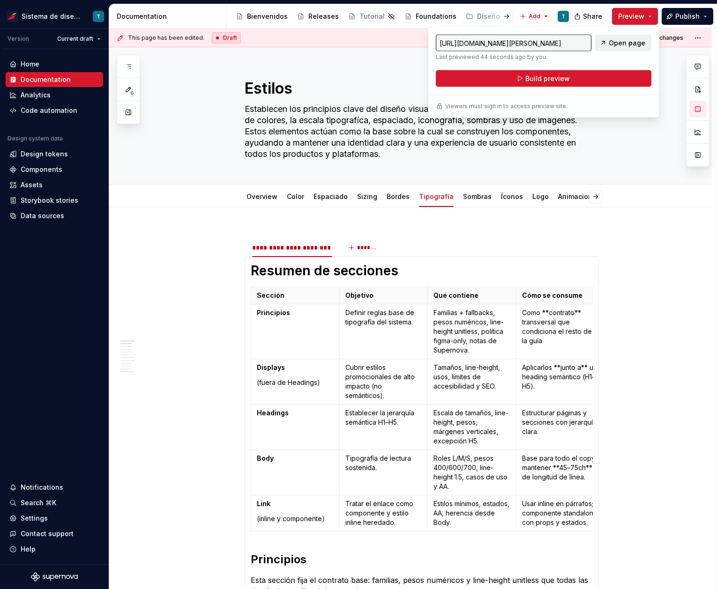
click at [620, 39] on span "Open page" at bounding box center [627, 42] width 37 height 9
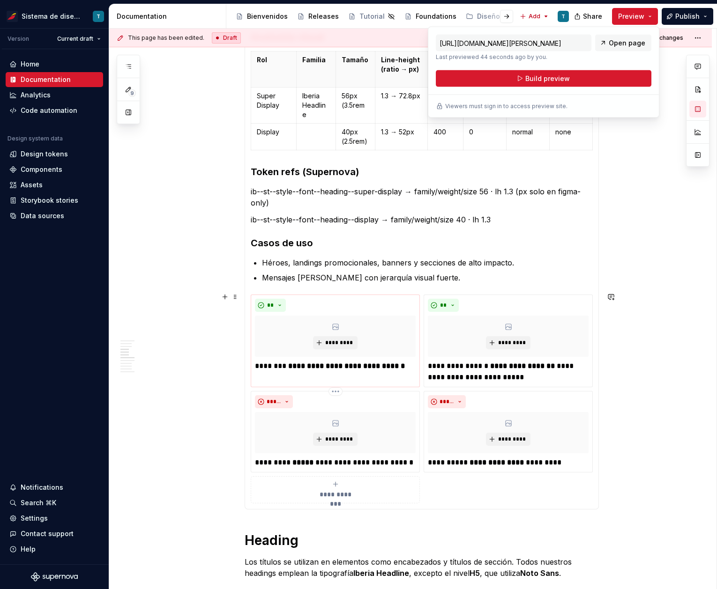
scroll to position [766, 0]
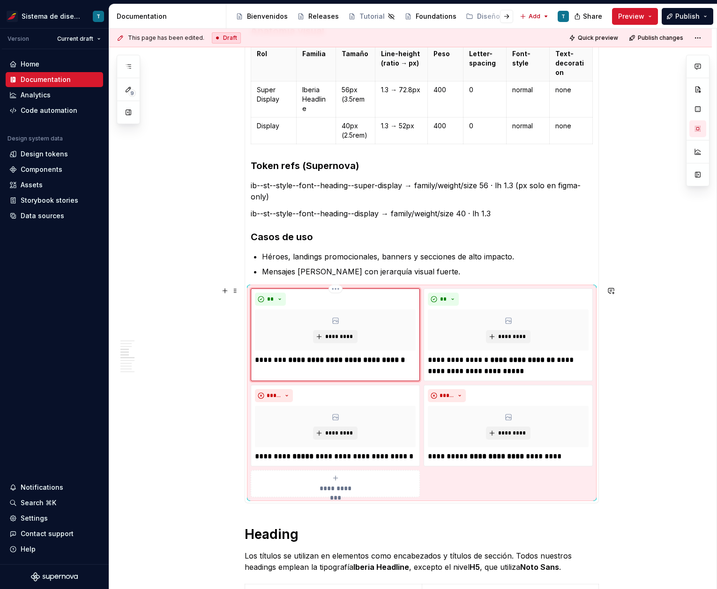
click at [375, 300] on div "**" at bounding box center [335, 299] width 161 height 13
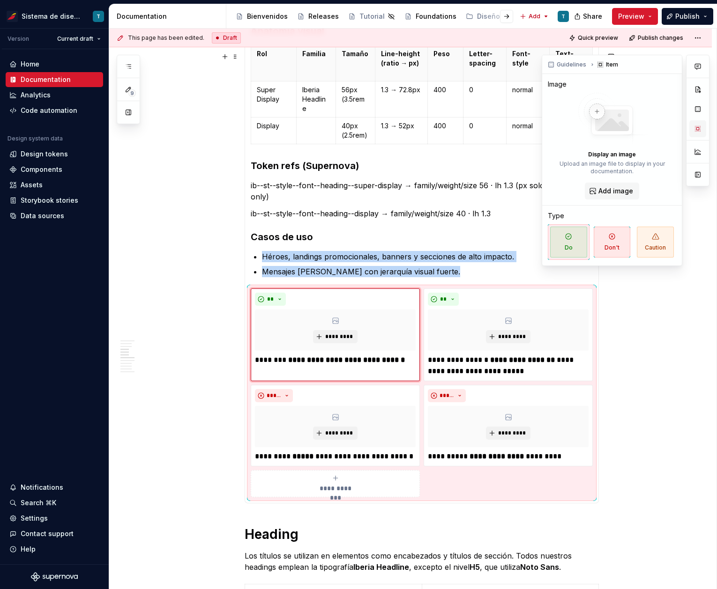
click at [701, 126] on button "button" at bounding box center [697, 128] width 17 height 17
click at [697, 106] on button "button" at bounding box center [697, 109] width 17 height 17
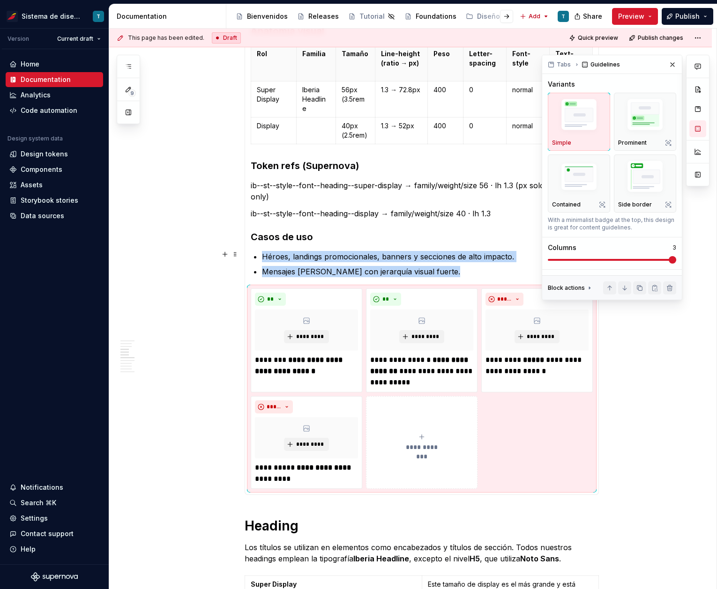
click at [669, 260] on span at bounding box center [672, 259] width 7 height 7
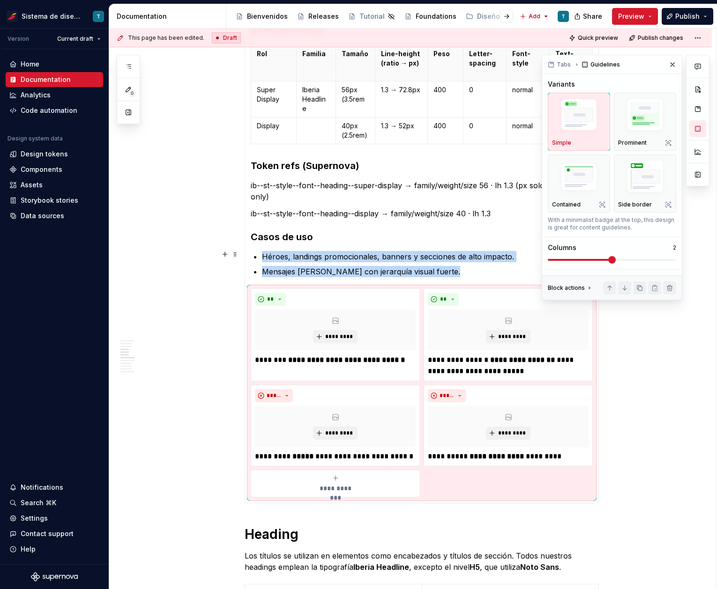
scroll to position [831, 0]
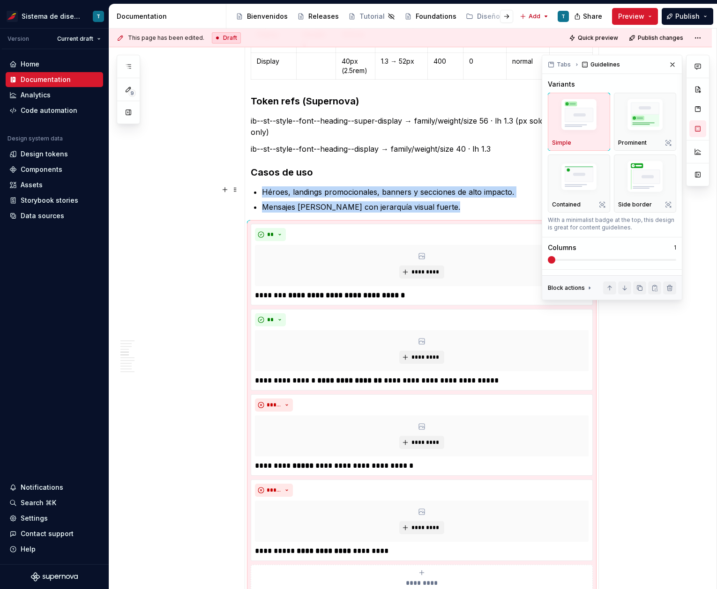
click at [548, 261] on span at bounding box center [548, 260] width 0 height 2
click at [644, 106] on img "button" at bounding box center [645, 116] width 54 height 40
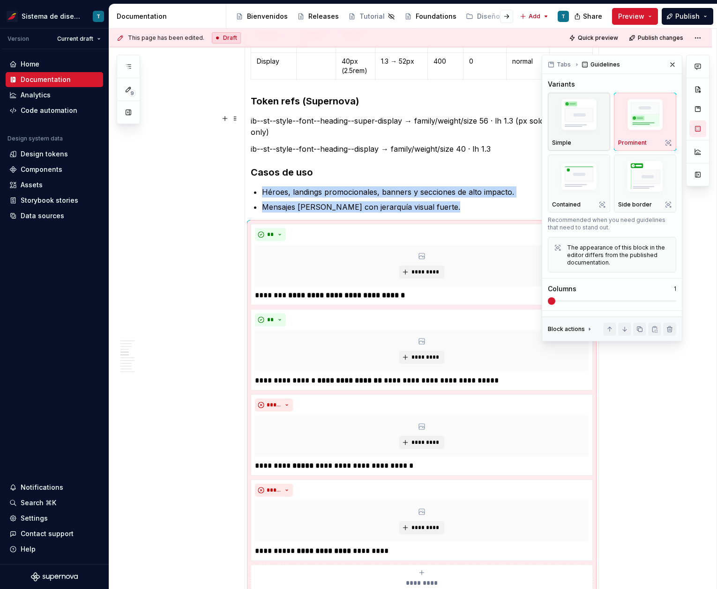
click at [591, 127] on img "button" at bounding box center [579, 116] width 54 height 40
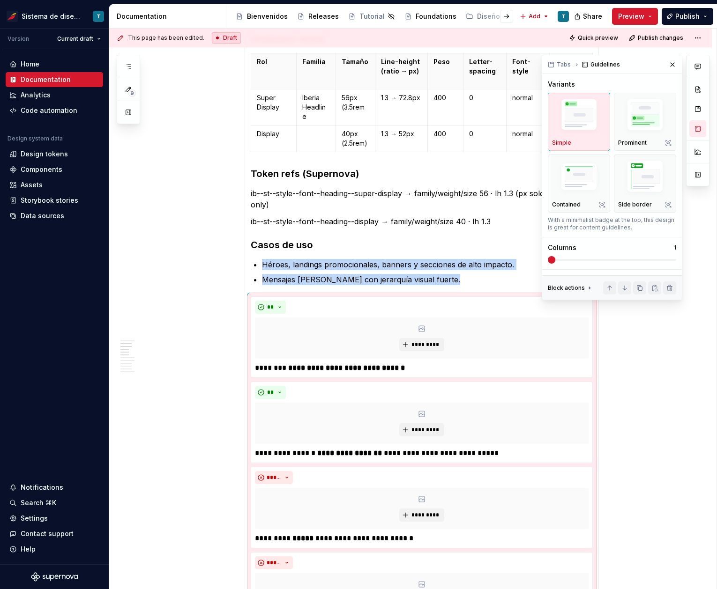
scroll to position [421, 0]
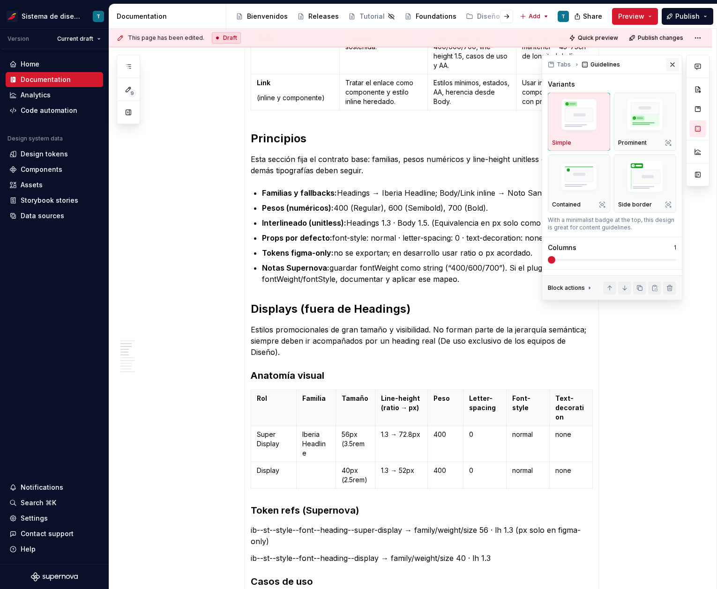
click at [676, 63] on button "button" at bounding box center [672, 64] width 13 height 13
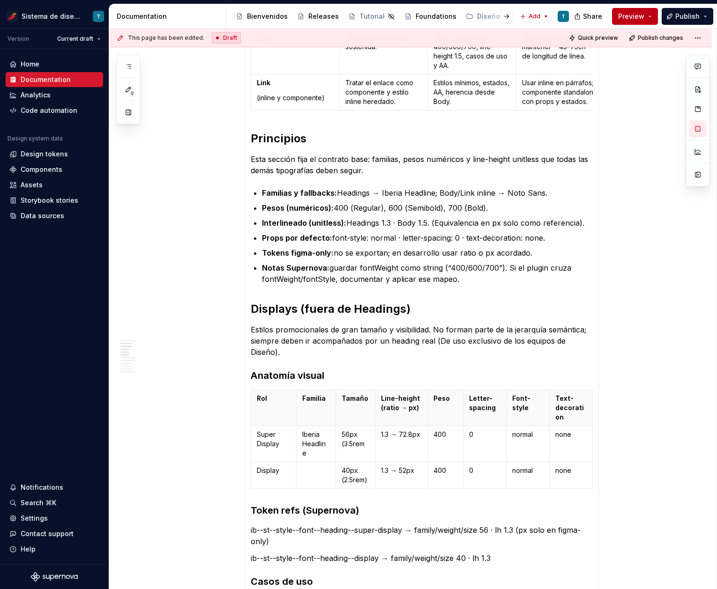
click at [654, 13] on button "Preview" at bounding box center [635, 16] width 46 height 17
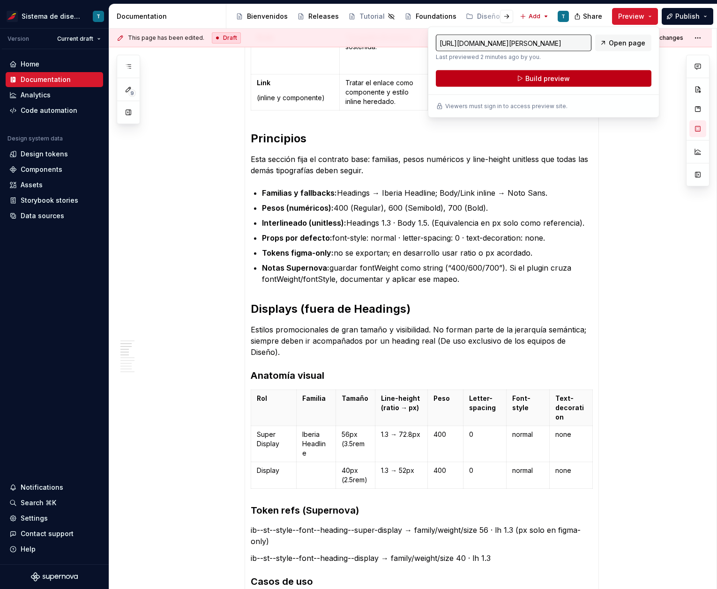
click at [581, 75] on button "Build preview" at bounding box center [544, 78] width 216 height 17
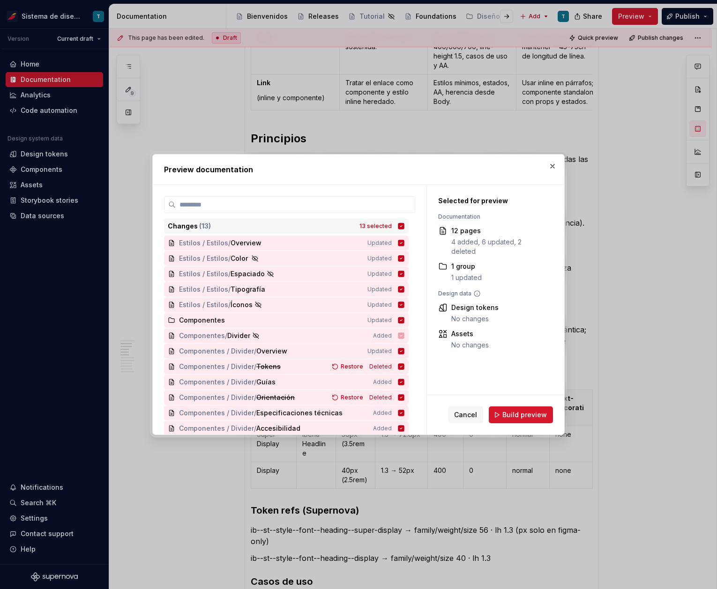
click at [405, 225] on div "Changes ( 13 ) 13 selected" at bounding box center [286, 226] width 245 height 15
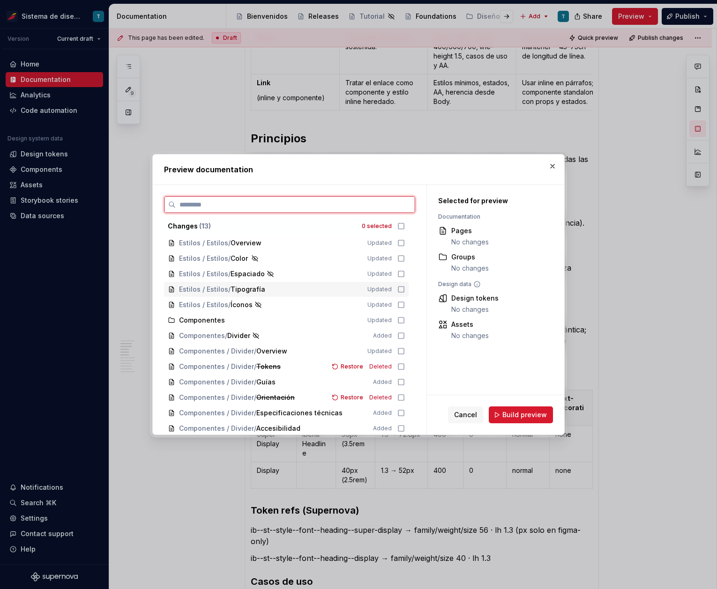
click at [400, 290] on icon at bounding box center [400, 289] width 7 height 7
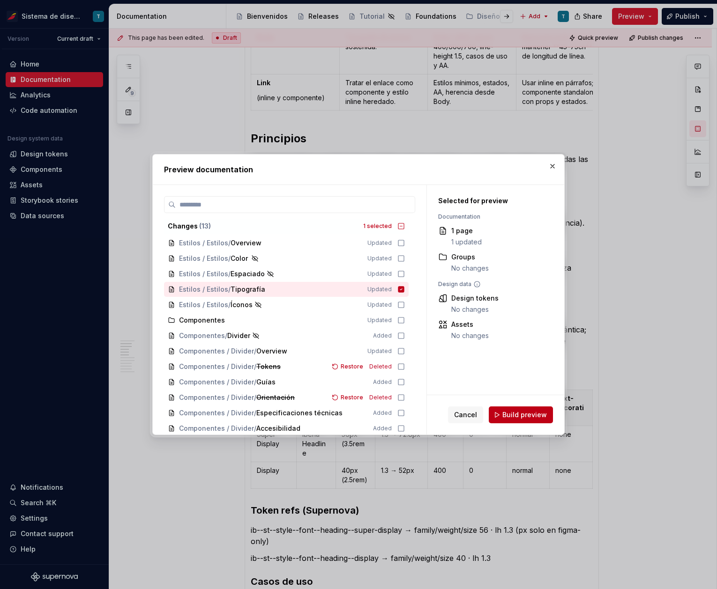
click at [540, 416] on span "Build preview" at bounding box center [524, 414] width 45 height 9
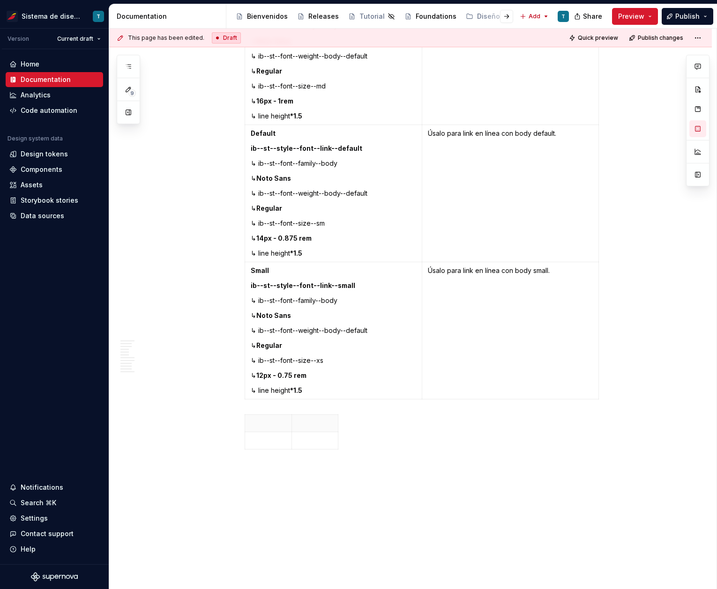
scroll to position [4098, 0]
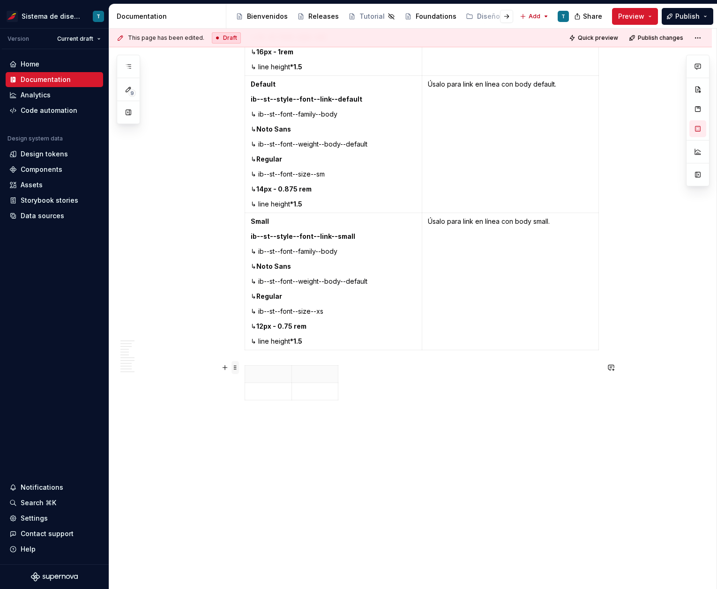
click at [236, 366] on span at bounding box center [234, 367] width 7 height 13
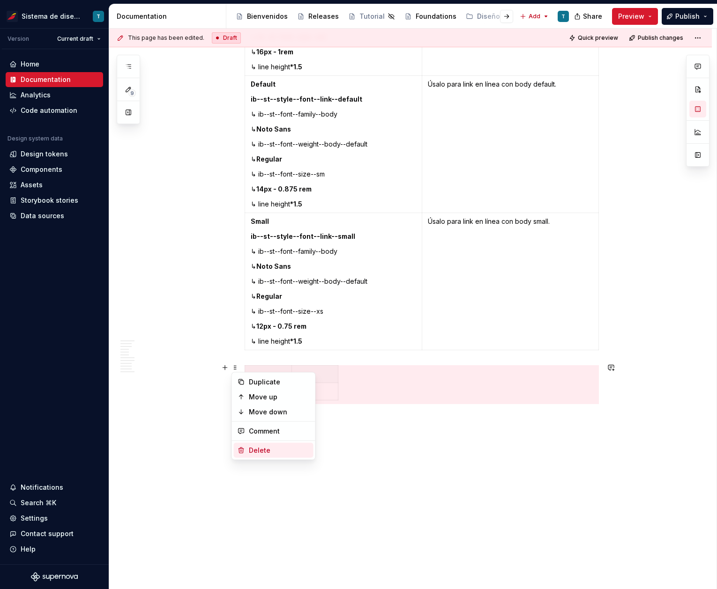
click at [256, 446] on div "Delete" at bounding box center [279, 450] width 61 height 9
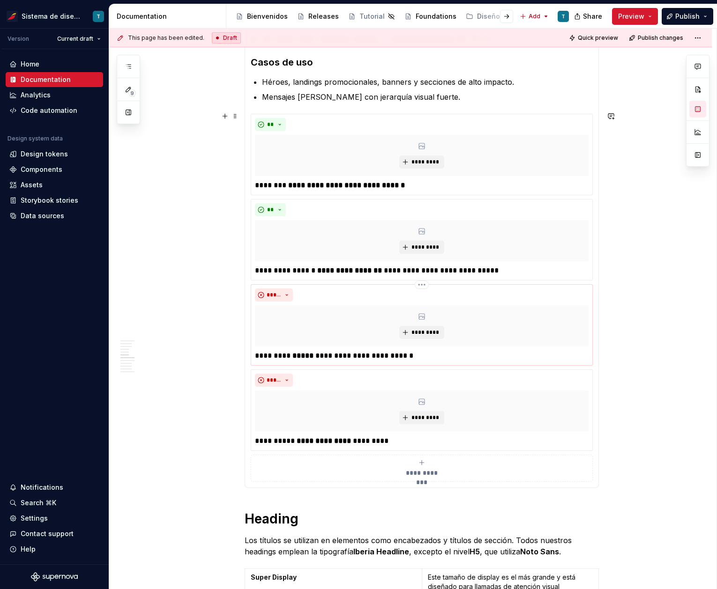
scroll to position [917, 0]
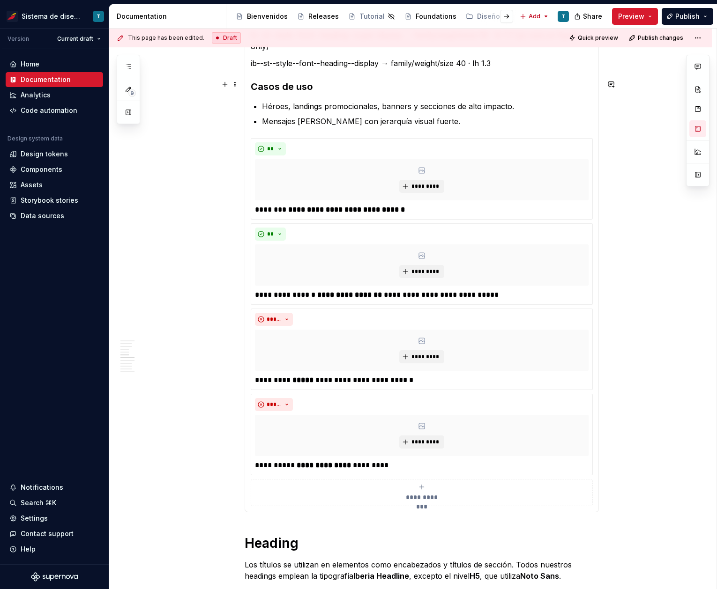
click at [312, 83] on h3 "Casos de uso" at bounding box center [422, 86] width 342 height 13
click at [311, 83] on h3 "Casos de uso" at bounding box center [422, 86] width 342 height 13
copy h3 "Casos de uso"
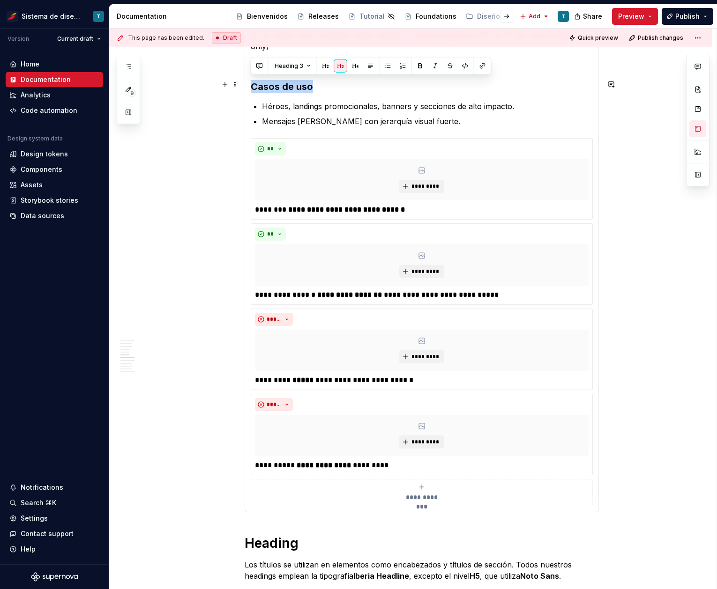
click at [316, 85] on h3 "Casos de uso" at bounding box center [422, 86] width 342 height 13
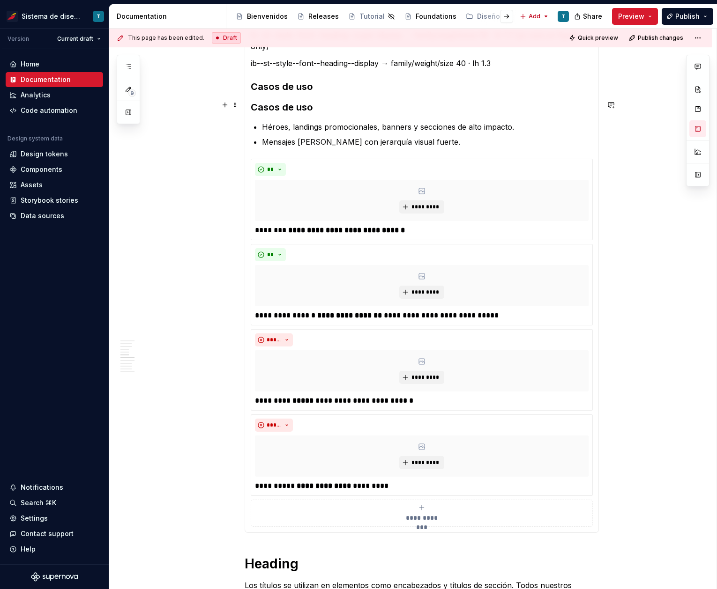
click at [272, 105] on h3 "Casos de uso" at bounding box center [422, 107] width 342 height 13
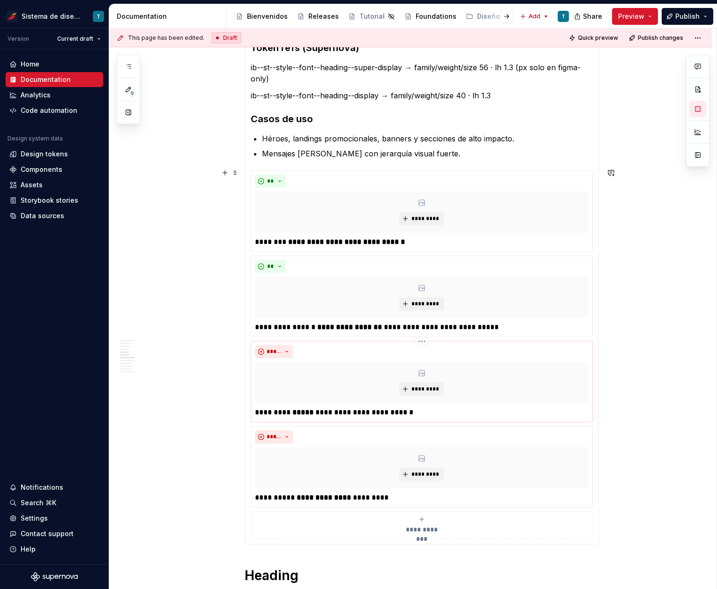
scroll to position [896, 0]
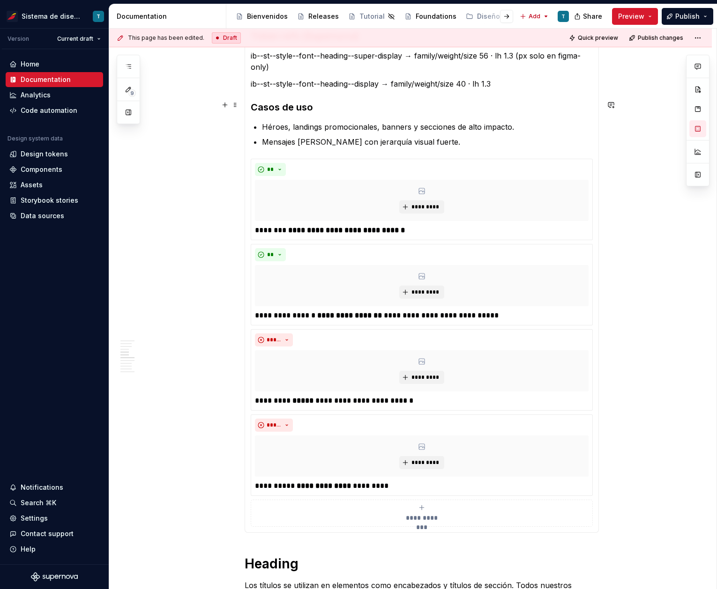
click at [263, 104] on h3 "Casos de uso" at bounding box center [422, 107] width 342 height 13
copy h3 "Casos de uso"
click at [346, 107] on h3 "Casos de uso" at bounding box center [422, 107] width 342 height 13
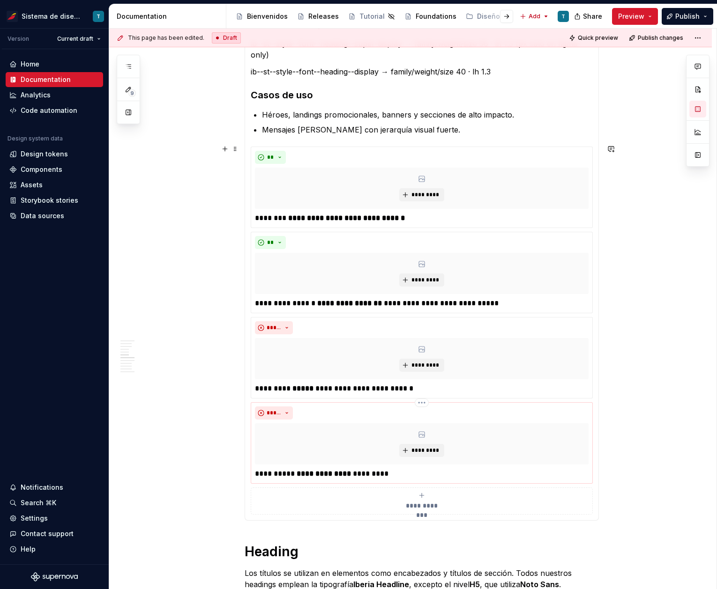
scroll to position [922, 0]
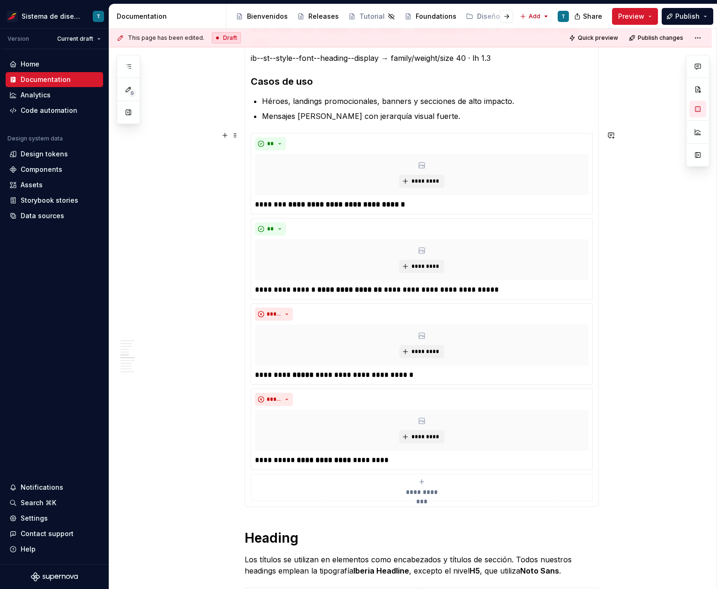
click at [407, 501] on div "**********" at bounding box center [422, 317] width 342 height 368
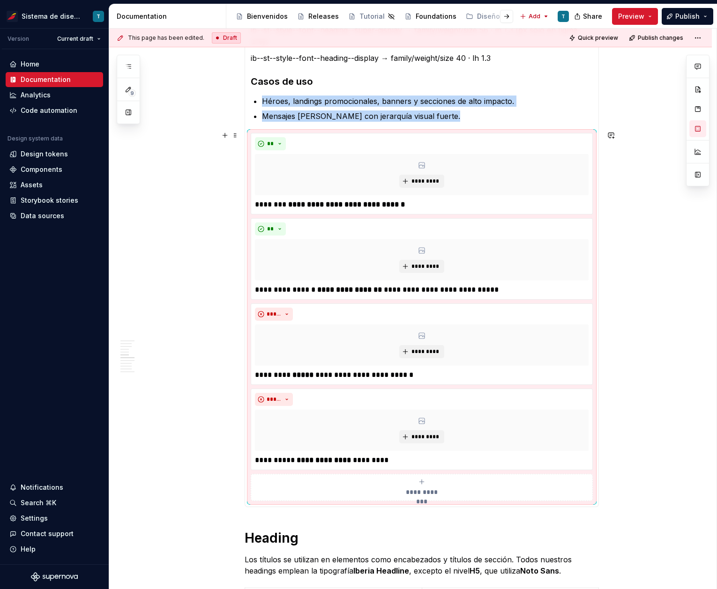
click at [406, 500] on div "**********" at bounding box center [422, 317] width 342 height 368
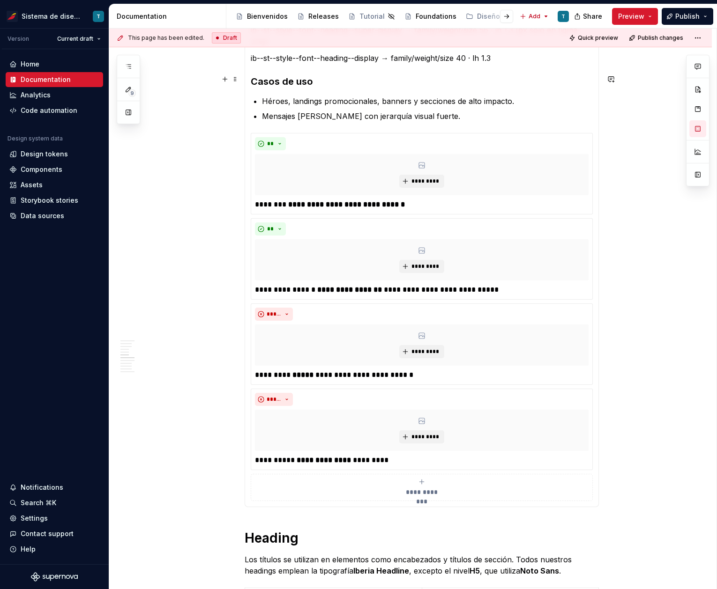
click at [340, 85] on h3 "Casos de uso" at bounding box center [422, 81] width 342 height 13
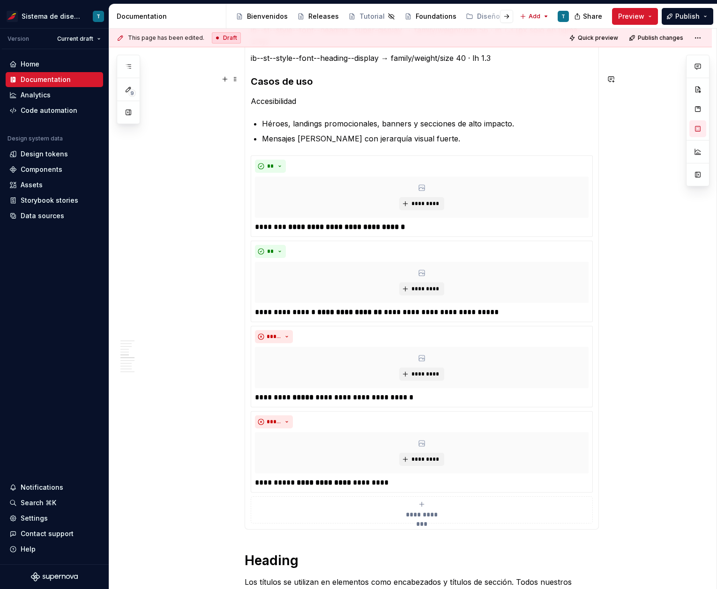
click at [293, 80] on h3 "Casos de uso" at bounding box center [422, 81] width 342 height 13
click at [286, 82] on h3 "Casos de uso" at bounding box center [422, 81] width 342 height 13
click at [287, 96] on p "Accesibilidad" at bounding box center [422, 101] width 342 height 11
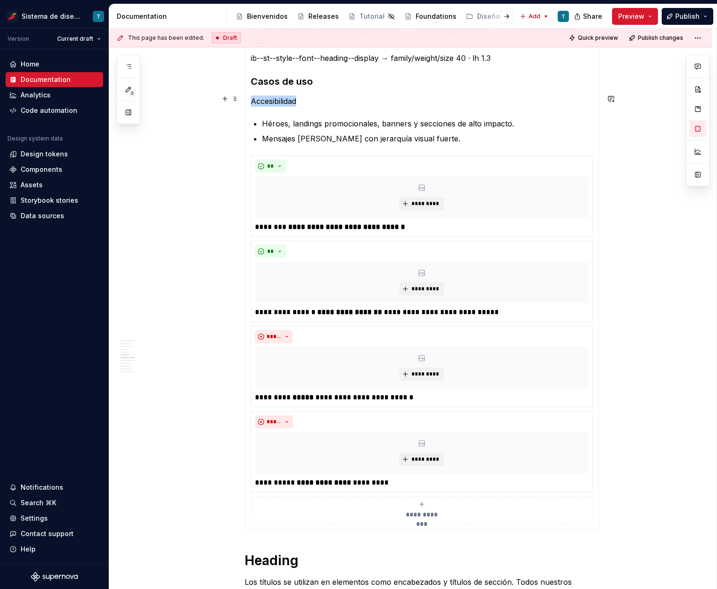
click at [287, 96] on p "Accesibilidad" at bounding box center [422, 101] width 342 height 11
click at [323, 79] on button "button" at bounding box center [324, 81] width 13 height 13
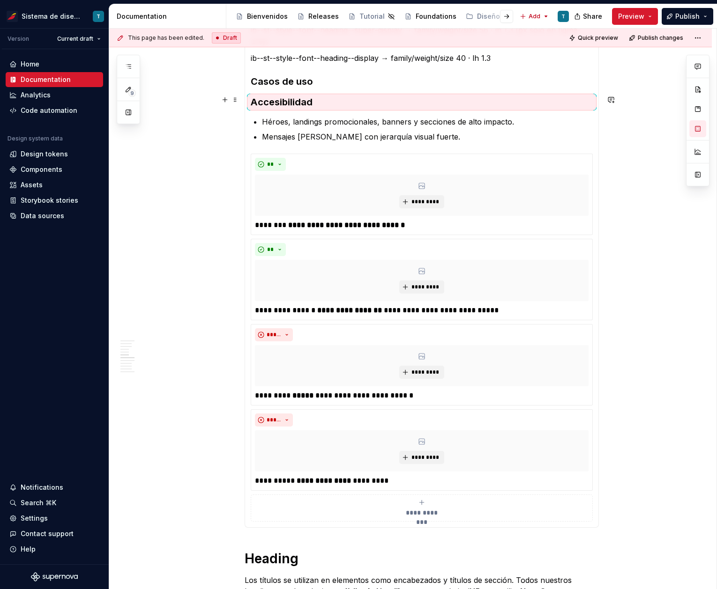
click at [272, 98] on h3 "Accesibilidad" at bounding box center [422, 102] width 342 height 13
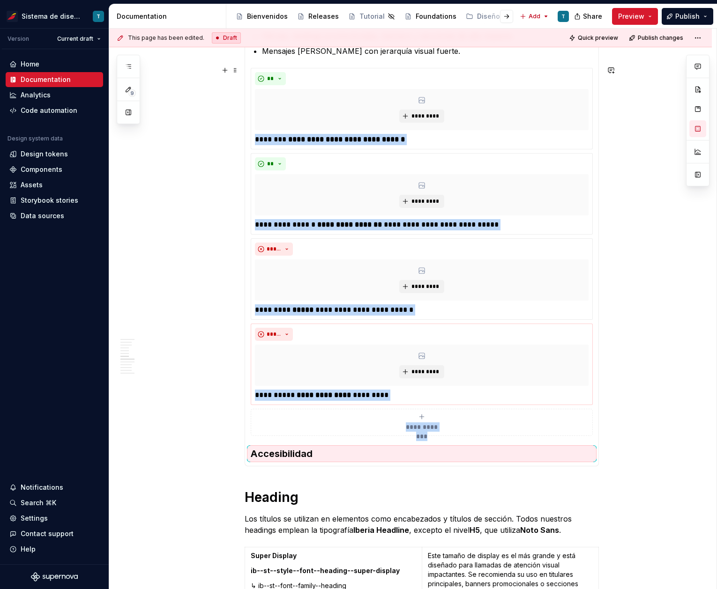
scroll to position [1035, 0]
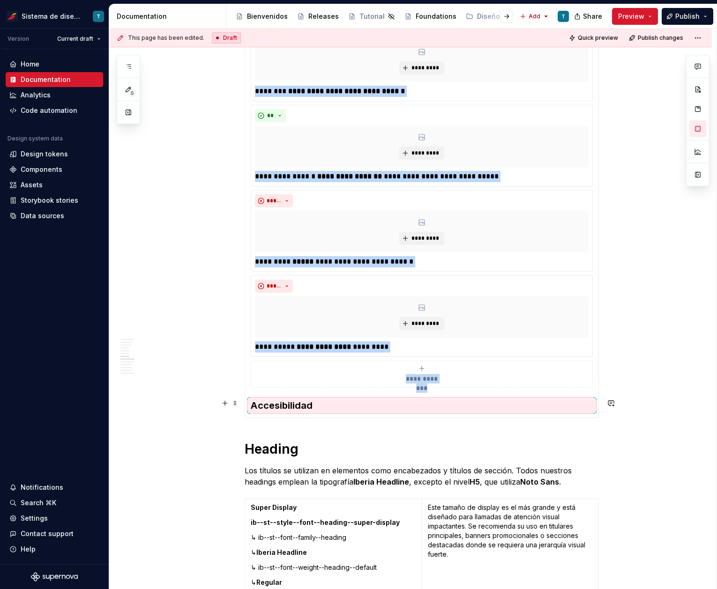
click at [335, 406] on h3 "Accesibilidad" at bounding box center [422, 405] width 342 height 13
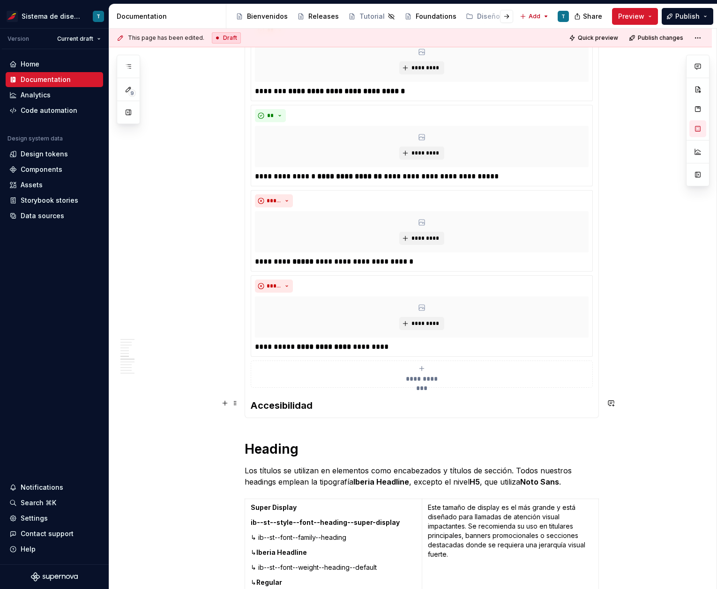
click at [320, 403] on h3 "Accesibilidad" at bounding box center [422, 405] width 342 height 13
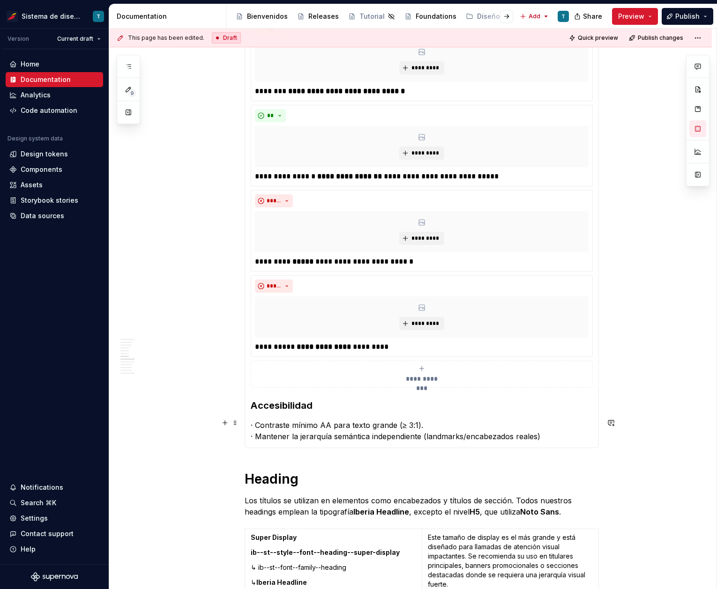
click at [367, 432] on p "· Contraste mínimo AA para texto grande (≥ 3:1). · Mantener la jerarquía semánt…" at bounding box center [422, 431] width 342 height 22
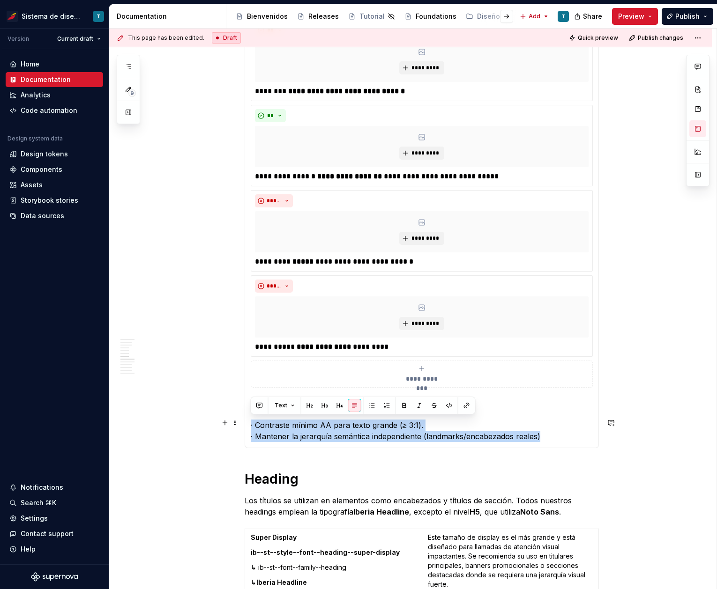
click at [367, 432] on p "· Contraste mínimo AA para texto grande (≥ 3:1). · Mantener la jerarquía semánt…" at bounding box center [422, 431] width 342 height 22
click at [372, 407] on button "button" at bounding box center [371, 405] width 13 height 13
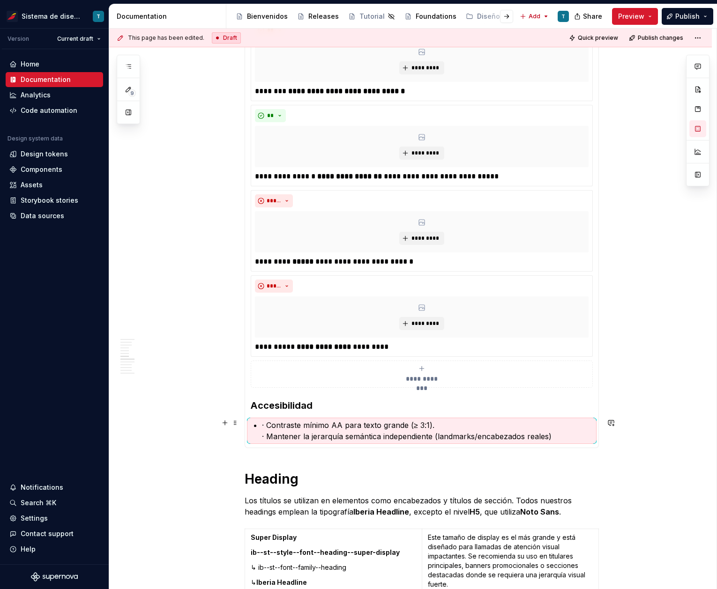
click at [266, 424] on p "· Contraste mínimo AA para texto grande (≥ 3:1). · Mantener la jerarquía semánt…" at bounding box center [427, 431] width 331 height 22
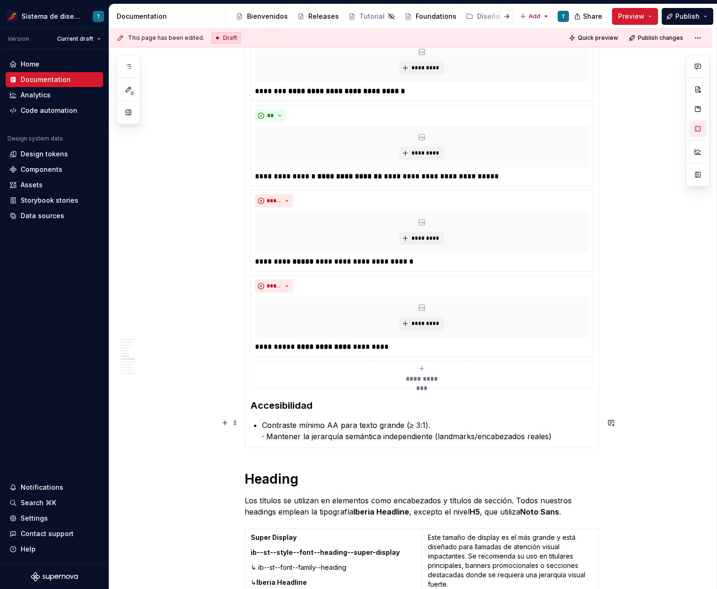
click at [451, 425] on p "Contraste mínimo AA para texto grande (≥ 3:1). · Mantener la jerarquía semántic…" at bounding box center [427, 431] width 331 height 22
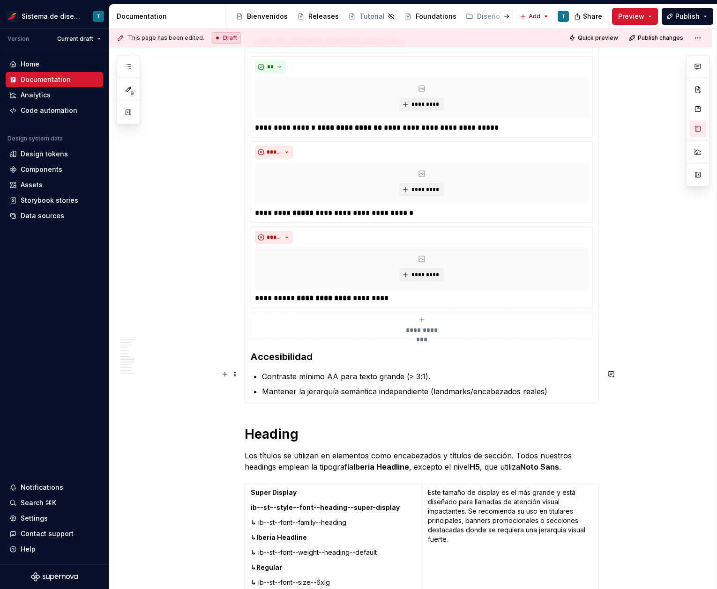
scroll to position [1096, 0]
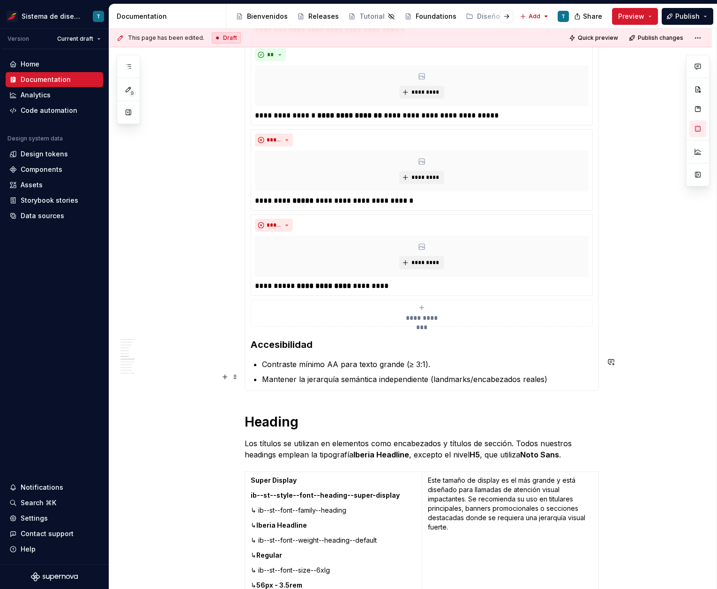
click at [555, 376] on p "Mantener la jerarquía semántica independiente (landmarks/encabezados reales)" at bounding box center [427, 379] width 331 height 11
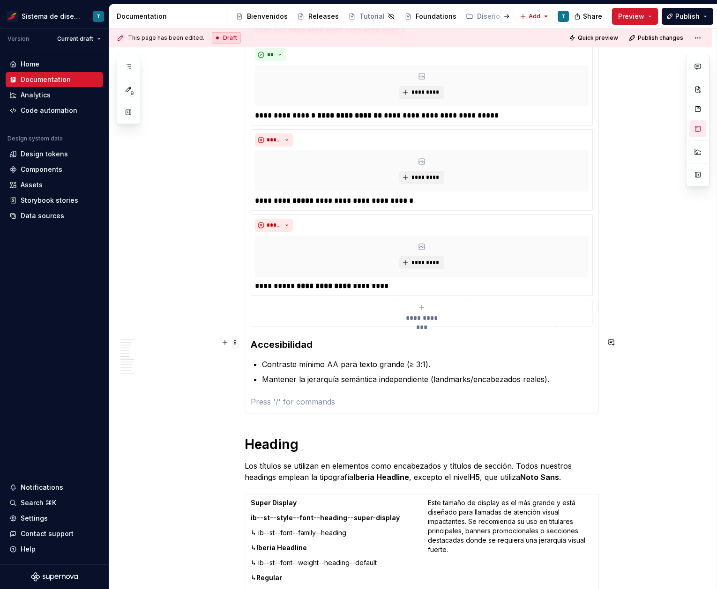
click at [234, 345] on span at bounding box center [234, 342] width 7 height 13
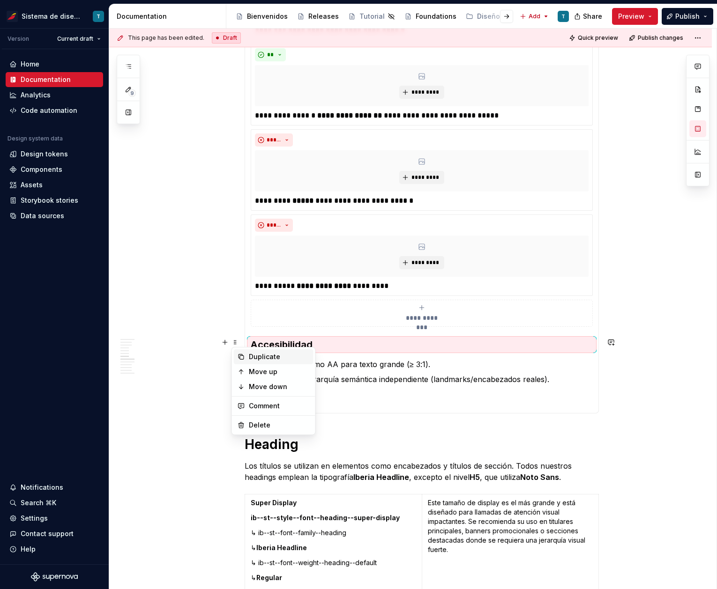
click at [246, 353] on div "Duplicate" at bounding box center [274, 357] width 80 height 15
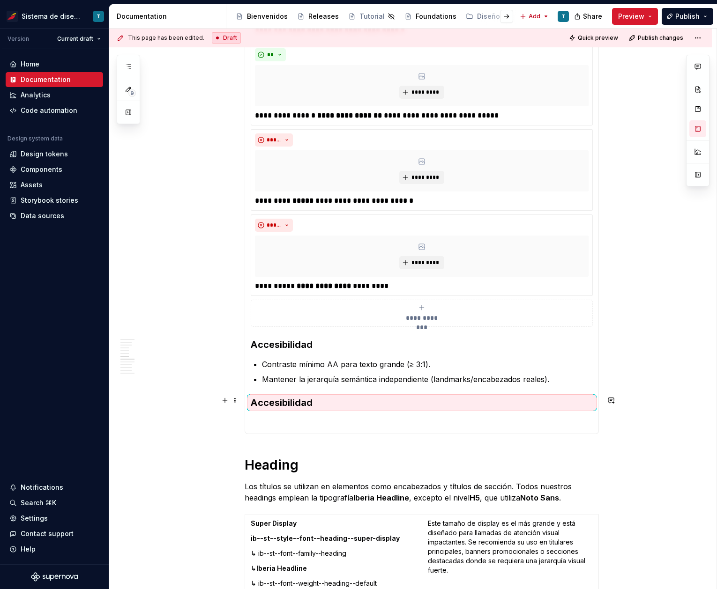
click at [271, 403] on h3 "Accesibilidad" at bounding box center [422, 402] width 342 height 13
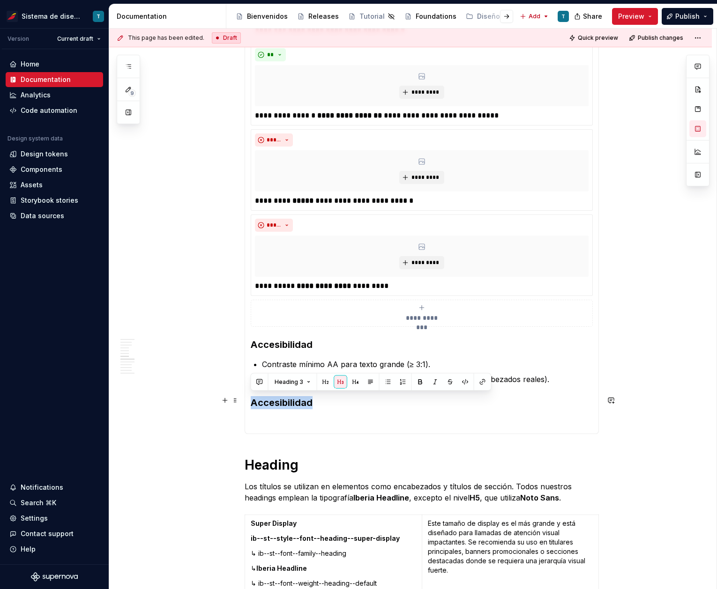
click at [271, 403] on h3 "Accesibilidad" at bounding box center [422, 402] width 342 height 13
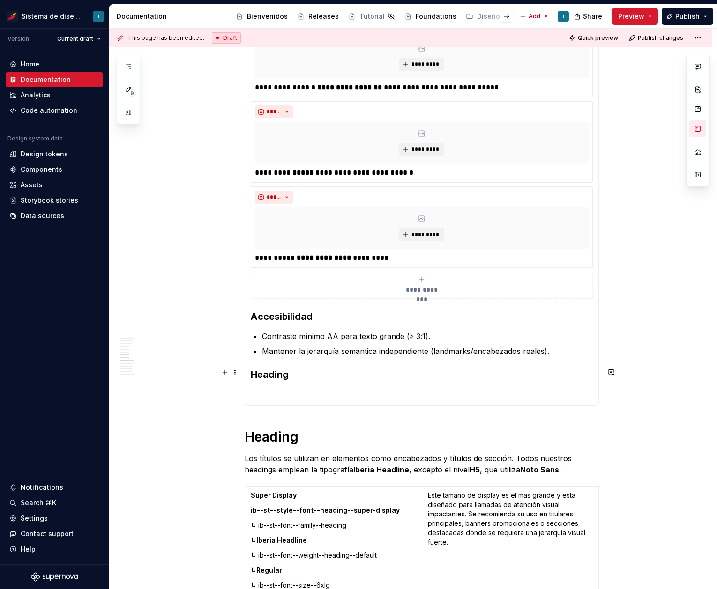
scroll to position [1185, 0]
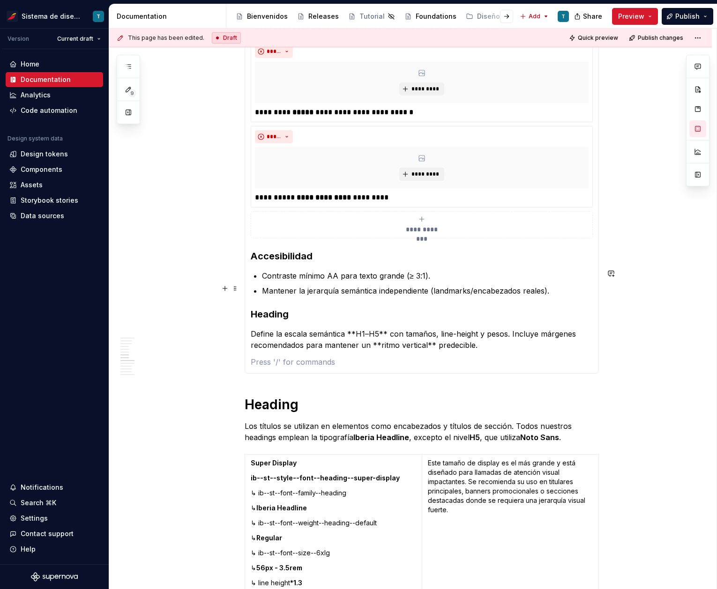
click at [272, 312] on h3 "Heading" at bounding box center [422, 314] width 342 height 13
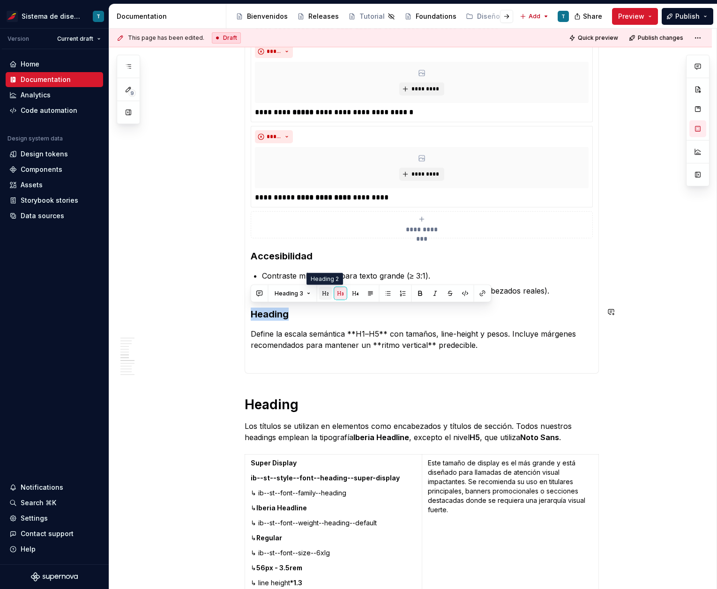
click at [326, 292] on button "button" at bounding box center [325, 293] width 13 height 13
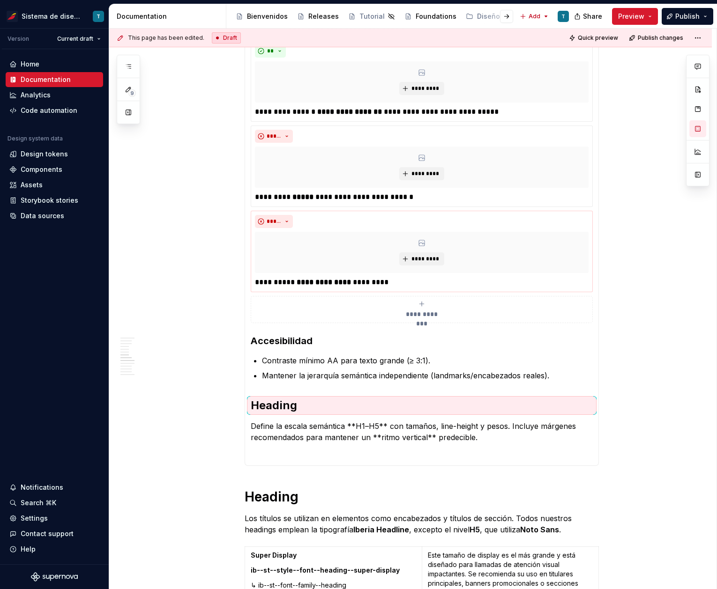
scroll to position [1056, 0]
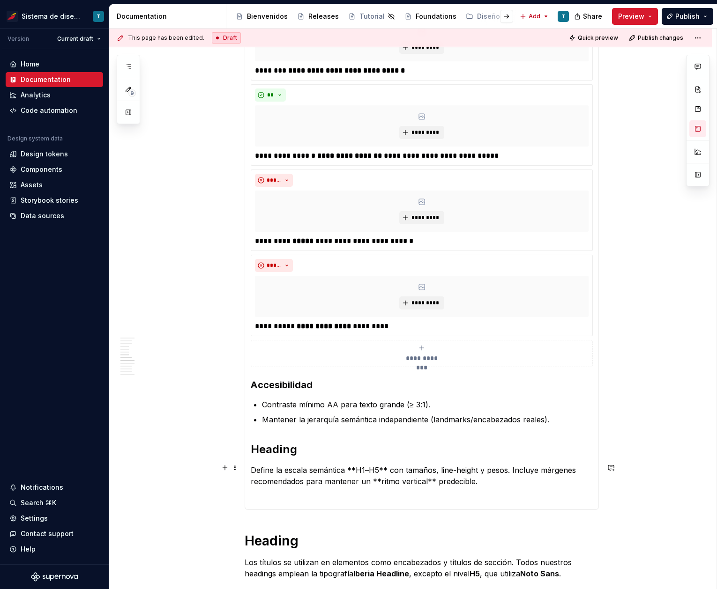
click at [487, 480] on p "Define la escala semántica **H1–H5** con tamaños, line-height y pesos. Incluye …" at bounding box center [422, 476] width 342 height 22
drag, startPoint x: 492, startPoint y: 479, endPoint x: 341, endPoint y: 479, distance: 151.3
click at [341, 479] on p "Define la escala semántica **H1–H5** con tamaños, line-height y pesos. Incluye …" at bounding box center [422, 476] width 342 height 22
click at [461, 481] on p "Define la escala semántica **H1–H5** con tamaños, line-height y pesos. Incluye …" at bounding box center [422, 476] width 342 height 22
click at [483, 484] on p "Define la escala semántica **H1–H5** con tamaños, line-height y pesos. Incluye …" at bounding box center [422, 476] width 342 height 22
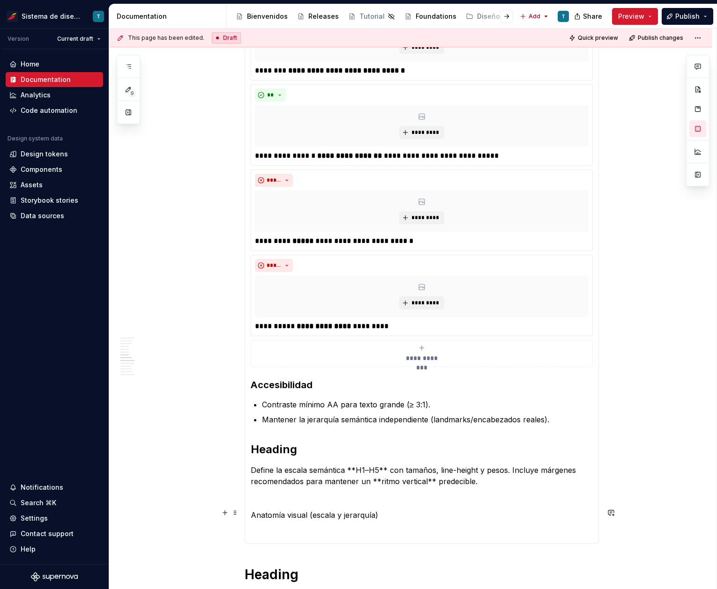
click at [371, 517] on p "Anatomía visual (escala y jerarquía)" at bounding box center [422, 515] width 342 height 11
drag, startPoint x: 359, startPoint y: 514, endPoint x: 262, endPoint y: 509, distance: 97.1
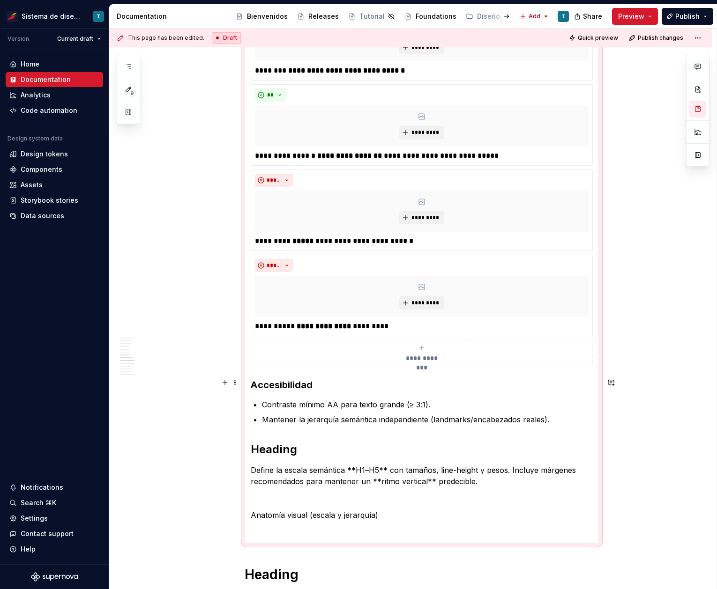
click at [294, 380] on h3 "Accesibilidad" at bounding box center [422, 385] width 342 height 13
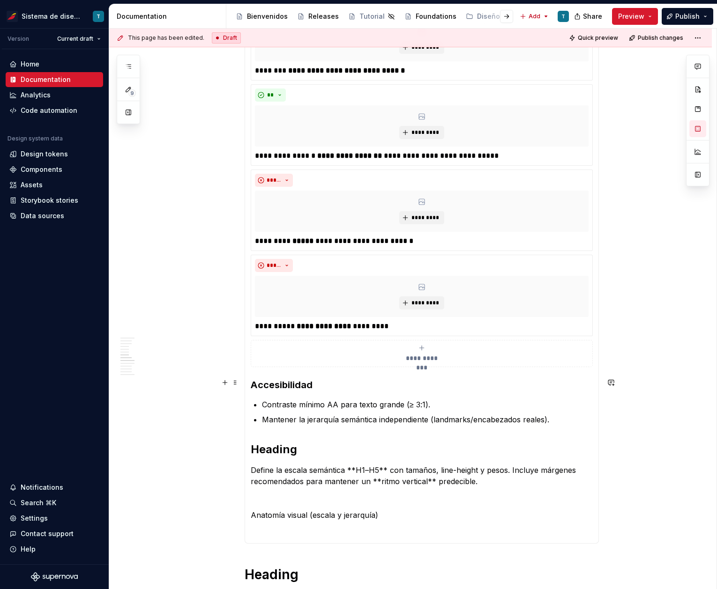
click at [294, 380] on h3 "Accesibilidad" at bounding box center [422, 385] width 342 height 13
click at [285, 442] on h2 "Heading" at bounding box center [422, 449] width 342 height 15
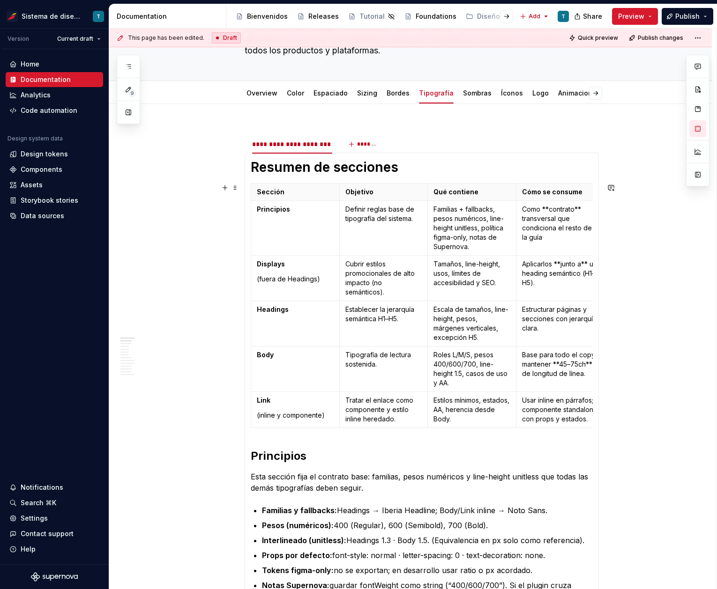
scroll to position [110, 0]
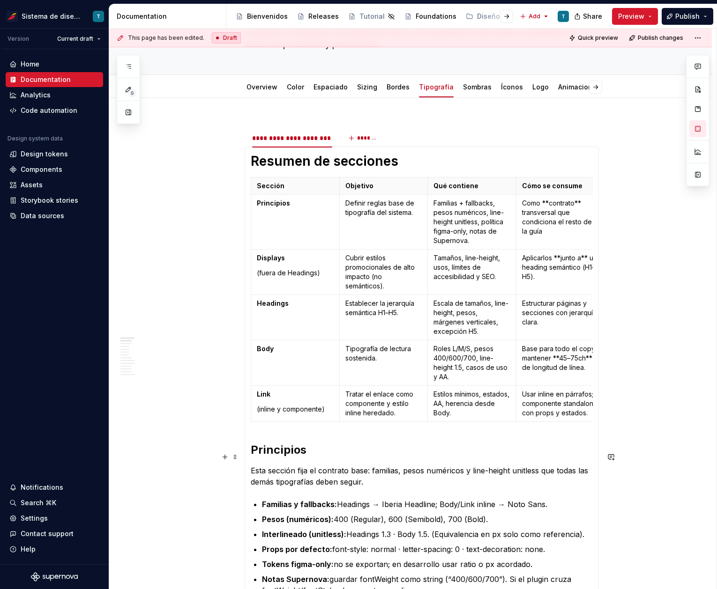
click at [298, 454] on h2 "Principios" at bounding box center [422, 450] width 342 height 15
click at [279, 458] on h2 "Principios" at bounding box center [422, 450] width 342 height 15
click at [309, 440] on button "Heading 2" at bounding box center [292, 437] width 45 height 13
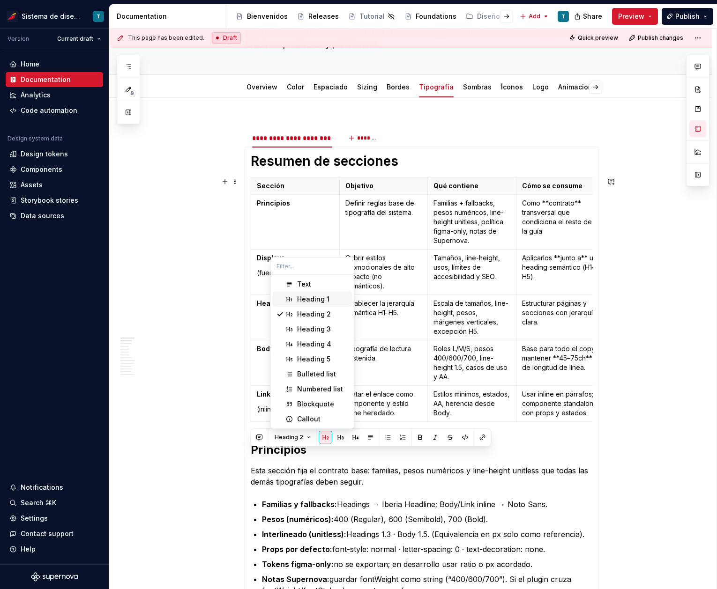
click at [311, 299] on div "Heading 1" at bounding box center [313, 299] width 32 height 9
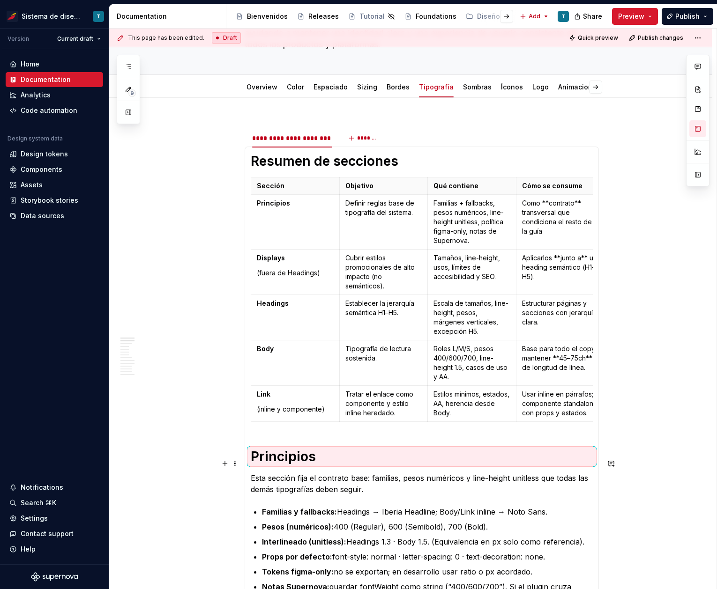
click at [328, 465] on h1 "Principios" at bounding box center [422, 456] width 342 height 17
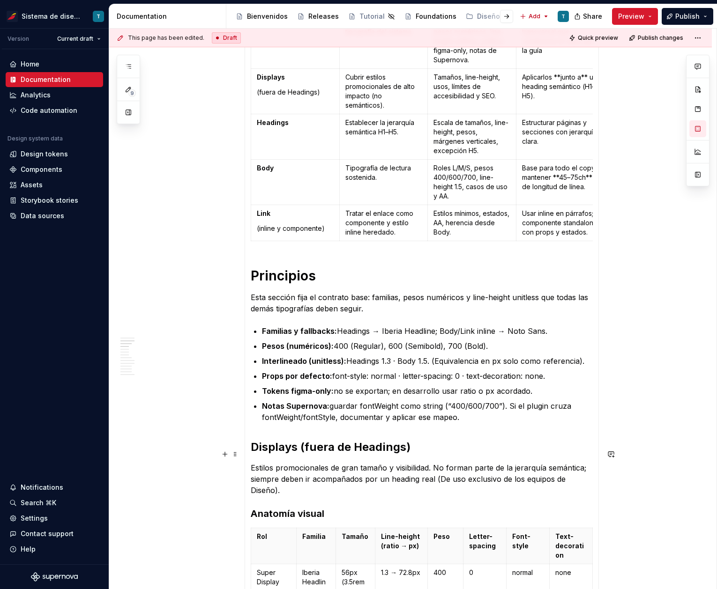
scroll to position [297, 0]
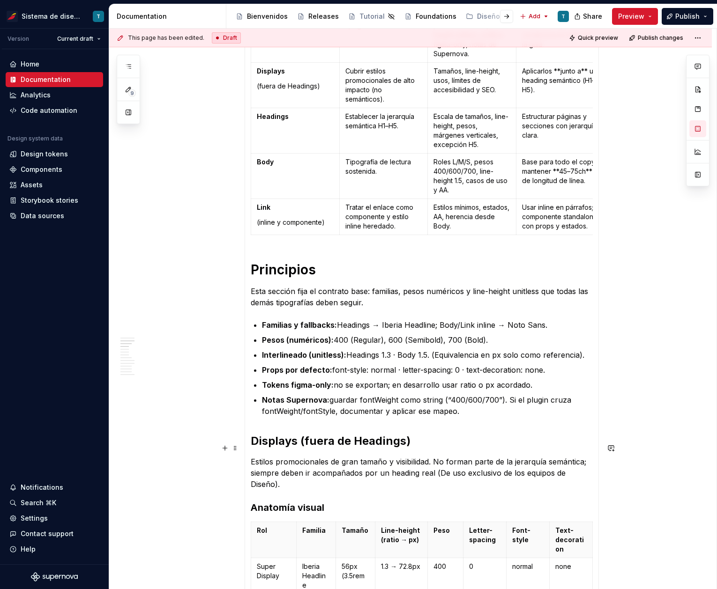
click at [305, 449] on h2 "Displays (fuera de Headings)" at bounding box center [422, 441] width 342 height 15
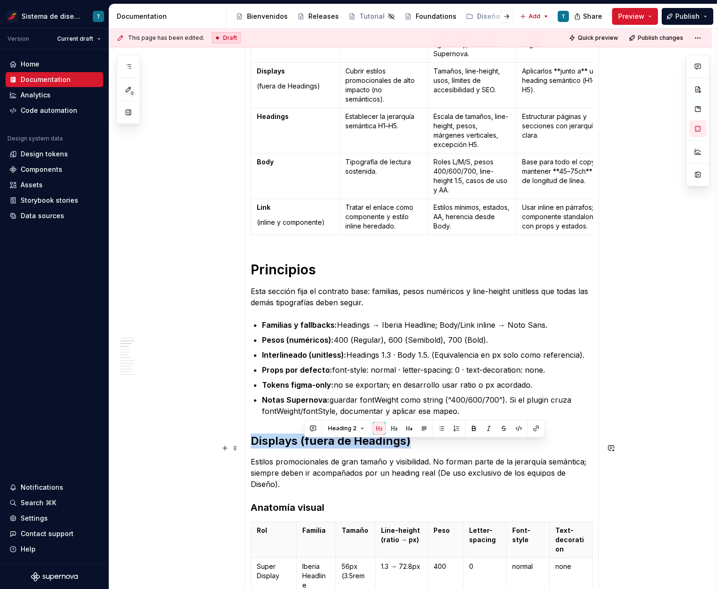
click at [305, 449] on h2 "Displays (fuera de Headings)" at bounding box center [422, 441] width 342 height 15
click at [305, 428] on button "Heading 2" at bounding box center [292, 428] width 45 height 13
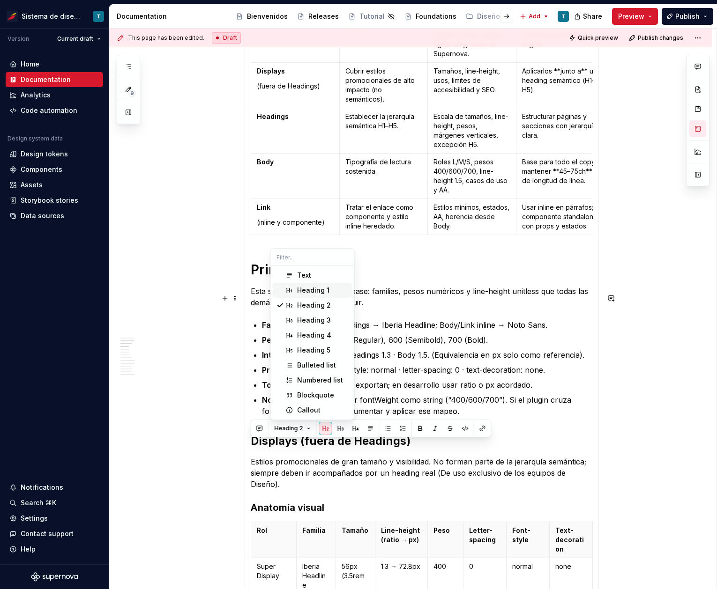
click at [309, 290] on div "Heading 1" at bounding box center [313, 290] width 32 height 9
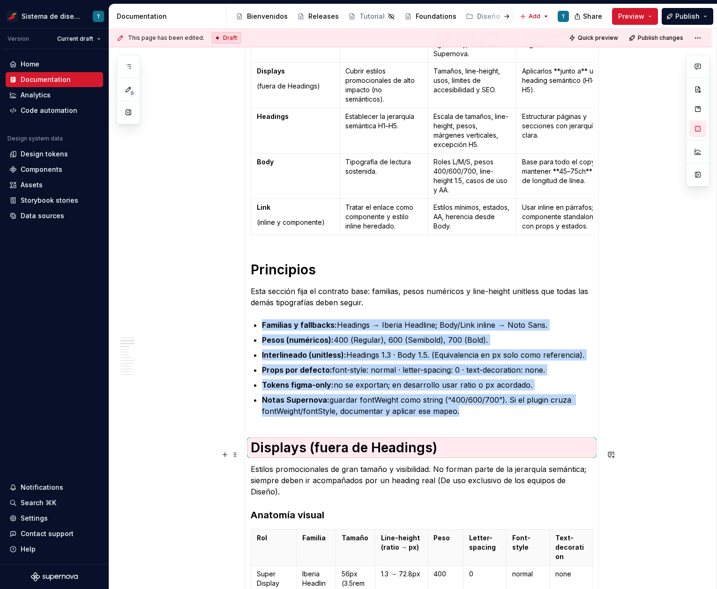
scroll to position [324, 0]
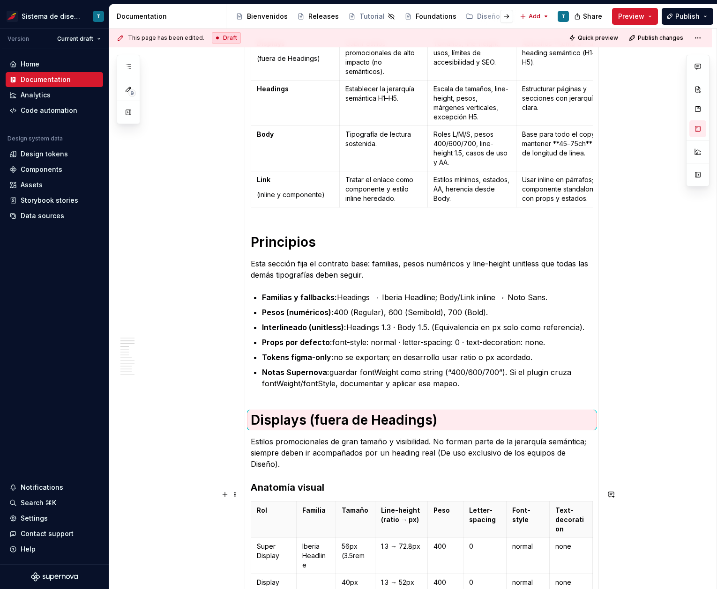
click at [307, 491] on h3 "Anatomía visual" at bounding box center [422, 487] width 342 height 13
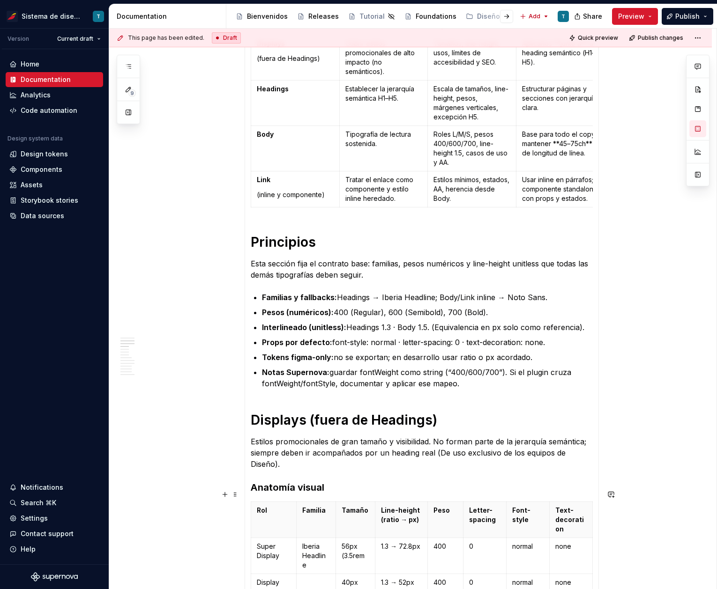
click at [299, 492] on h3 "Anatomía visual" at bounding box center [422, 487] width 342 height 13
click at [298, 494] on h3 "Anatomía visual" at bounding box center [422, 487] width 342 height 13
drag, startPoint x: 326, startPoint y: 498, endPoint x: 250, endPoint y: 494, distance: 76.0
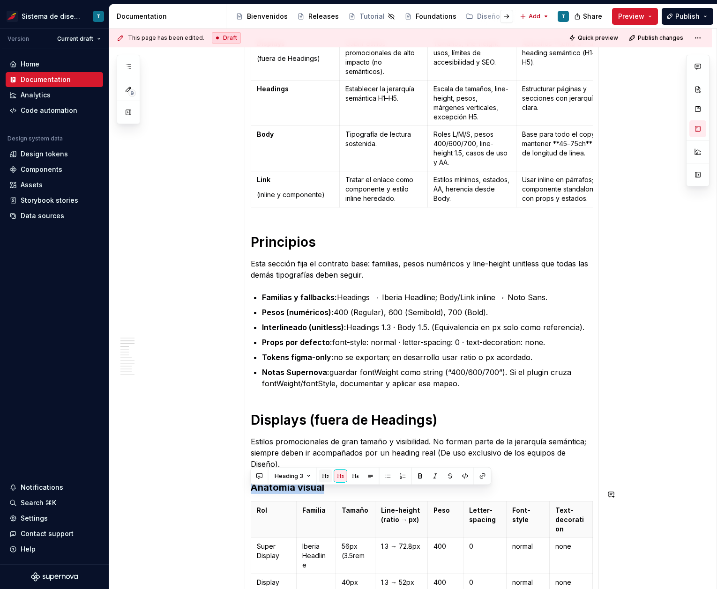
click at [327, 478] on button "button" at bounding box center [325, 476] width 13 height 13
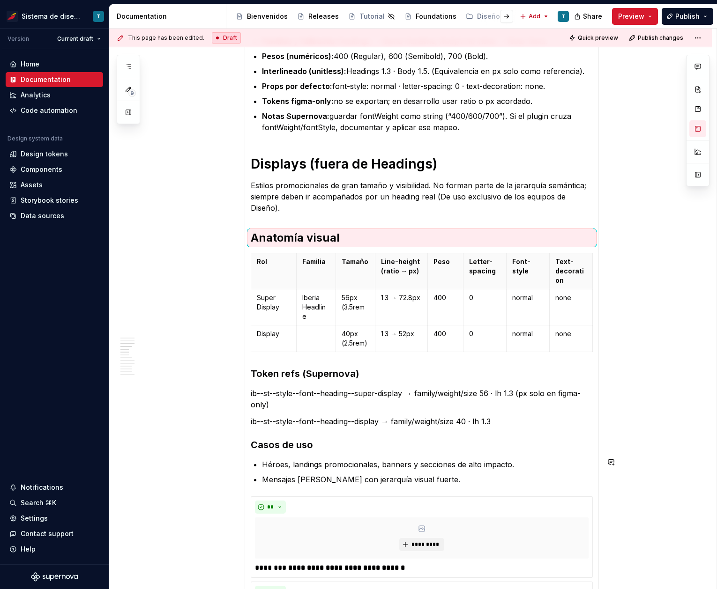
scroll to position [677, 0]
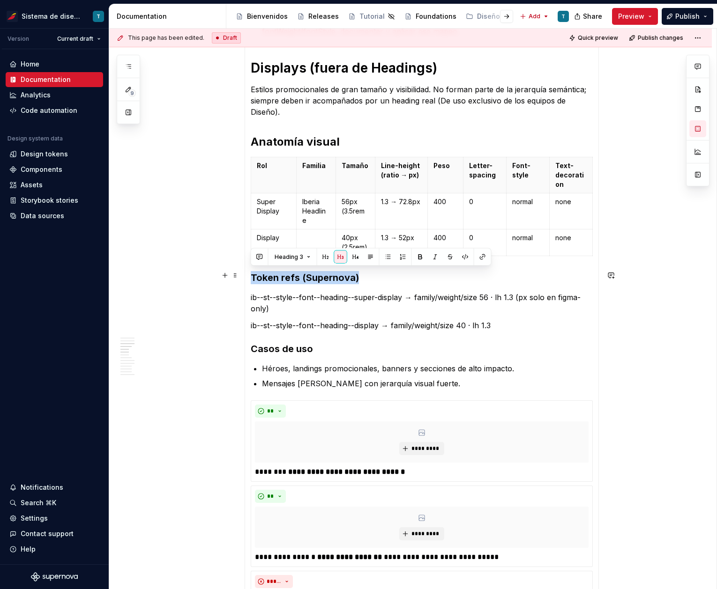
drag, startPoint x: 359, startPoint y: 276, endPoint x: 252, endPoint y: 279, distance: 107.8
click at [252, 279] on h3 "Token refs (Supernova)" at bounding box center [422, 277] width 342 height 13
click at [327, 254] on button "button" at bounding box center [325, 257] width 13 height 13
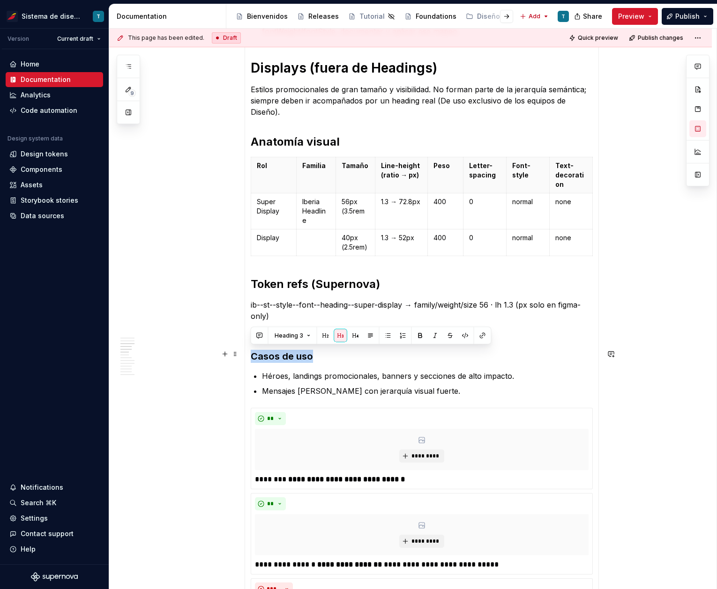
drag, startPoint x: 319, startPoint y: 354, endPoint x: 246, endPoint y: 355, distance: 73.1
click at [246, 355] on div "Resumen de secciones Sección Objetivo Qué contiene Cómo se consume Principios D…" at bounding box center [422, 266] width 354 height 1373
click at [323, 335] on button "button" at bounding box center [325, 335] width 13 height 13
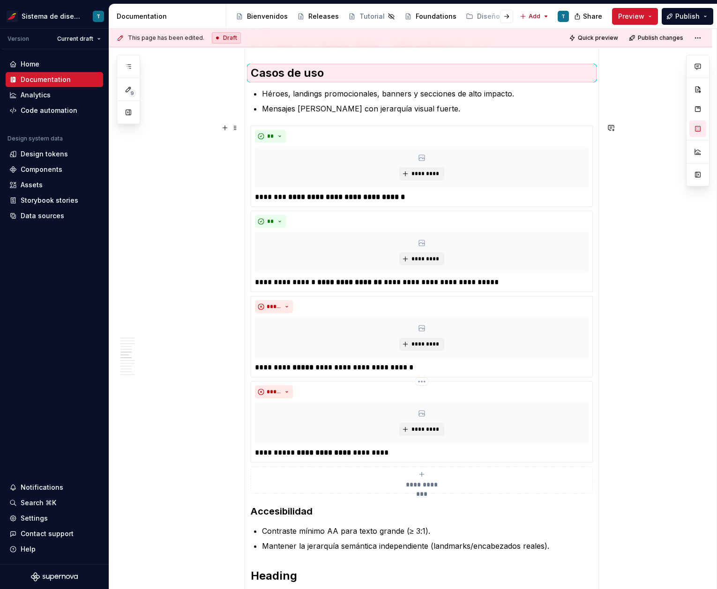
scroll to position [973, 0]
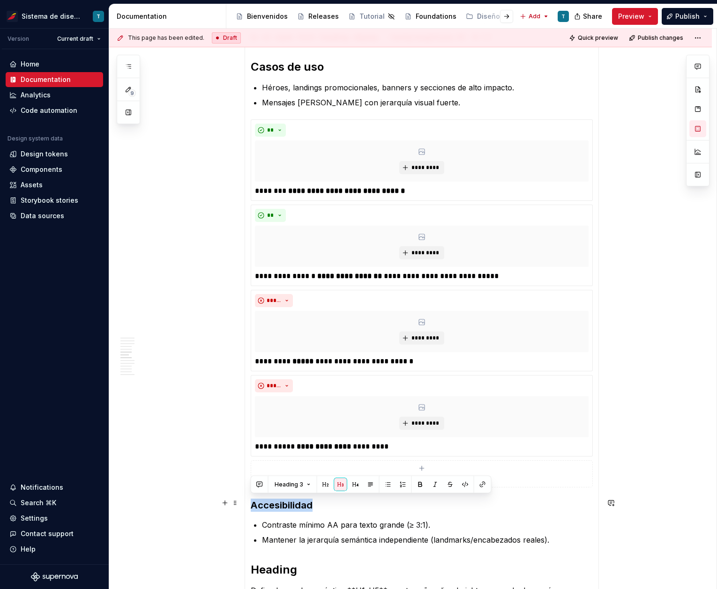
drag, startPoint x: 314, startPoint y: 502, endPoint x: 252, endPoint y: 502, distance: 61.9
click at [252, 502] on h3 "Accesibilidad" at bounding box center [422, 505] width 342 height 13
click at [322, 484] on button "button" at bounding box center [325, 484] width 13 height 13
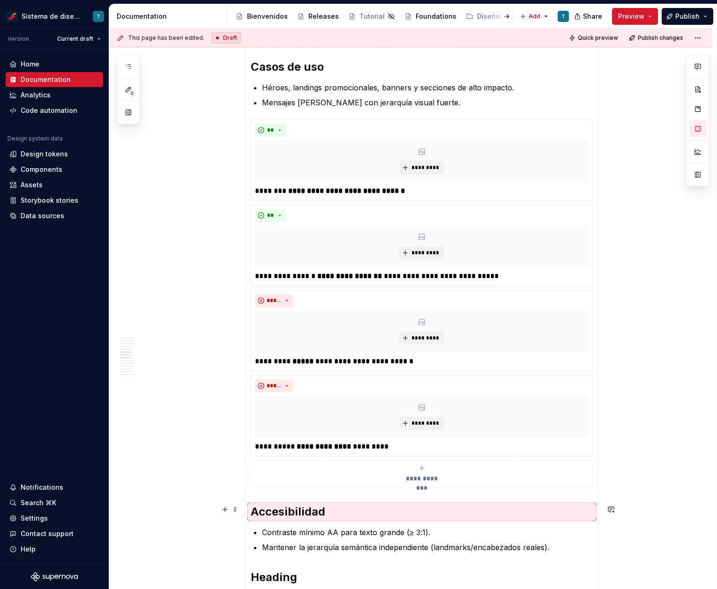
scroll to position [1070, 0]
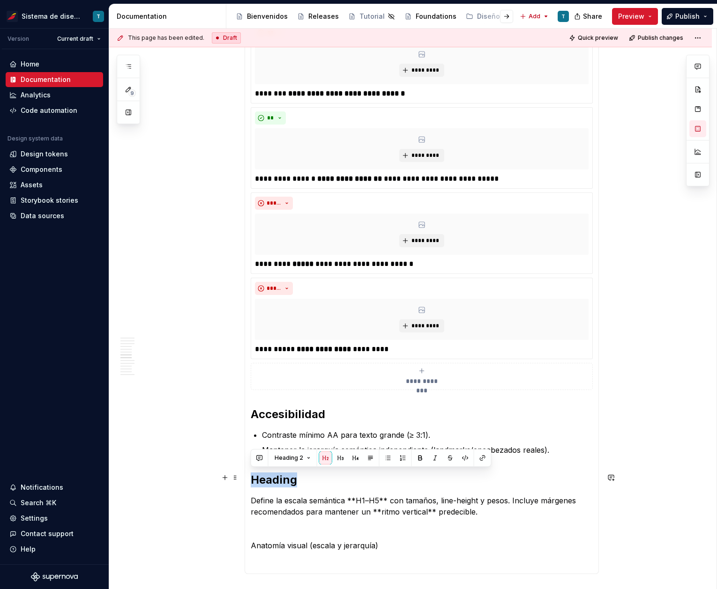
drag, startPoint x: 284, startPoint y: 478, endPoint x: 248, endPoint y: 479, distance: 36.6
click at [309, 456] on button "Heading 2" at bounding box center [292, 458] width 45 height 13
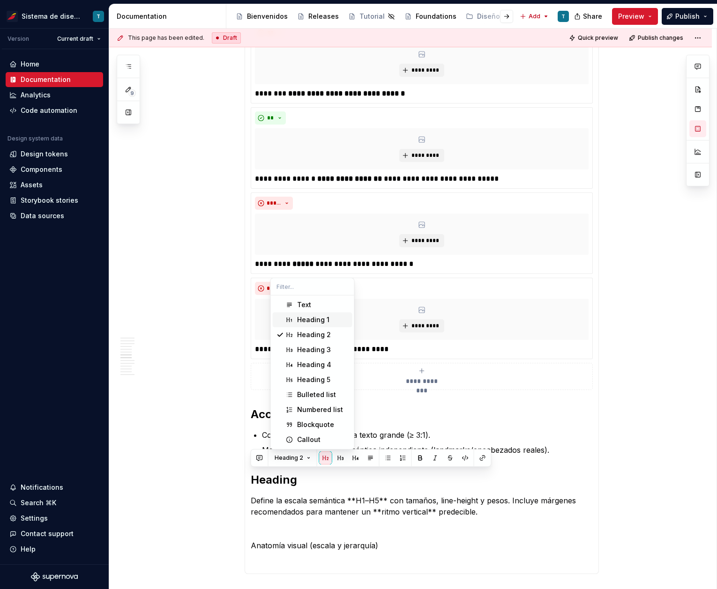
click at [318, 319] on div "Heading 1" at bounding box center [313, 319] width 32 height 9
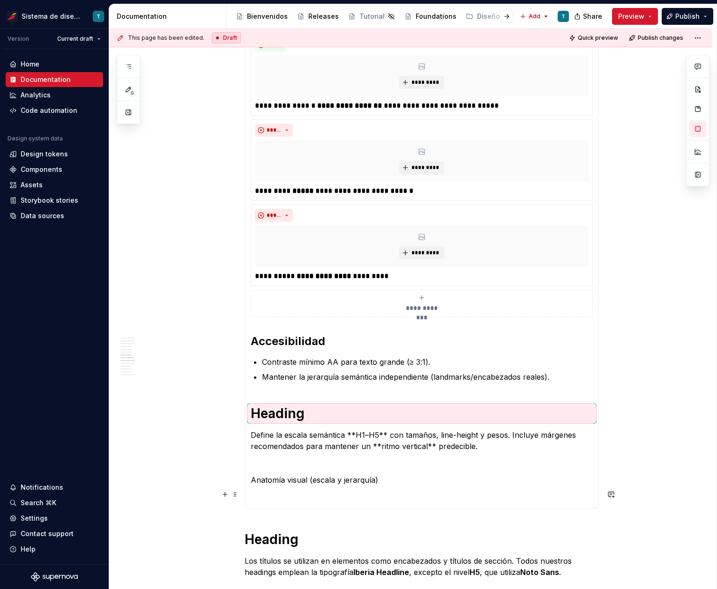
scroll to position [1149, 0]
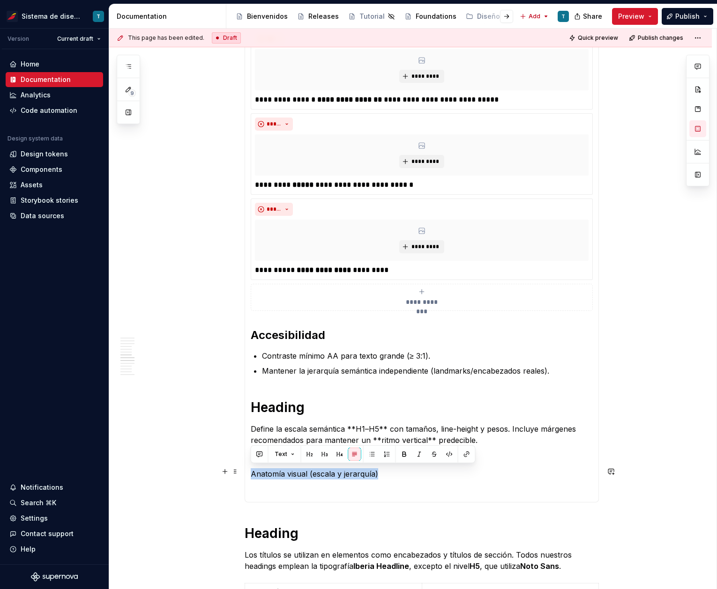
drag, startPoint x: 368, startPoint y: 470, endPoint x: 248, endPoint y: 470, distance: 120.4
click at [309, 453] on button "button" at bounding box center [309, 454] width 13 height 13
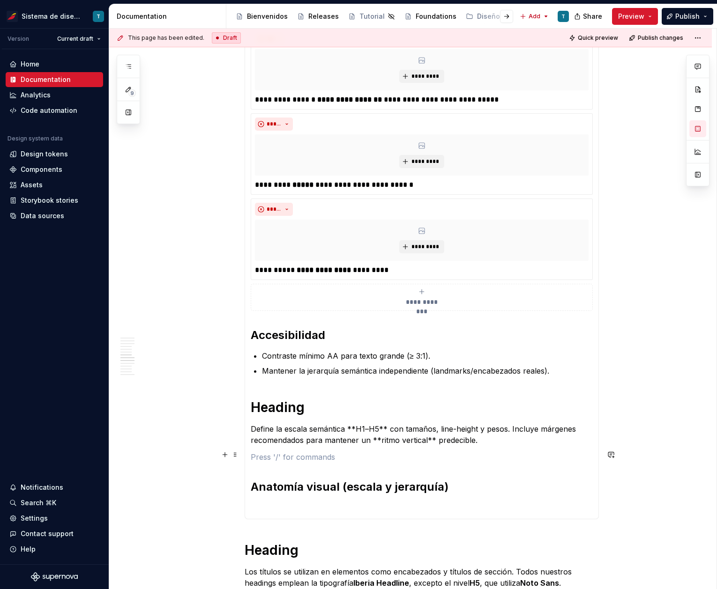
click at [299, 455] on p at bounding box center [422, 457] width 342 height 11
click at [237, 455] on span at bounding box center [234, 454] width 7 height 13
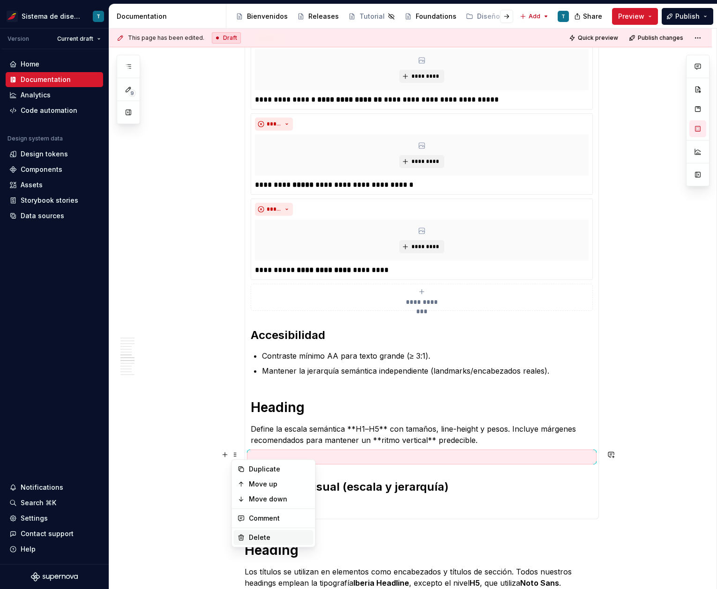
click at [253, 535] on div "Delete" at bounding box center [279, 537] width 61 height 9
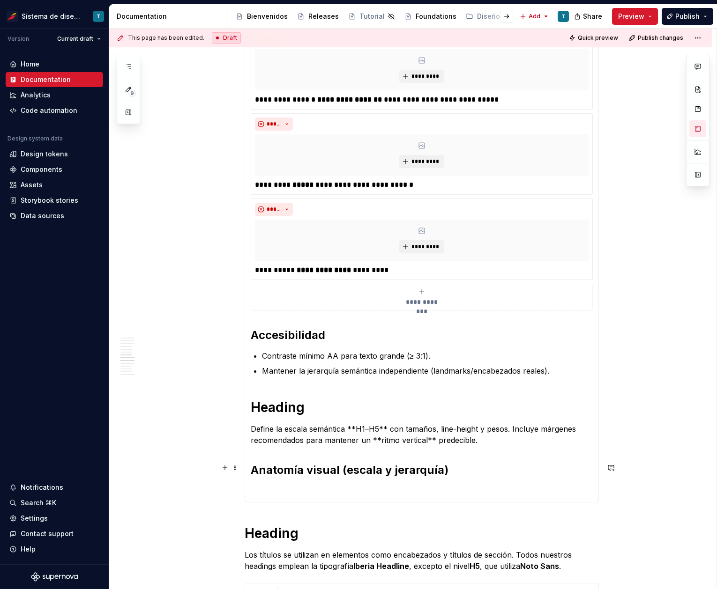
click at [454, 466] on h2 "Anatomía visual (escala y jerarquía)" at bounding box center [422, 470] width 342 height 15
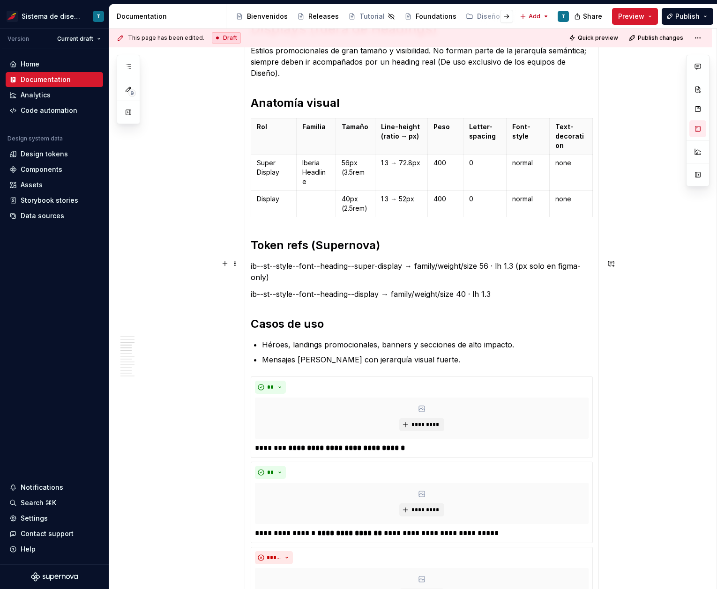
scroll to position [703, 0]
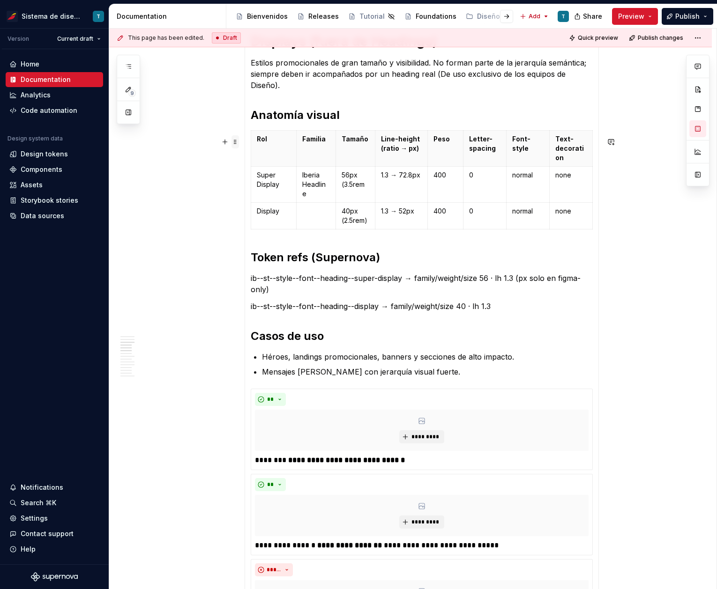
click at [238, 142] on span at bounding box center [234, 141] width 7 height 13
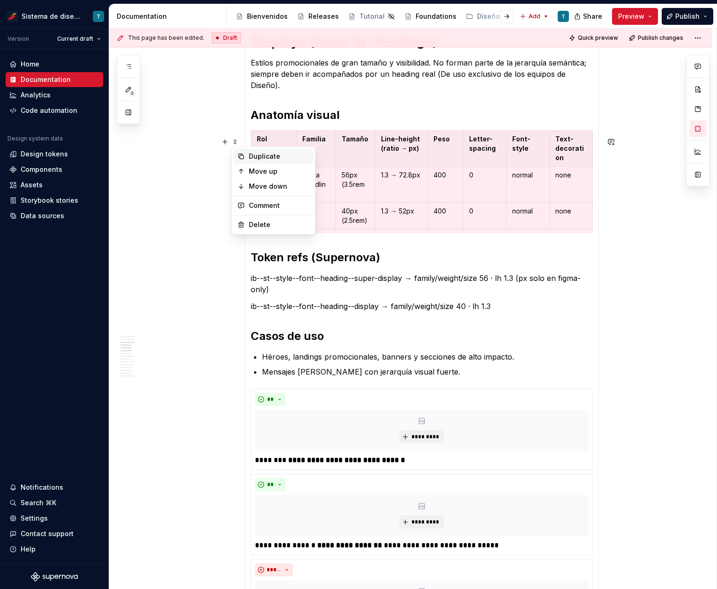
click at [247, 152] on div "Duplicate" at bounding box center [274, 156] width 80 height 15
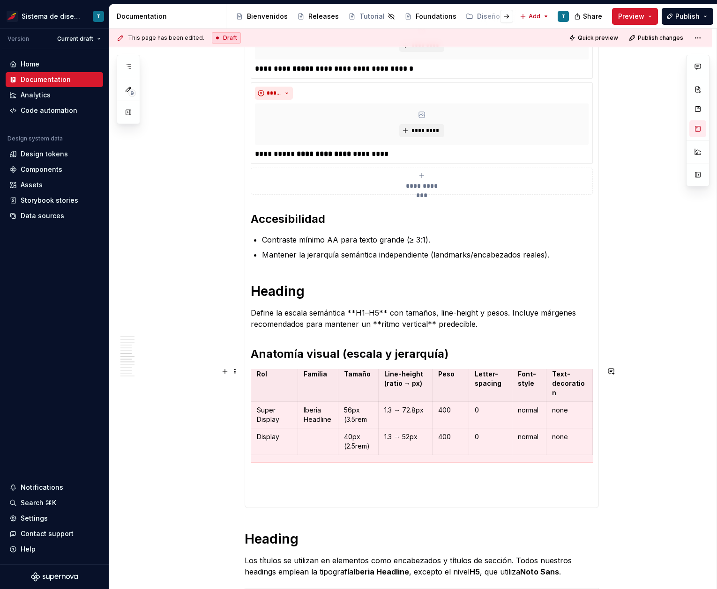
scroll to position [0, 0]
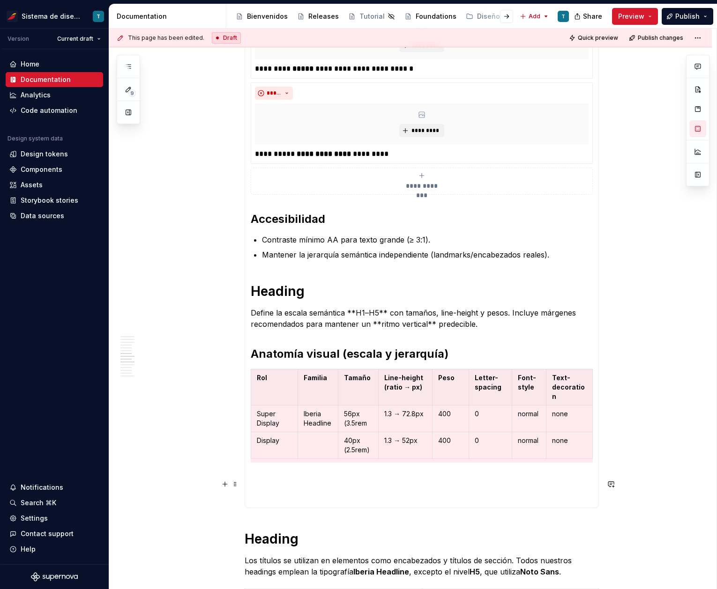
click at [331, 485] on p at bounding box center [422, 479] width 342 height 11
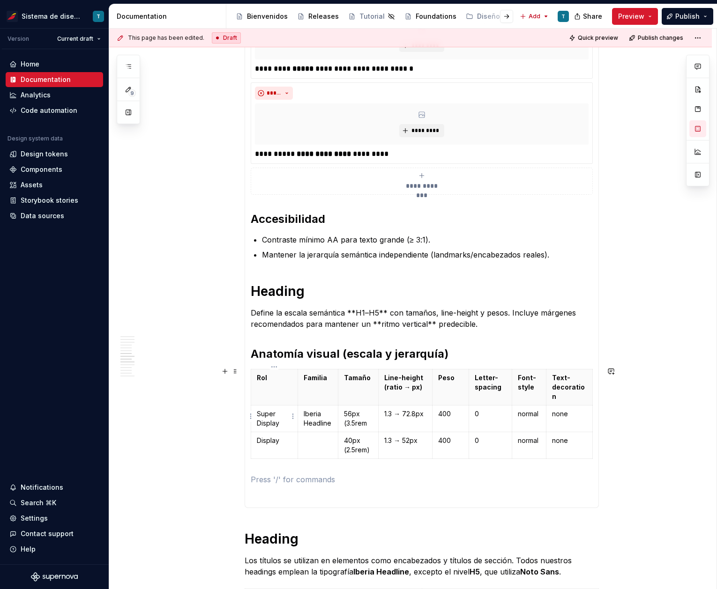
click at [279, 423] on p "Super Display" at bounding box center [274, 419] width 35 height 19
click at [322, 416] on p "Iberia Headline" at bounding box center [318, 419] width 29 height 19
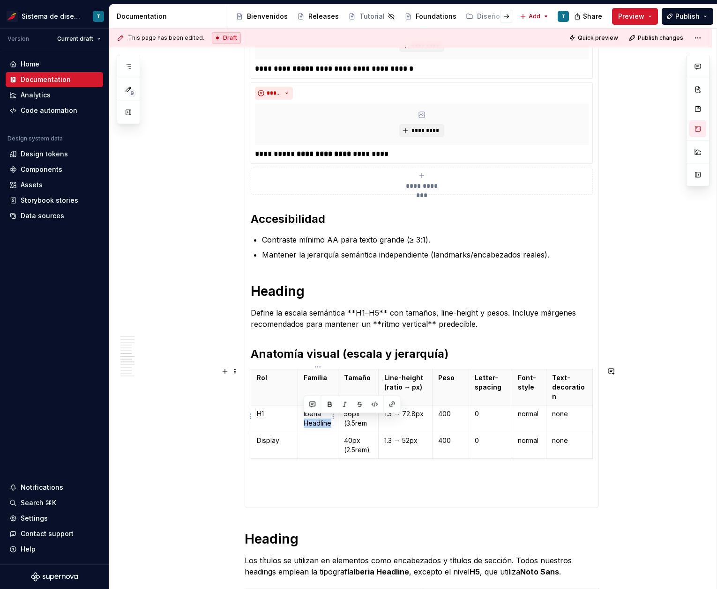
click at [322, 425] on p "Iberia Headline" at bounding box center [318, 419] width 29 height 19
click at [308, 420] on p "Iberia Headline" at bounding box center [318, 419] width 29 height 19
click at [308, 421] on p "Iberia Headline" at bounding box center [318, 419] width 29 height 19
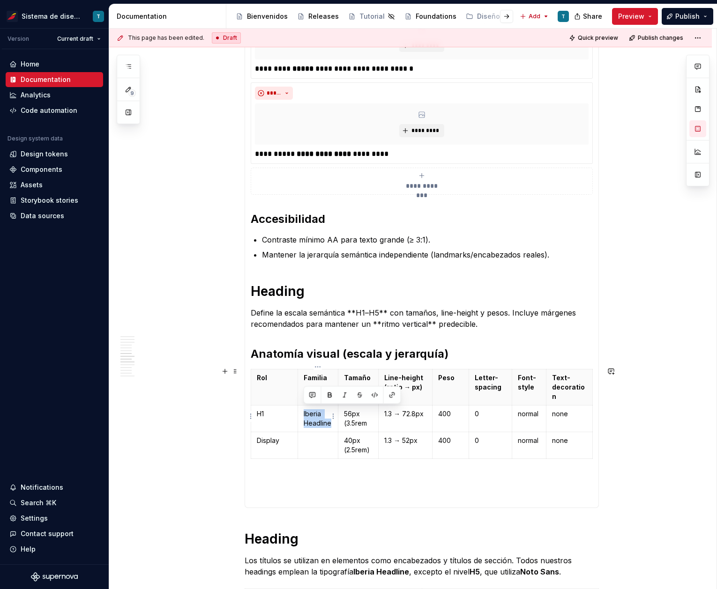
click at [308, 421] on p "Iberia Headline" at bounding box center [318, 419] width 29 height 19
click at [316, 450] on td at bounding box center [318, 445] width 40 height 27
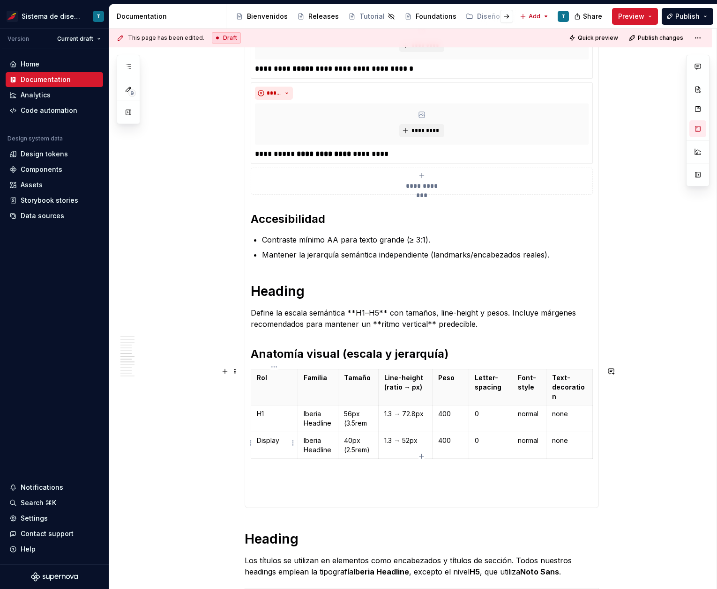
click at [276, 441] on p "Display" at bounding box center [274, 440] width 35 height 9
drag, startPoint x: 368, startPoint y: 420, endPoint x: 342, endPoint y: 411, distance: 27.7
click at [342, 411] on td "56px (3.5rem" at bounding box center [358, 419] width 40 height 27
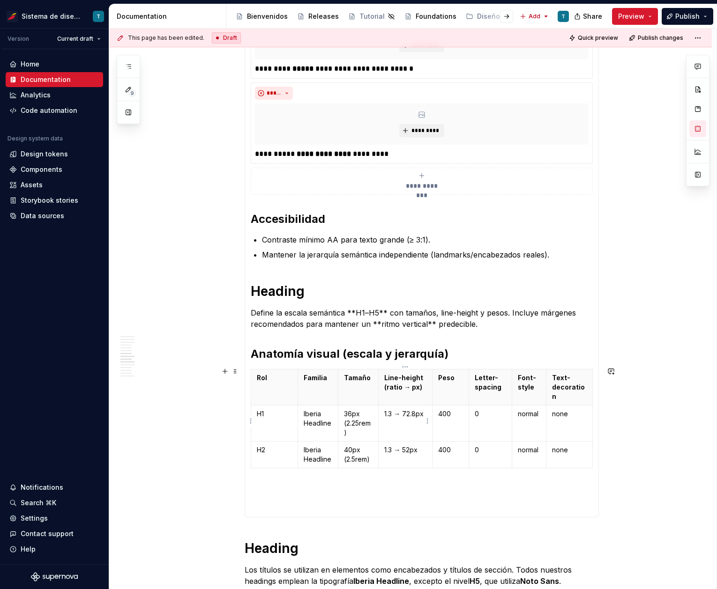
click at [412, 410] on p "1.3 → 72.8px" at bounding box center [405, 414] width 42 height 9
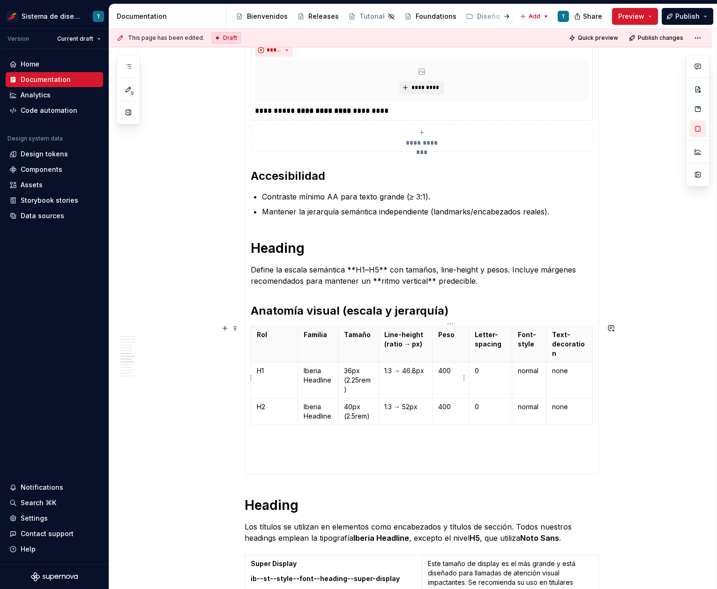
scroll to position [1303, 0]
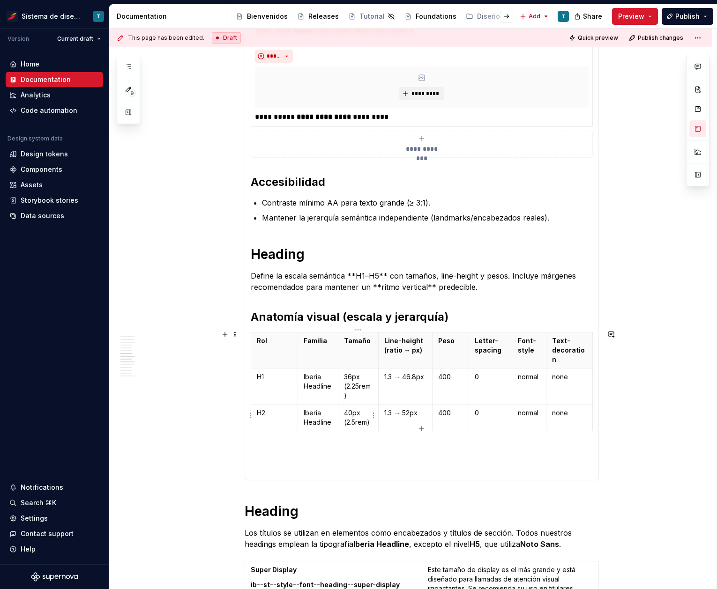
click at [356, 417] on p "40px (2.5rem)" at bounding box center [358, 418] width 29 height 19
click at [406, 413] on p "1.3 → 52px" at bounding box center [405, 413] width 42 height 9
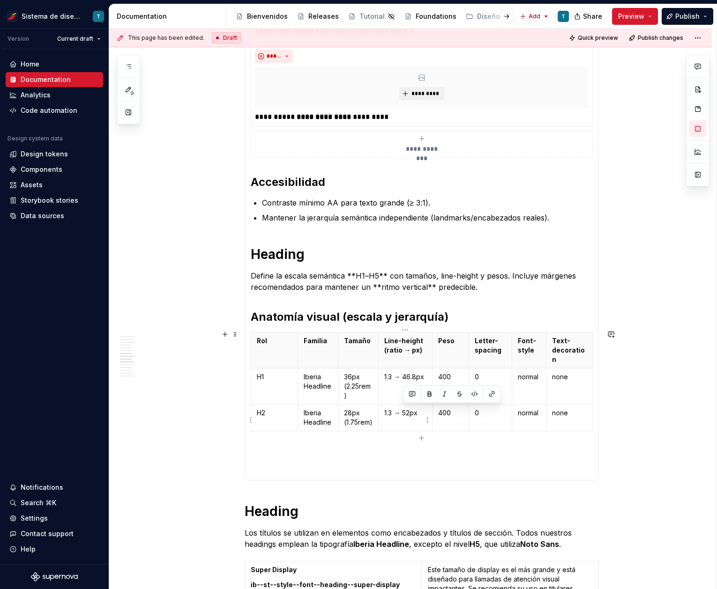
click at [406, 413] on p "1.3 → 52px" at bounding box center [405, 413] width 42 height 9
click at [251, 420] on html "Sistema de diseño Iberia T Version Current draft Home Documentation Analytics C…" at bounding box center [358, 294] width 717 height 589
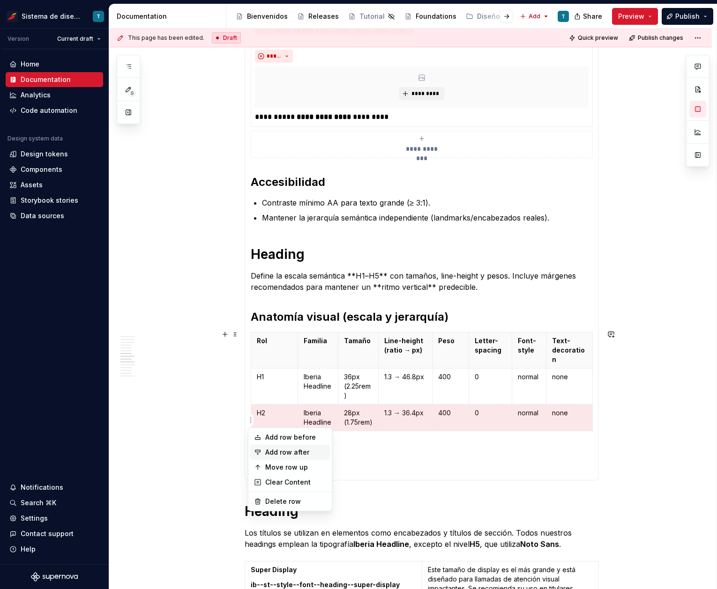
click at [274, 451] on div "Add row after" at bounding box center [295, 452] width 61 height 9
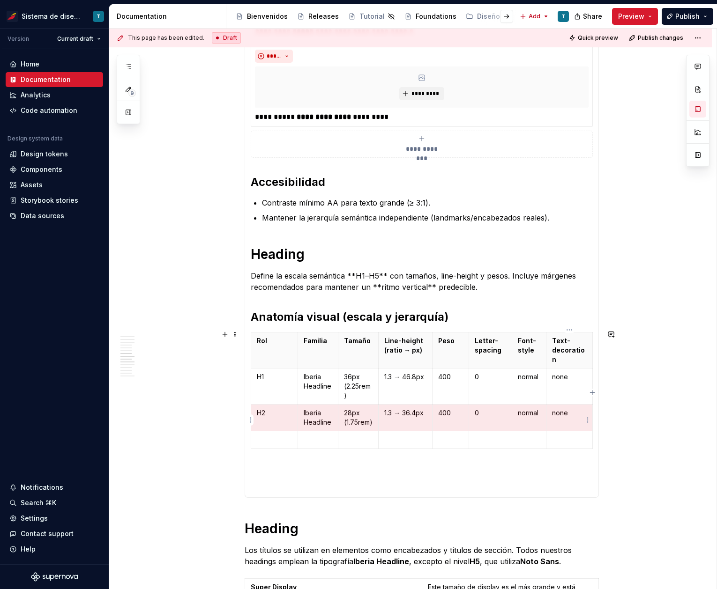
drag, startPoint x: 255, startPoint y: 419, endPoint x: 566, endPoint y: 420, distance: 310.2
click at [566, 420] on tr "H2 Iberia Headline 28px (1.75rem) 1.3 → 36.4px 400 0 normal none" at bounding box center [422, 418] width 342 height 27
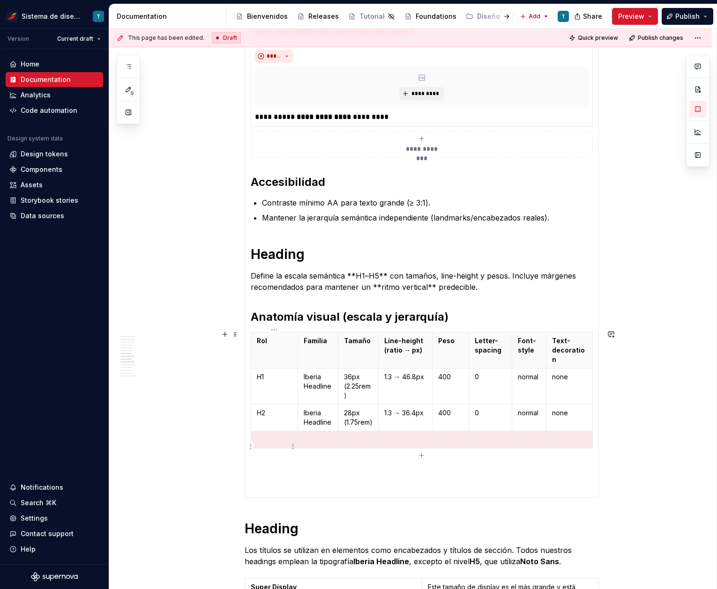
drag, startPoint x: 532, startPoint y: 447, endPoint x: 263, endPoint y: 439, distance: 269.5
click at [263, 439] on tr at bounding box center [422, 440] width 342 height 17
click at [309, 418] on p "Iberia Headline" at bounding box center [318, 418] width 29 height 19
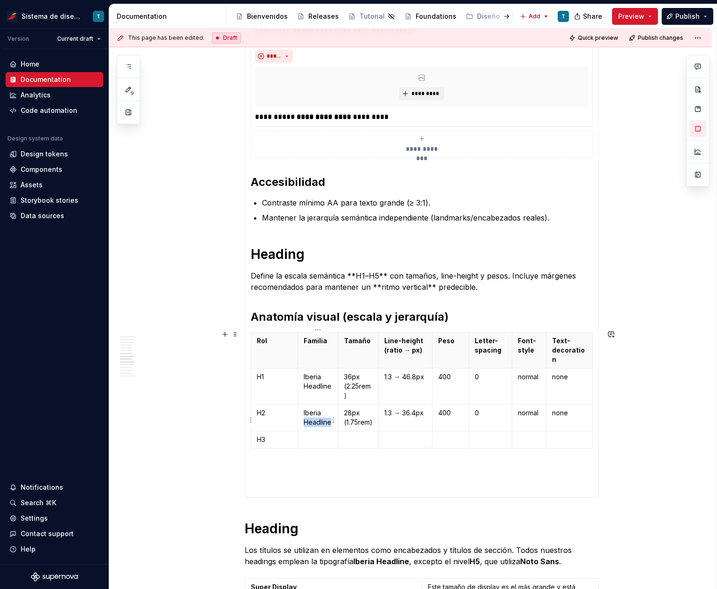
click at [309, 418] on p "Iberia Headline" at bounding box center [318, 418] width 29 height 19
click at [314, 445] on p at bounding box center [318, 439] width 29 height 9
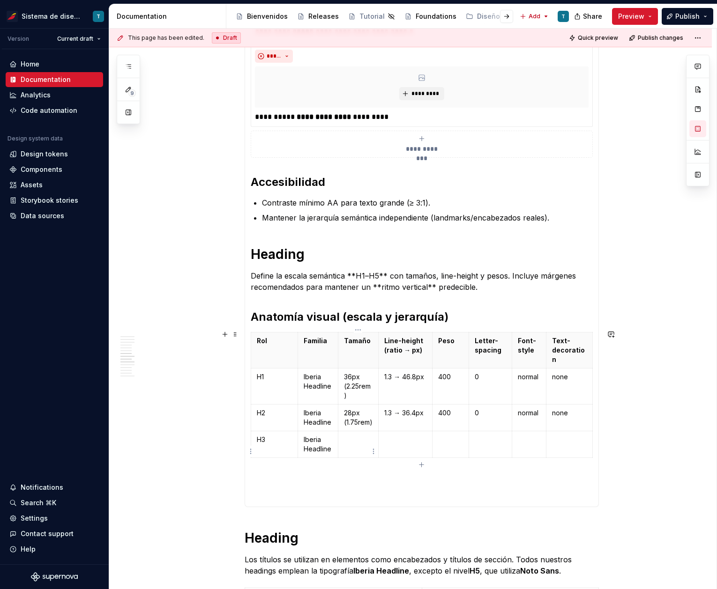
click at [350, 445] on p at bounding box center [358, 439] width 29 height 9
click at [394, 443] on p at bounding box center [405, 439] width 42 height 9
click at [441, 453] on td at bounding box center [450, 445] width 37 height 27
click at [485, 454] on td at bounding box center [490, 445] width 43 height 27
click at [524, 445] on p at bounding box center [529, 439] width 22 height 9
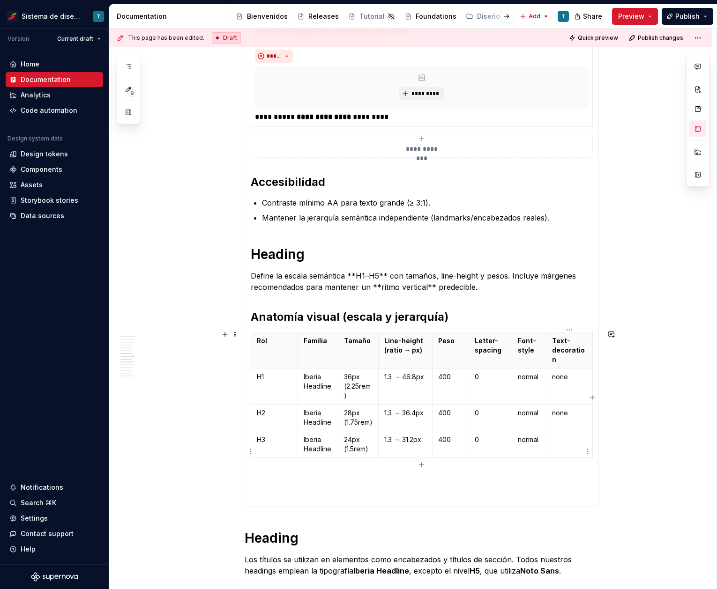
click at [563, 445] on p at bounding box center [569, 439] width 35 height 9
click at [425, 458] on td "1.3 → 31.2px" at bounding box center [406, 445] width 54 height 27
click at [422, 464] on icon "button" at bounding box center [421, 465] width 7 height 7
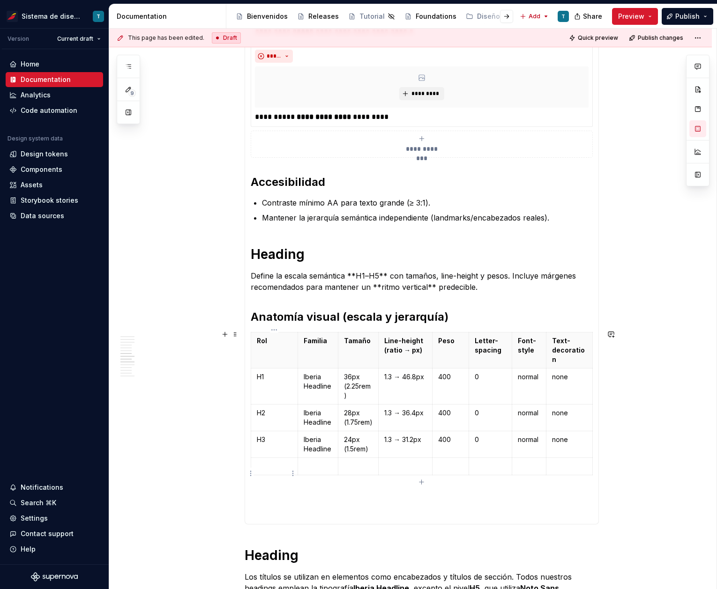
click at [273, 471] on p at bounding box center [274, 466] width 35 height 9
click at [315, 454] on p "Iberia Headline" at bounding box center [318, 444] width 29 height 19
click at [306, 471] on p at bounding box center [318, 466] width 29 height 9
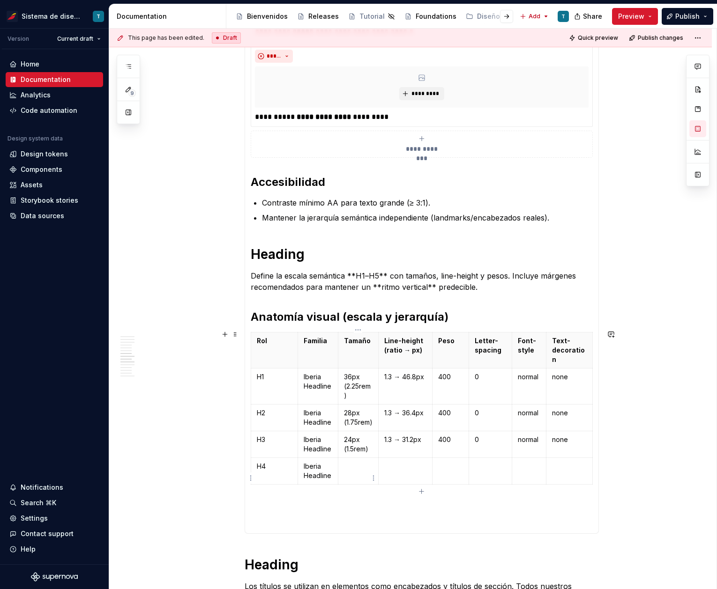
click at [349, 471] on p at bounding box center [358, 466] width 29 height 9
click at [393, 471] on p at bounding box center [405, 466] width 42 height 9
click at [447, 485] on td at bounding box center [450, 471] width 37 height 27
click at [491, 471] on p at bounding box center [490, 466] width 31 height 9
click at [522, 471] on p at bounding box center [529, 466] width 22 height 9
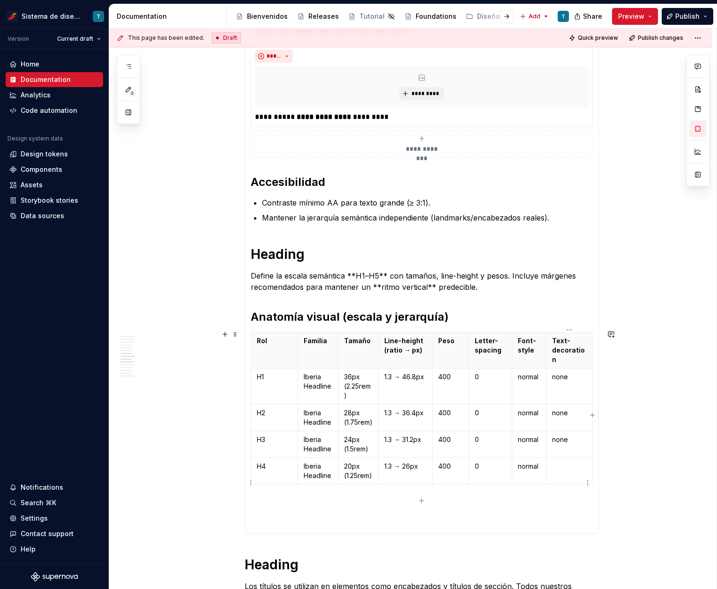
click at [555, 471] on p at bounding box center [569, 466] width 35 height 9
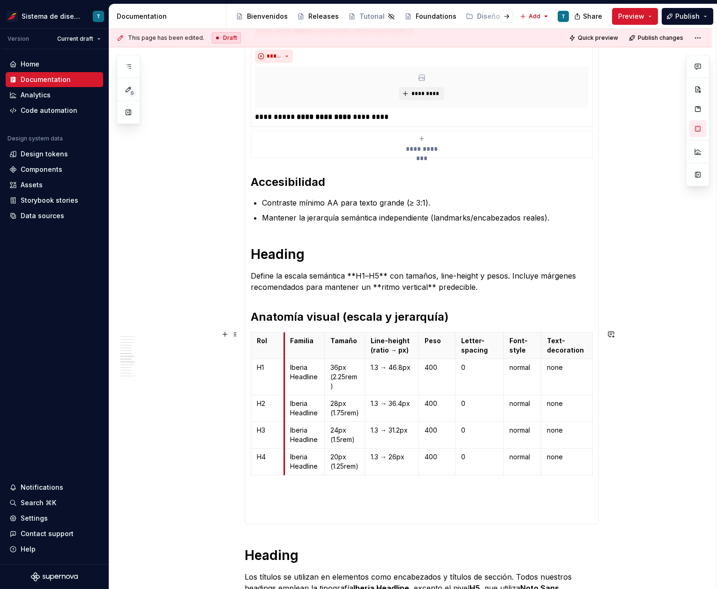
drag, startPoint x: 297, startPoint y: 346, endPoint x: 283, endPoint y: 346, distance: 13.6
click at [284, 346] on th "Familia" at bounding box center [304, 346] width 40 height 27
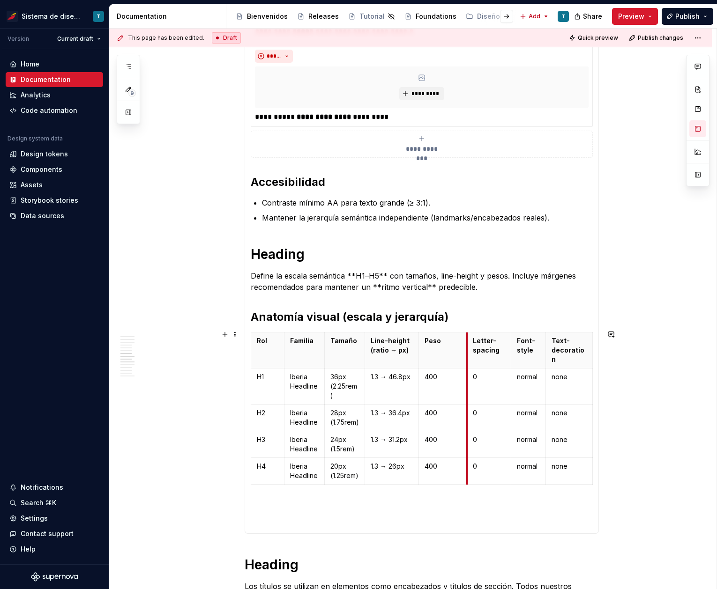
drag, startPoint x: 453, startPoint y: 339, endPoint x: 465, endPoint y: 340, distance: 11.8
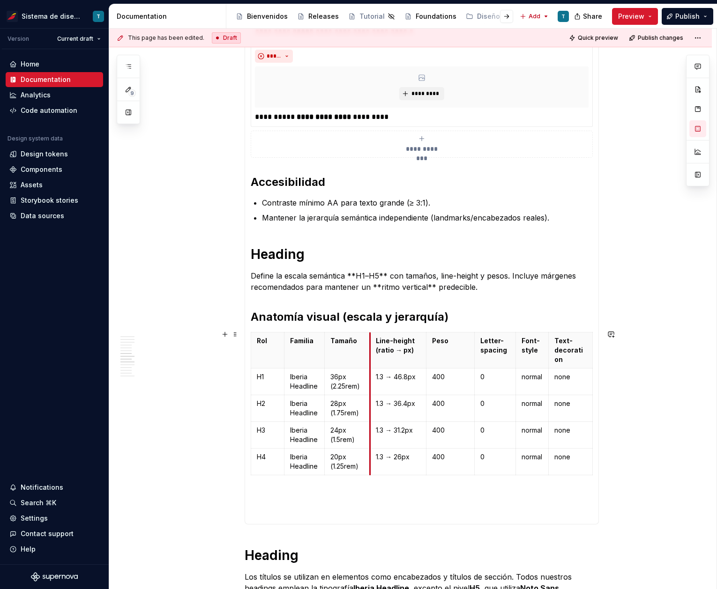
drag, startPoint x: 366, startPoint y: 351, endPoint x: 372, endPoint y: 351, distance: 5.2
click at [372, 351] on th "Line-height (ratio → px)" at bounding box center [398, 351] width 56 height 36
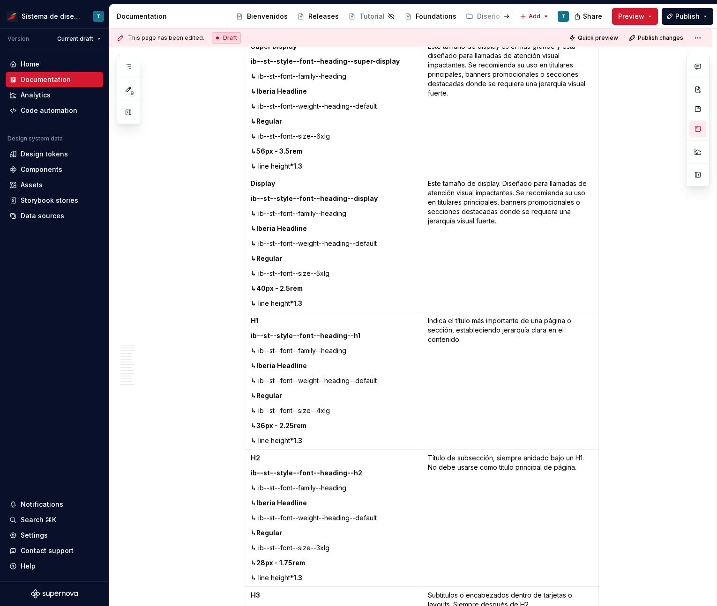
scroll to position [1877, 0]
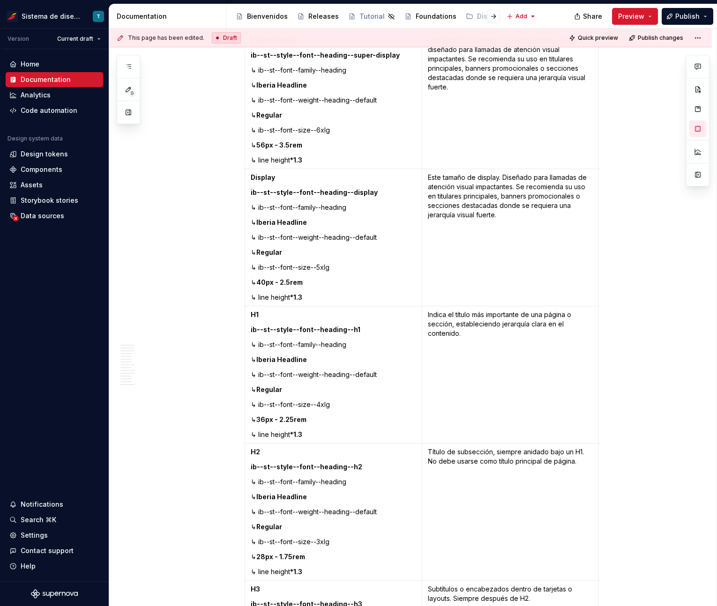
type textarea "*"
